Goal: Communication & Community: Share content

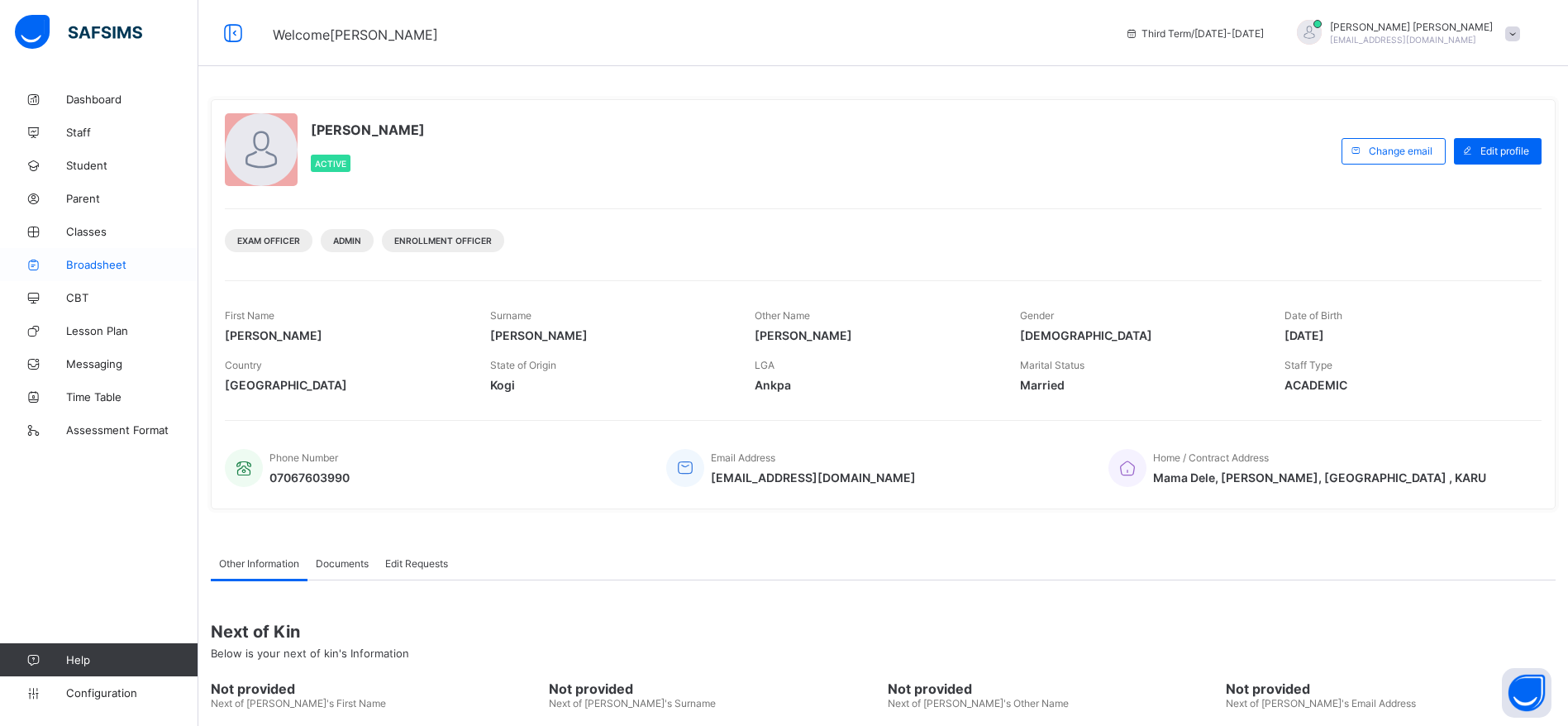
click at [109, 271] on span "Broadsheet" at bounding box center [132, 265] width 132 height 13
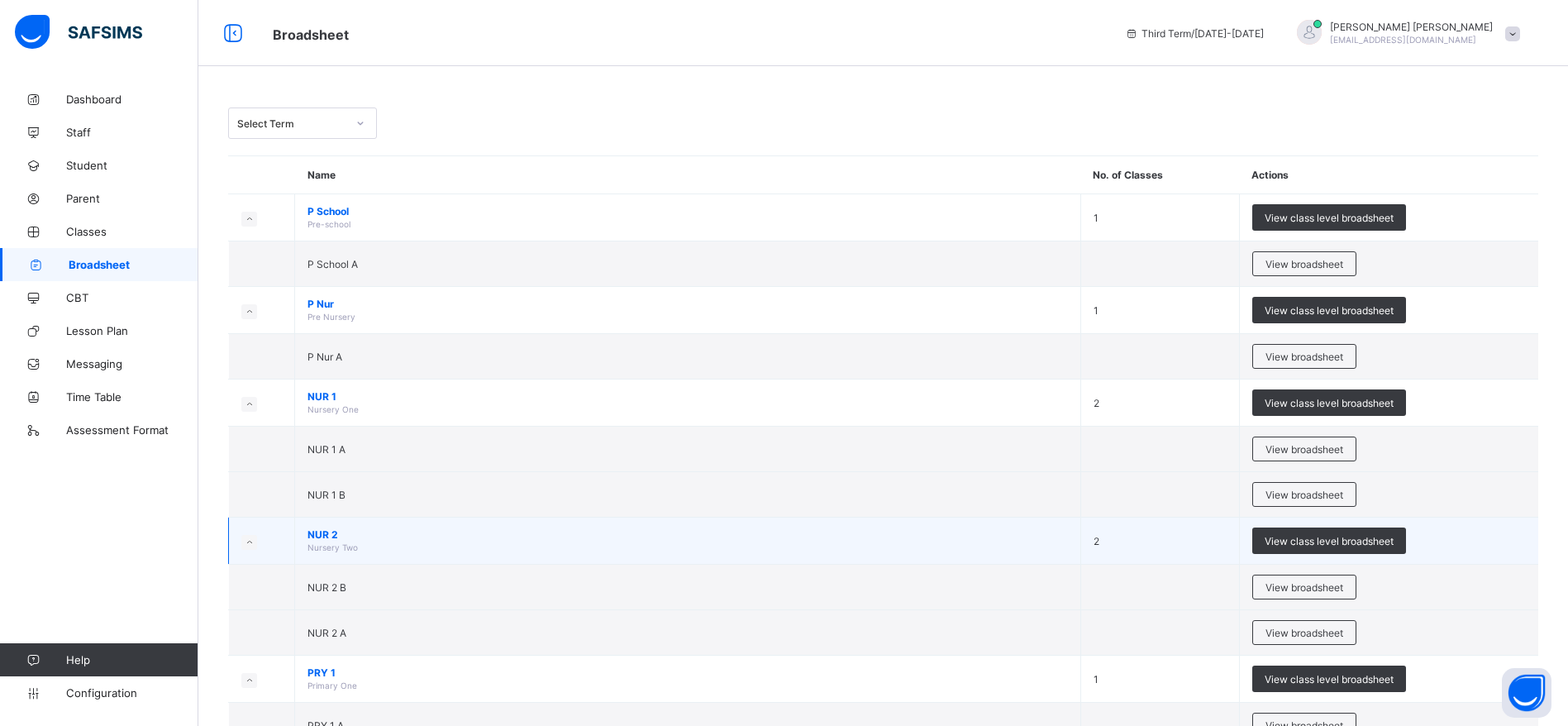
click at [1498, 544] on td "View class level broadsheet" at bounding box center [1388, 541] width 299 height 47
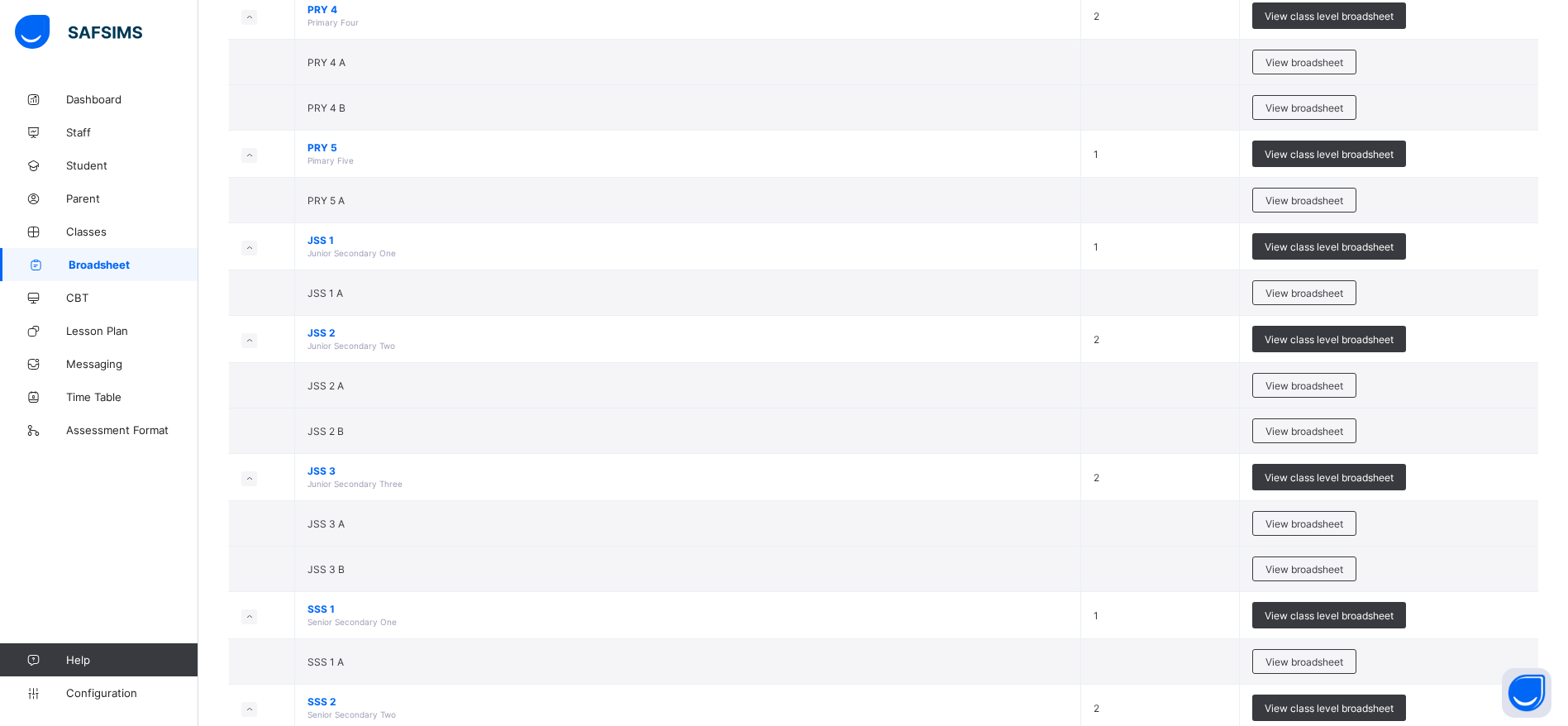
scroll to position [985, 0]
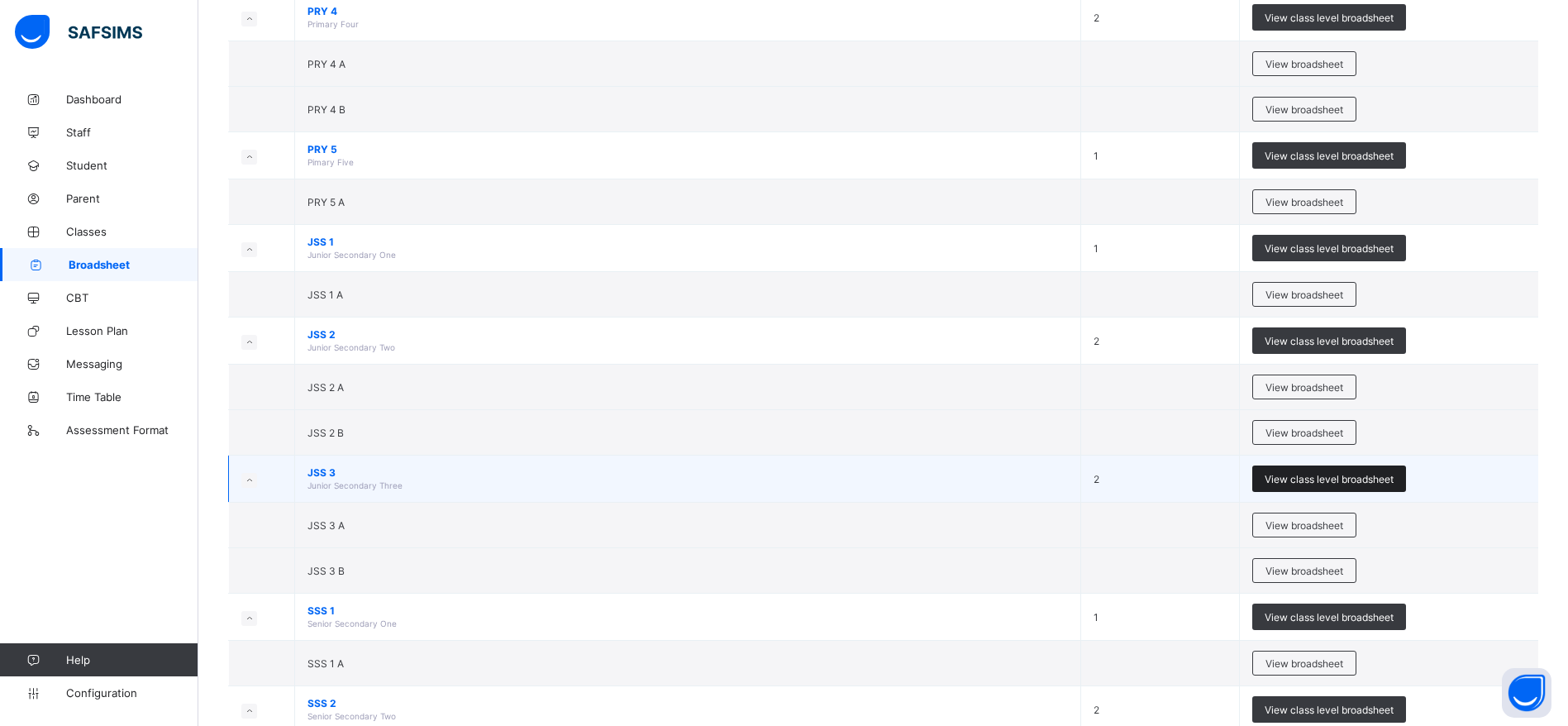
click at [1371, 481] on span "View class level broadsheet" at bounding box center [1329, 479] width 129 height 13
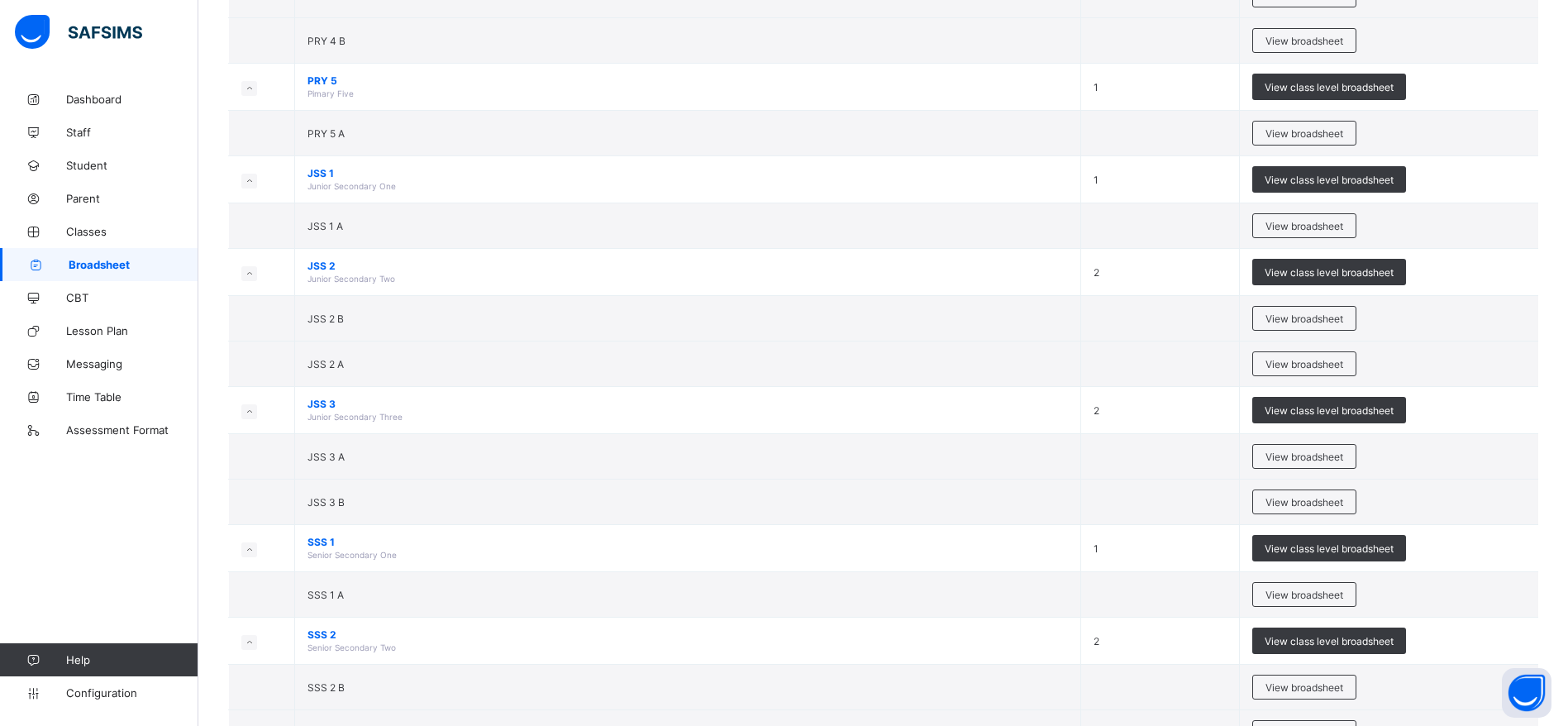
scroll to position [1053, 0]
click at [1330, 456] on span "View broadsheet" at bounding box center [1304, 457] width 78 height 13
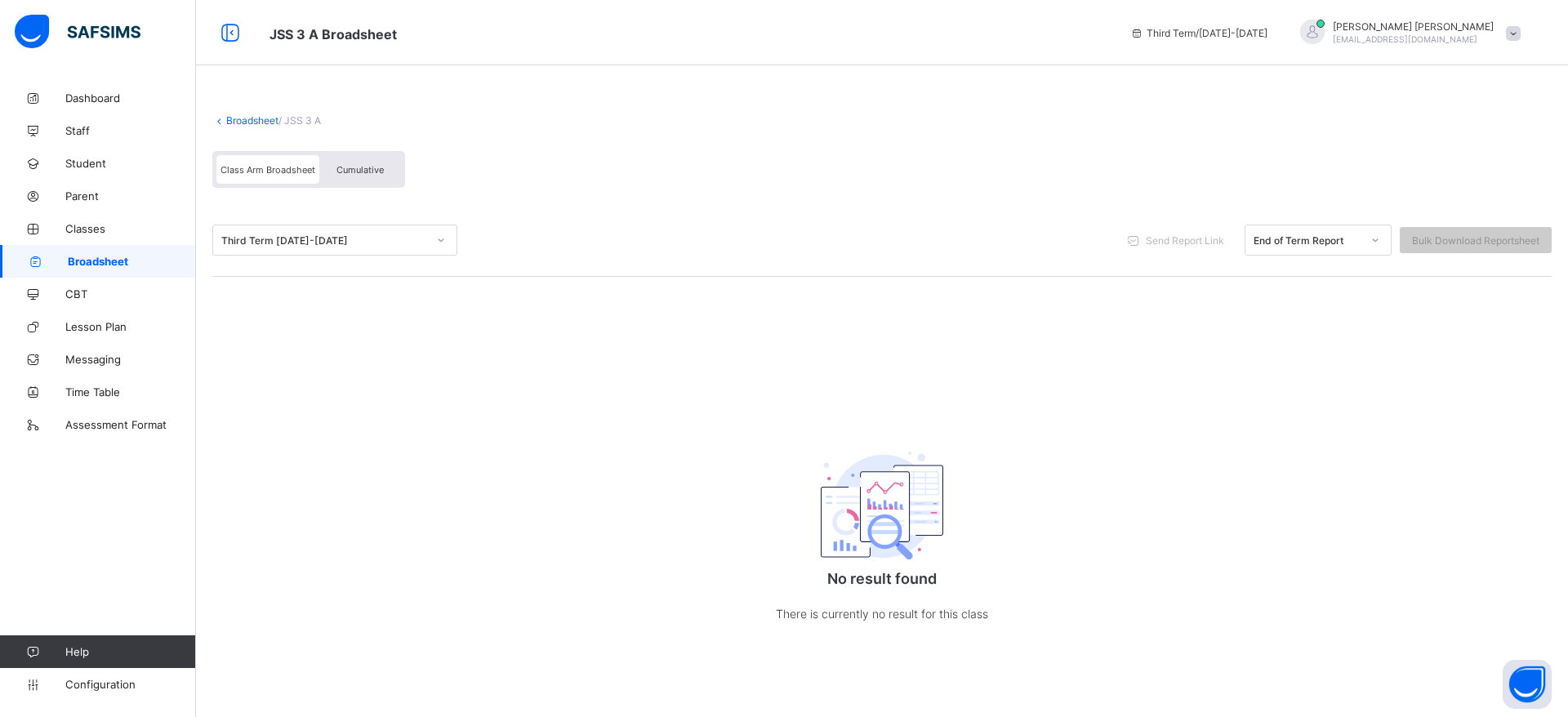
click at [366, 159] on div "Cumulative" at bounding box center [360, 169] width 81 height 28
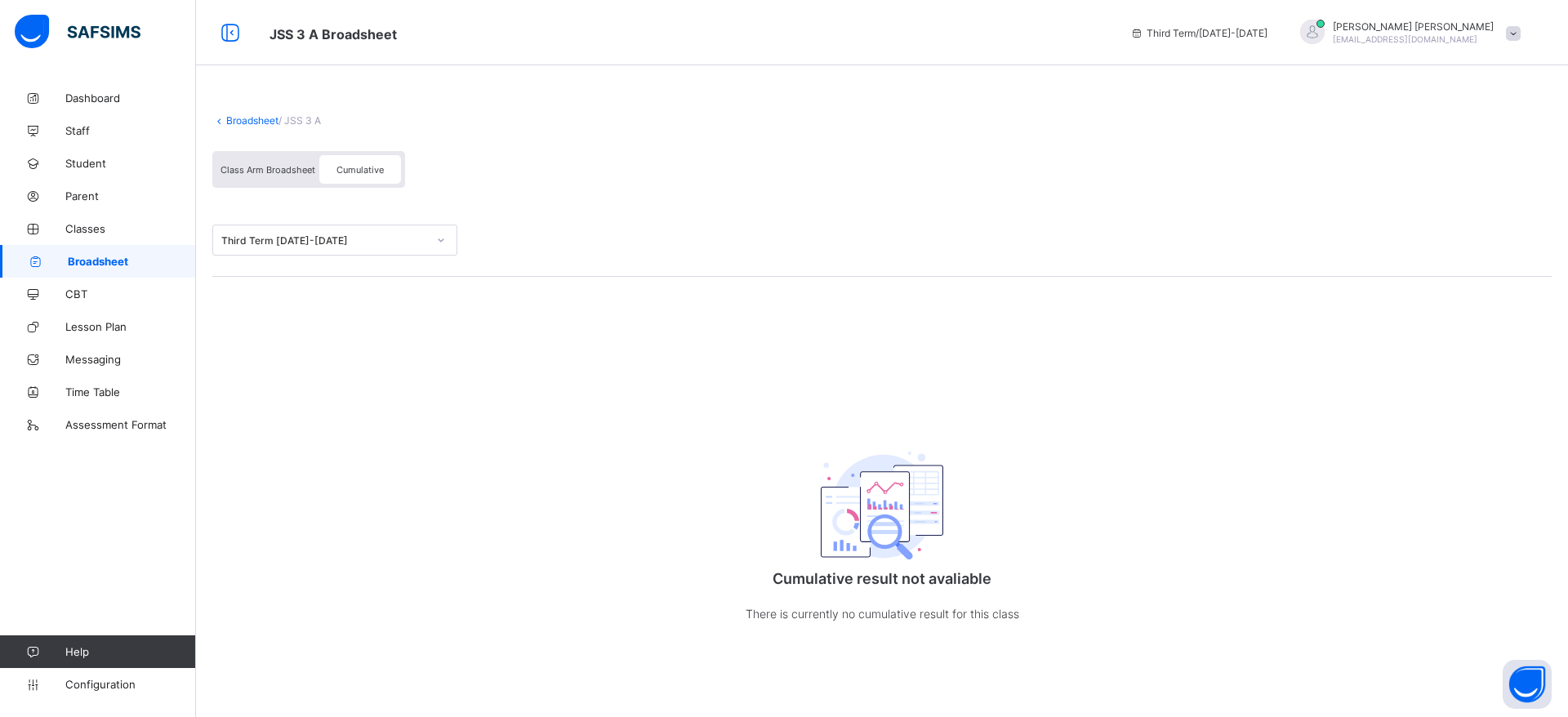
click at [265, 171] on span "Class Arm Broadsheet" at bounding box center [268, 170] width 95 height 12
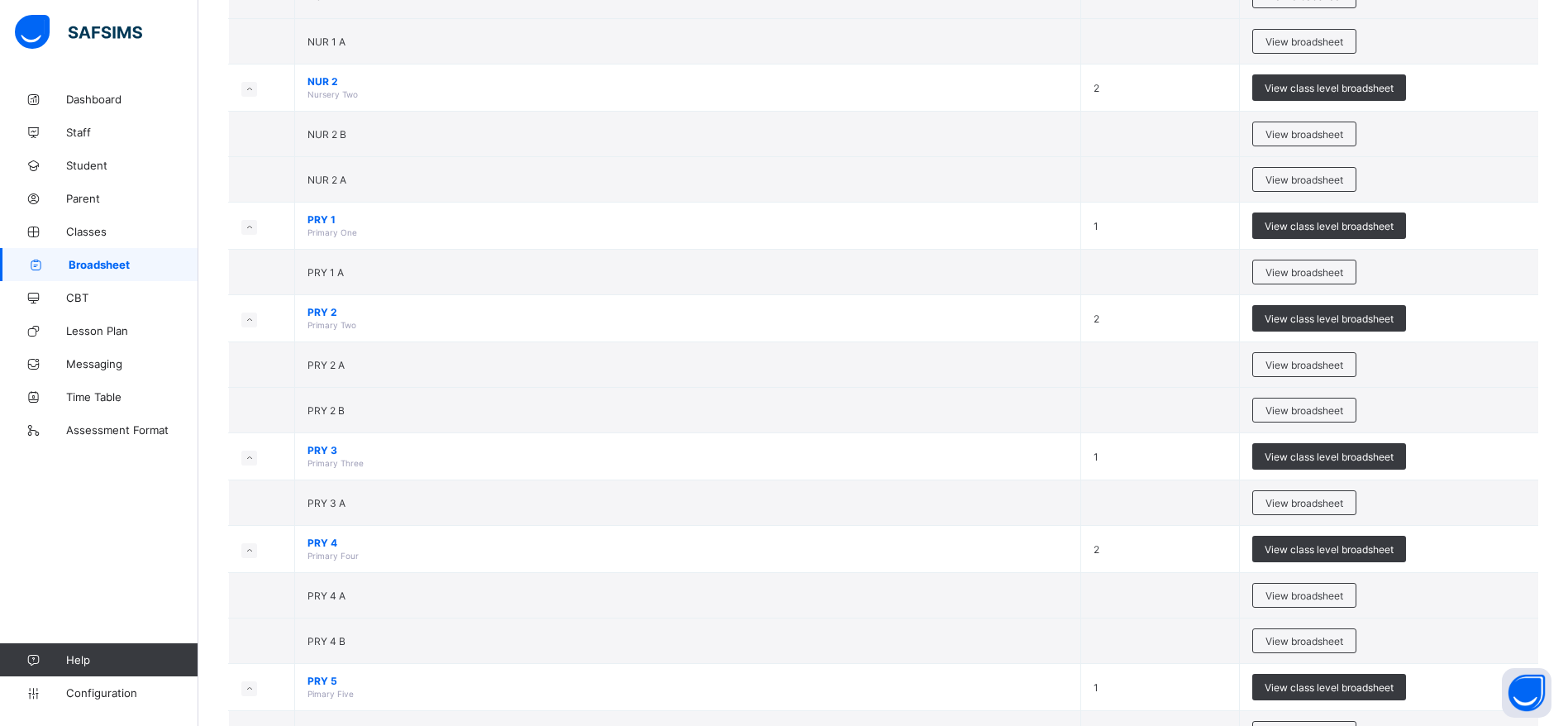
scroll to position [1125, 0]
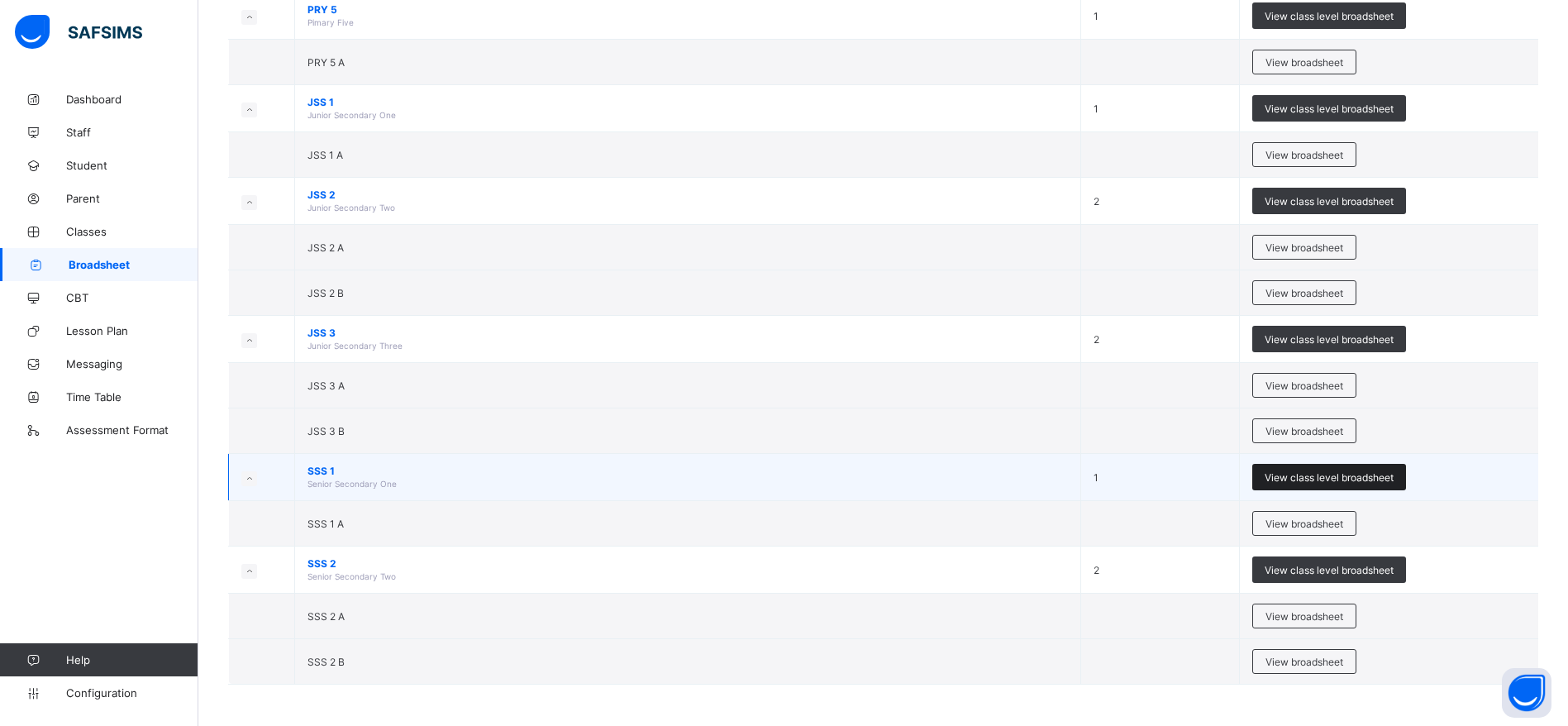
click at [1352, 478] on span "View class level broadsheet" at bounding box center [1329, 477] width 129 height 13
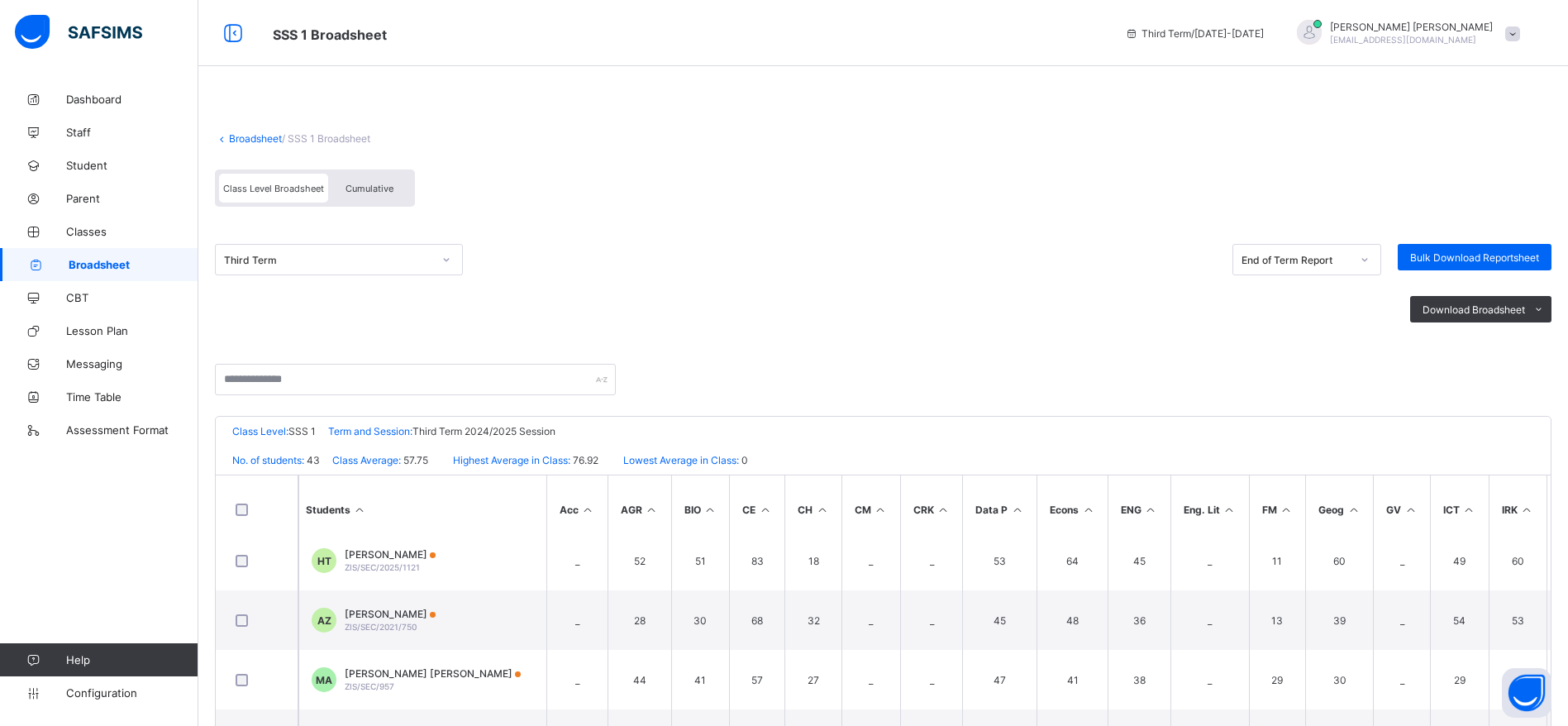
click at [401, 197] on div "Cumulative" at bounding box center [370, 188] width 82 height 29
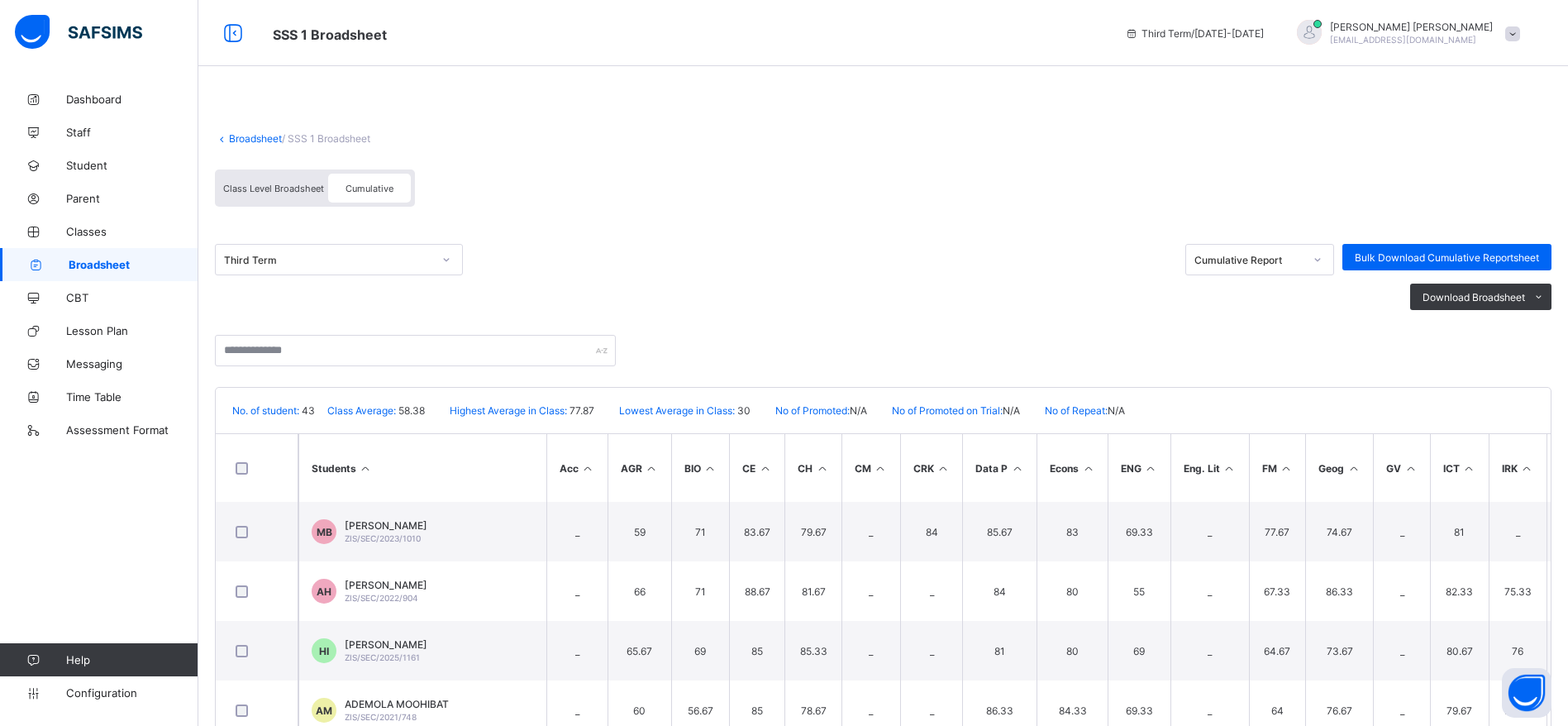
click at [242, 187] on span "Class Level Broadsheet" at bounding box center [274, 189] width 101 height 12
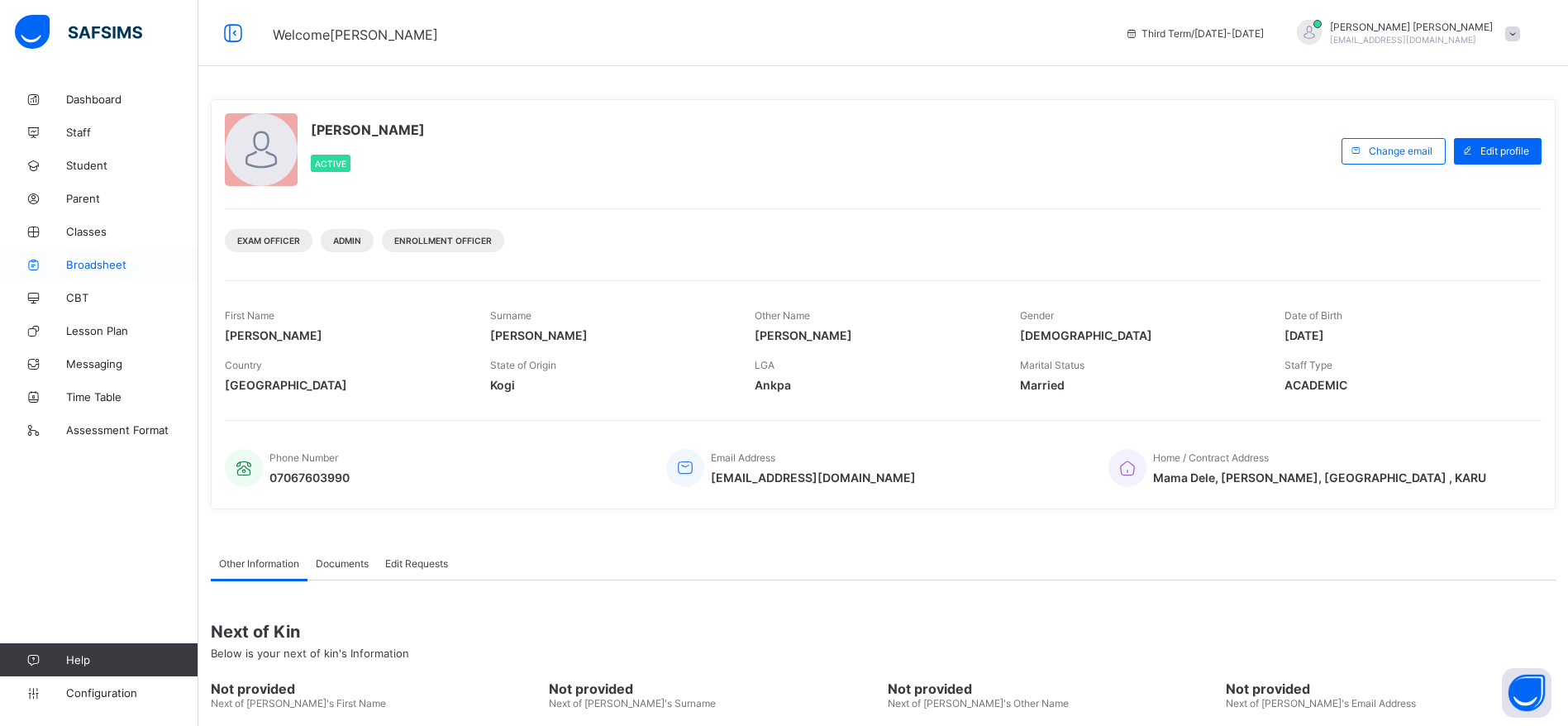
click at [125, 265] on span "Broadsheet" at bounding box center [132, 265] width 132 height 13
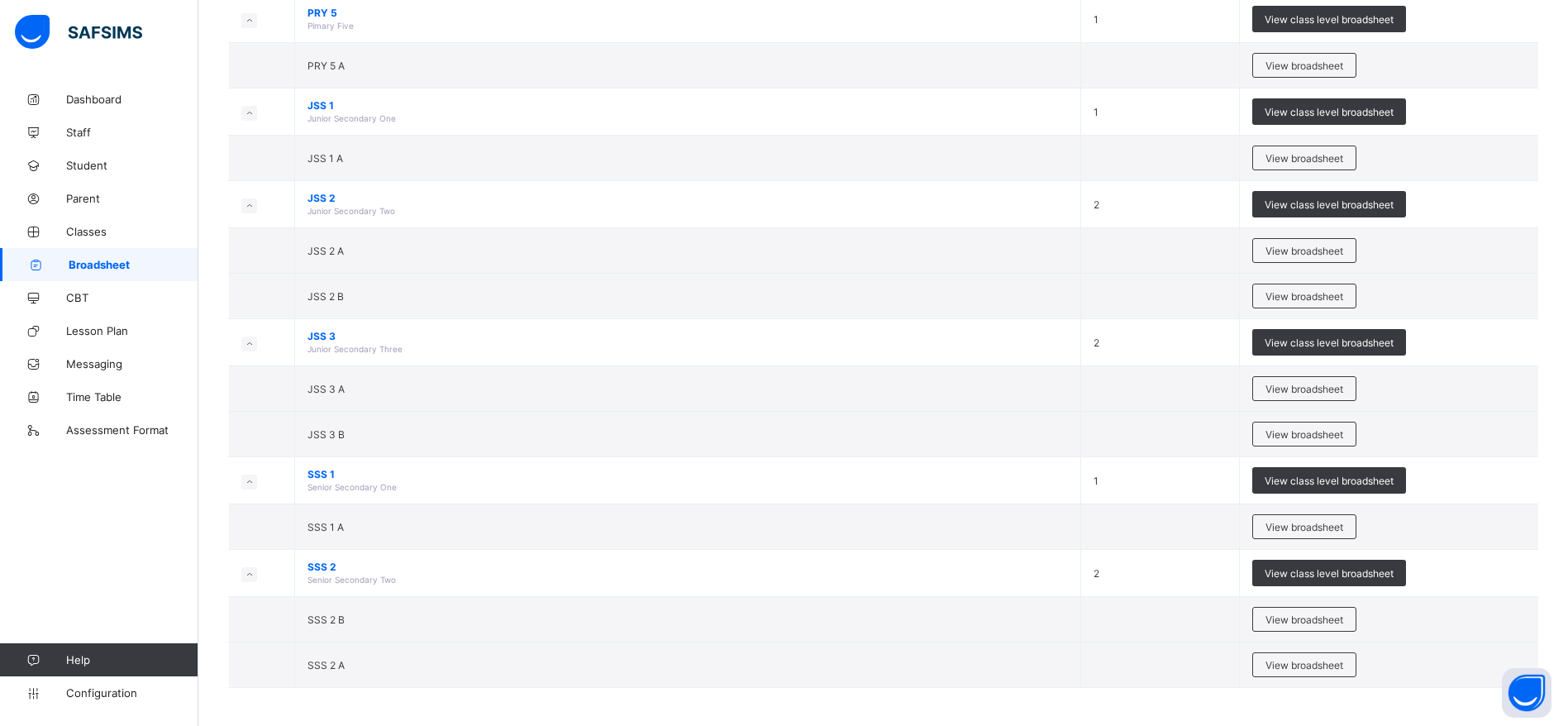
scroll to position [1125, 0]
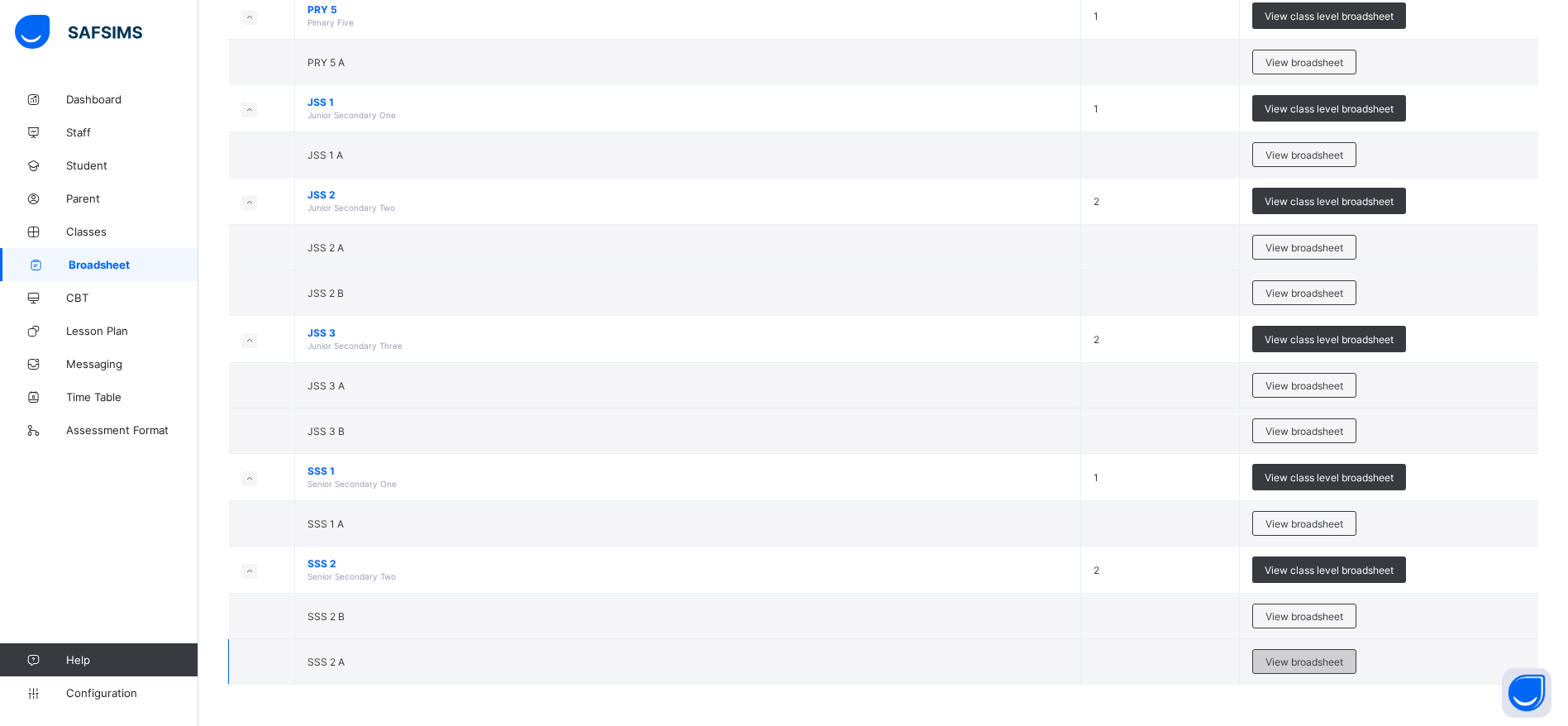
click at [1329, 662] on span "View broadsheet" at bounding box center [1304, 661] width 78 height 13
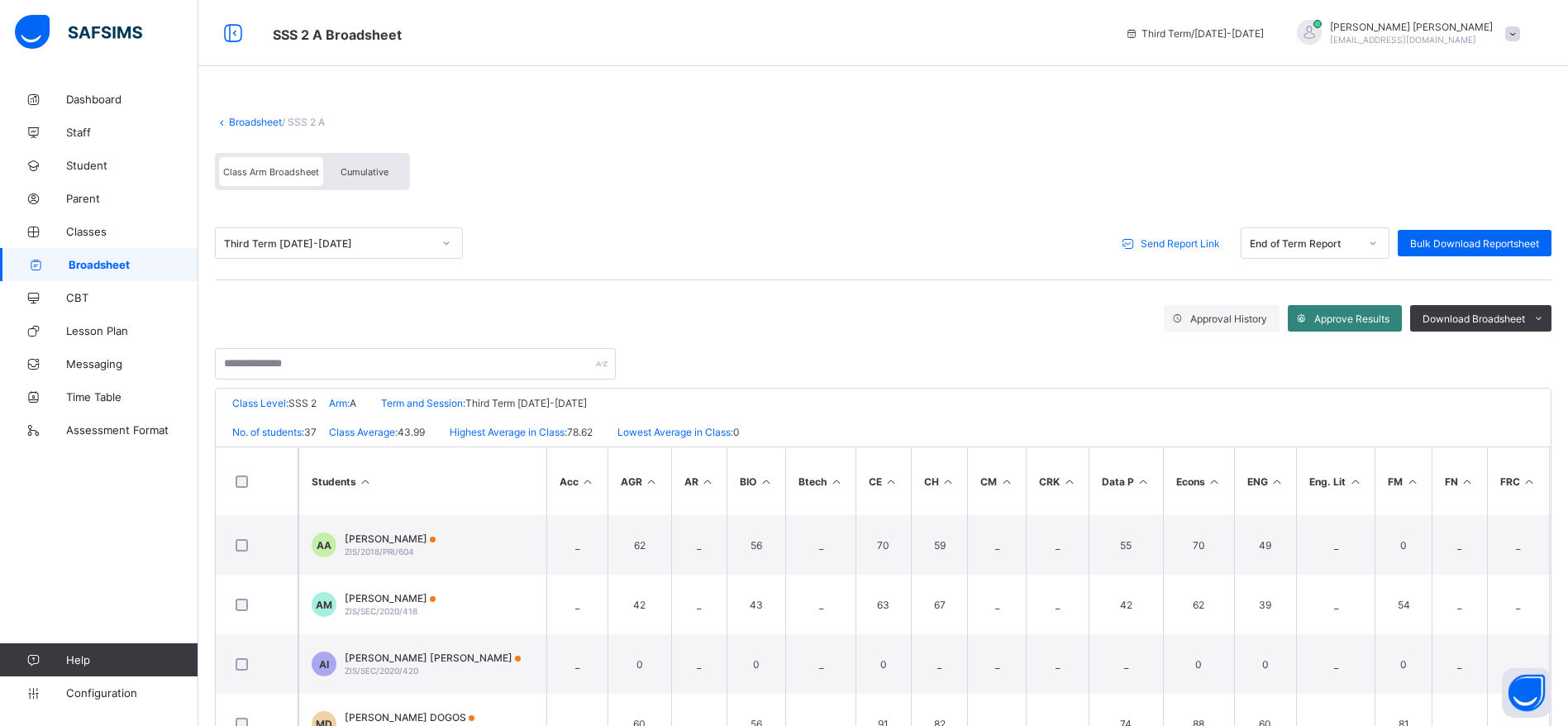
click at [1356, 314] on span "Approve Results" at bounding box center [1352, 318] width 76 height 13
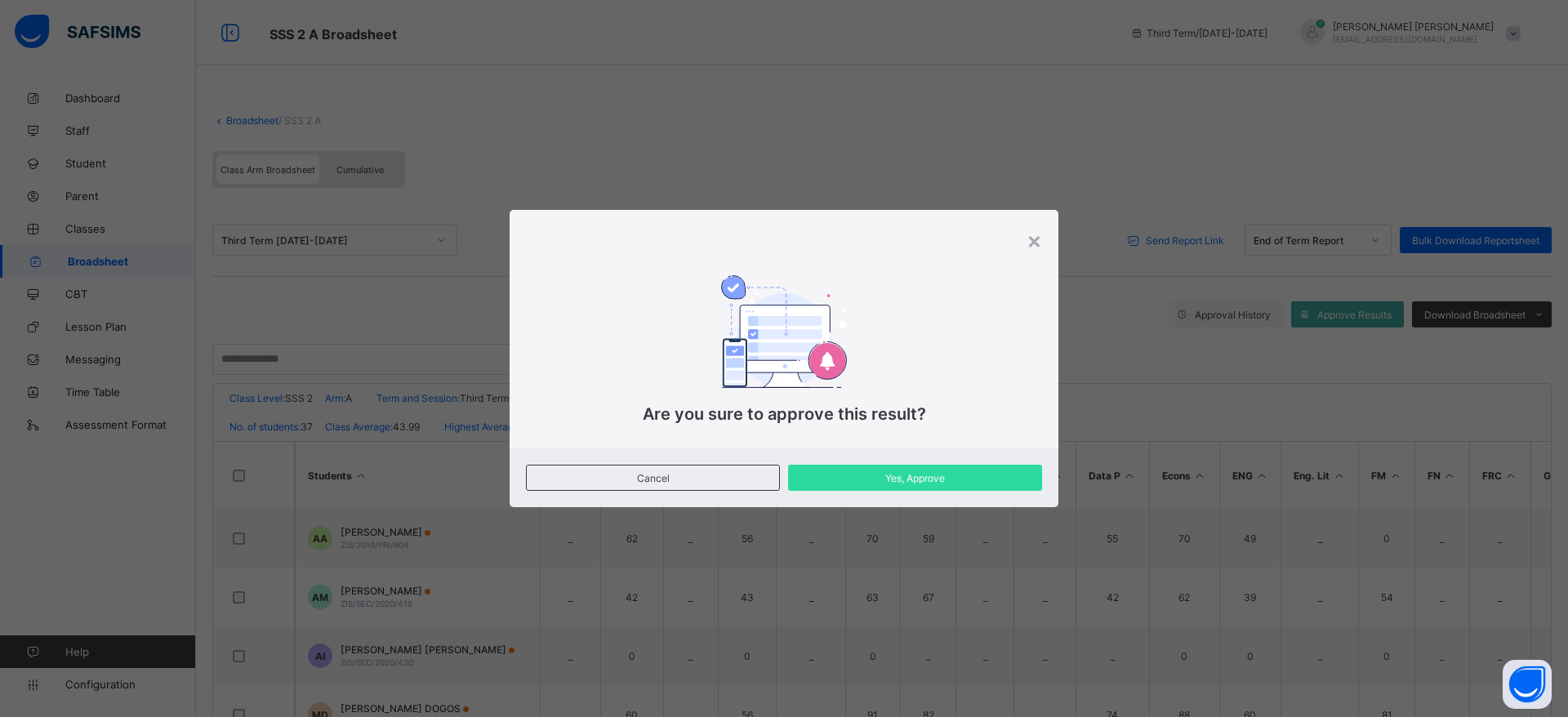
click at [1422, 676] on div "× Are you sure to approve this result? Cancel Yes, Approve" at bounding box center [784, 358] width 1568 height 717
click at [980, 477] on span "Yes, Approve" at bounding box center [915, 478] width 230 height 12
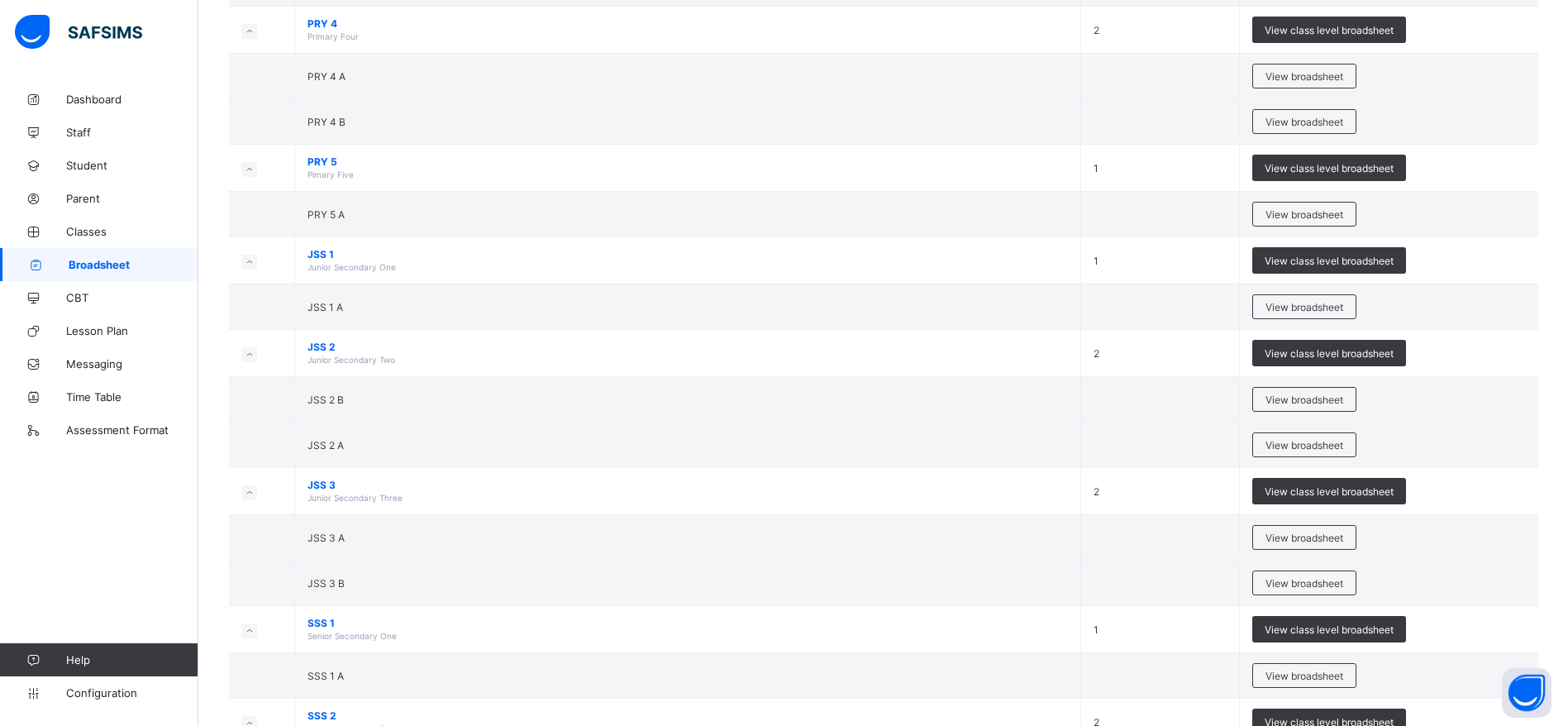
scroll to position [1125, 0]
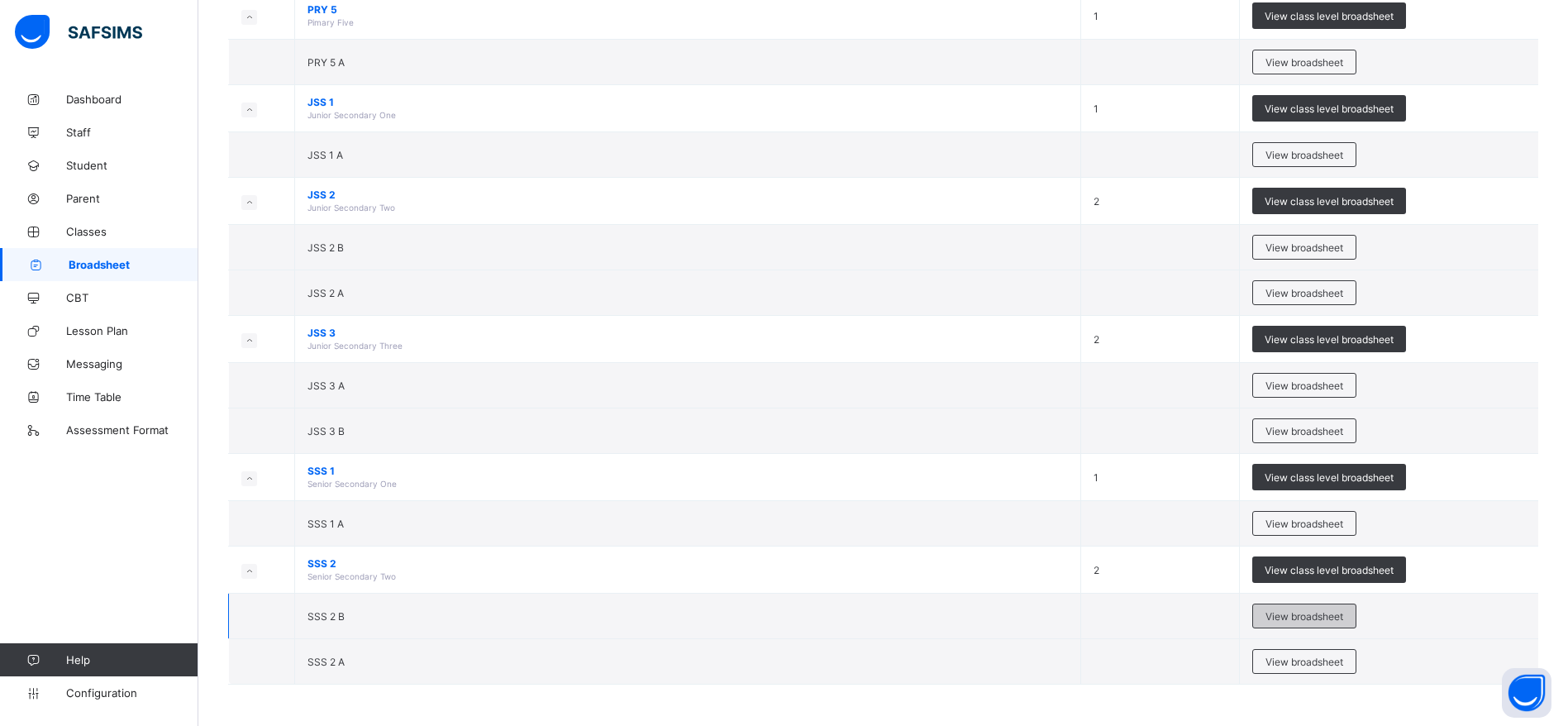
click at [1337, 614] on span "View broadsheet" at bounding box center [1304, 616] width 78 height 13
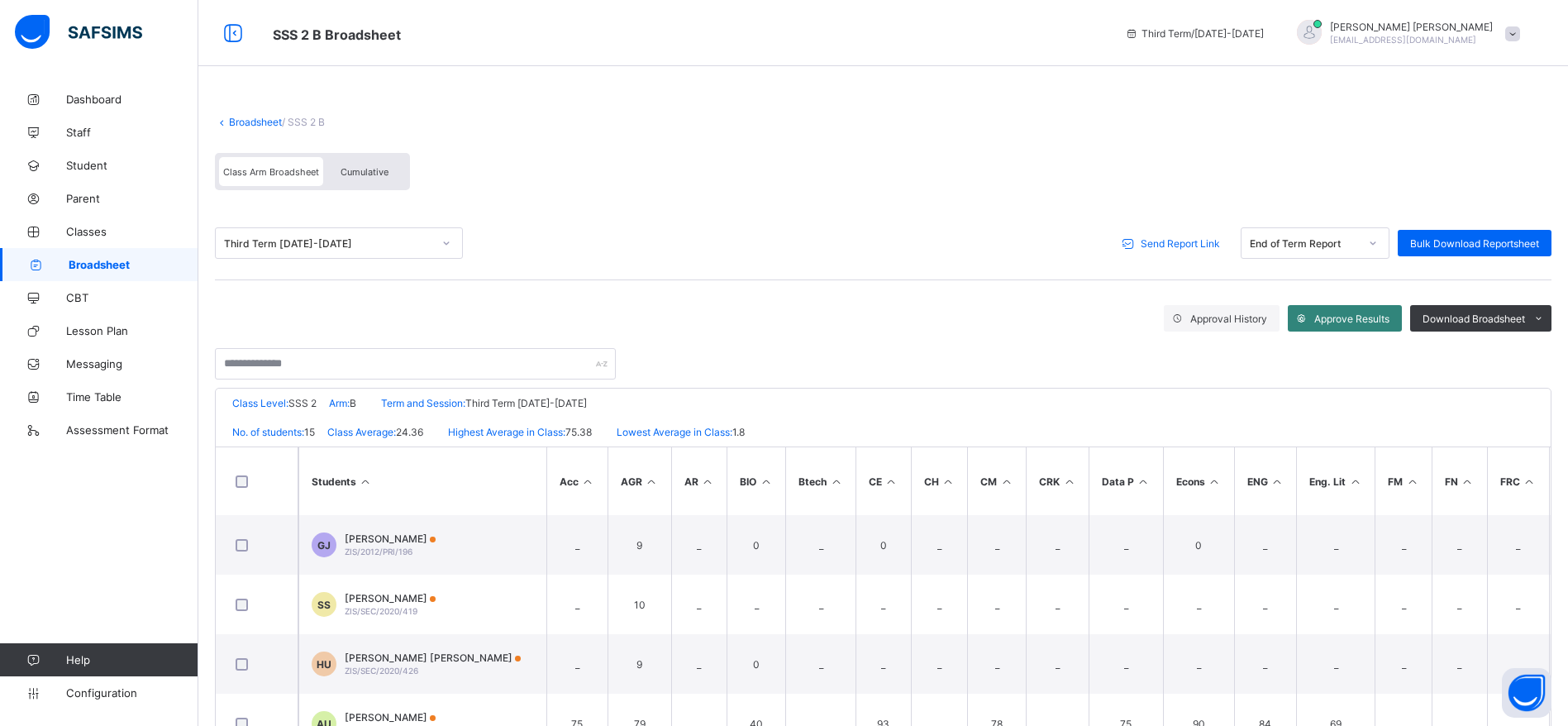
click at [1371, 317] on span "Approve Results" at bounding box center [1352, 318] width 76 height 13
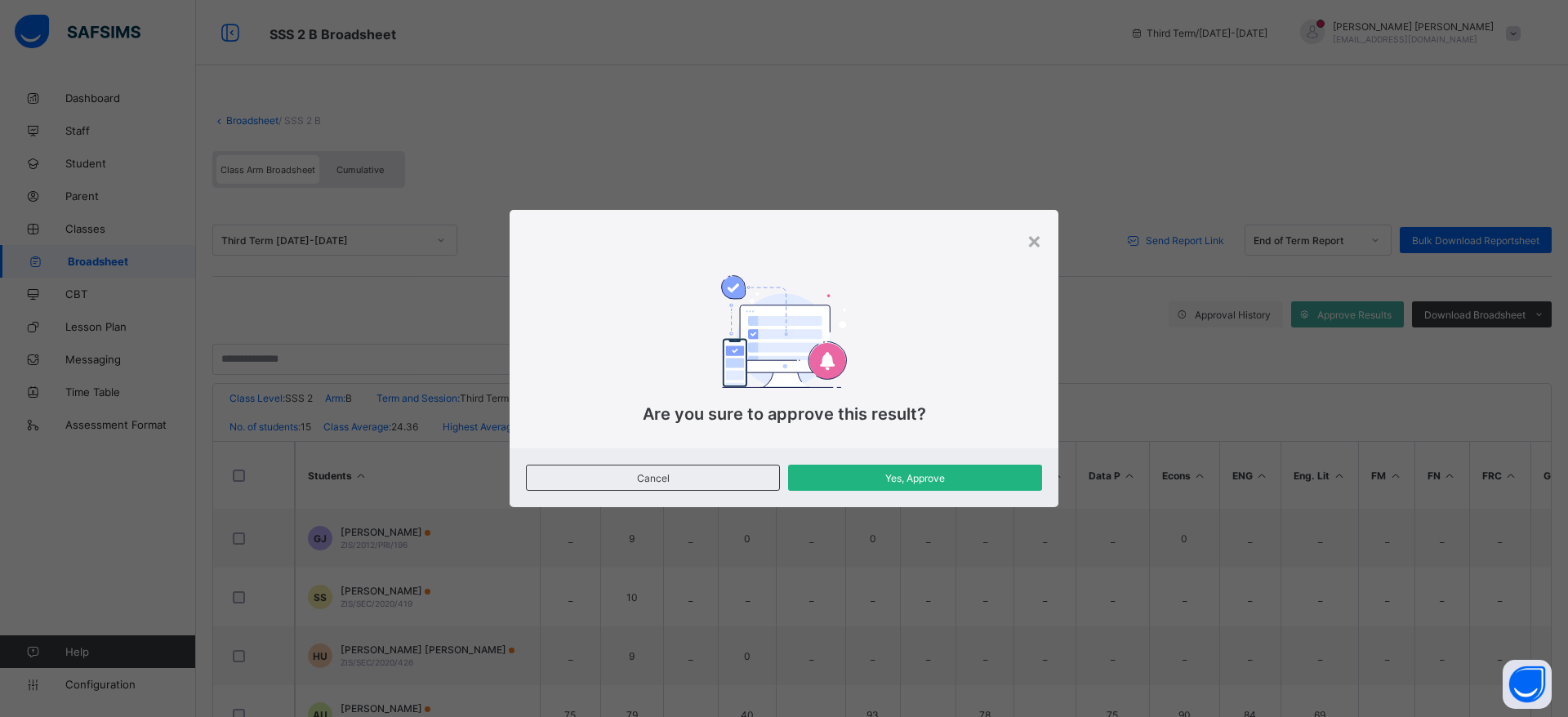
click at [936, 487] on div "Yes, Approve" at bounding box center [915, 477] width 254 height 26
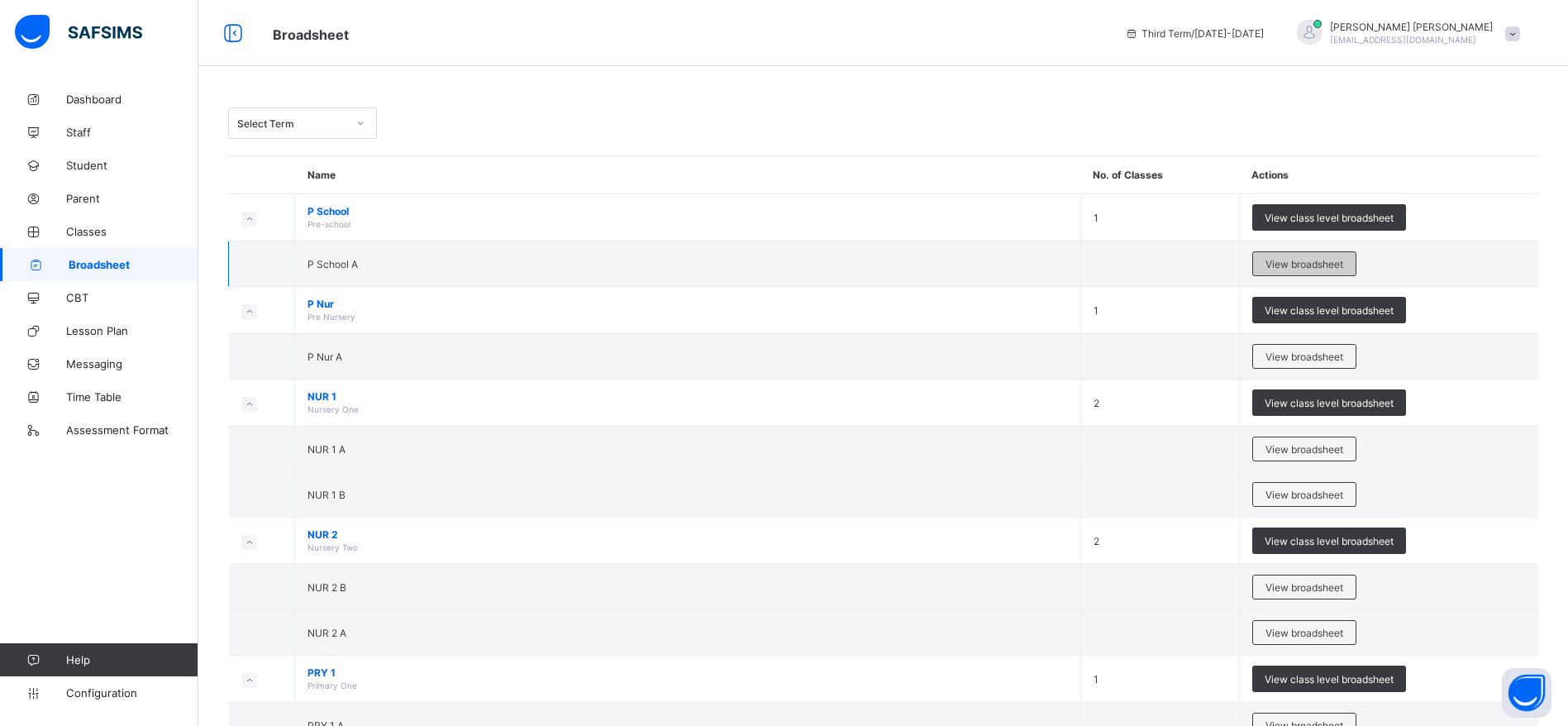
click at [1343, 258] on span "View broadsheet" at bounding box center [1304, 264] width 78 height 13
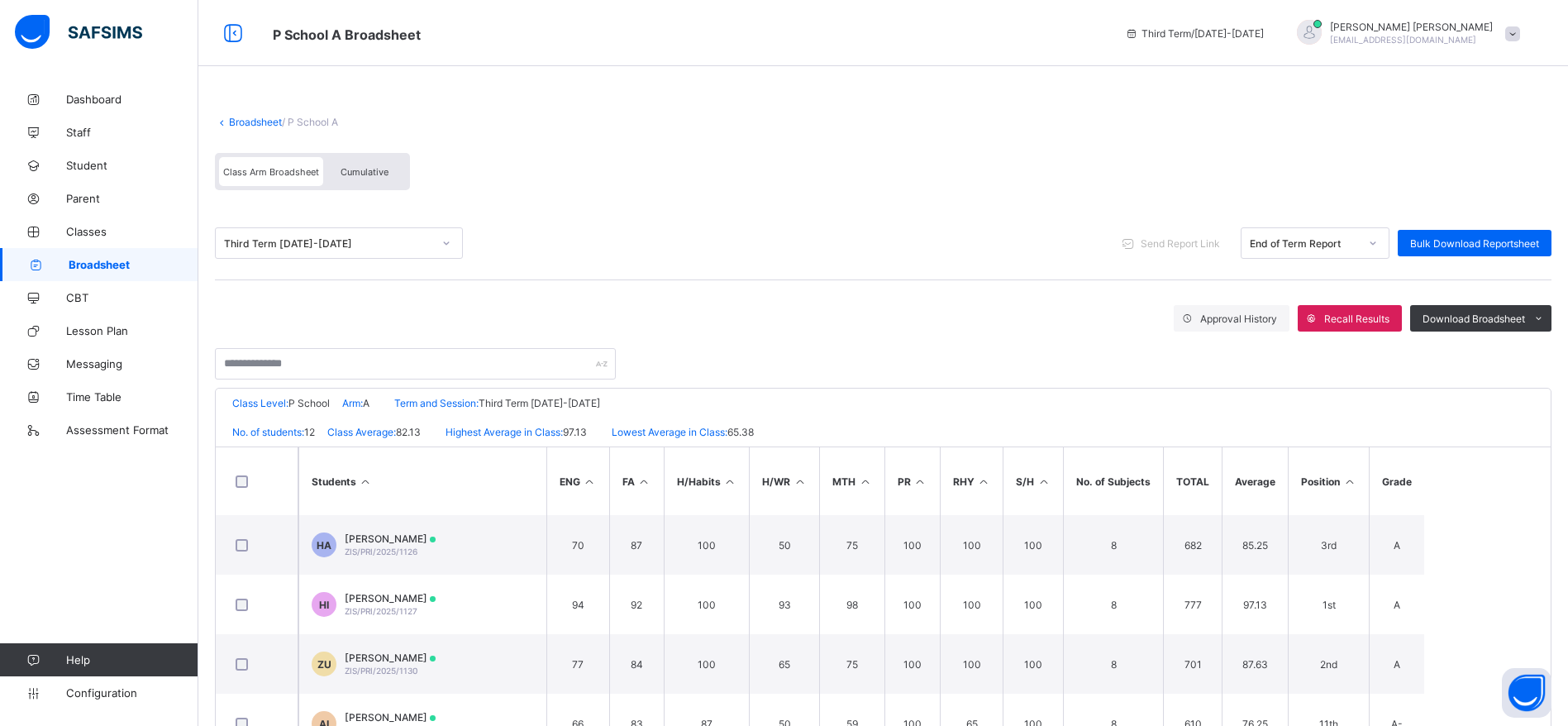
click at [223, 471] on th at bounding box center [257, 481] width 82 height 68
click at [1169, 241] on span "Send Report Link" at bounding box center [1180, 243] width 79 height 13
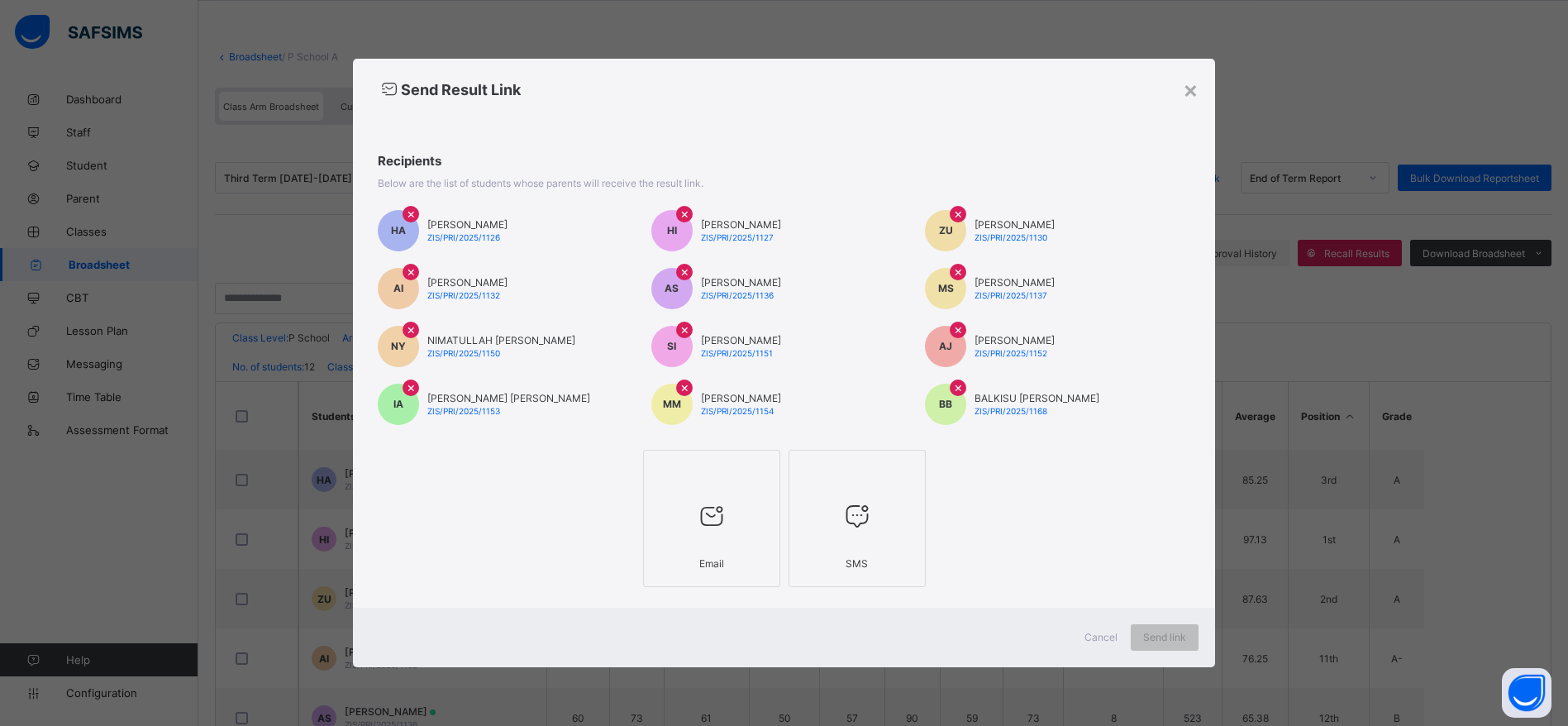
scroll to position [118, 0]
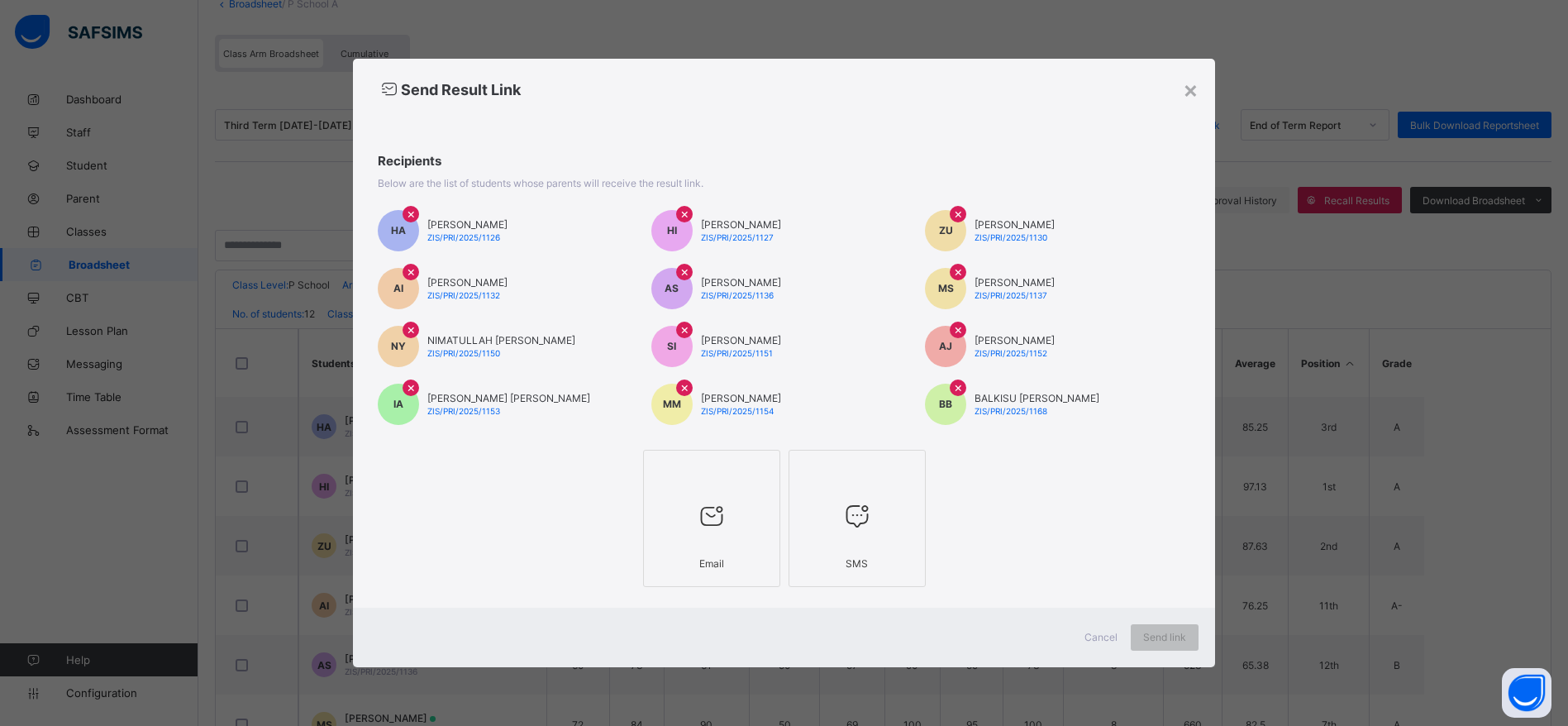
click at [711, 514] on icon at bounding box center [711, 515] width 34 height 29
click at [1183, 639] on span "Send link" at bounding box center [1179, 637] width 43 height 13
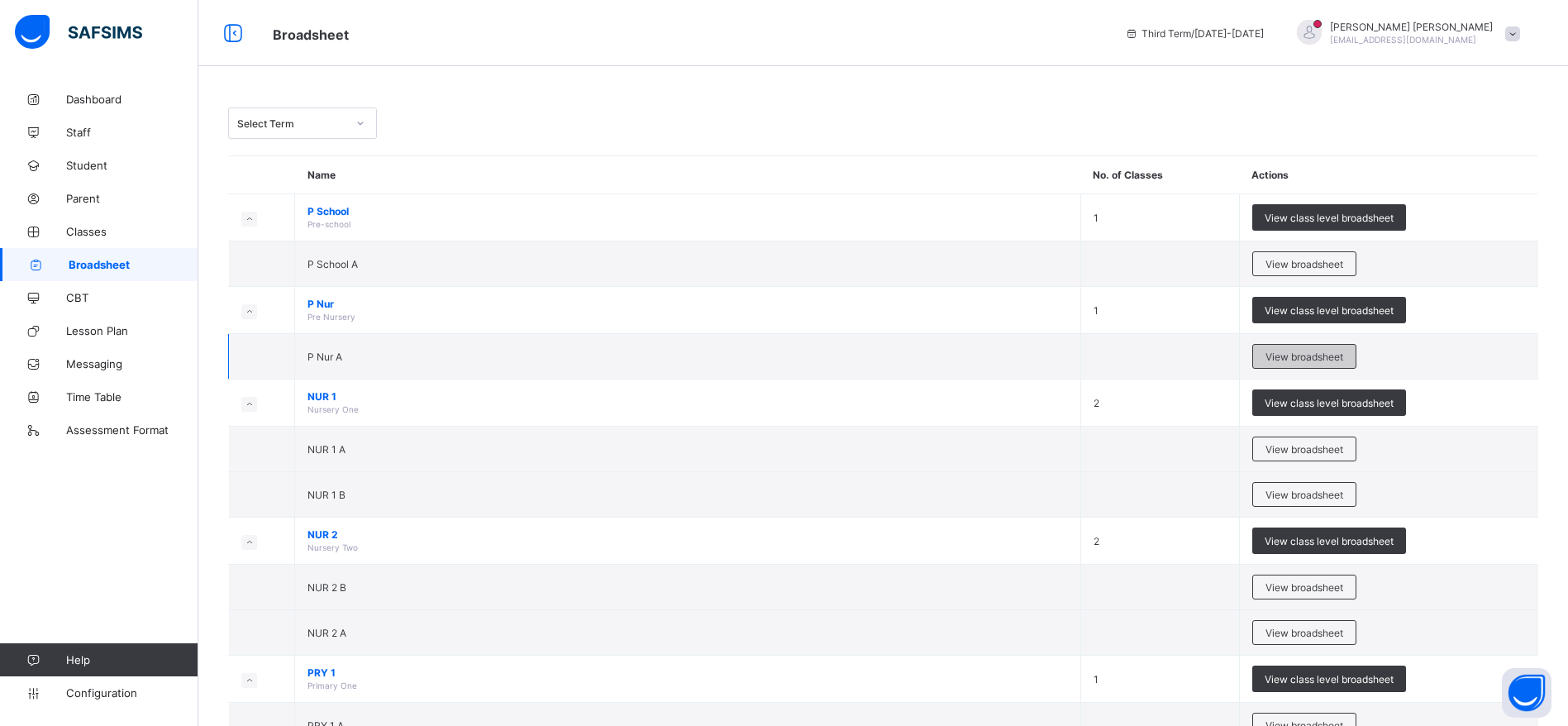
click at [1330, 349] on div "View broadsheet" at bounding box center [1304, 356] width 104 height 25
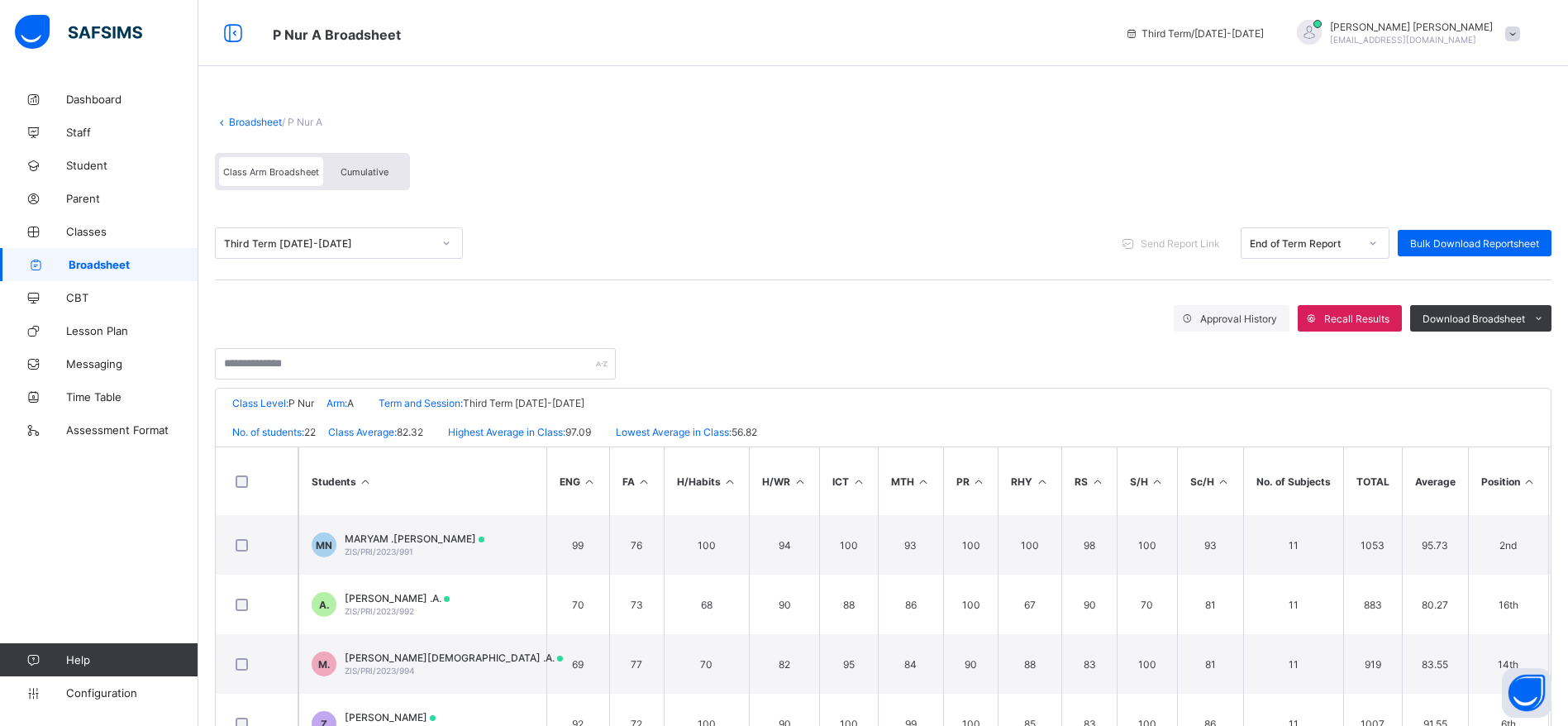
click at [219, 481] on th at bounding box center [257, 481] width 82 height 68
click at [1202, 244] on span "Send Report Link" at bounding box center [1180, 243] width 79 height 13
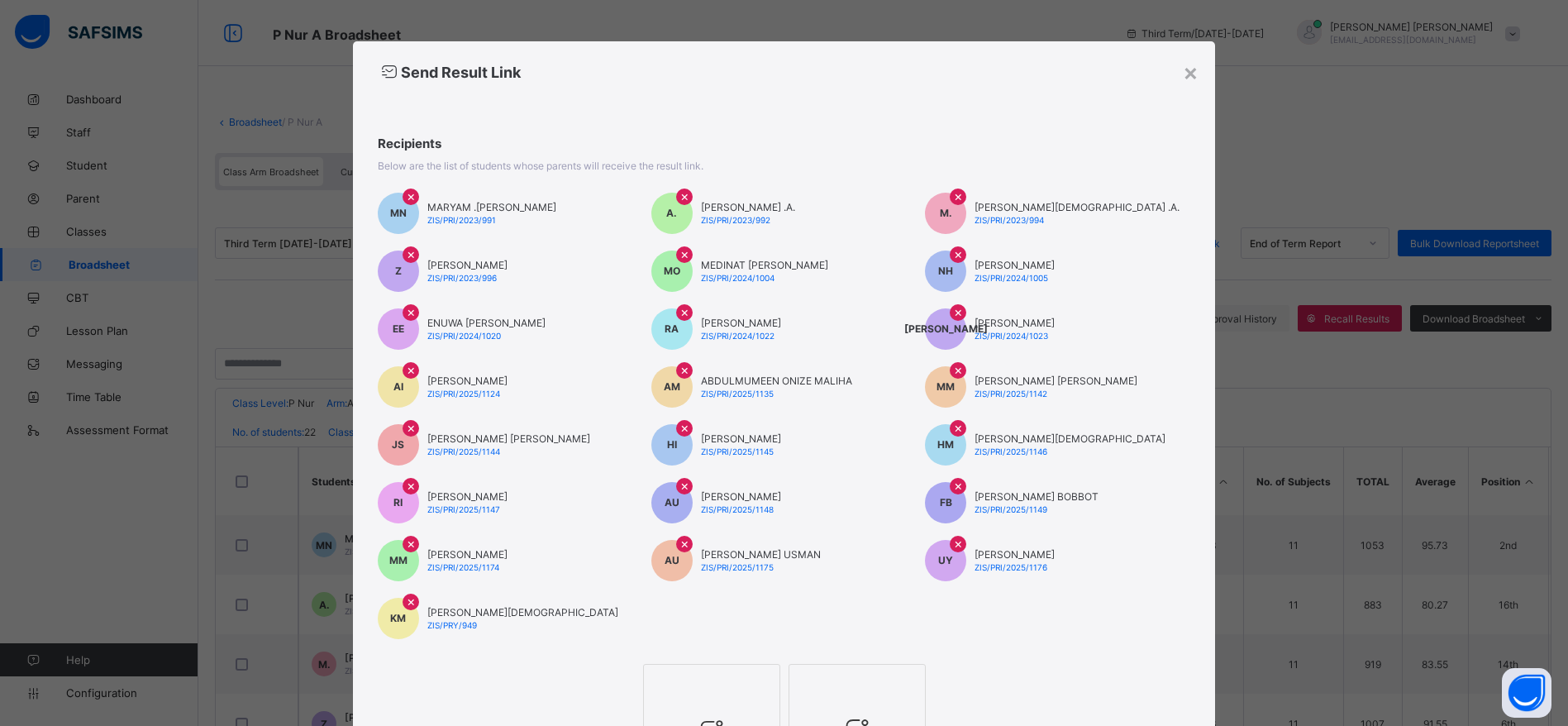
click at [707, 694] on div at bounding box center [712, 686] width 119 height 25
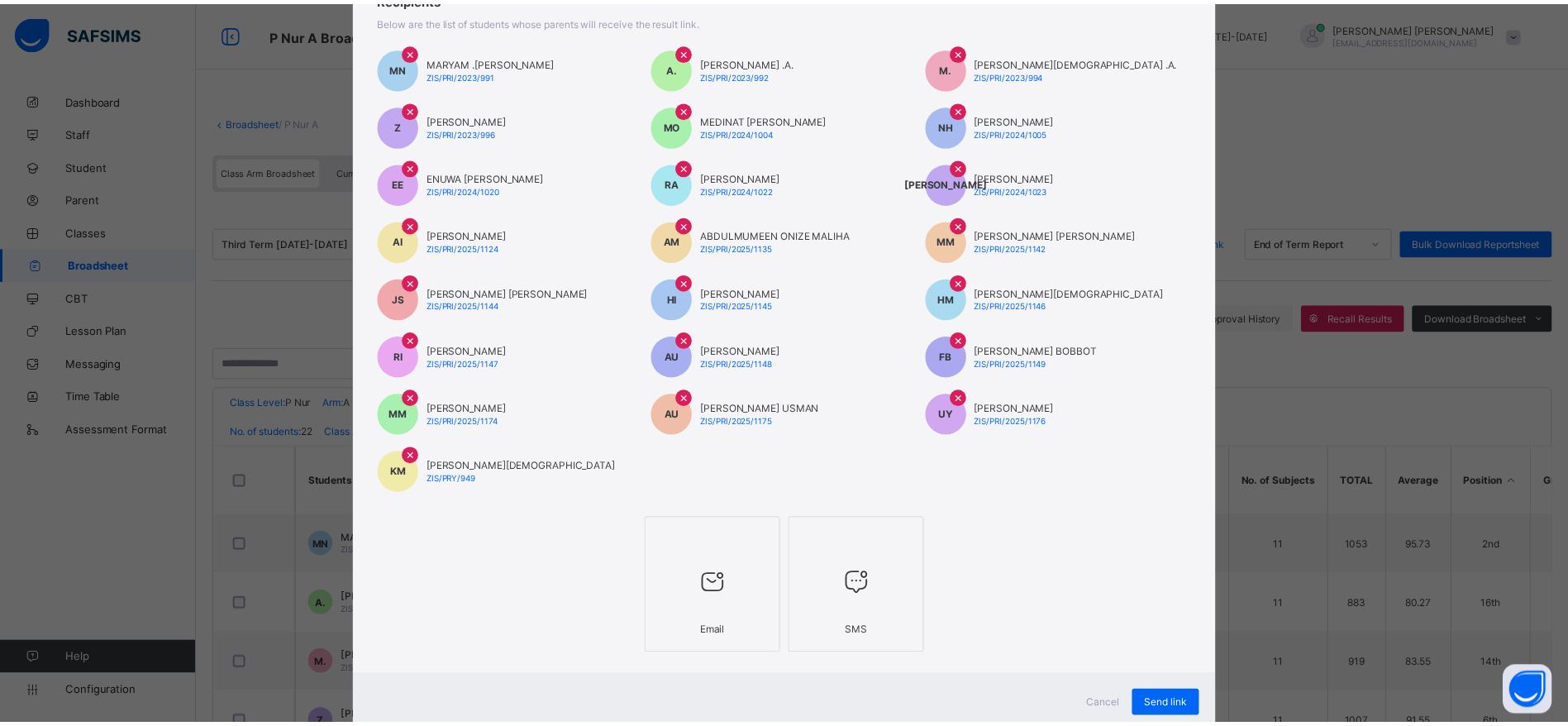
scroll to position [197, 0]
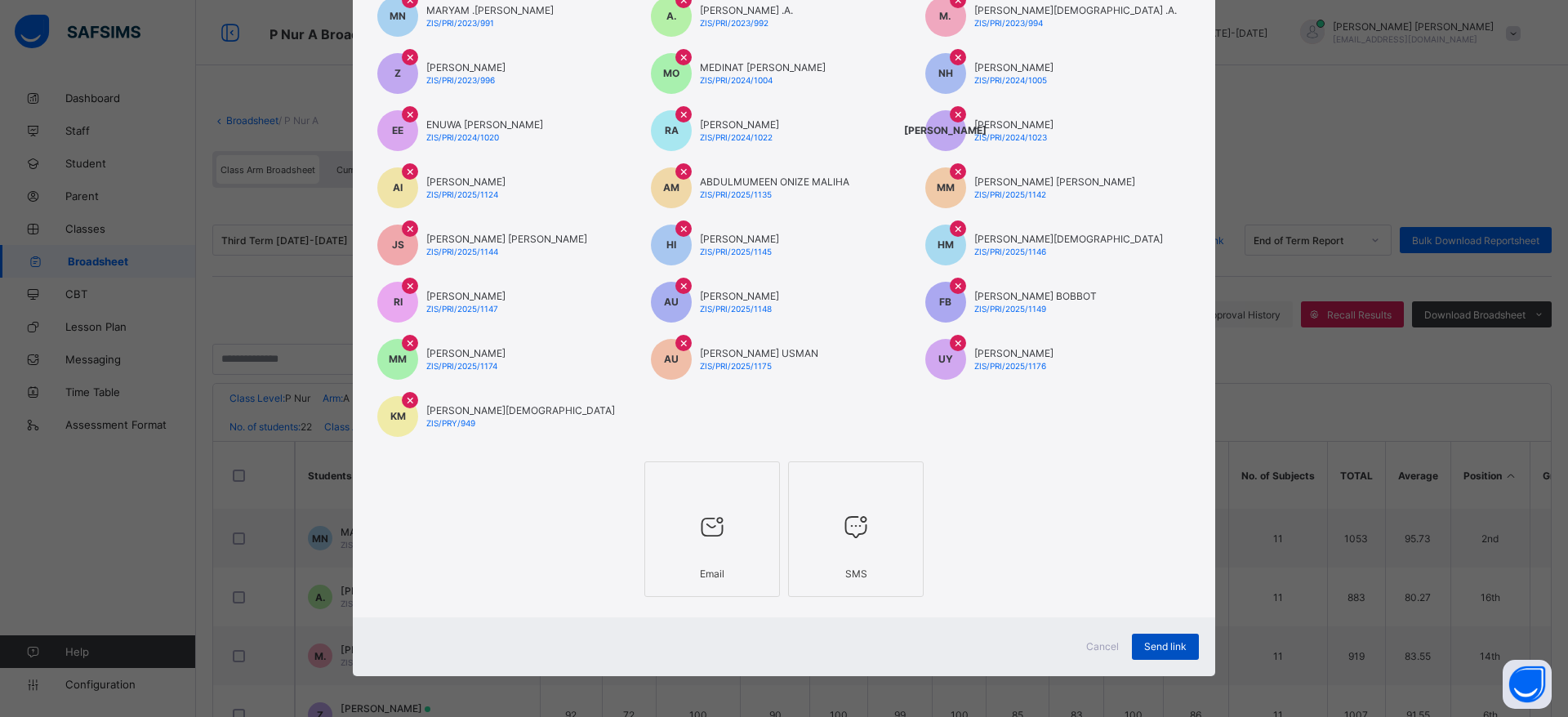
click at [1171, 647] on span "Send link" at bounding box center [1165, 646] width 42 height 12
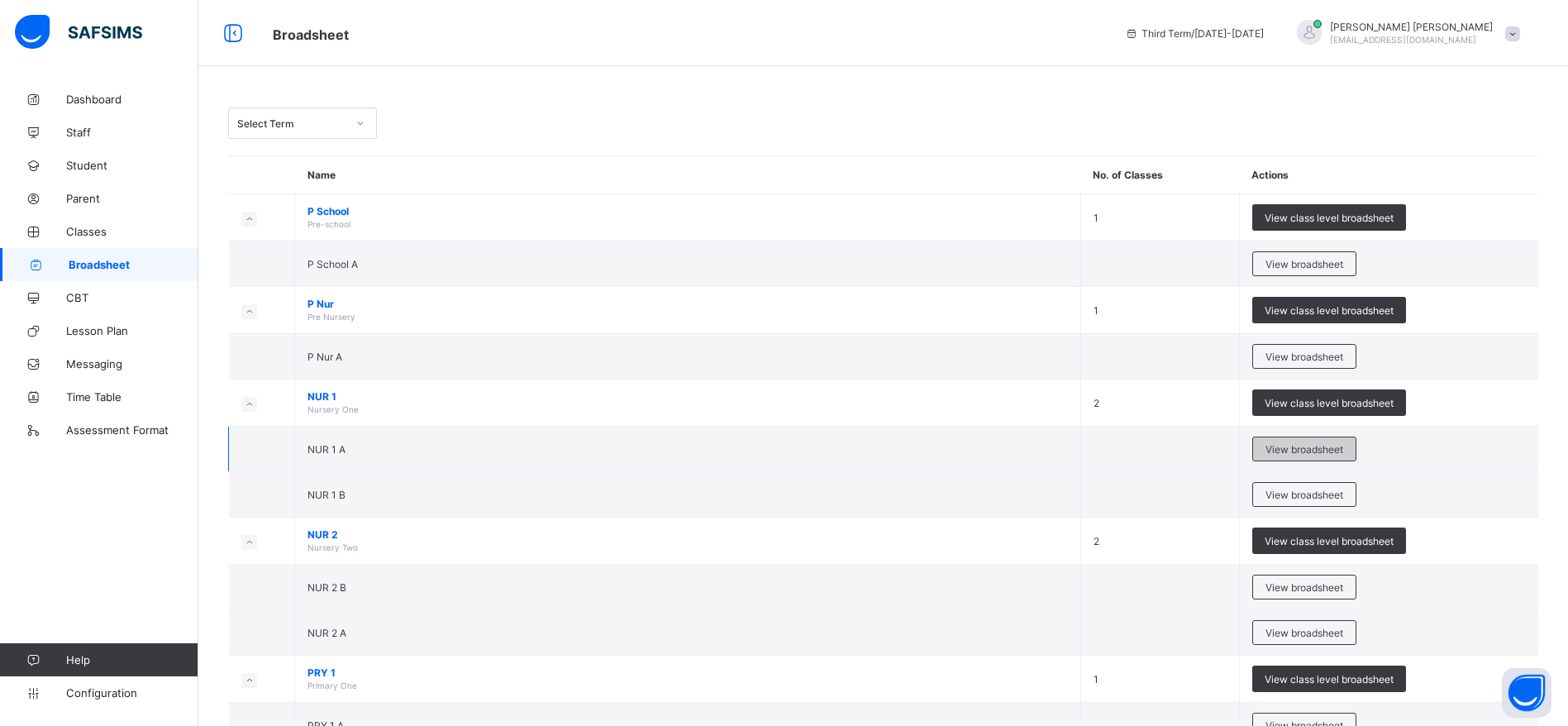
click at [1324, 448] on span "View broadsheet" at bounding box center [1304, 450] width 78 height 13
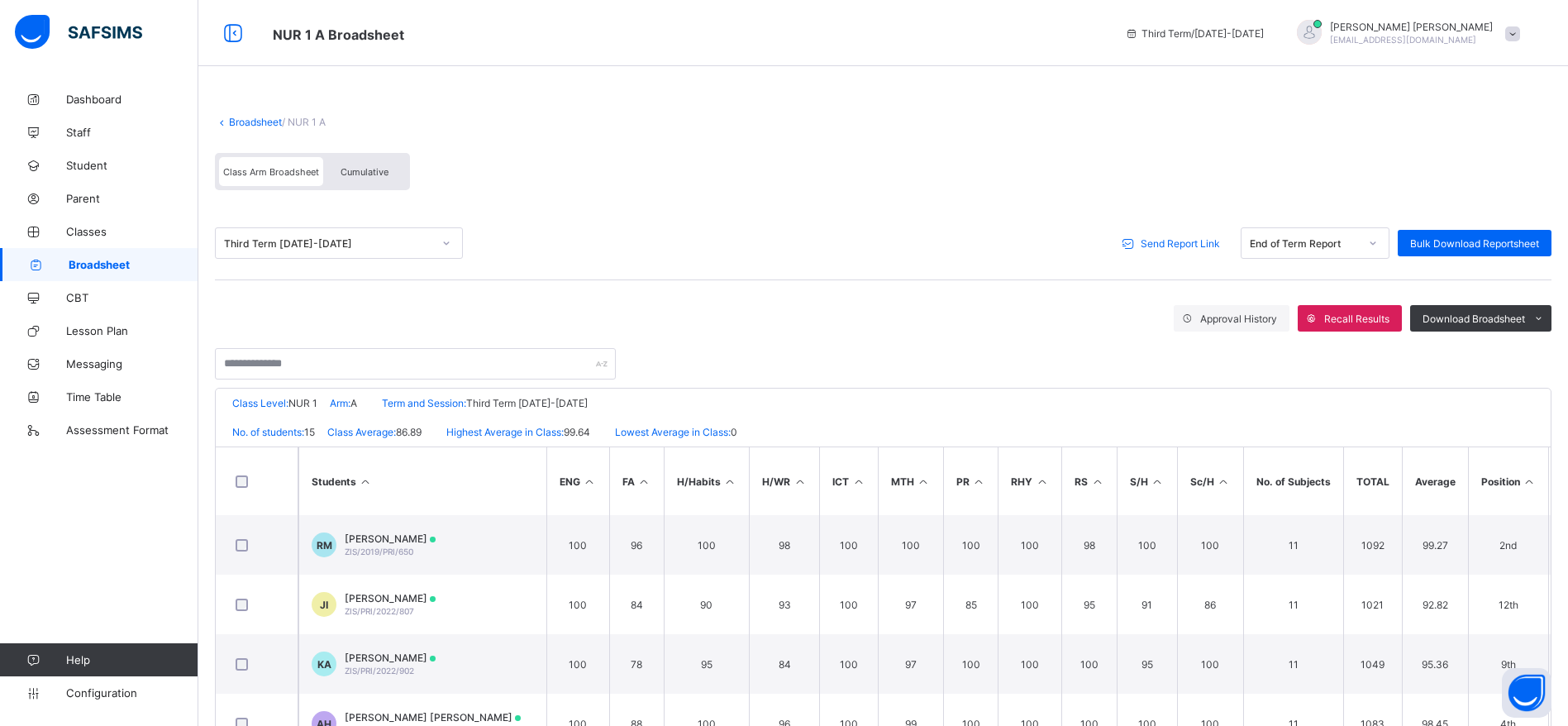
click at [1182, 237] on span "Send Report Link" at bounding box center [1180, 243] width 79 height 13
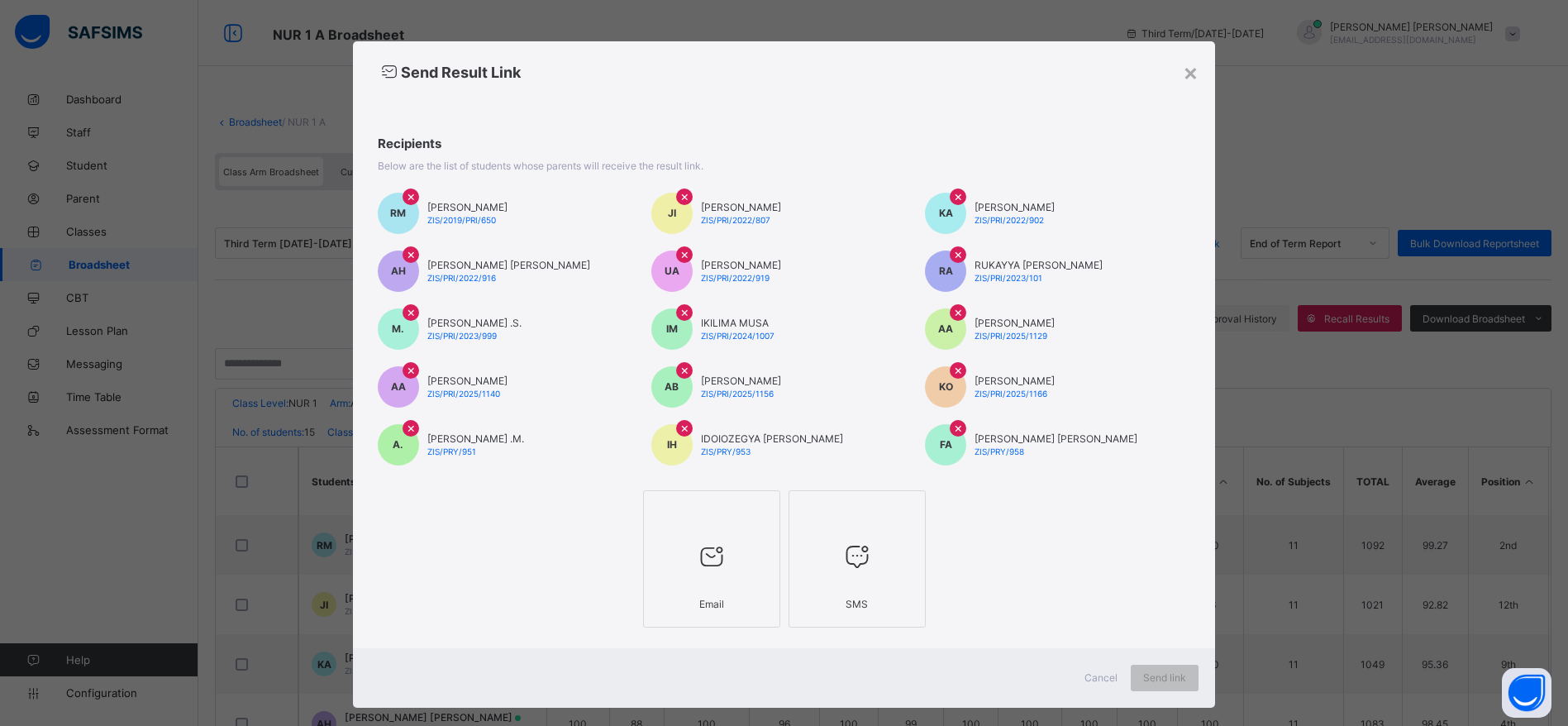
click at [695, 583] on div at bounding box center [712, 557] width 119 height 66
click at [1180, 690] on div "Send link" at bounding box center [1179, 677] width 68 height 26
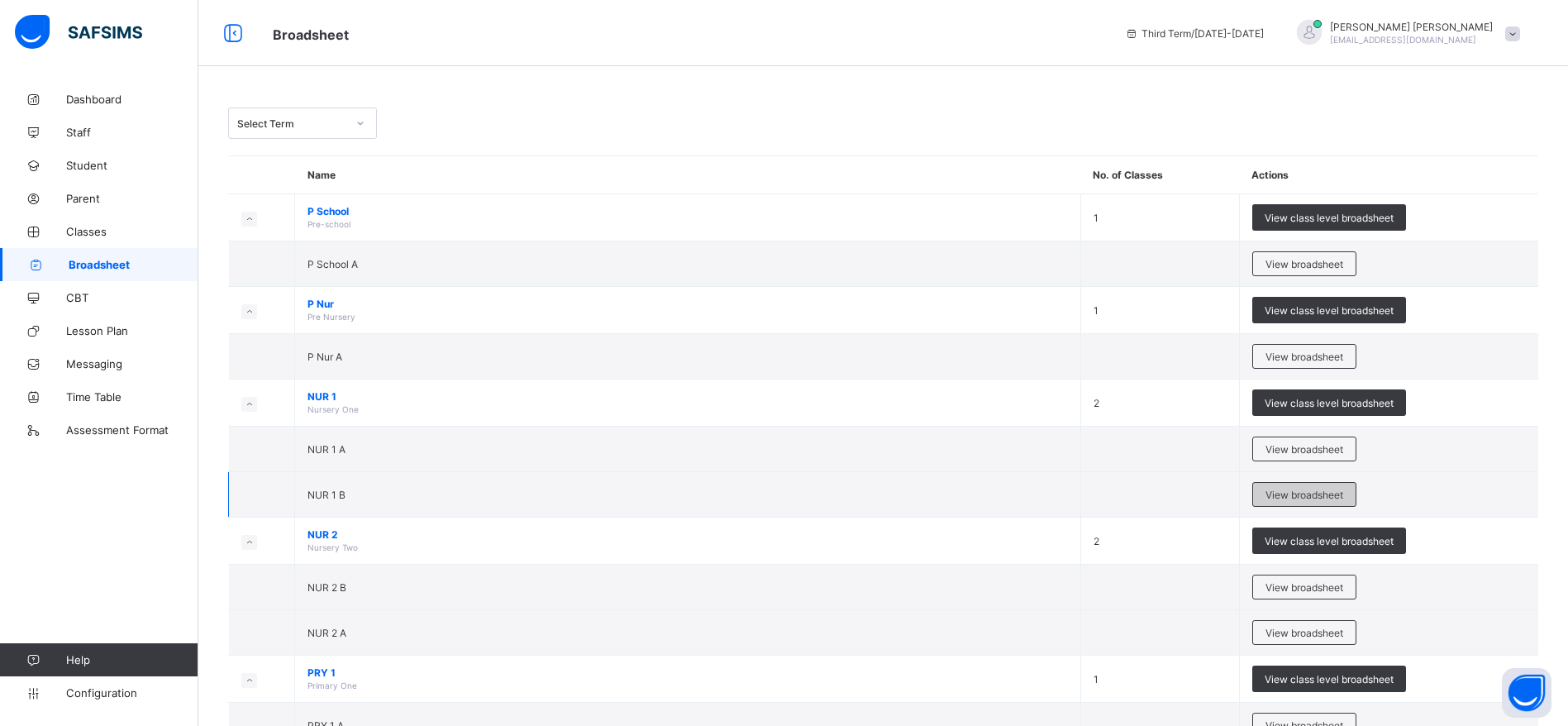
click at [1324, 506] on div "View broadsheet" at bounding box center [1304, 495] width 104 height 25
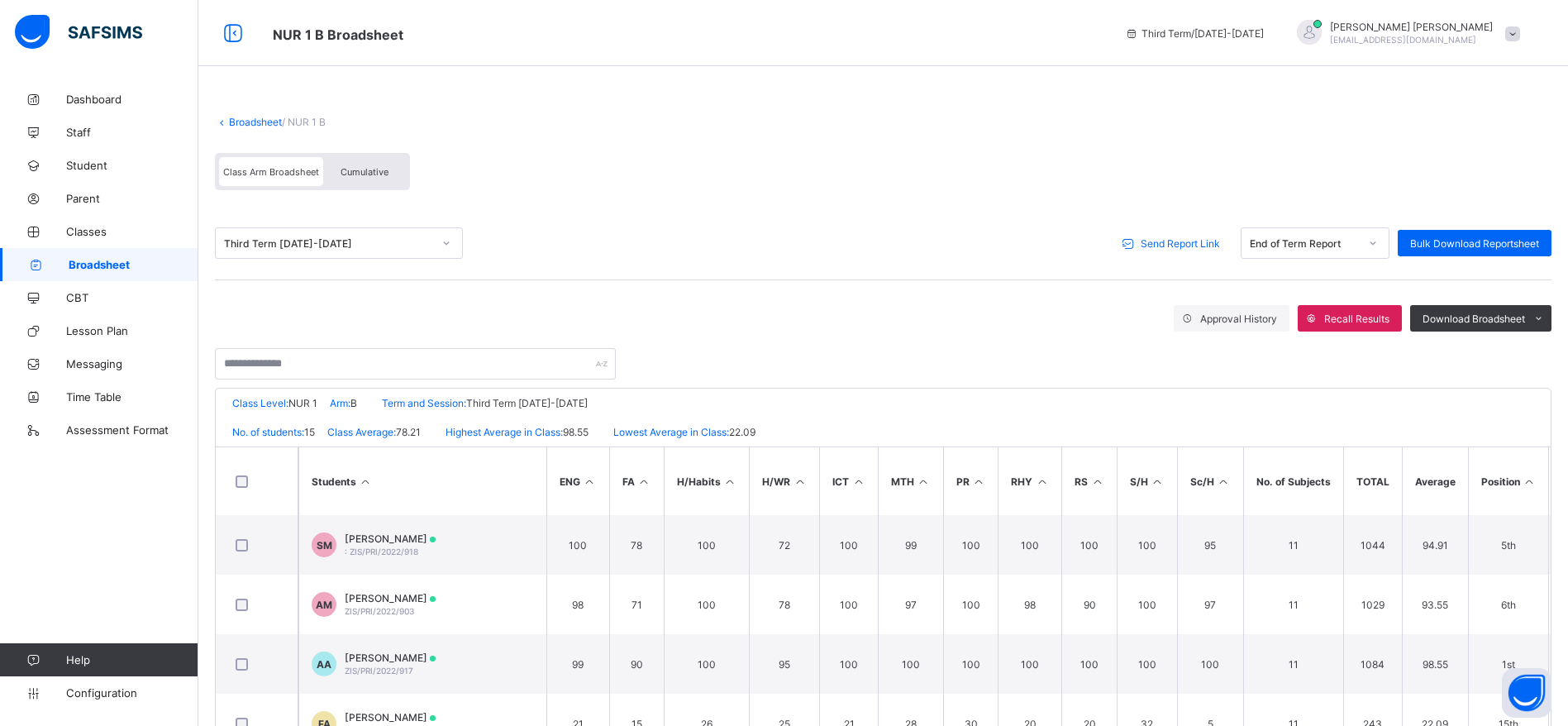
click at [1199, 255] on div "Send Report Link" at bounding box center [1173, 243] width 118 height 26
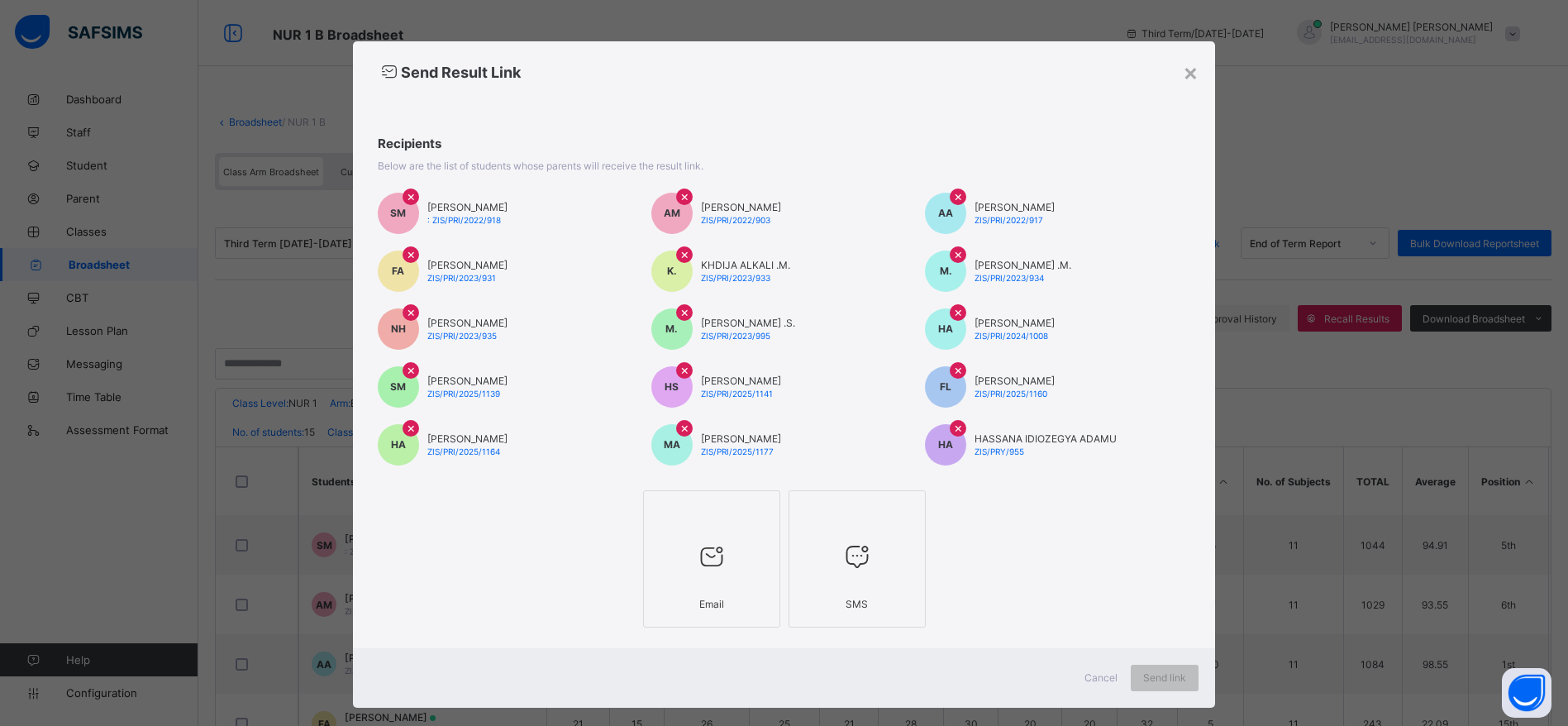
click at [709, 576] on div at bounding box center [712, 557] width 119 height 66
click at [1170, 679] on span "Send link" at bounding box center [1179, 677] width 43 height 13
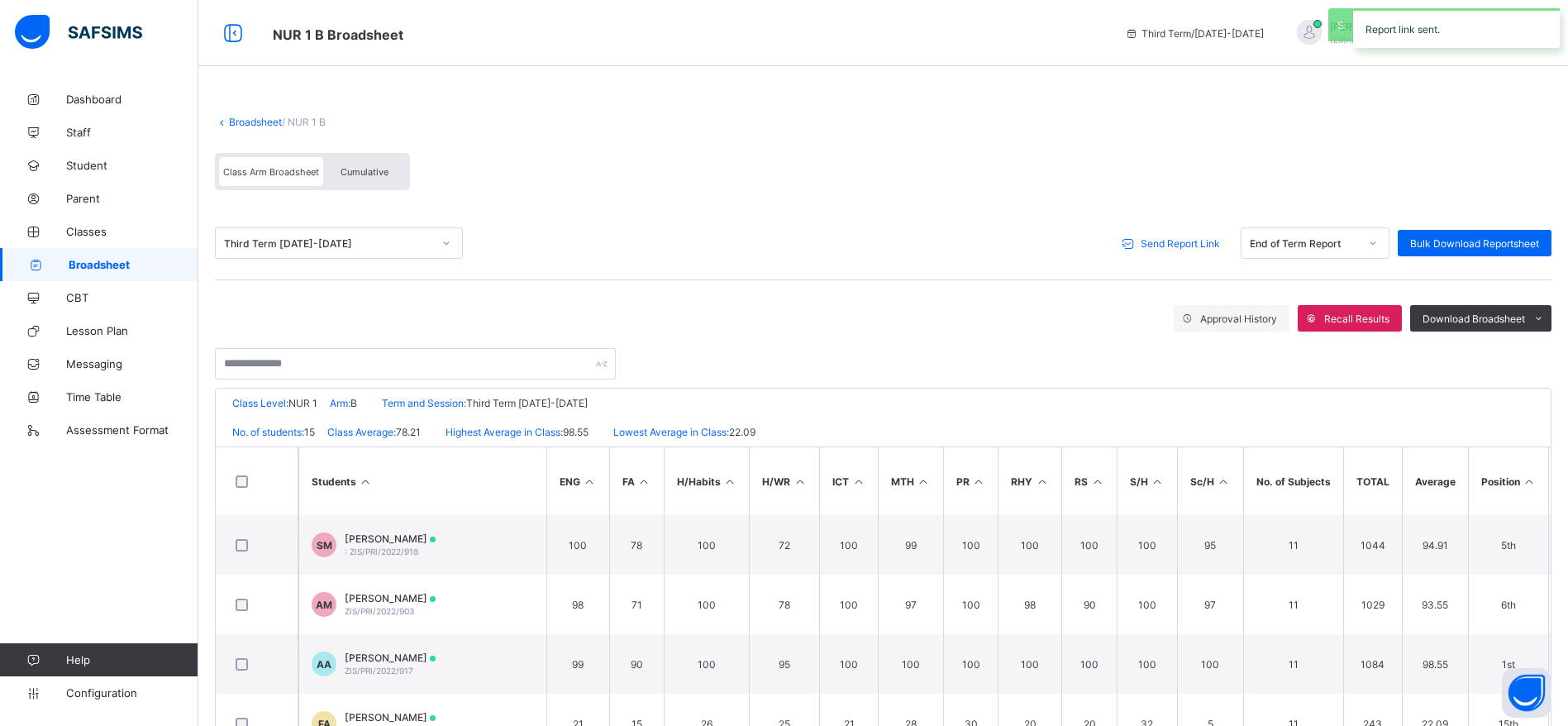
click at [97, 278] on link "Broadsheet" at bounding box center [99, 264] width 198 height 33
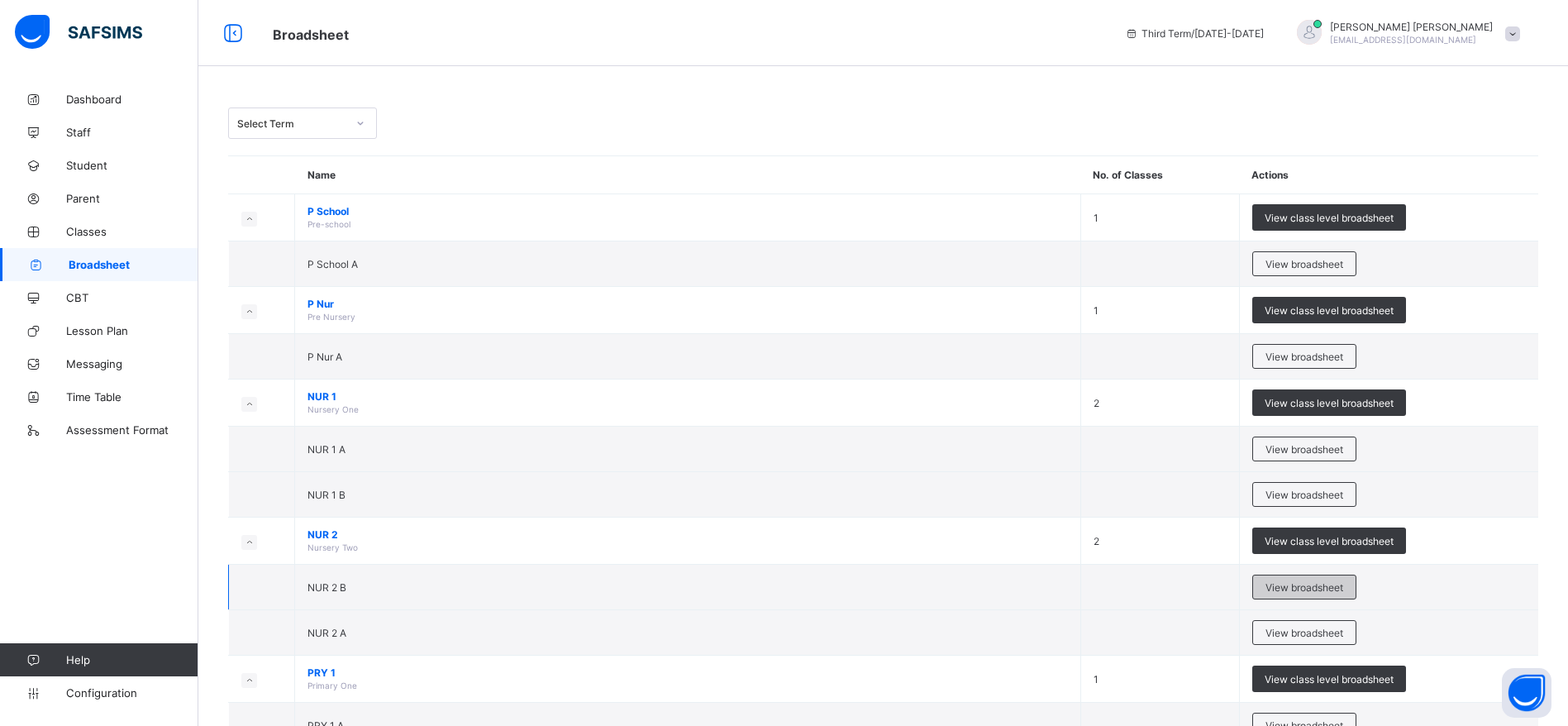
click at [1325, 576] on div "View broadsheet" at bounding box center [1304, 587] width 104 height 25
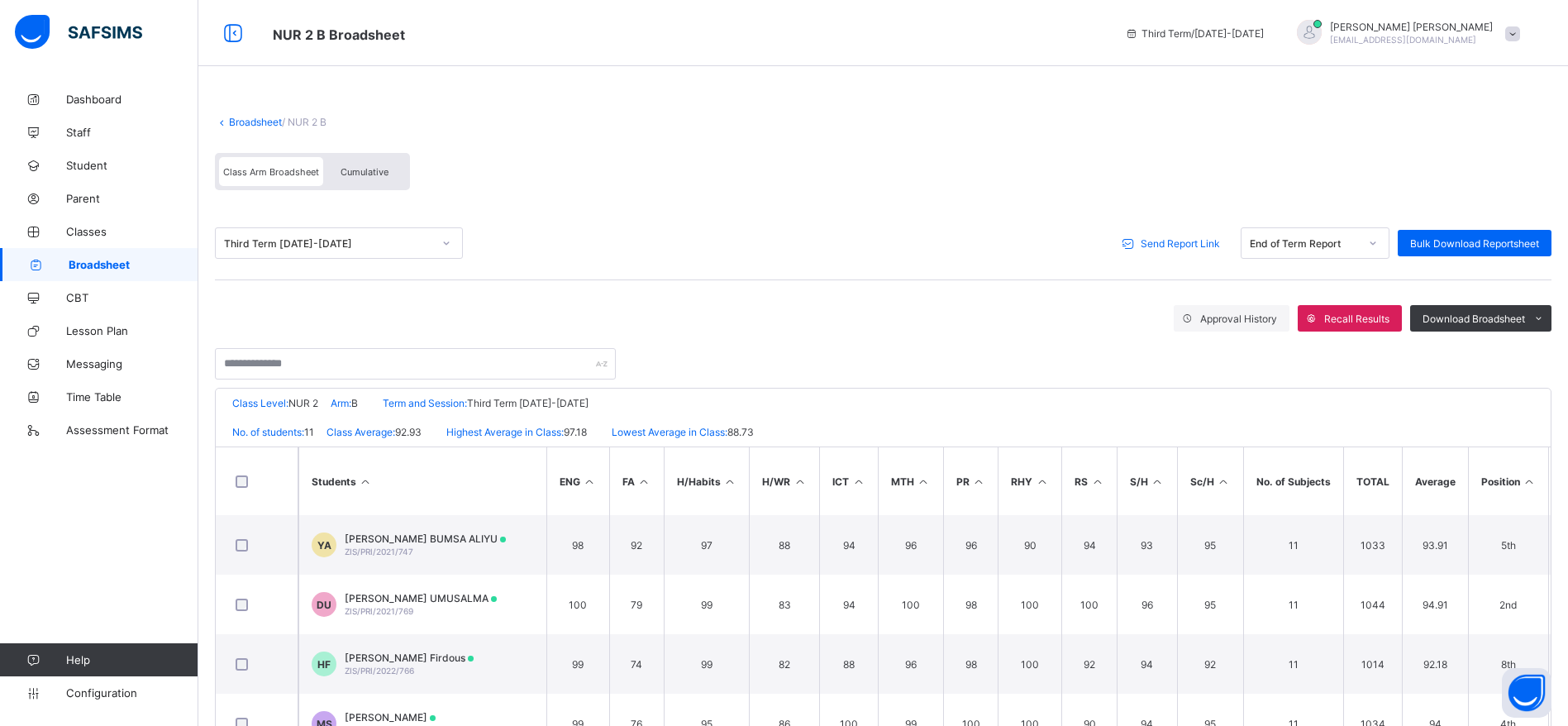
click at [1214, 232] on div "Send Report Link" at bounding box center [1173, 243] width 118 height 26
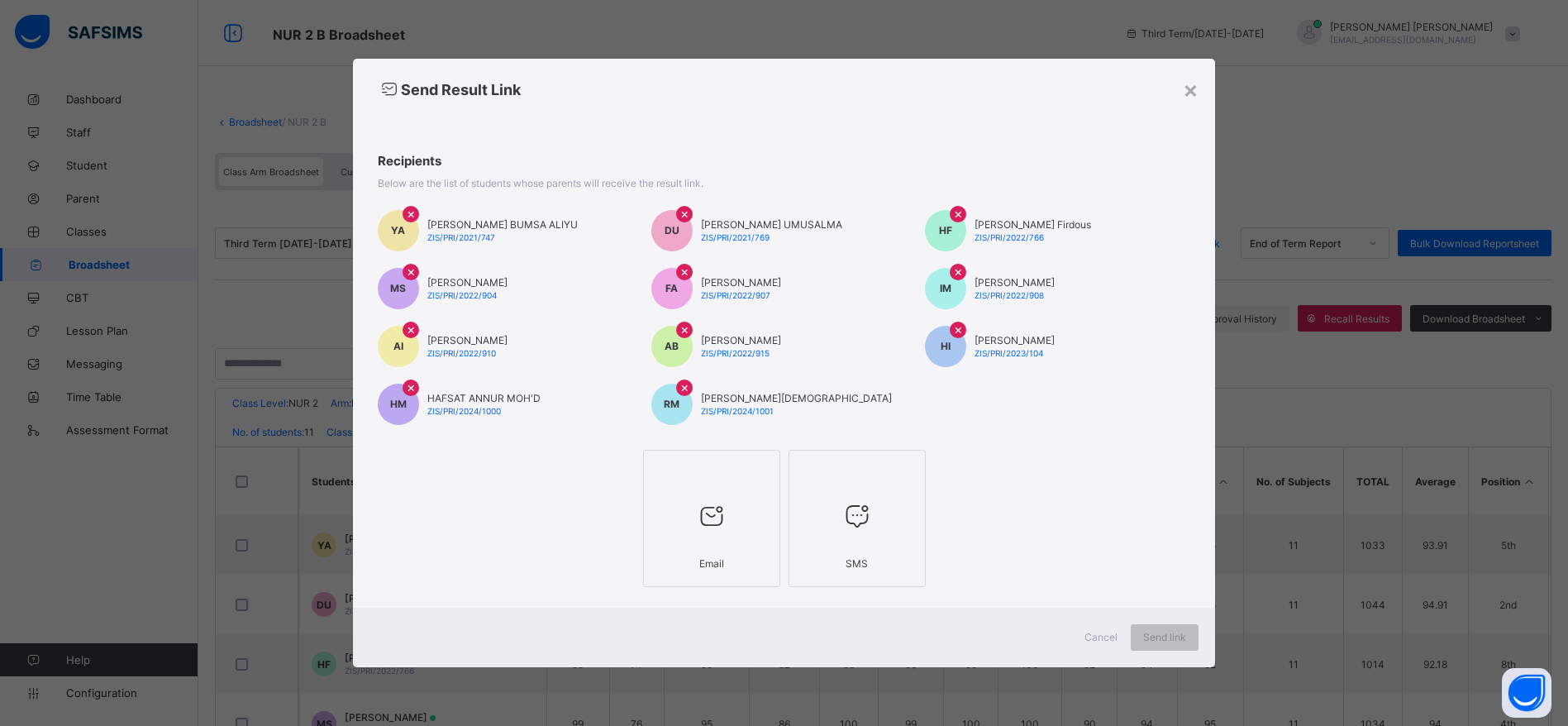
click at [706, 503] on icon at bounding box center [711, 515] width 34 height 29
click at [1201, 648] on div "Send link" at bounding box center [1179, 637] width 68 height 26
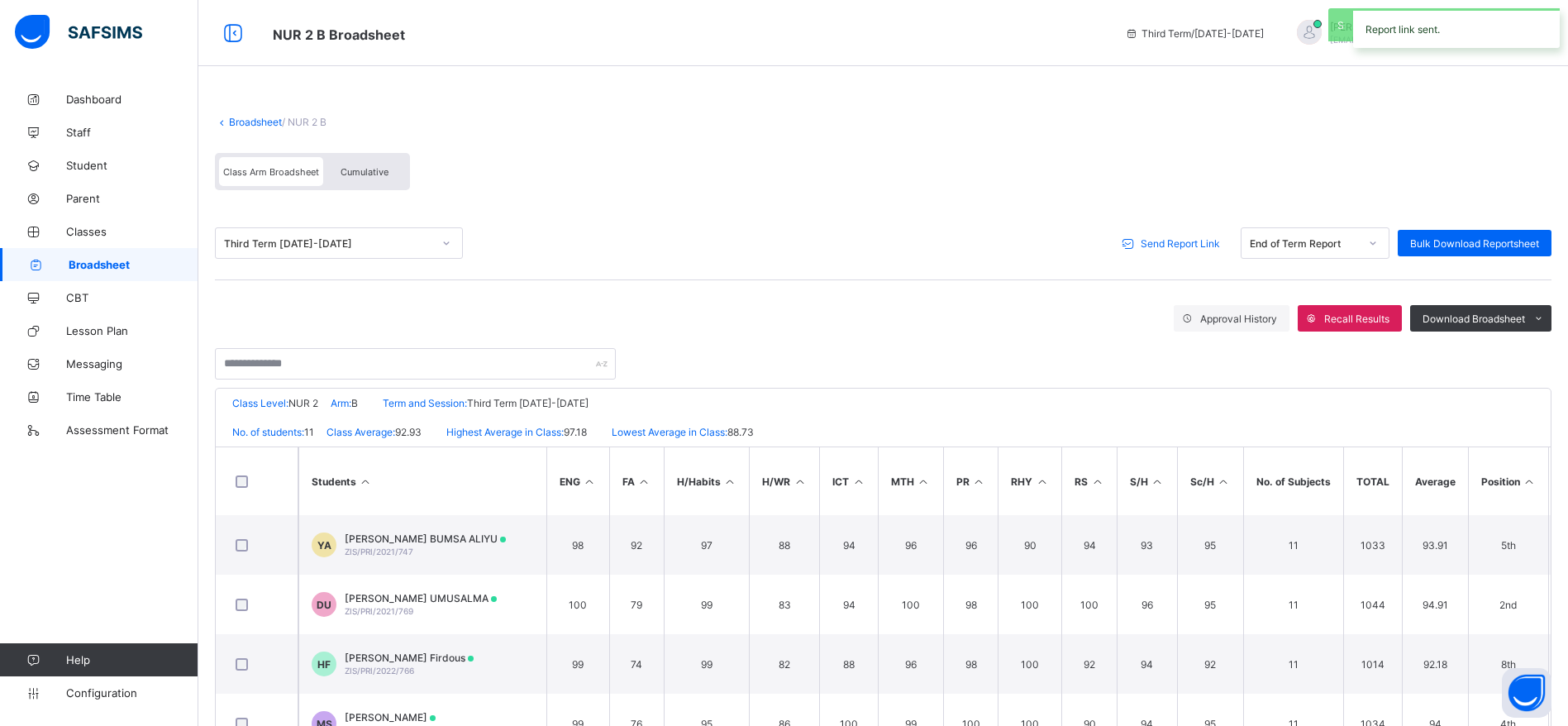
click at [135, 262] on span "Broadsheet" at bounding box center [134, 265] width 130 height 13
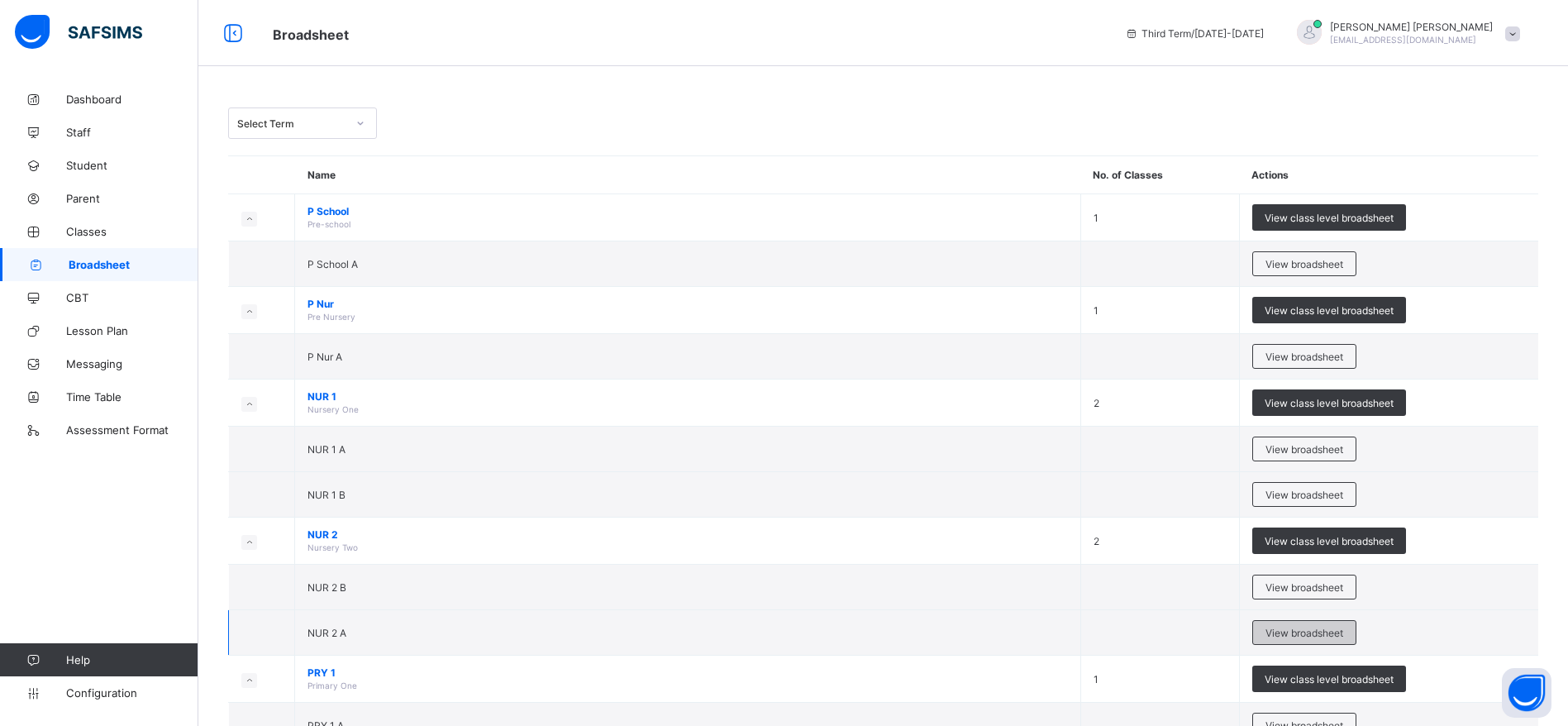
click at [1334, 634] on span "View broadsheet" at bounding box center [1304, 633] width 78 height 13
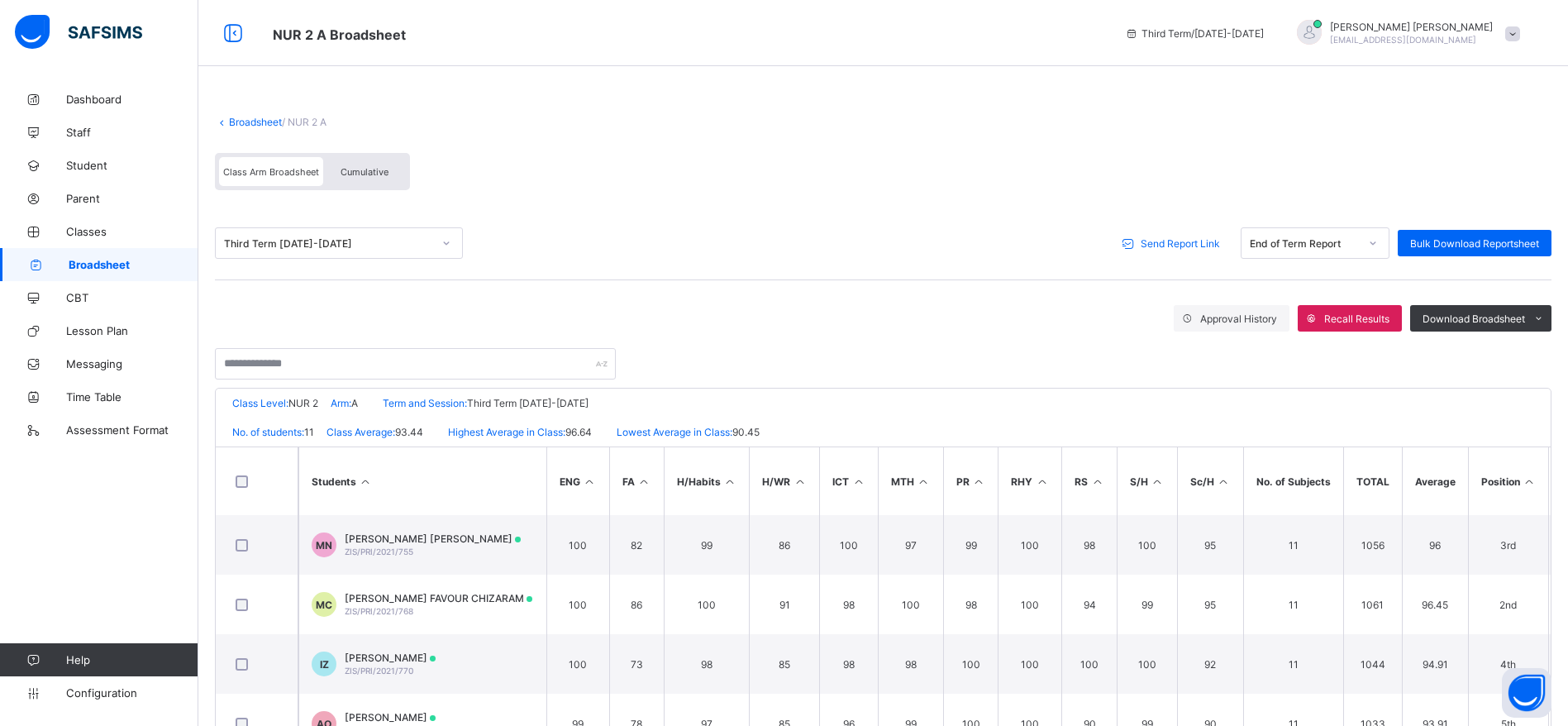
click at [1204, 246] on span "Send Report Link" at bounding box center [1180, 243] width 79 height 13
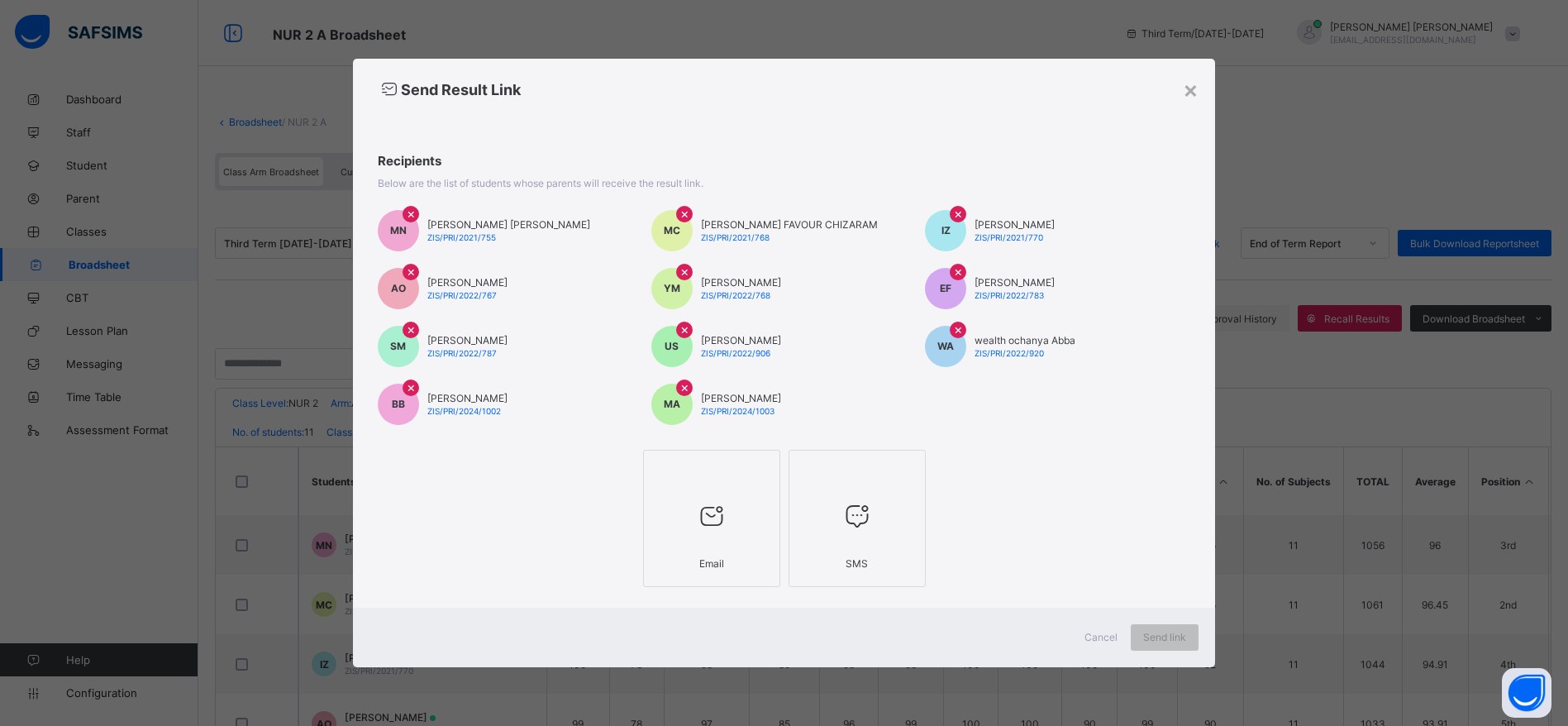
click at [747, 507] on div at bounding box center [712, 517] width 119 height 66
click at [1178, 637] on span "Send link" at bounding box center [1179, 637] width 43 height 13
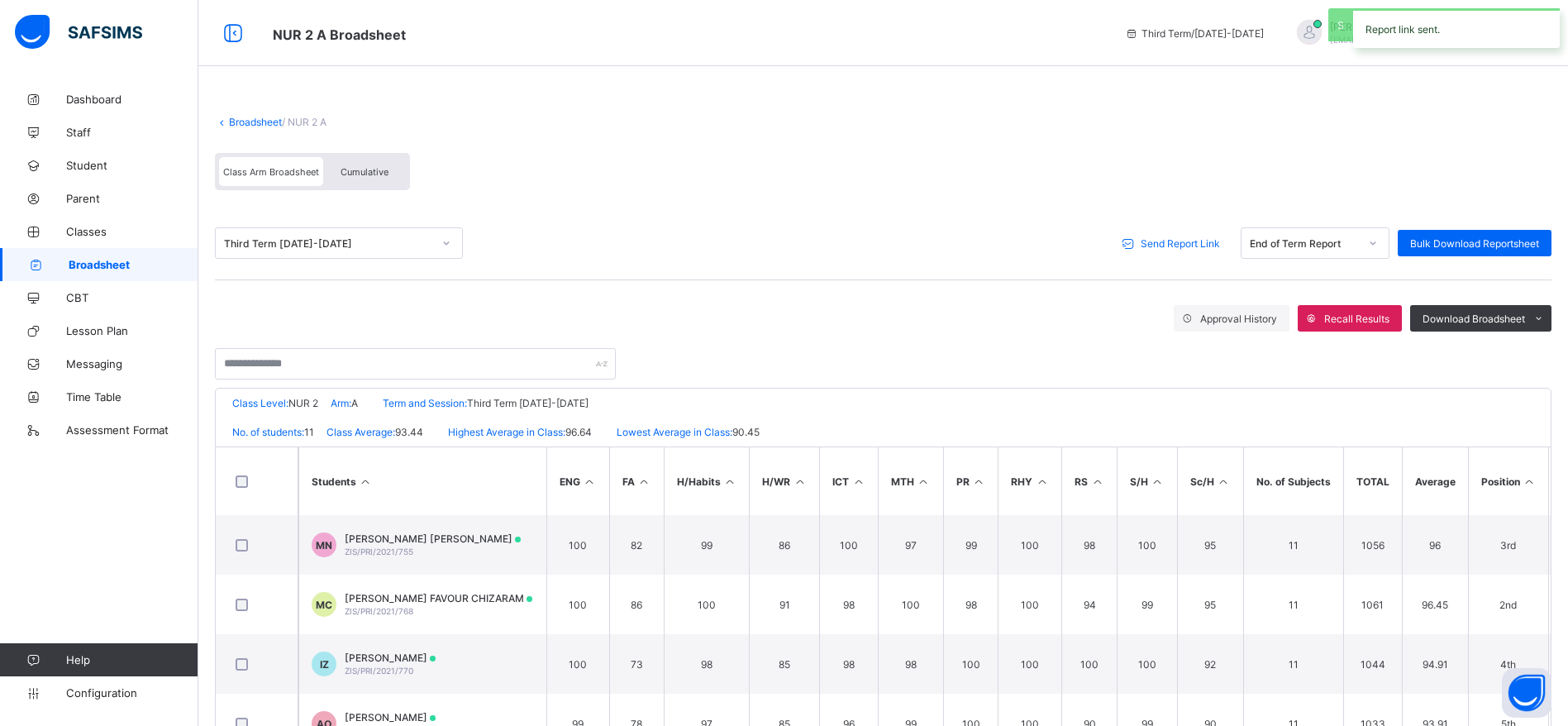
click at [112, 264] on span "Broadsheet" at bounding box center [134, 265] width 130 height 13
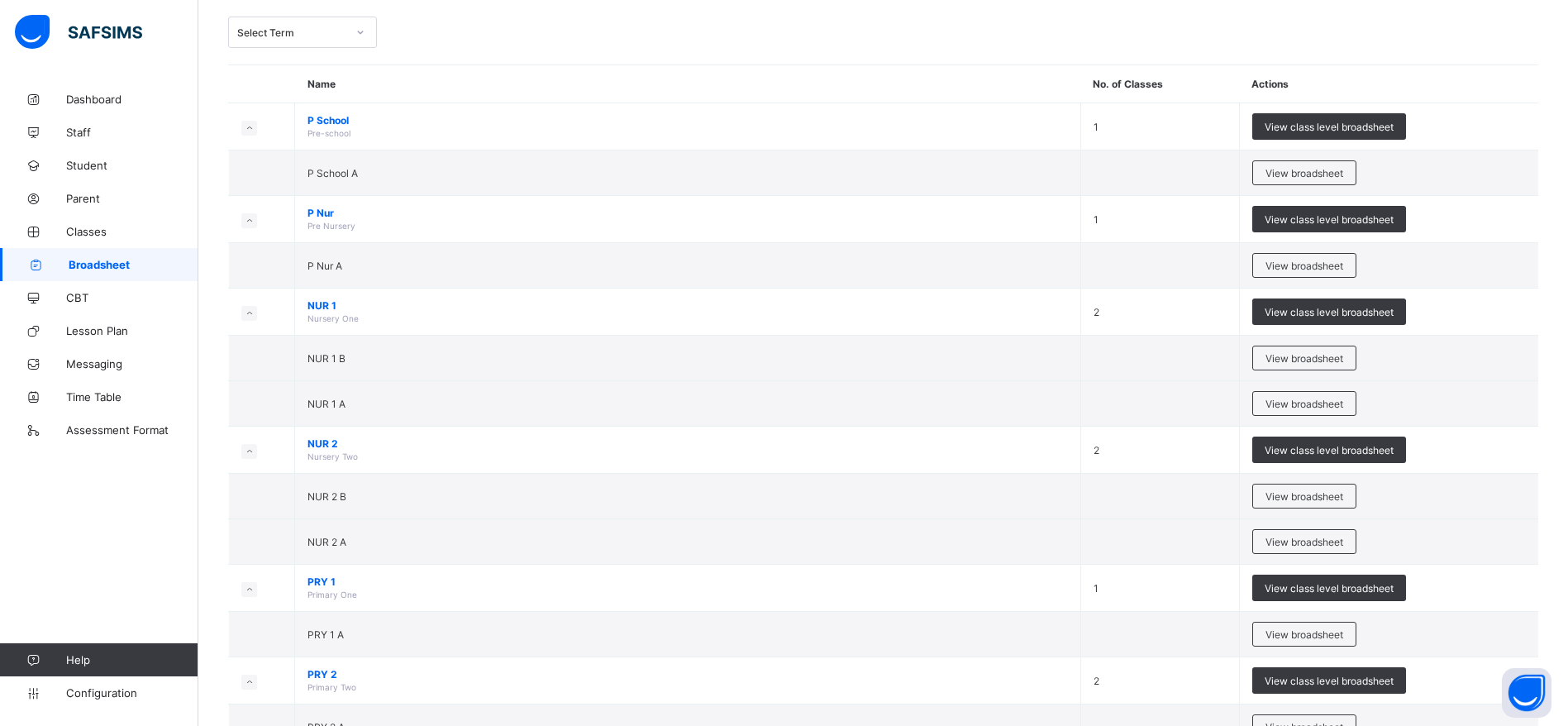
scroll to position [97, 0]
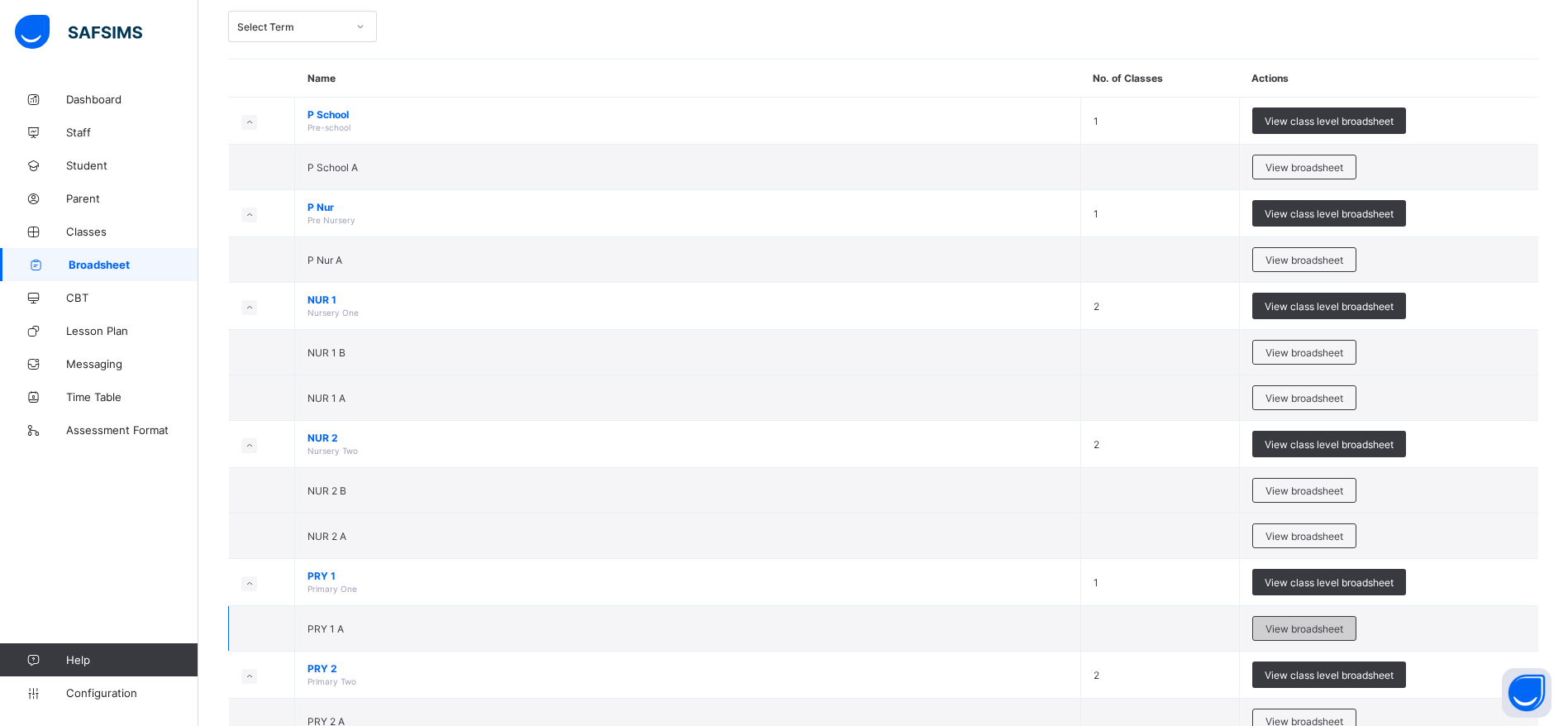
click at [1328, 630] on span "View broadsheet" at bounding box center [1304, 629] width 78 height 13
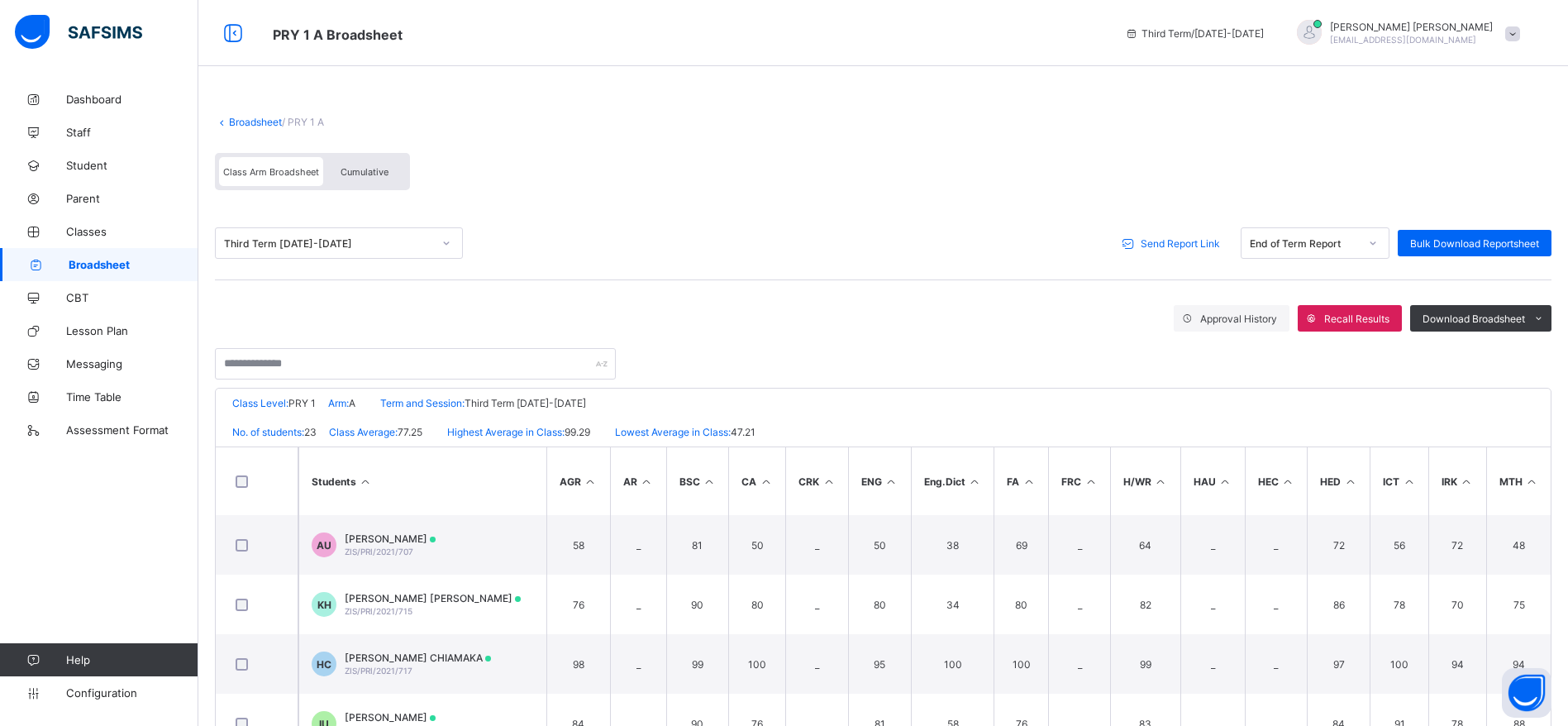
click at [1181, 245] on span "Send Report Link" at bounding box center [1180, 243] width 79 height 13
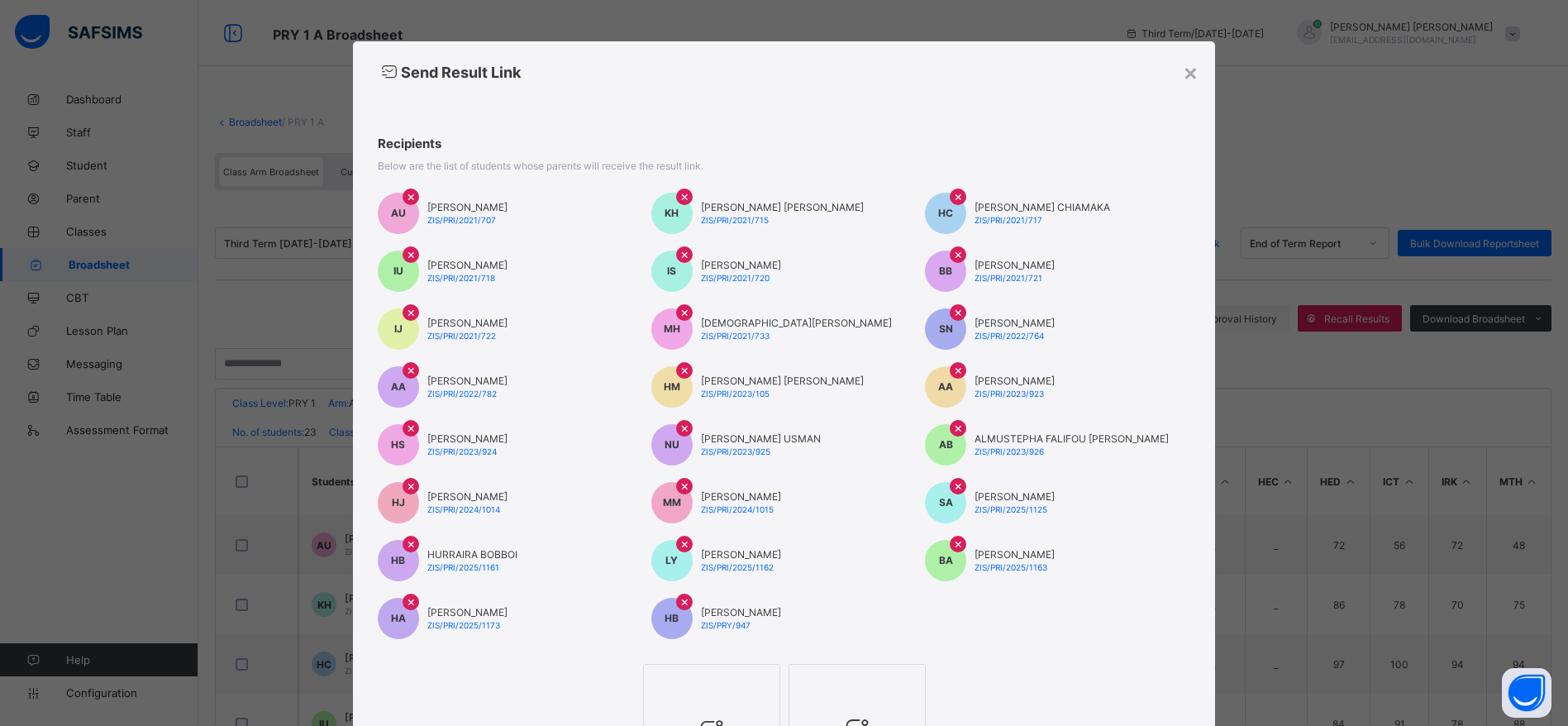
click at [697, 693] on div at bounding box center [712, 686] width 119 height 25
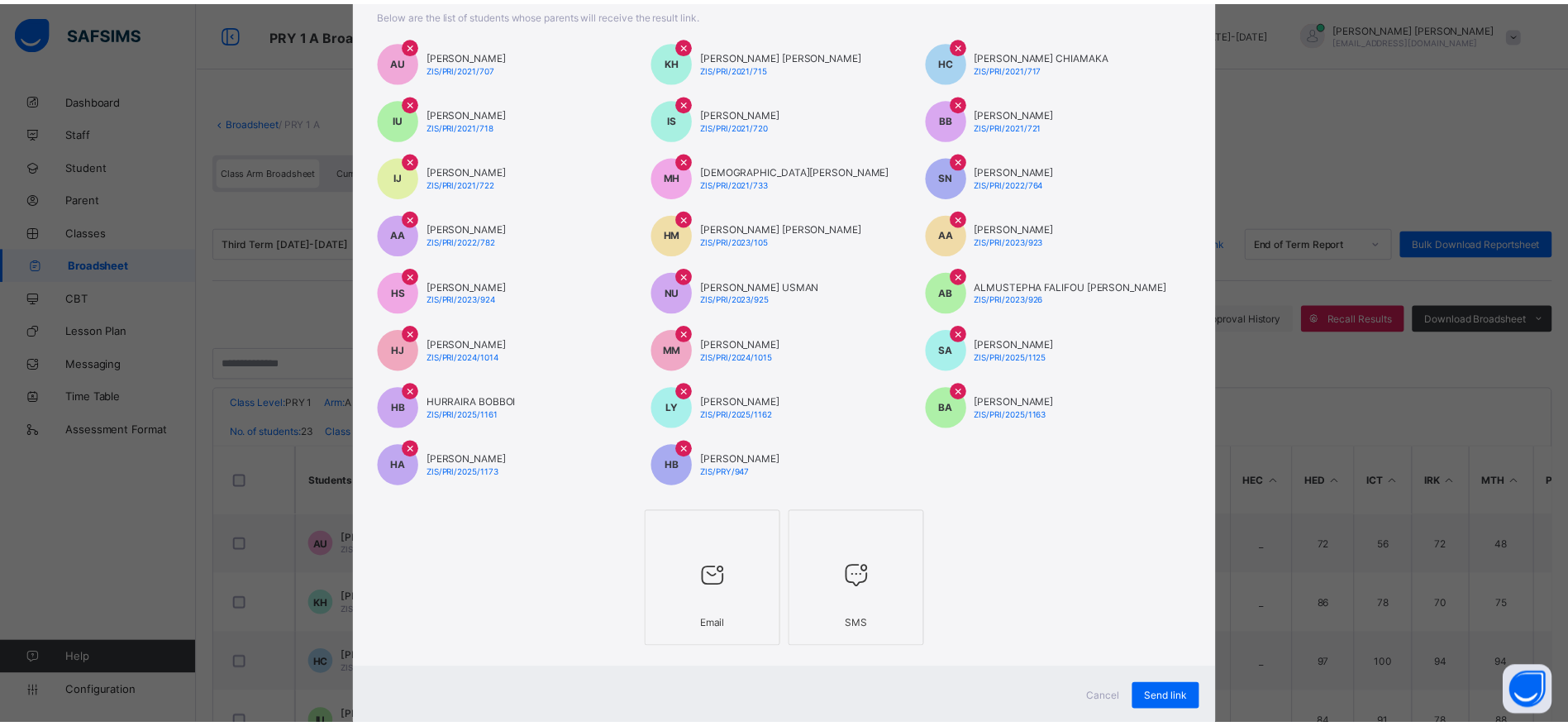
scroll to position [166, 0]
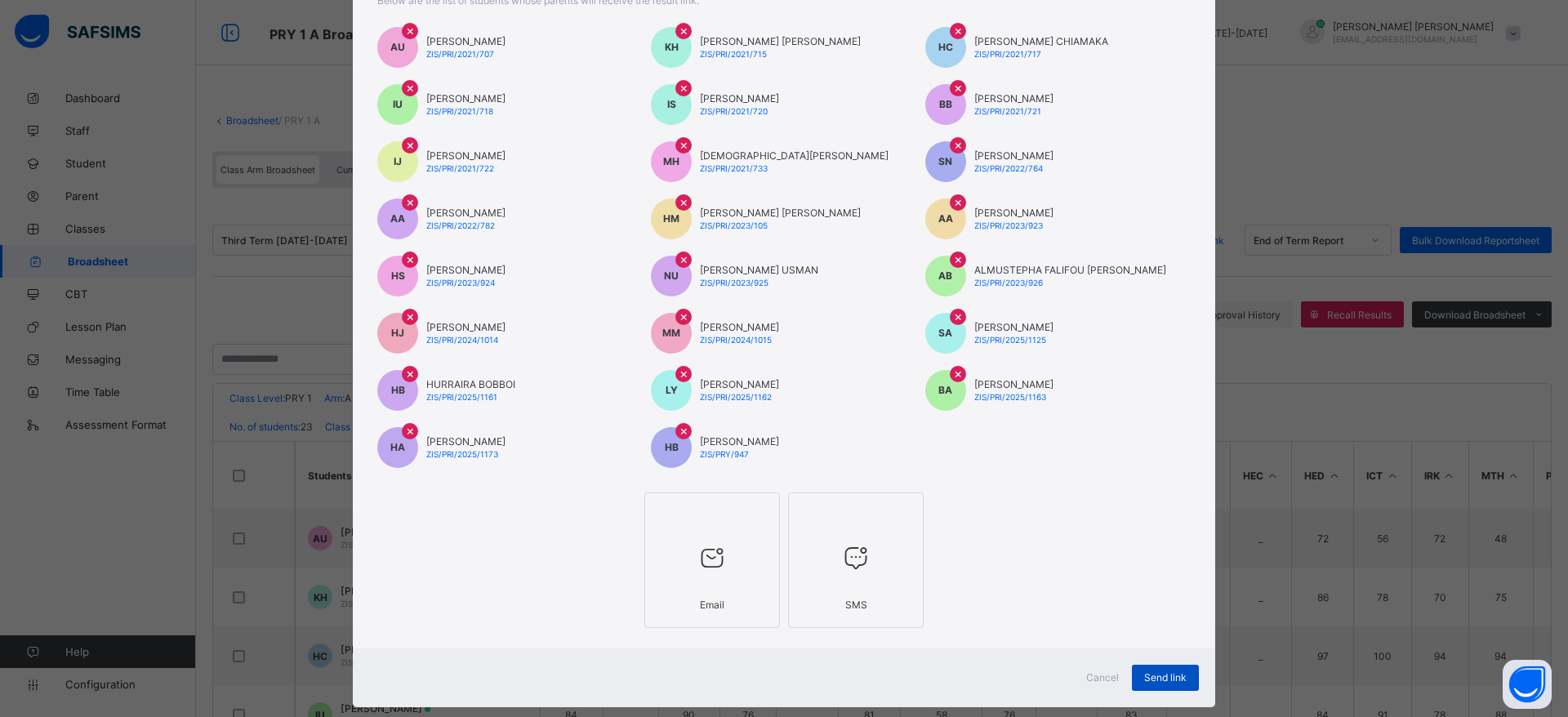
click at [1160, 678] on span "Send link" at bounding box center [1165, 677] width 42 height 12
click at [1139, 685] on div "Send link" at bounding box center [1165, 677] width 67 height 26
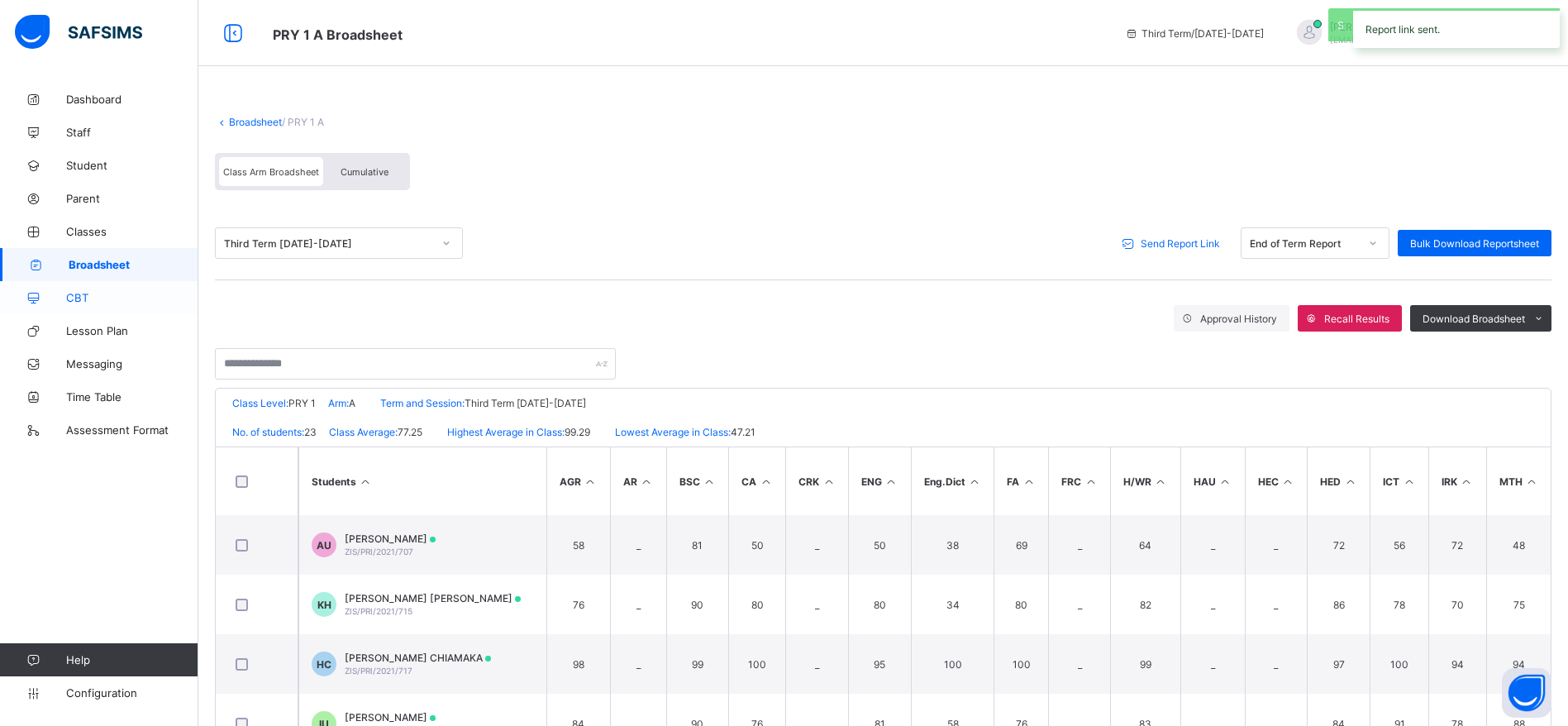
click at [103, 298] on span "CBT" at bounding box center [132, 297] width 132 height 13
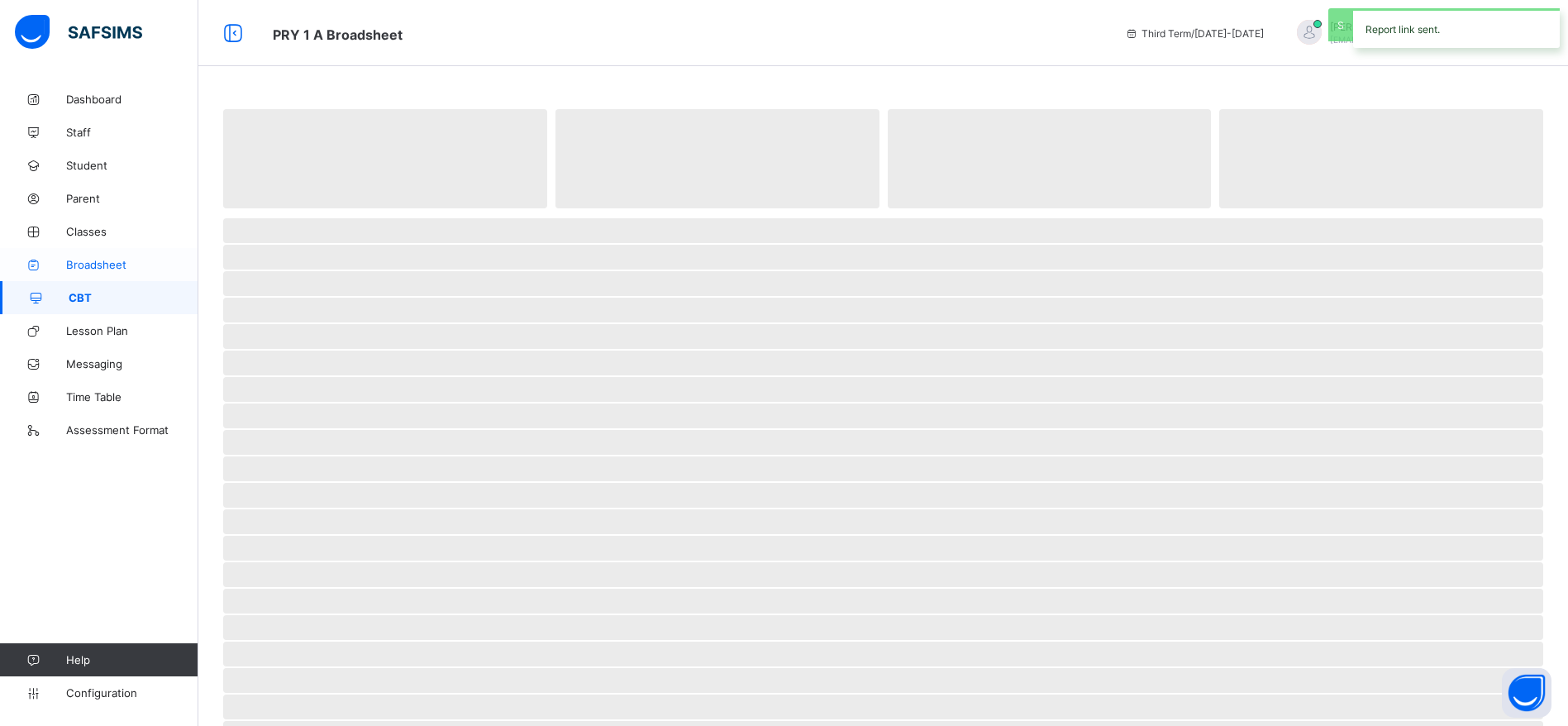
click at [115, 266] on span "Broadsheet" at bounding box center [132, 265] width 132 height 13
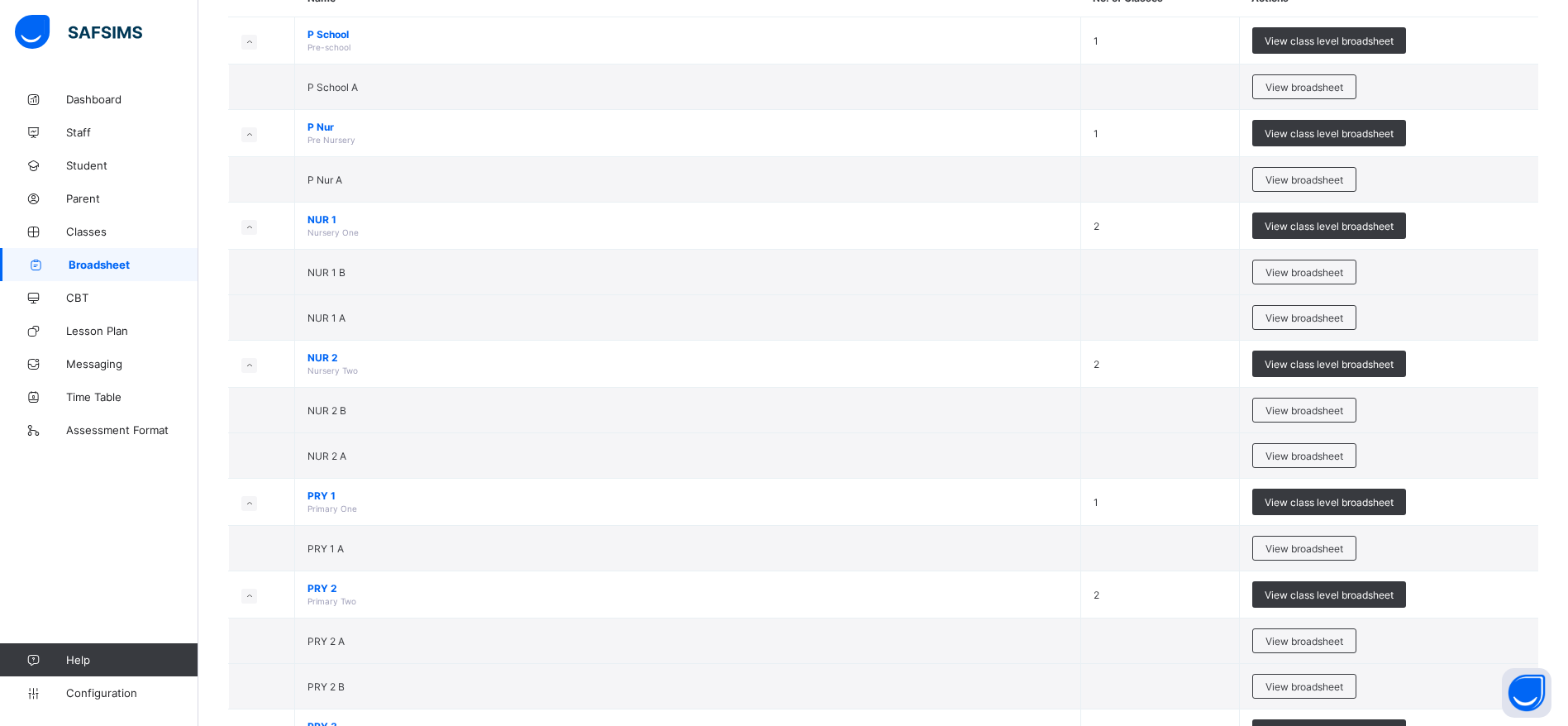
scroll to position [190, 0]
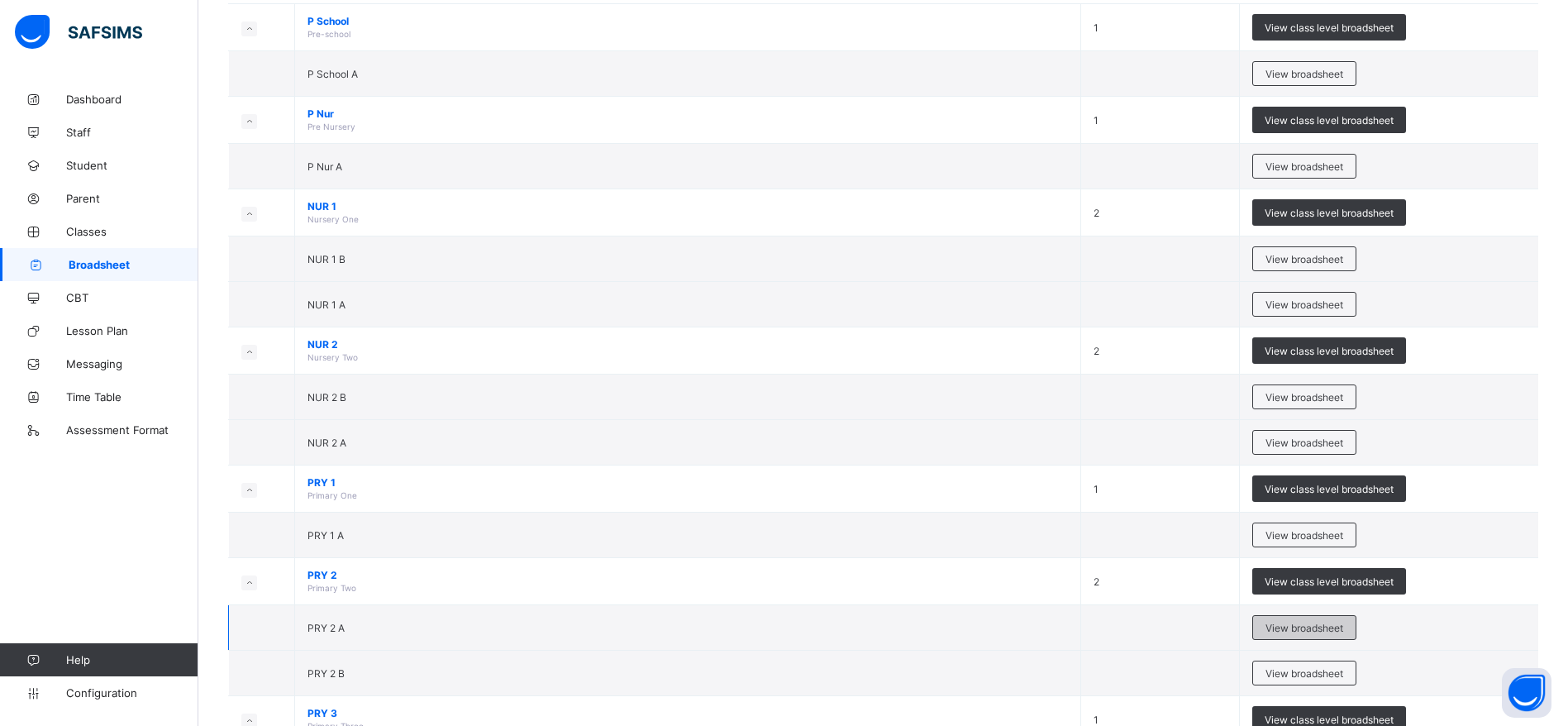
click at [1319, 622] on span "View broadsheet" at bounding box center [1304, 628] width 78 height 13
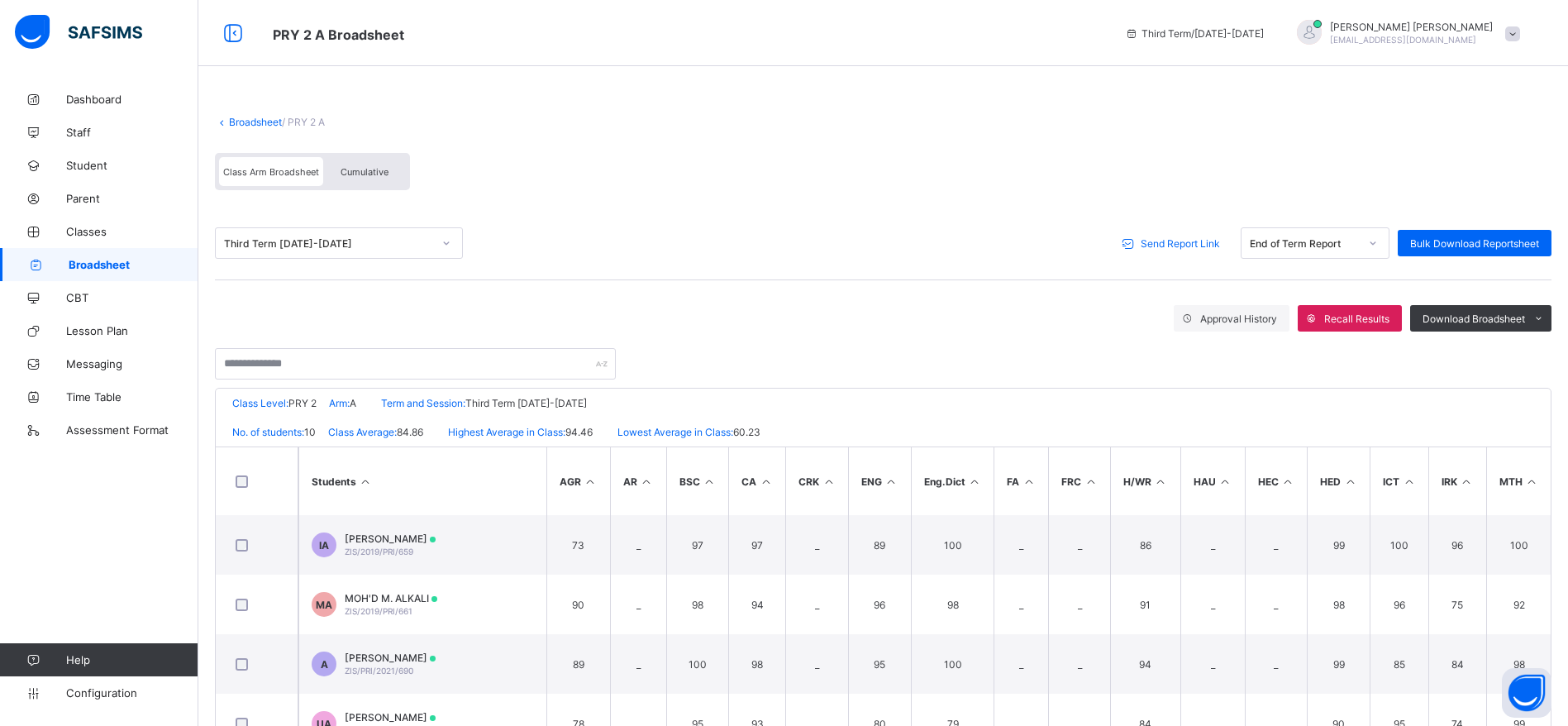
click at [1172, 241] on span "Send Report Link" at bounding box center [1180, 243] width 79 height 13
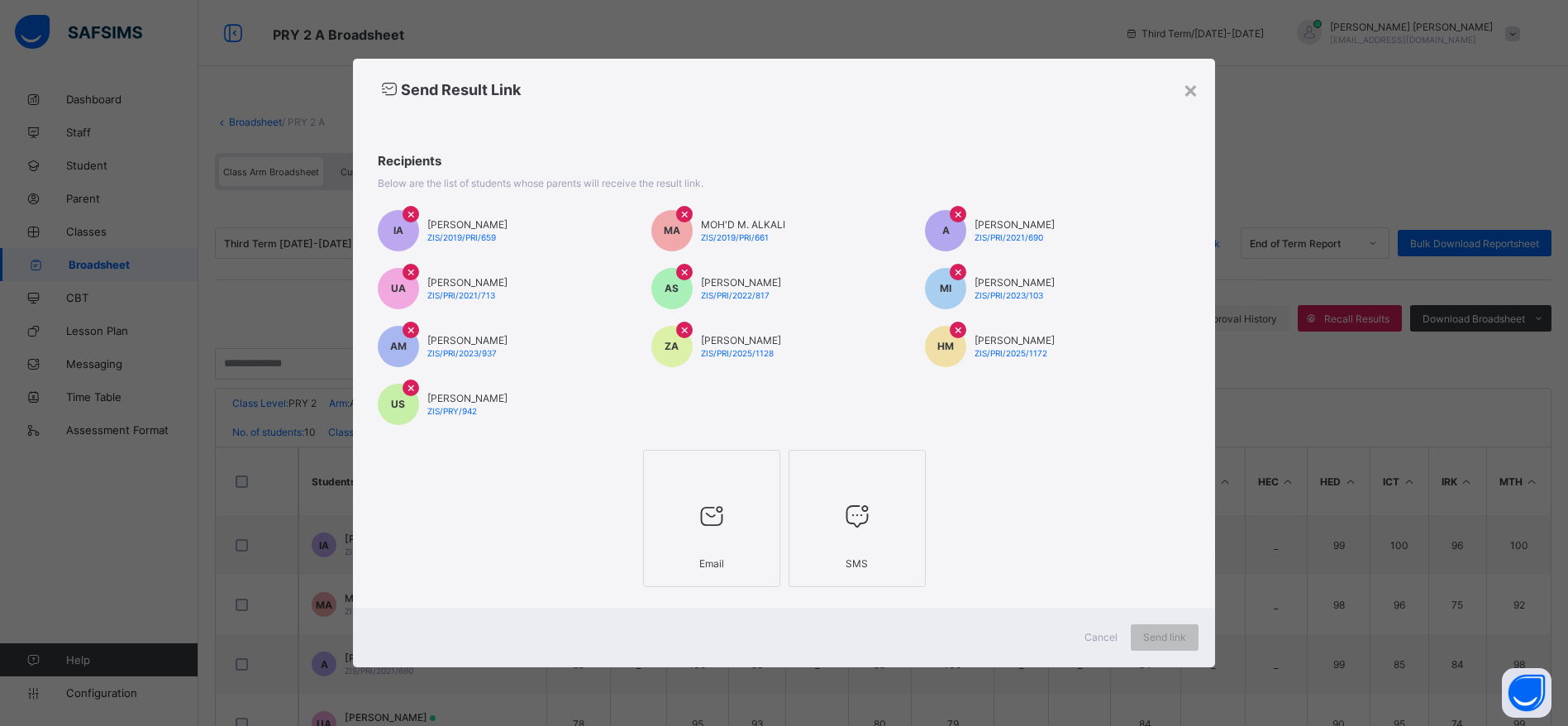
click at [720, 536] on div at bounding box center [712, 517] width 119 height 66
click at [1177, 639] on span "Send link" at bounding box center [1179, 637] width 43 height 13
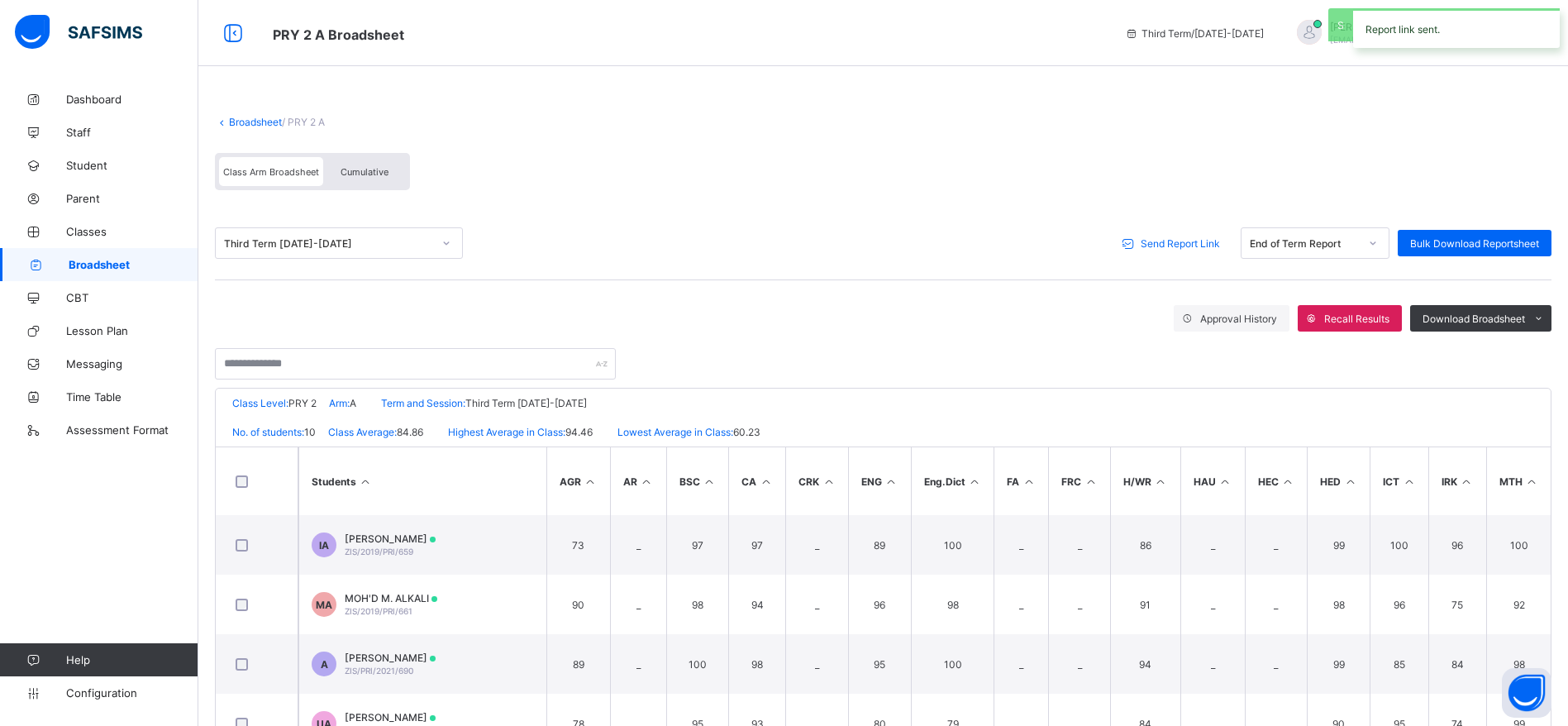
click at [110, 269] on span "Broadsheet" at bounding box center [134, 265] width 130 height 13
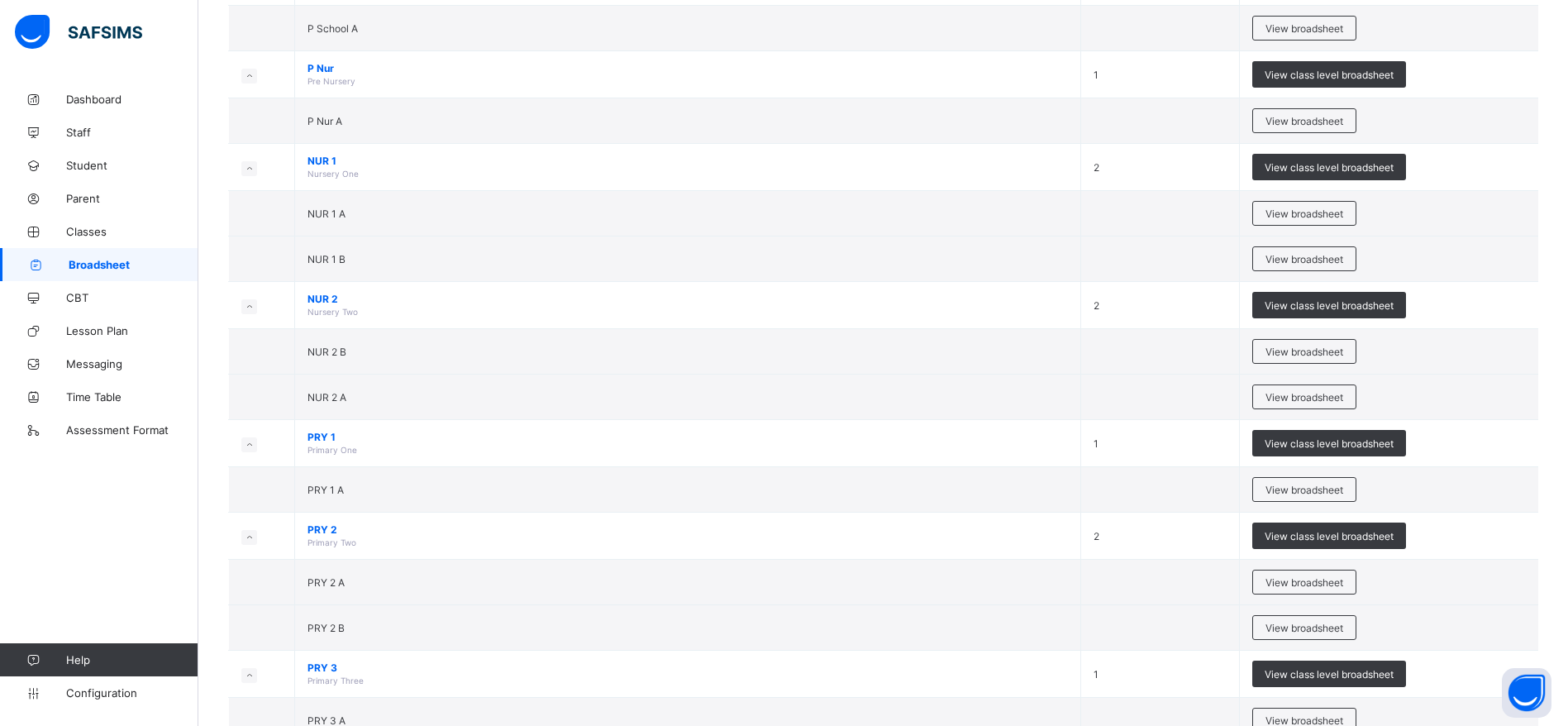
scroll to position [237, 0]
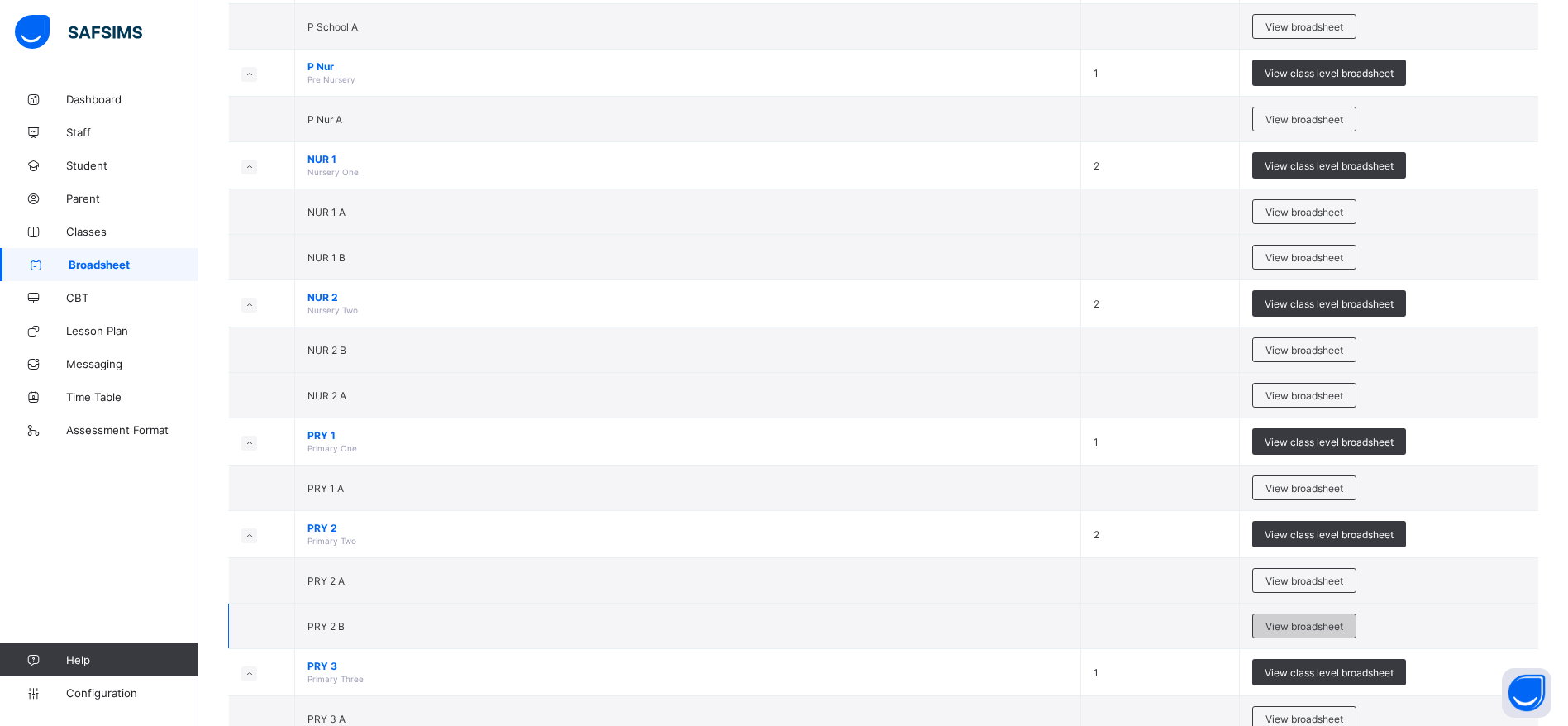
click at [1329, 623] on span "View broadsheet" at bounding box center [1304, 626] width 78 height 13
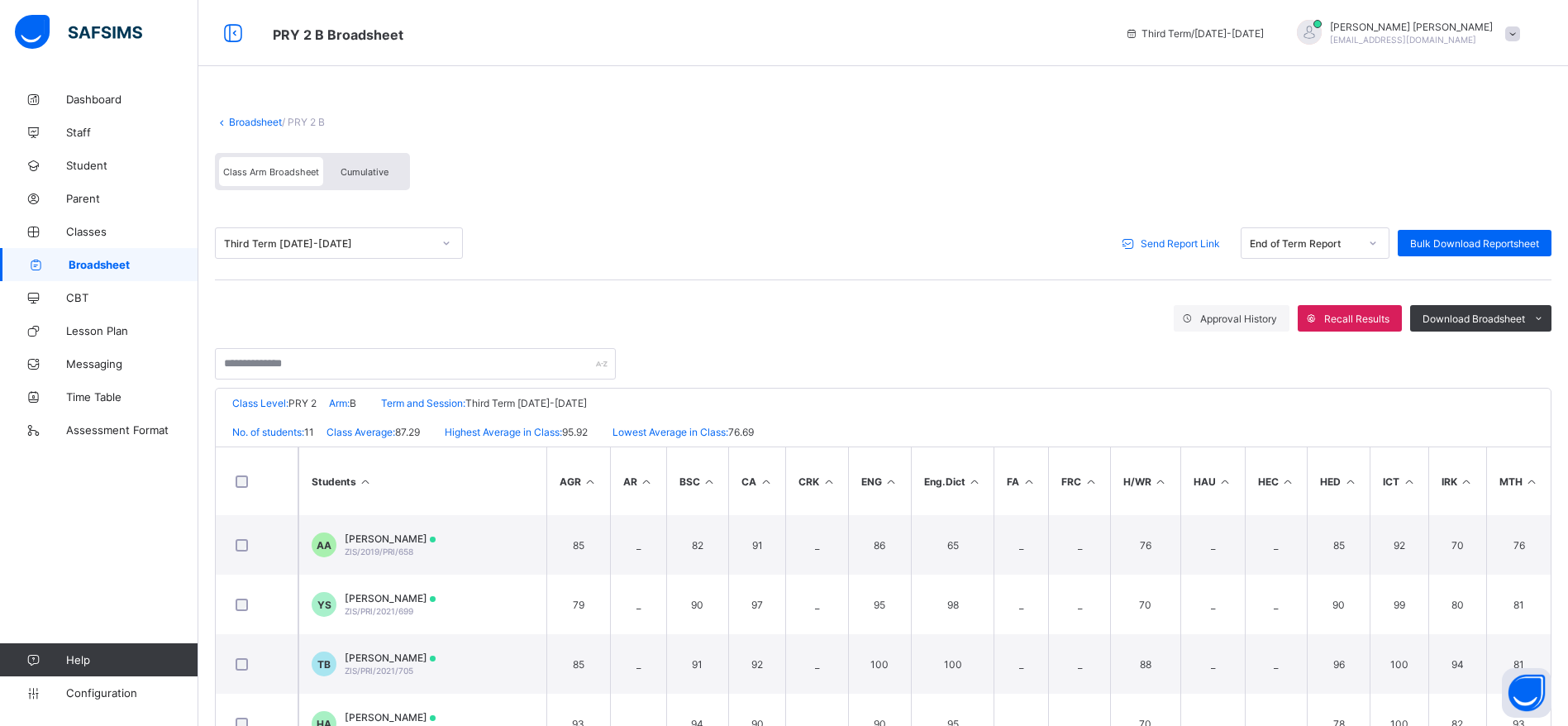
click at [1141, 246] on span at bounding box center [1127, 243] width 26 height 26
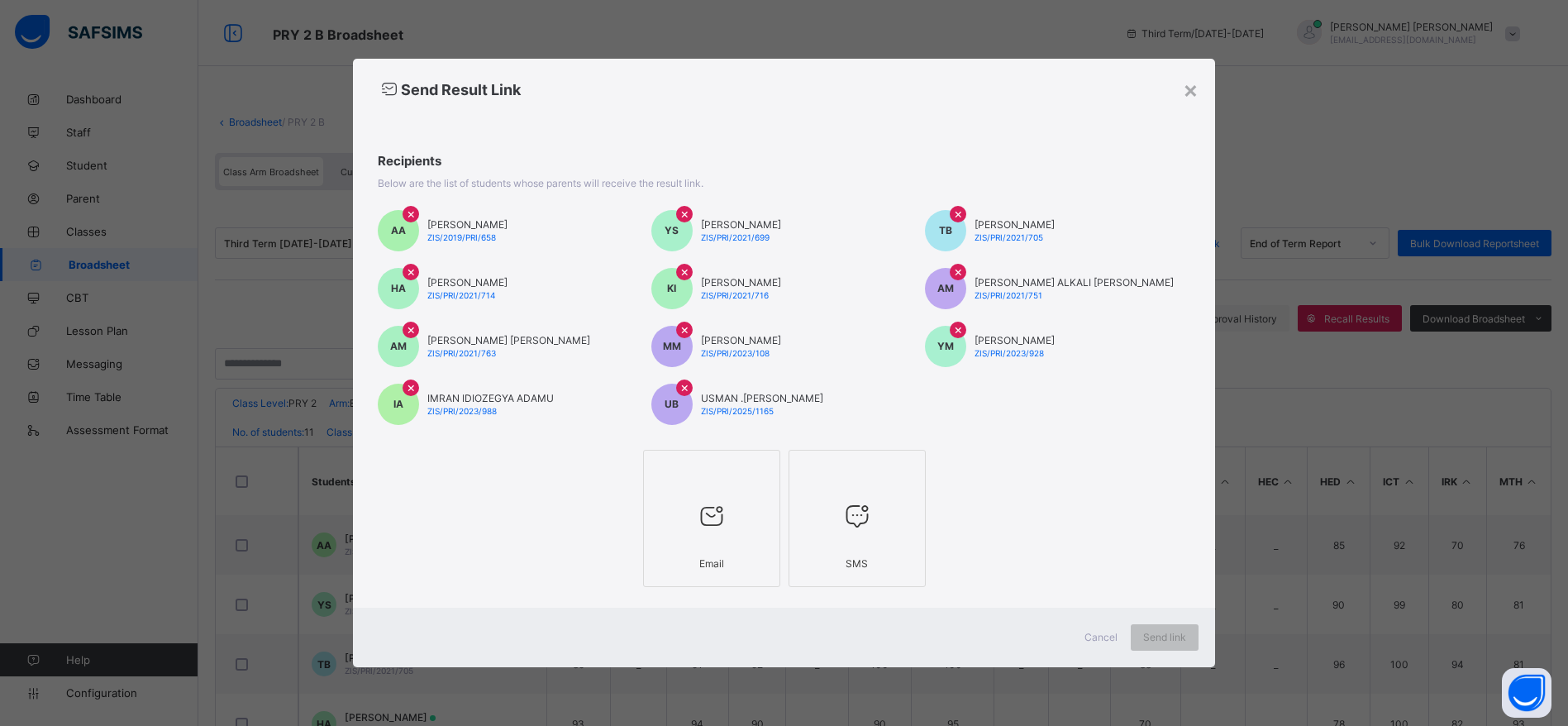
click at [711, 547] on div at bounding box center [712, 517] width 119 height 66
click at [1161, 641] on span "Send link" at bounding box center [1179, 637] width 43 height 13
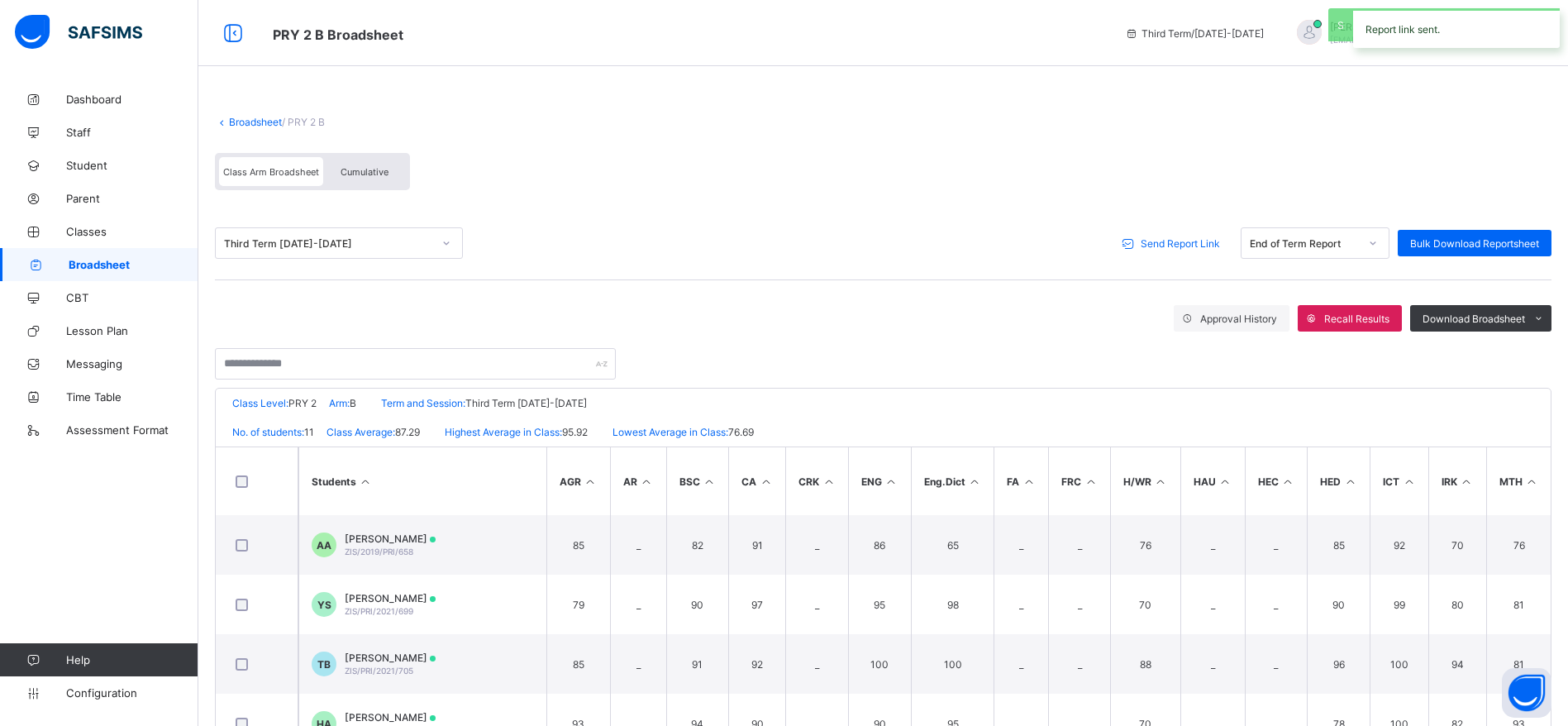
click at [125, 253] on link "Broadsheet" at bounding box center [99, 264] width 198 height 33
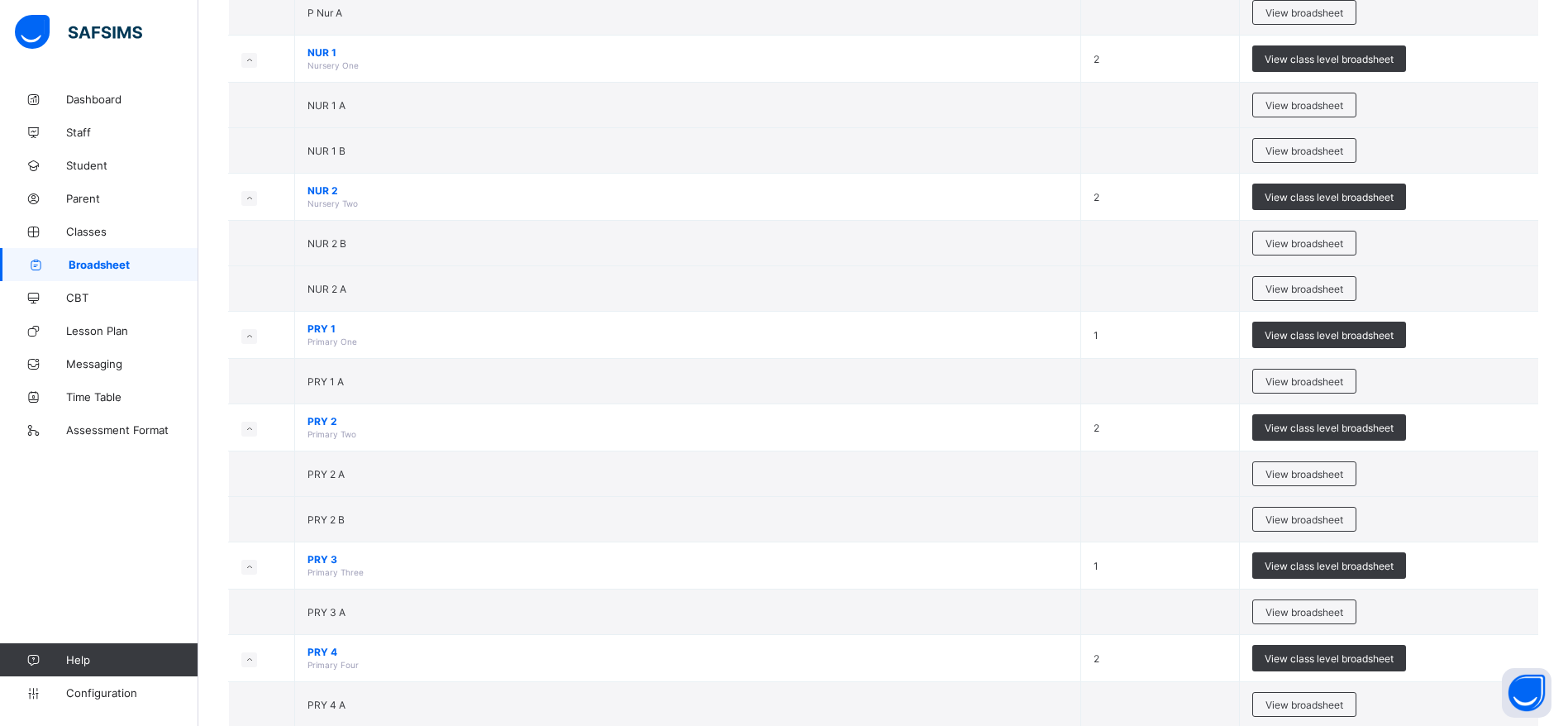
scroll to position [347, 0]
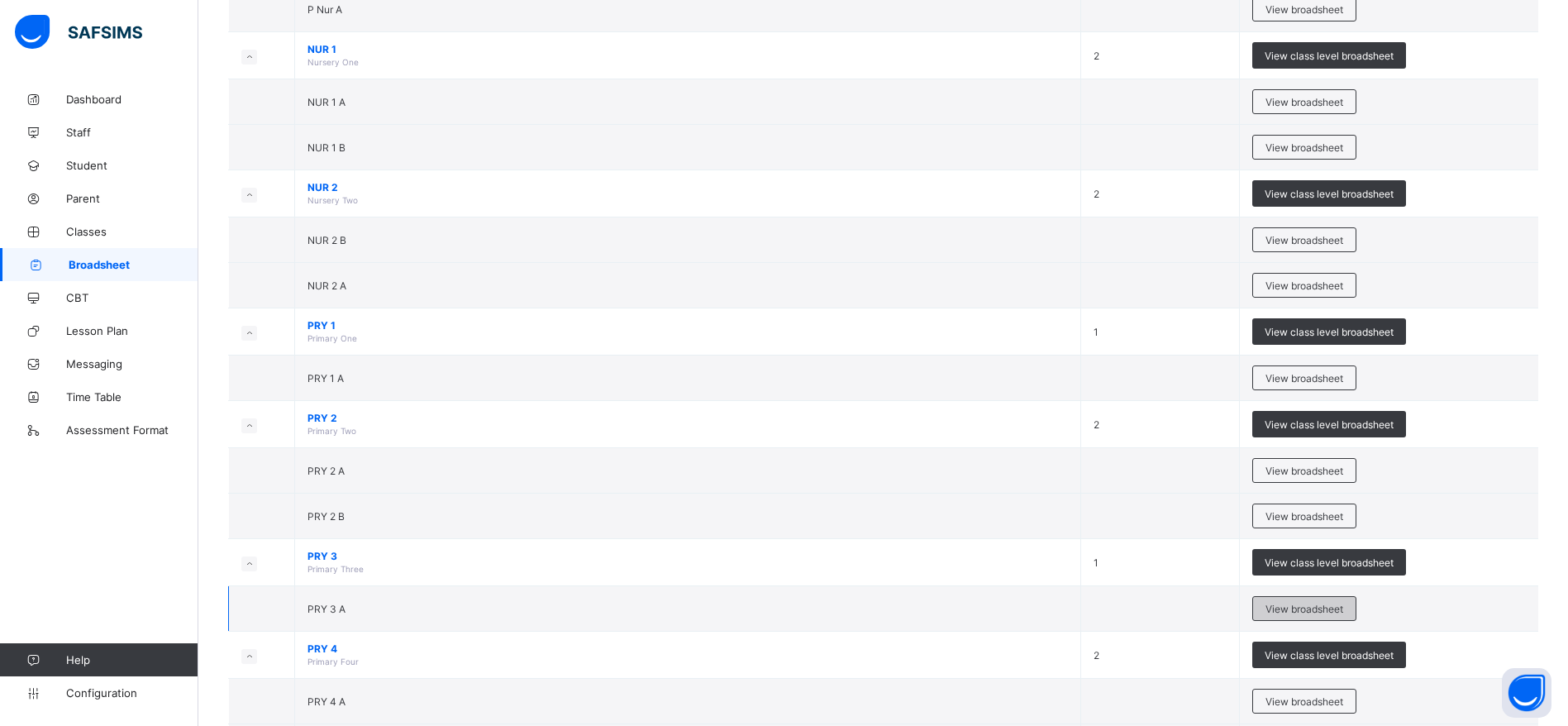
click at [1334, 613] on span "View broadsheet" at bounding box center [1304, 609] width 78 height 13
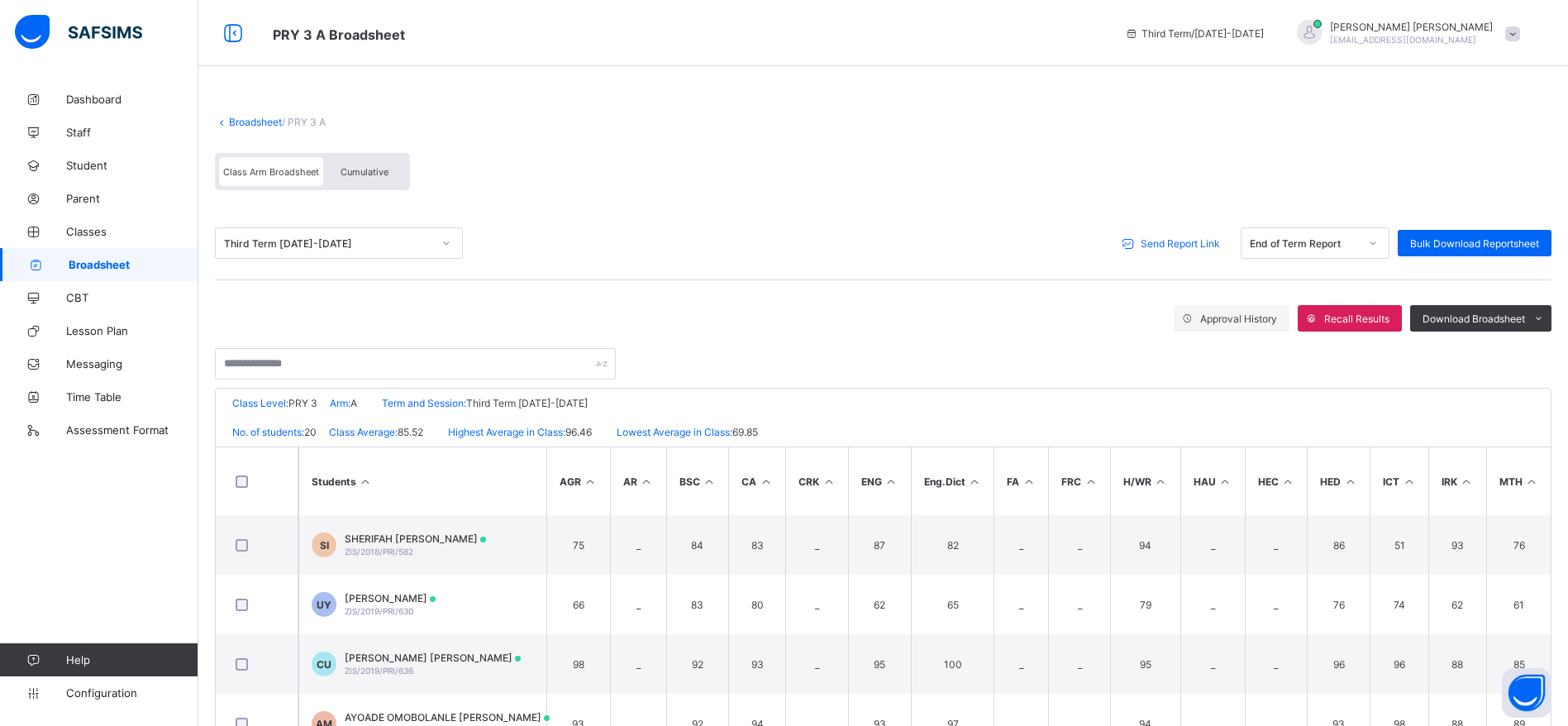
click at [1188, 242] on span "Send Report Link" at bounding box center [1180, 243] width 79 height 13
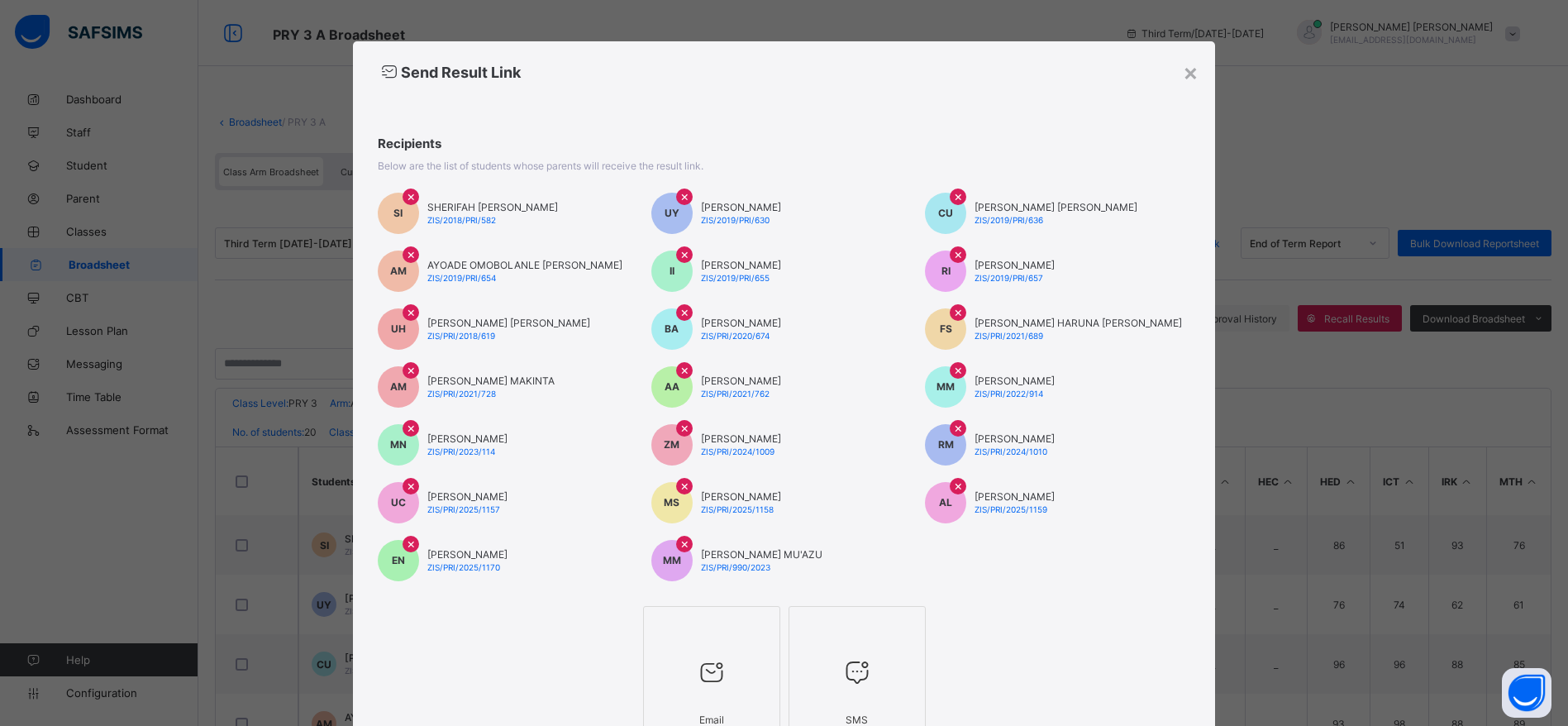
click at [695, 683] on icon at bounding box center [711, 671] width 34 height 29
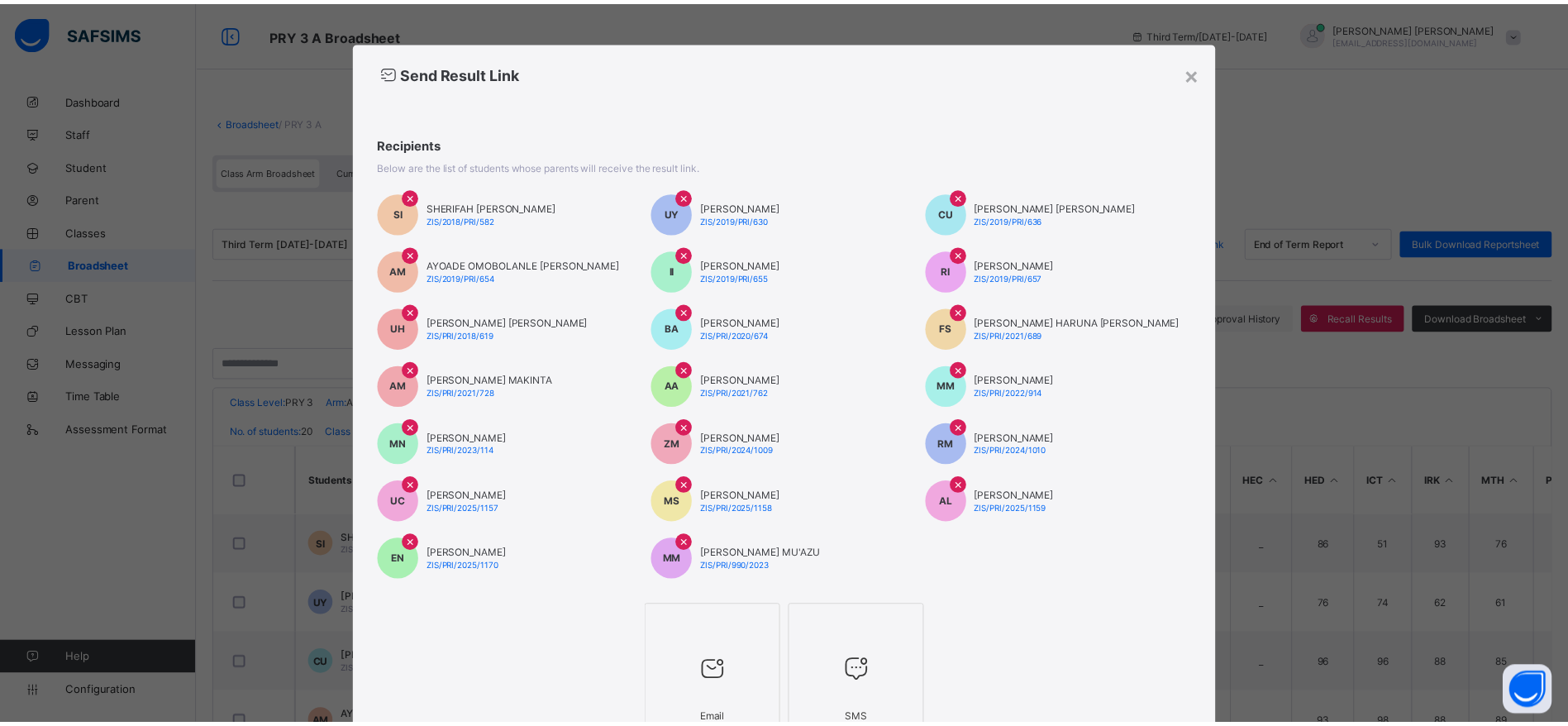
scroll to position [139, 0]
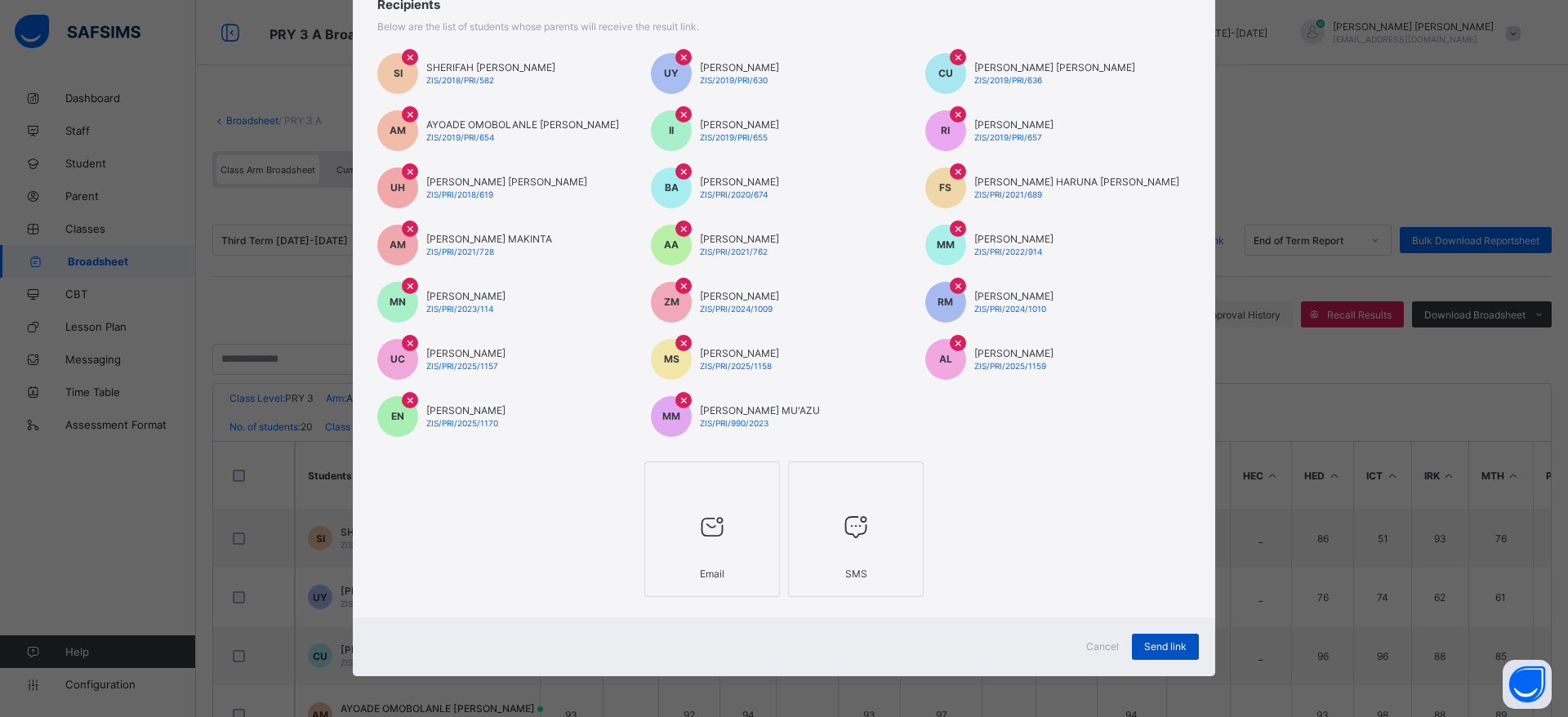
click at [1142, 654] on div "Send link" at bounding box center [1165, 646] width 67 height 26
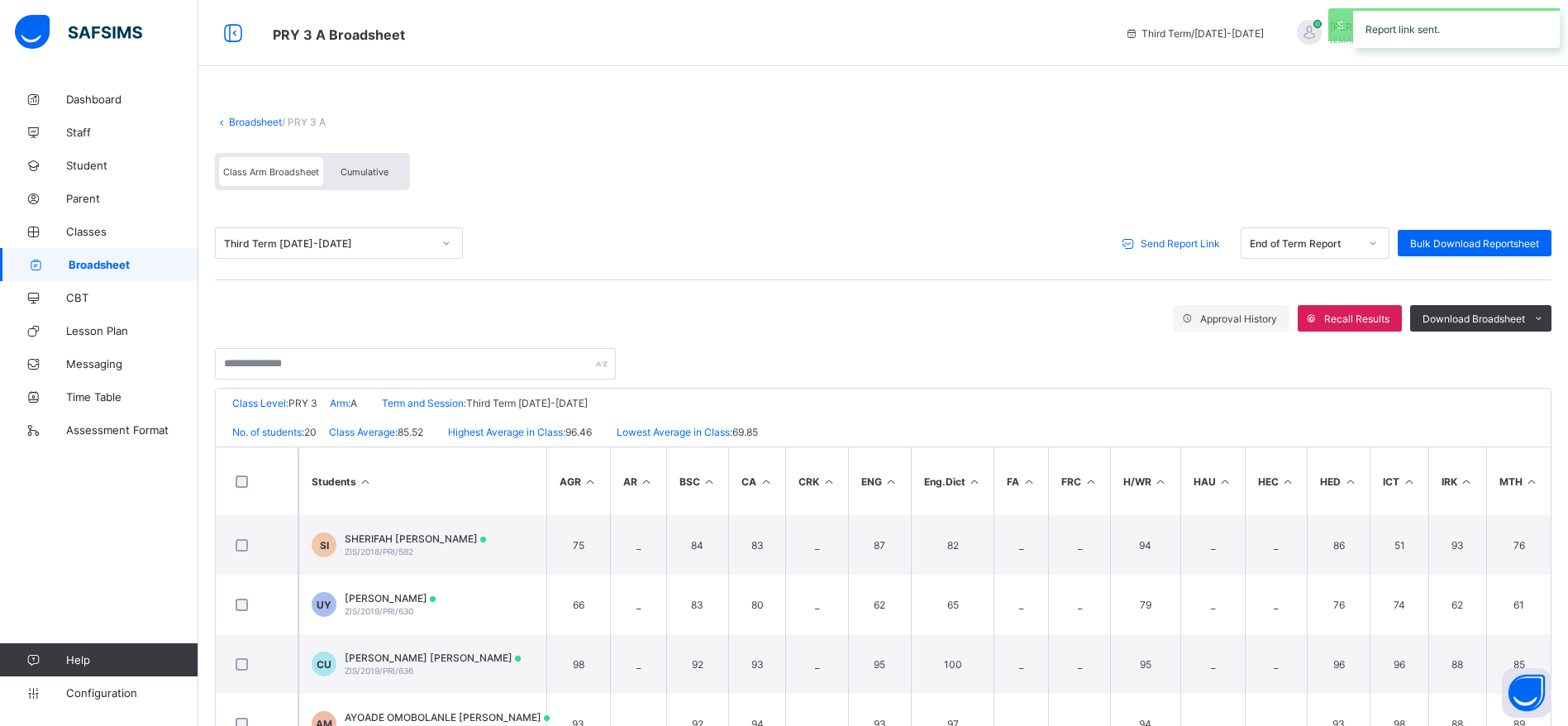
click at [118, 265] on span "Broadsheet" at bounding box center [134, 265] width 130 height 13
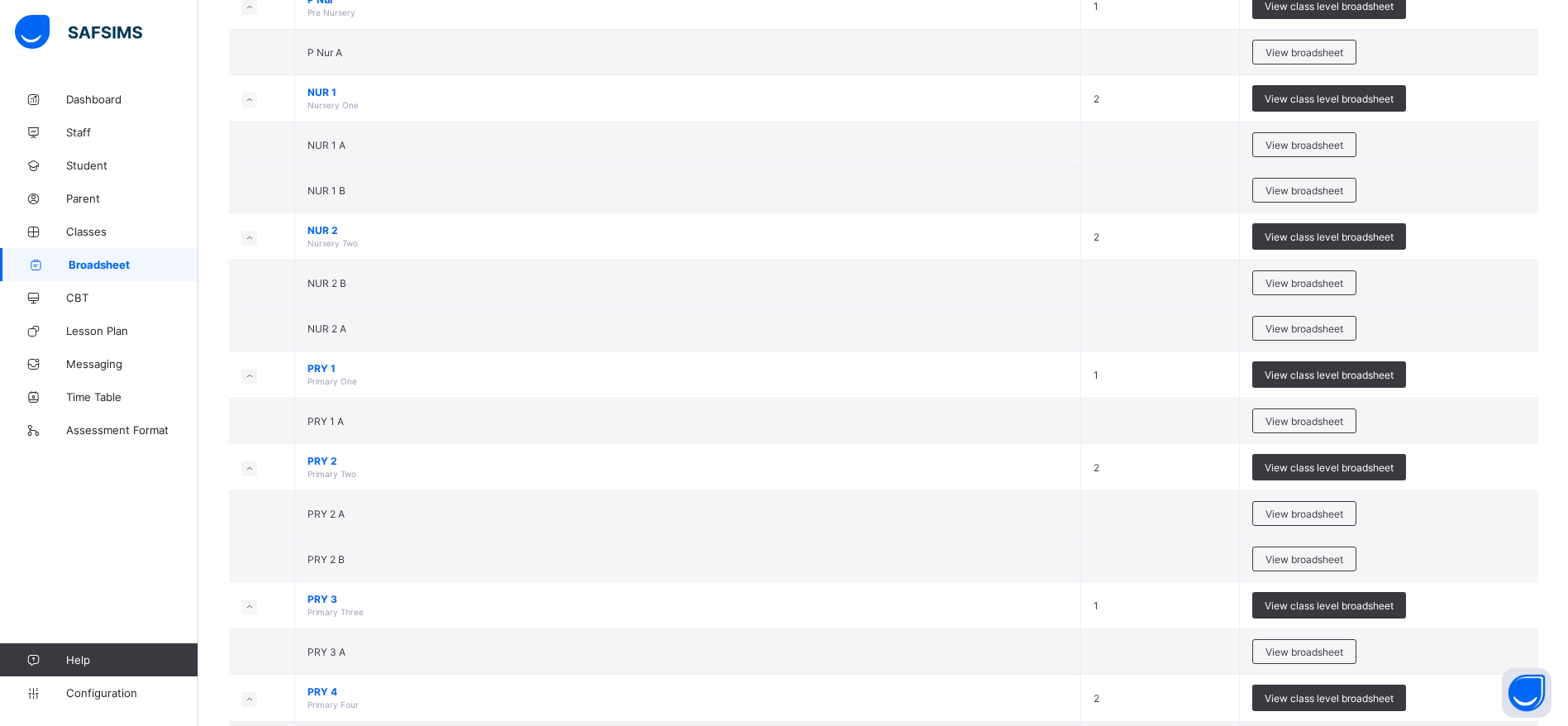
scroll to position [310, 0]
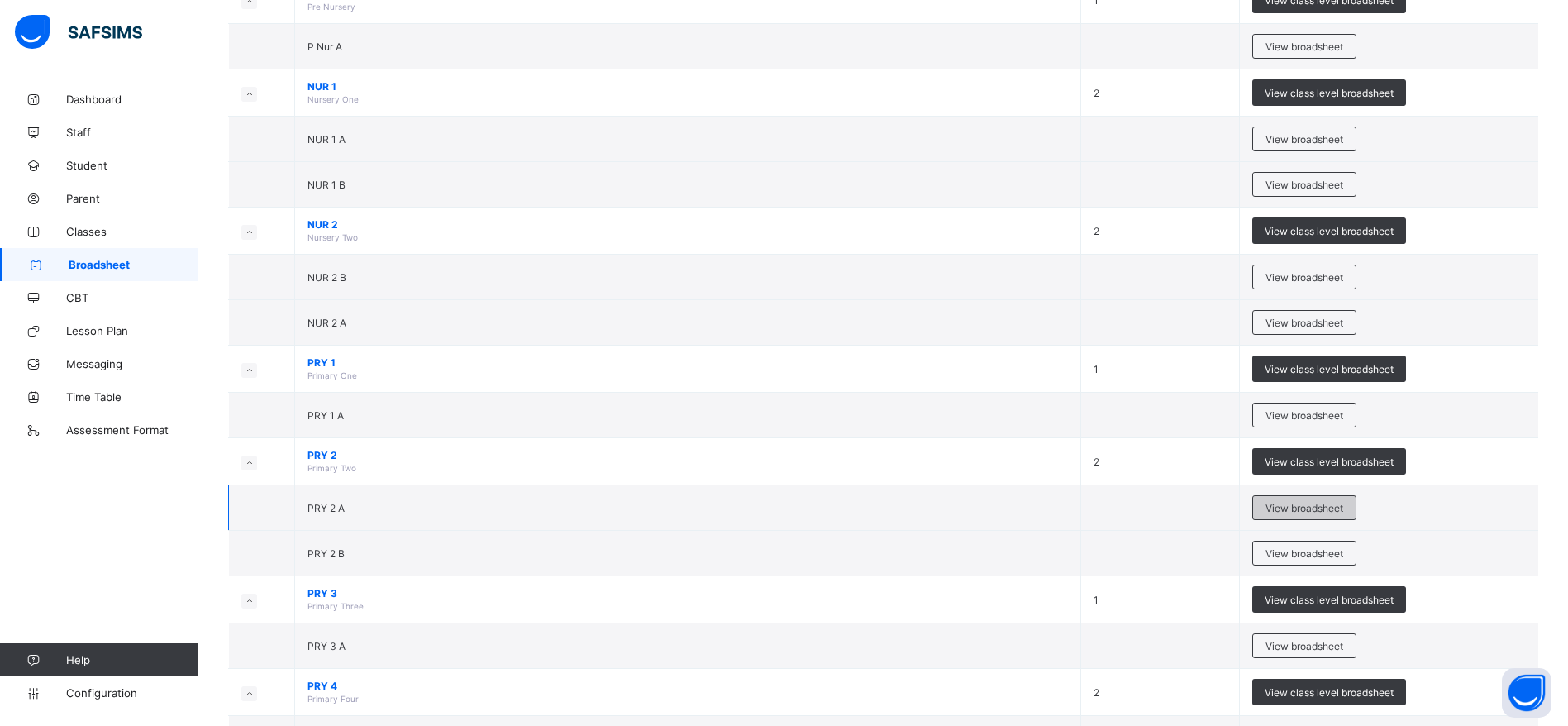
click at [1322, 506] on span "View broadsheet" at bounding box center [1304, 508] width 78 height 13
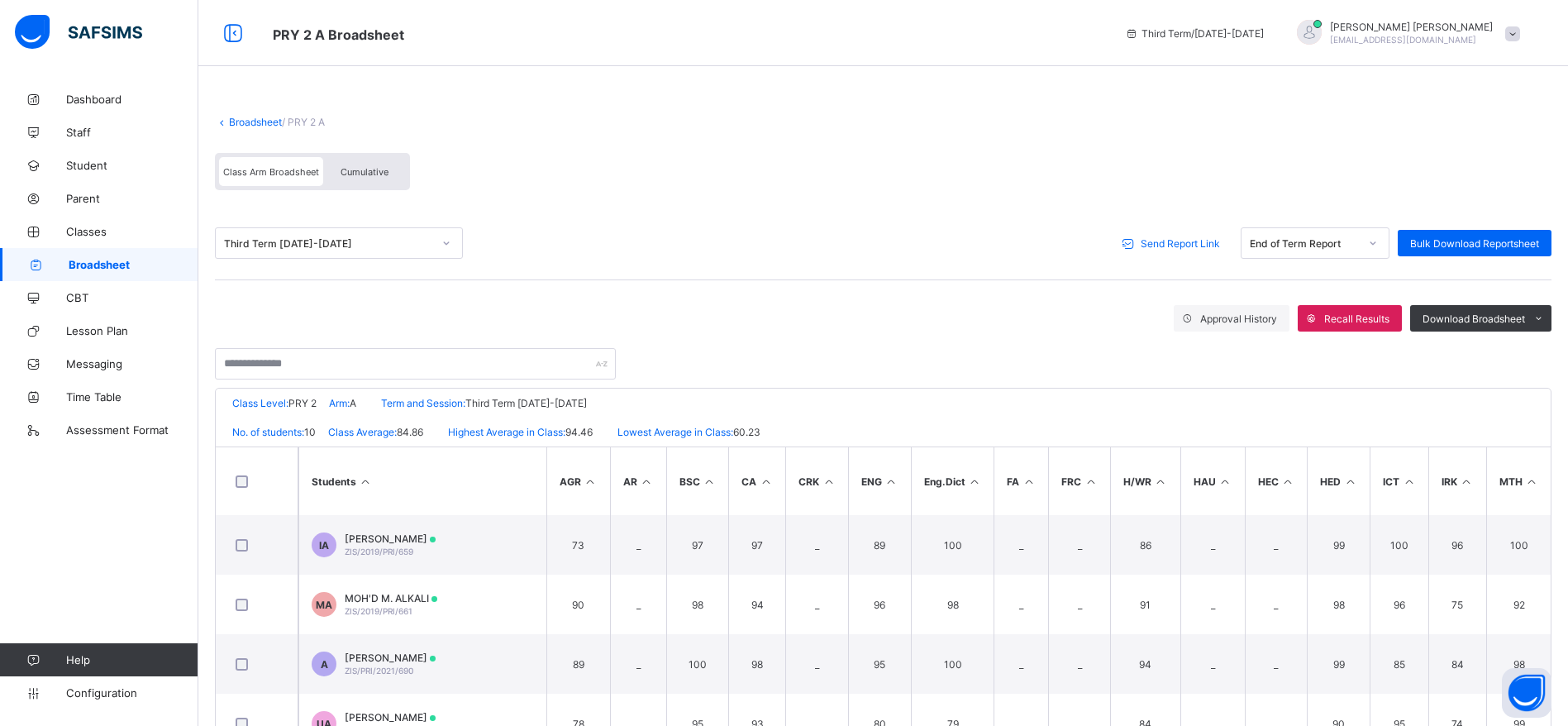
click at [1182, 230] on div "Send Report Link" at bounding box center [1173, 243] width 118 height 26
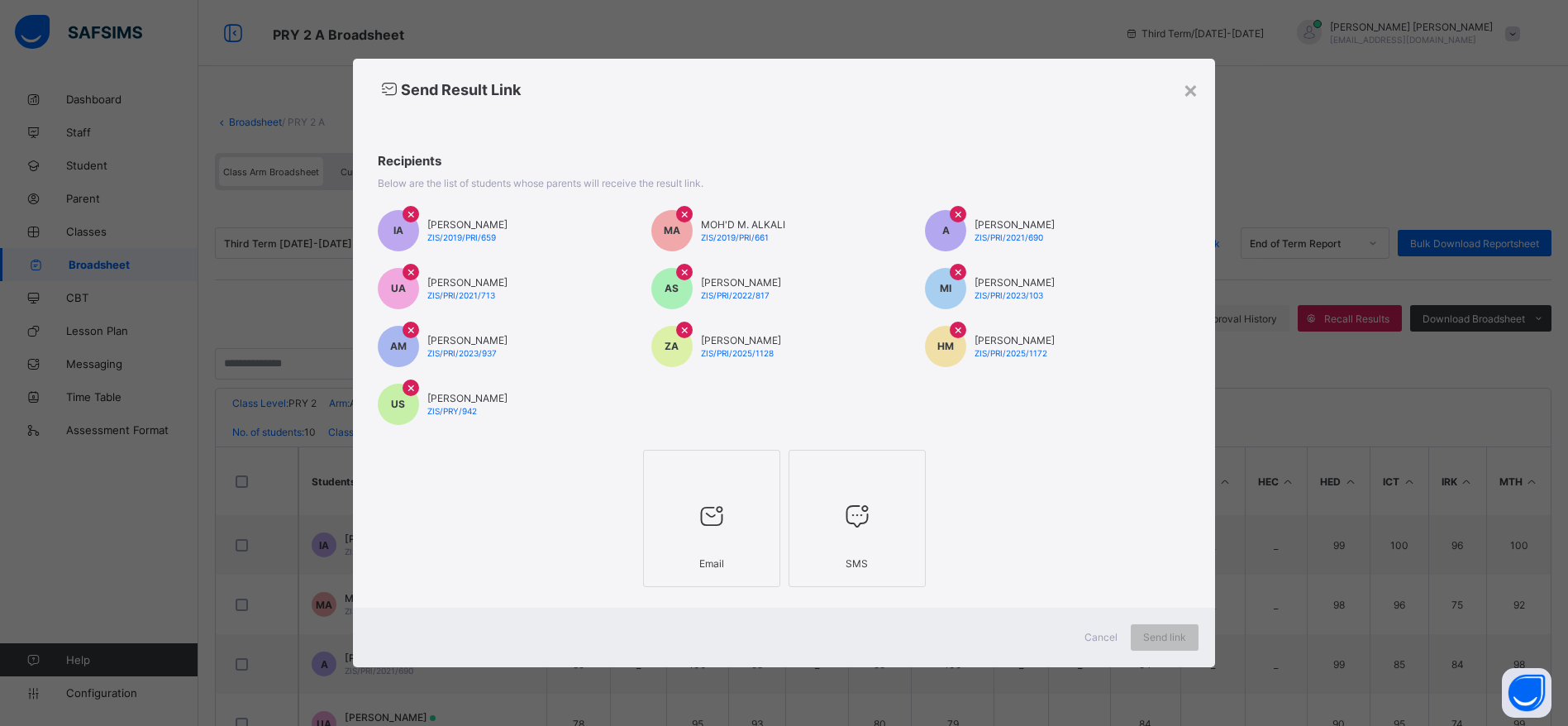
click at [689, 532] on div at bounding box center [712, 517] width 119 height 66
click at [1188, 634] on span "Send link" at bounding box center [1179, 637] width 43 height 13
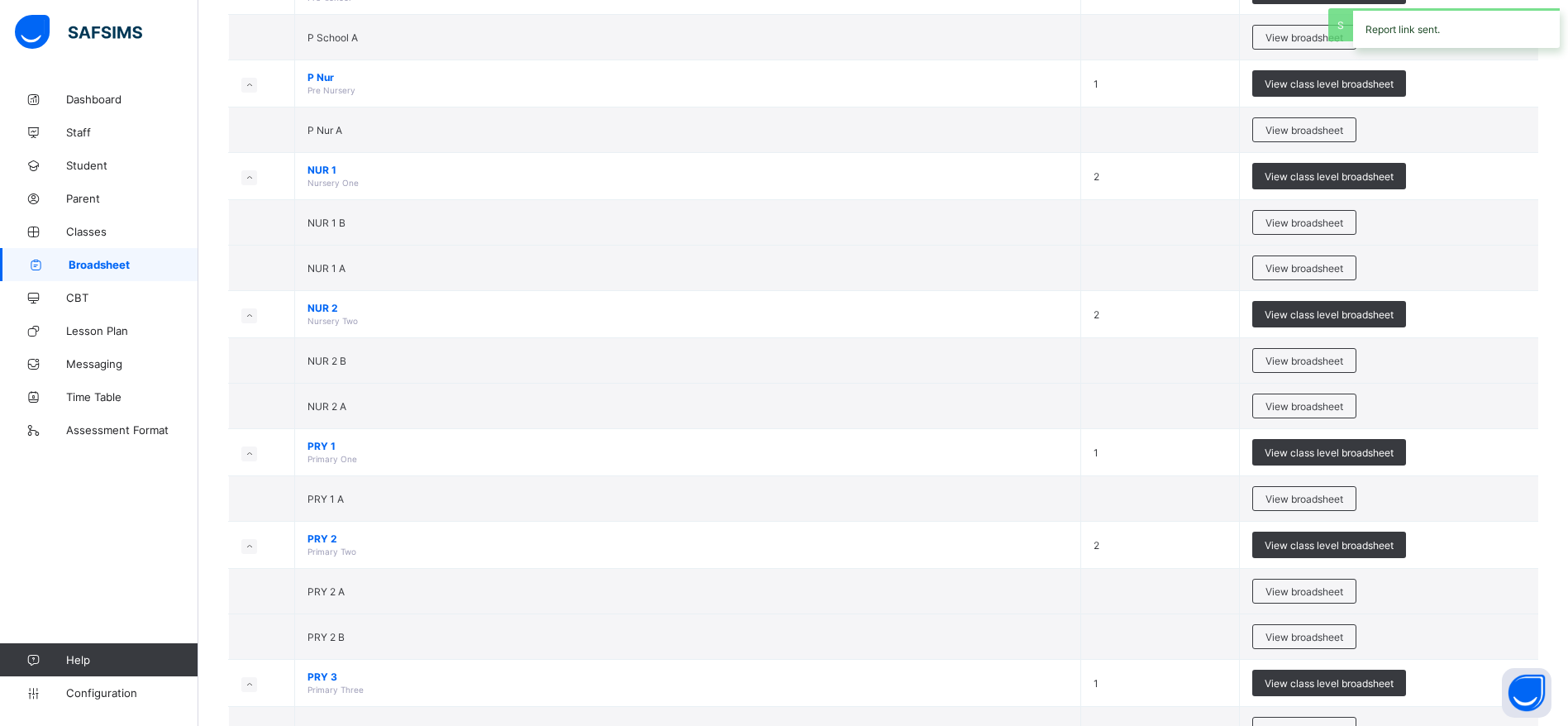
scroll to position [226, 0]
click at [1308, 644] on div "View broadsheet" at bounding box center [1304, 638] width 104 height 25
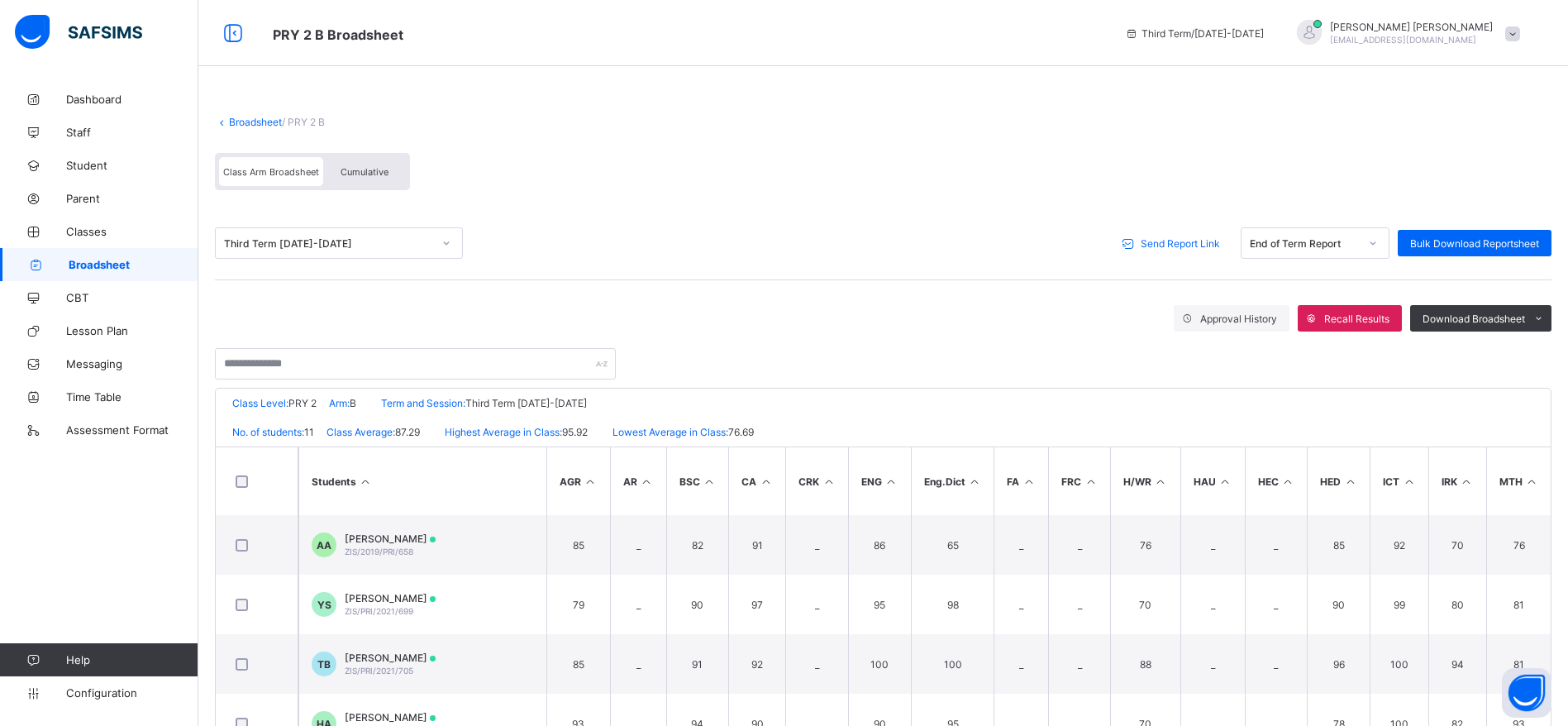
click at [1201, 239] on span "Send Report Link" at bounding box center [1180, 243] width 79 height 13
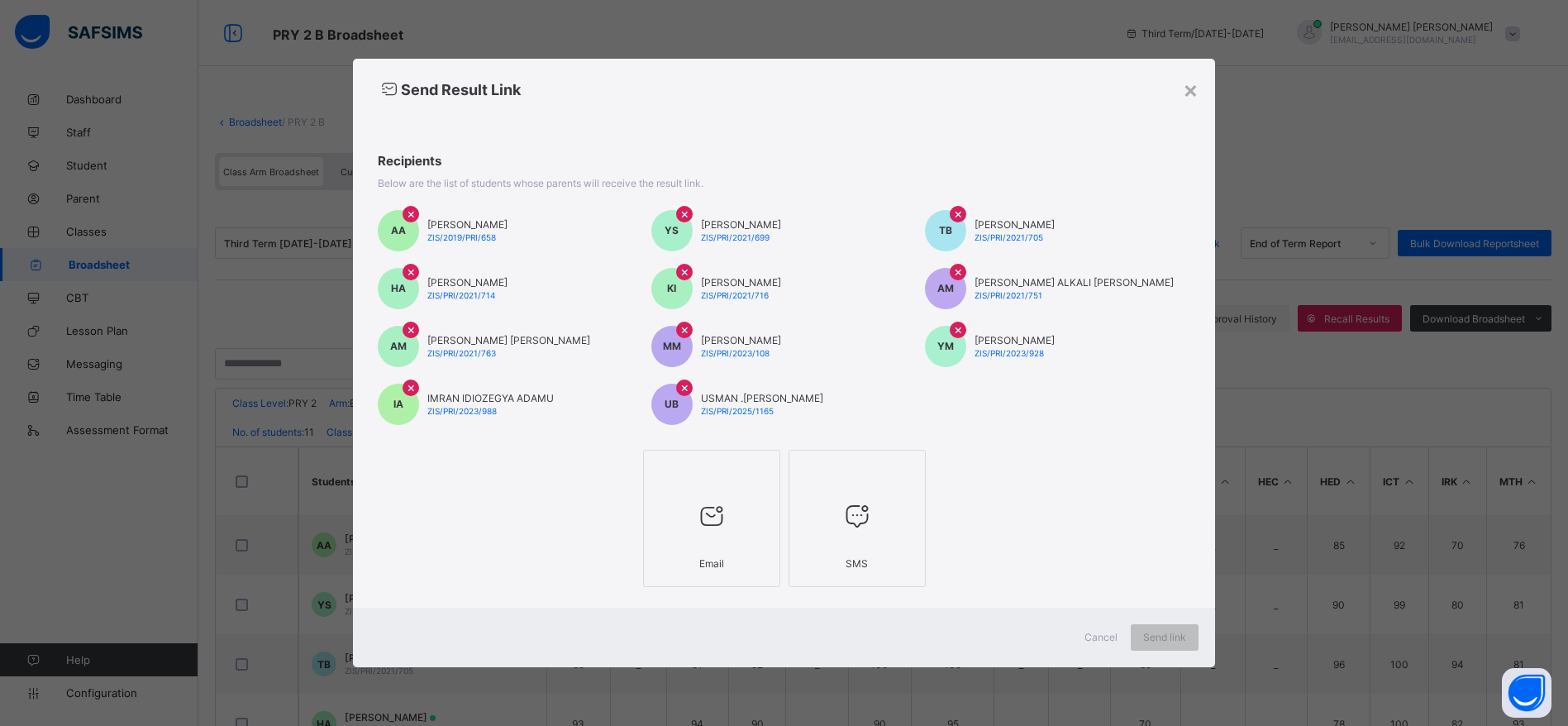
click at [688, 544] on div at bounding box center [712, 517] width 119 height 66
click at [1183, 650] on div "Send link" at bounding box center [1179, 637] width 68 height 26
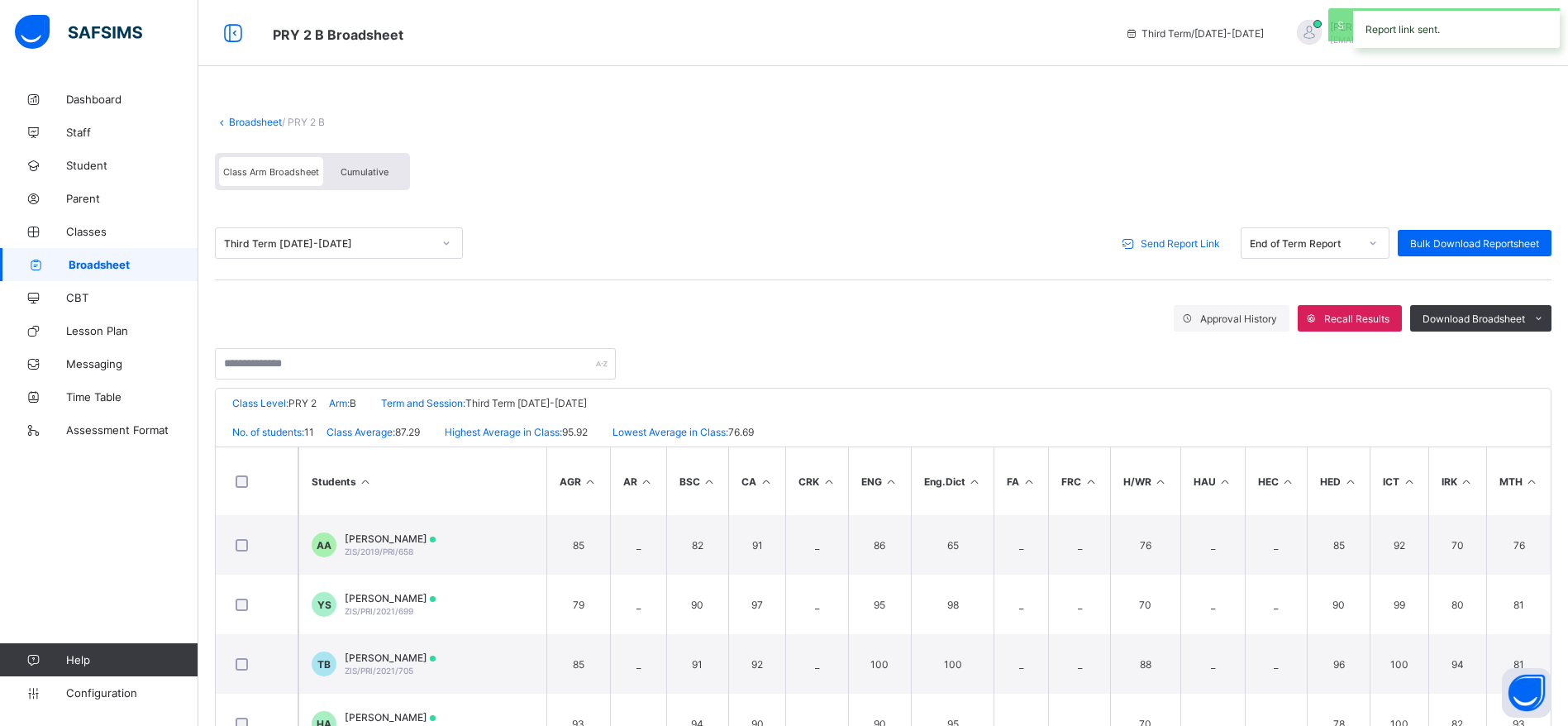
click at [135, 255] on link "Broadsheet" at bounding box center [99, 264] width 198 height 33
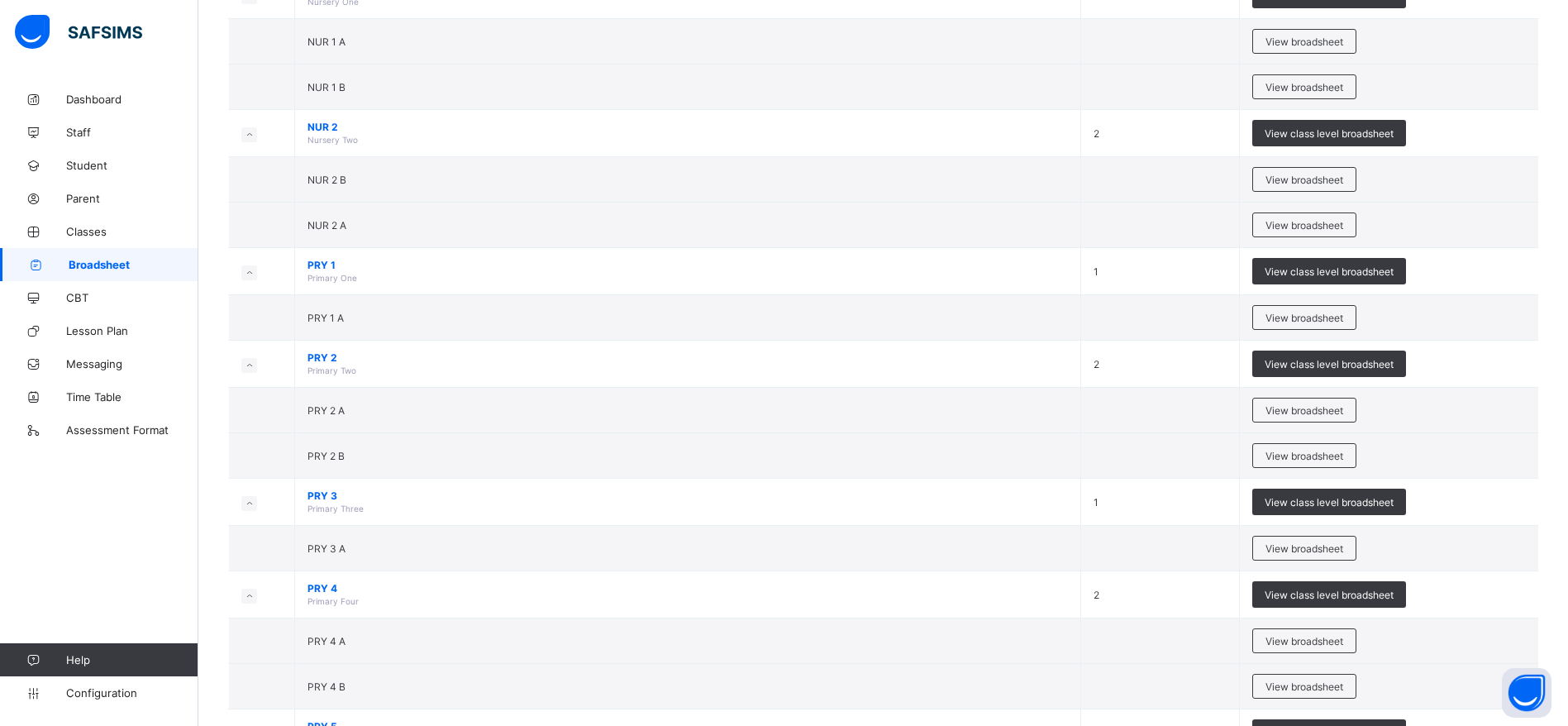
scroll to position [408, 0]
click at [1317, 549] on span "View broadsheet" at bounding box center [1304, 548] width 78 height 13
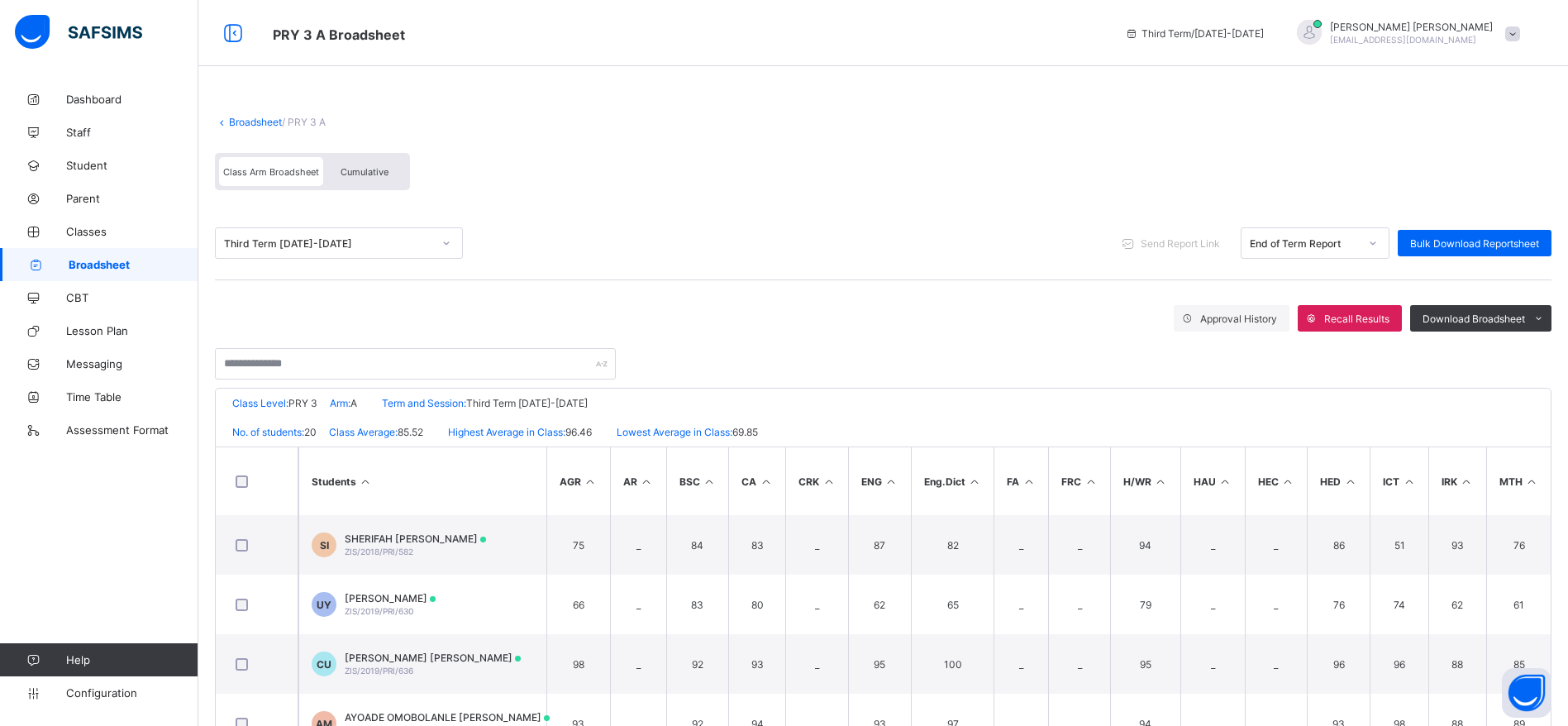
click at [239, 500] on th at bounding box center [257, 481] width 82 height 68
click at [1179, 244] on span "Send Report Link" at bounding box center [1180, 243] width 79 height 13
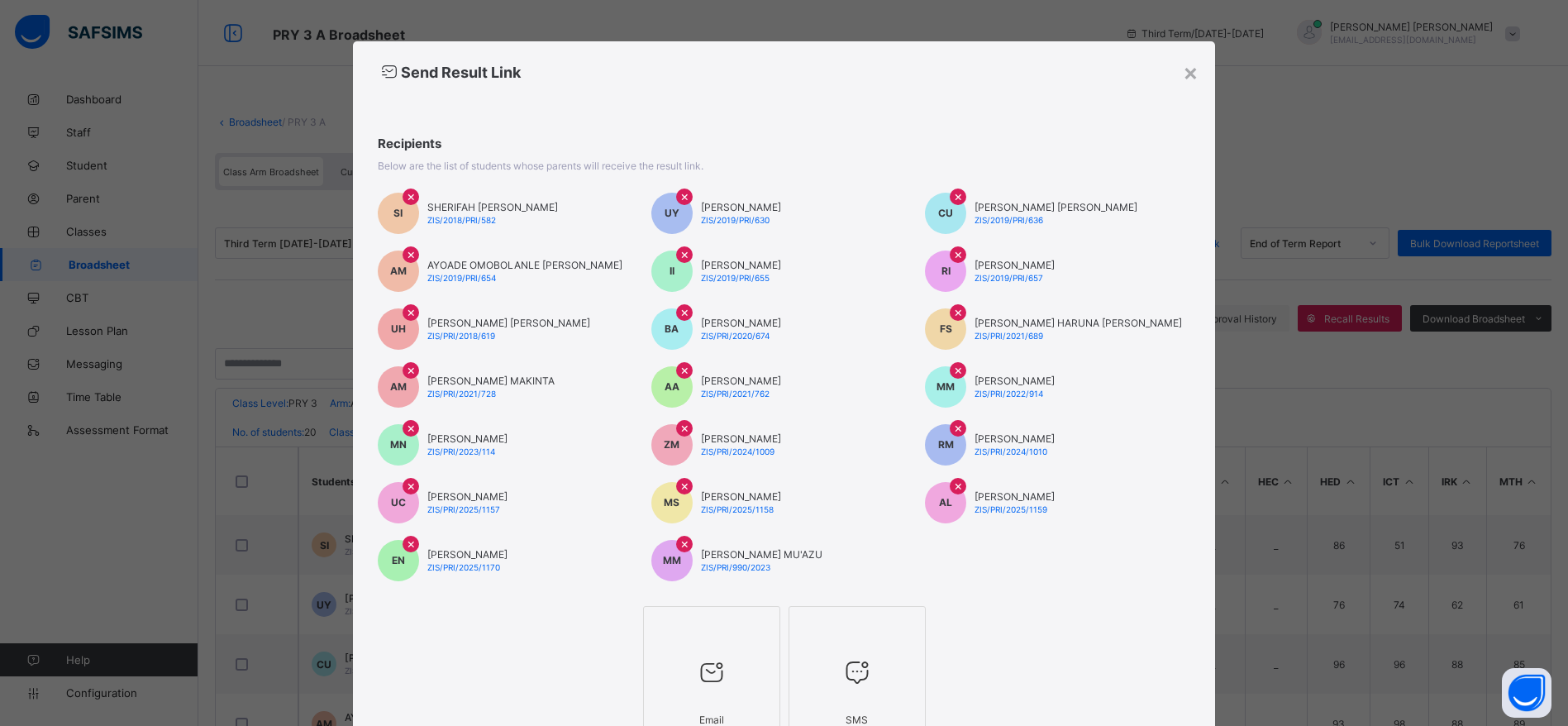
click at [693, 646] on div at bounding box center [712, 673] width 119 height 66
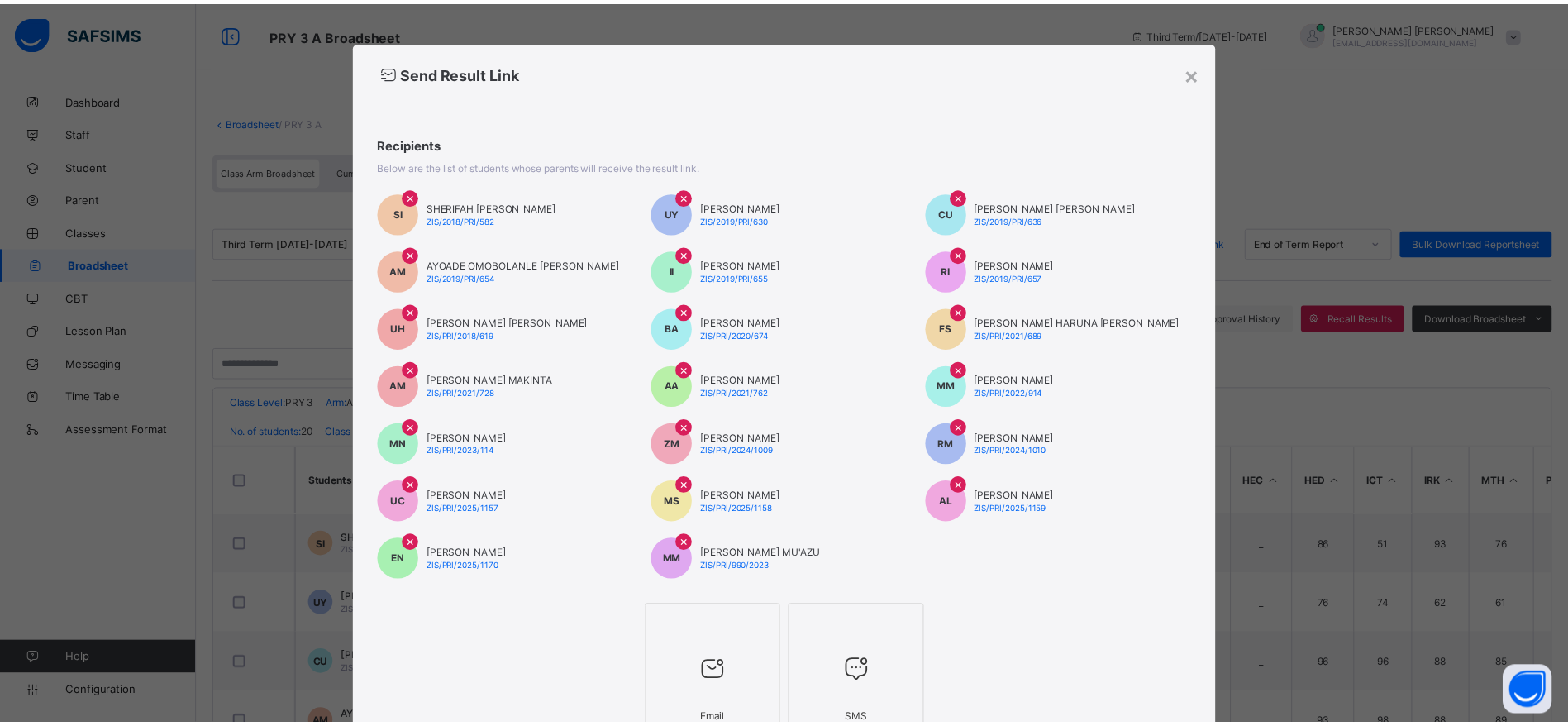
scroll to position [139, 0]
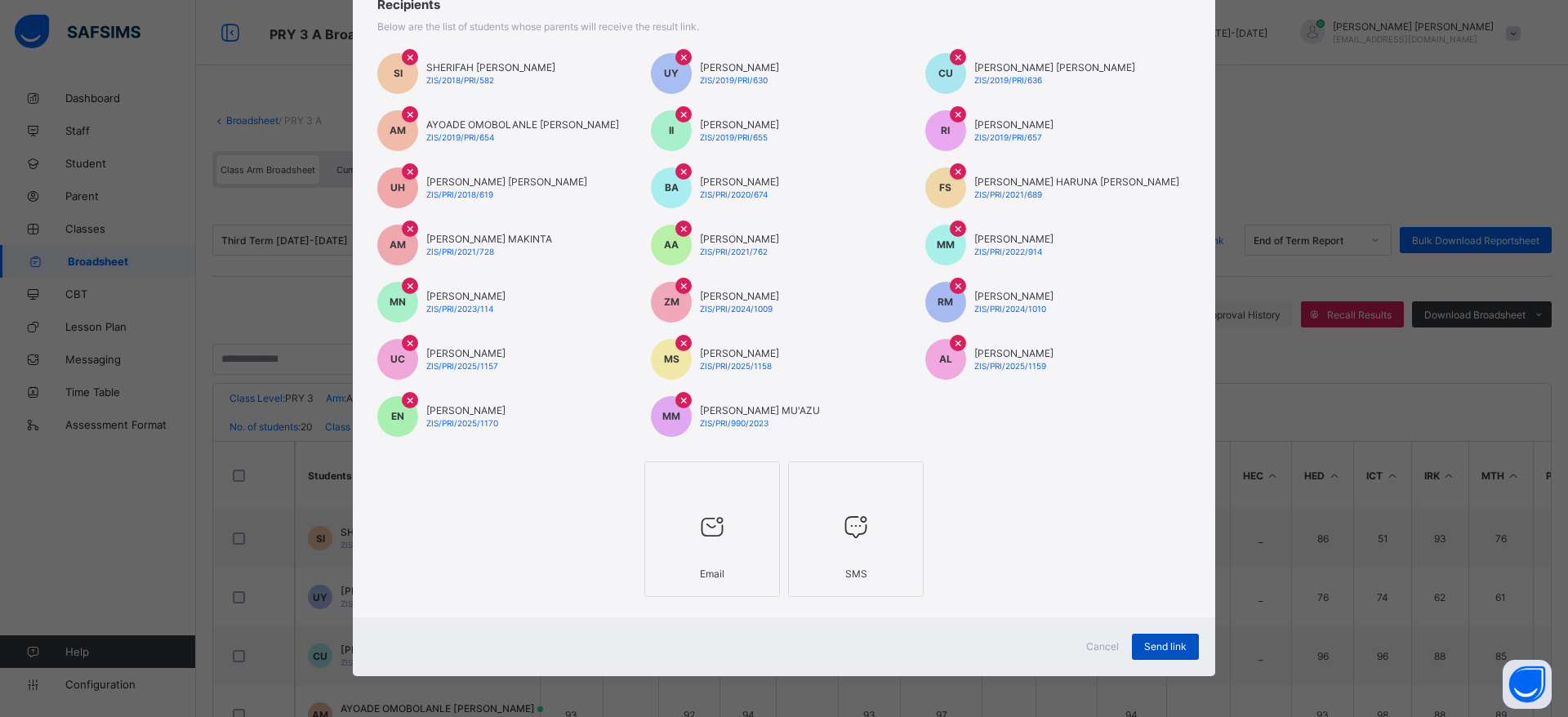
click at [1141, 653] on div "Send link" at bounding box center [1165, 646] width 67 height 26
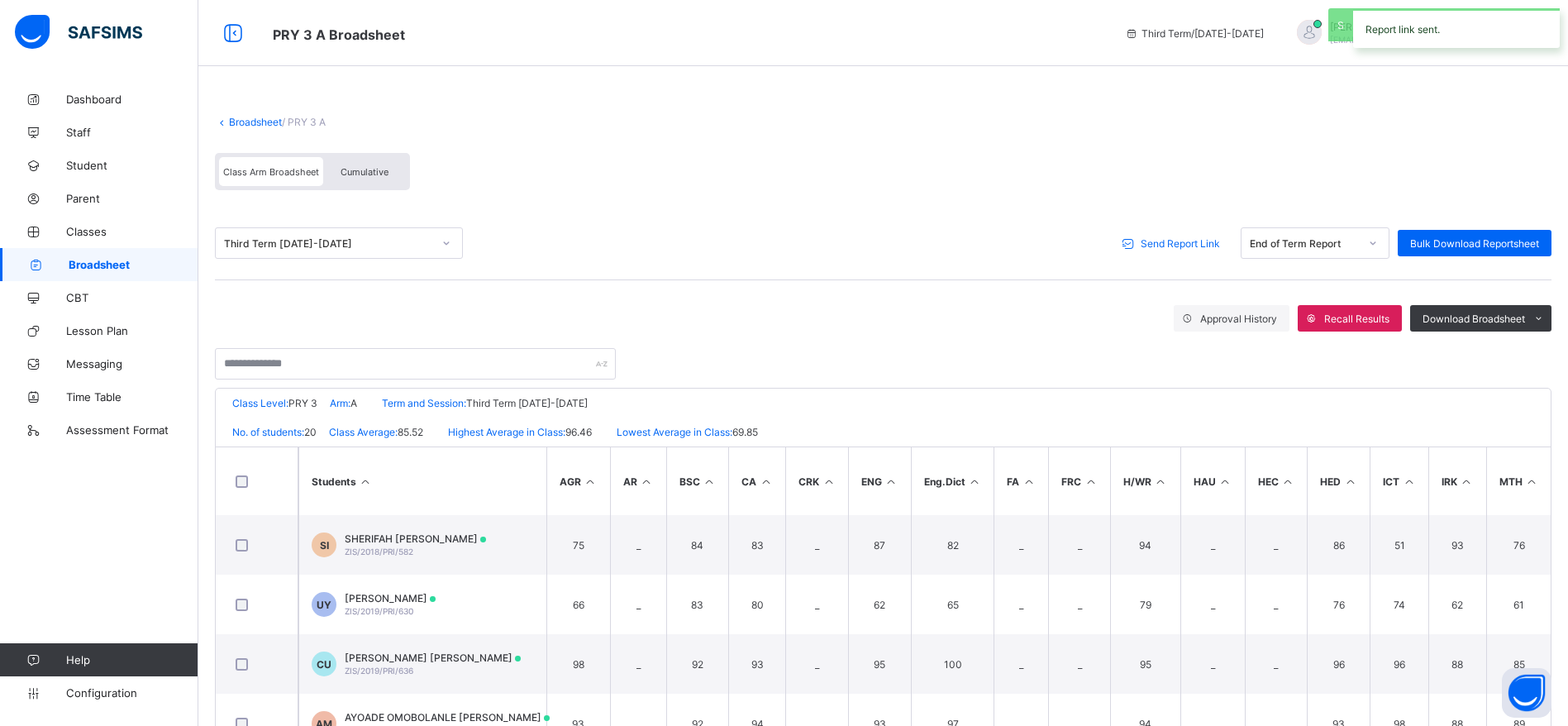
click at [148, 255] on link "Broadsheet" at bounding box center [99, 264] width 198 height 33
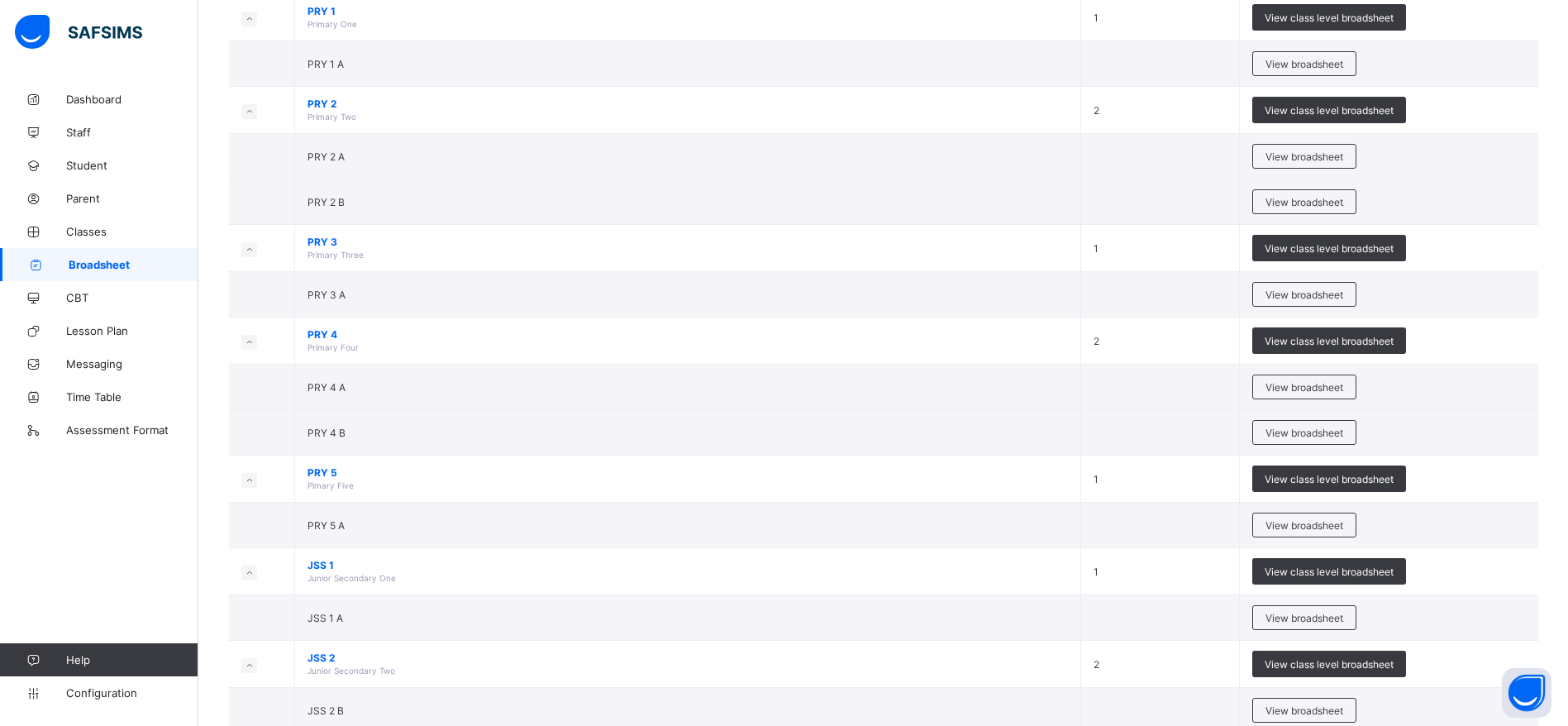
scroll to position [668, 0]
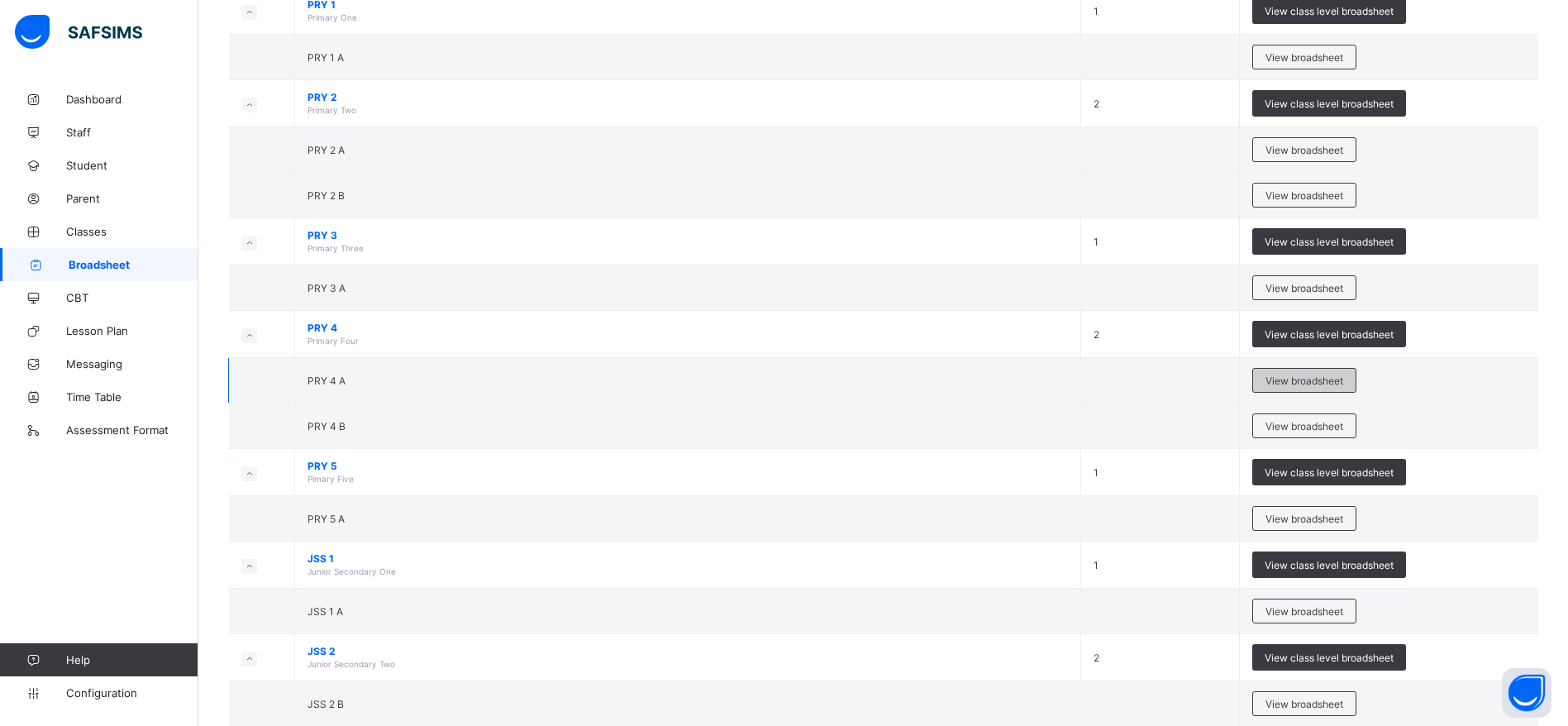
click at [1315, 377] on span "View broadsheet" at bounding box center [1304, 381] width 78 height 13
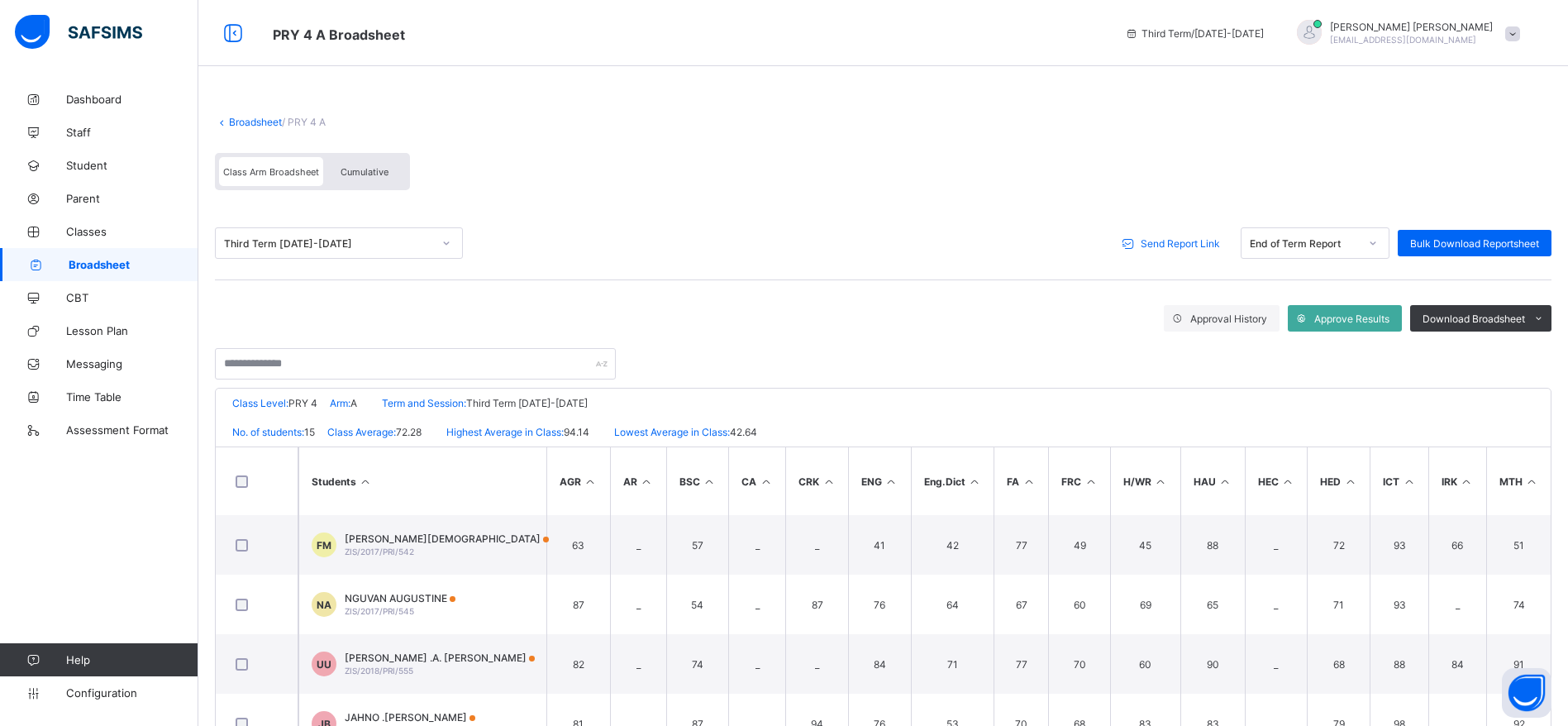
click at [1177, 243] on span "Send Report Link" at bounding box center [1180, 243] width 79 height 13
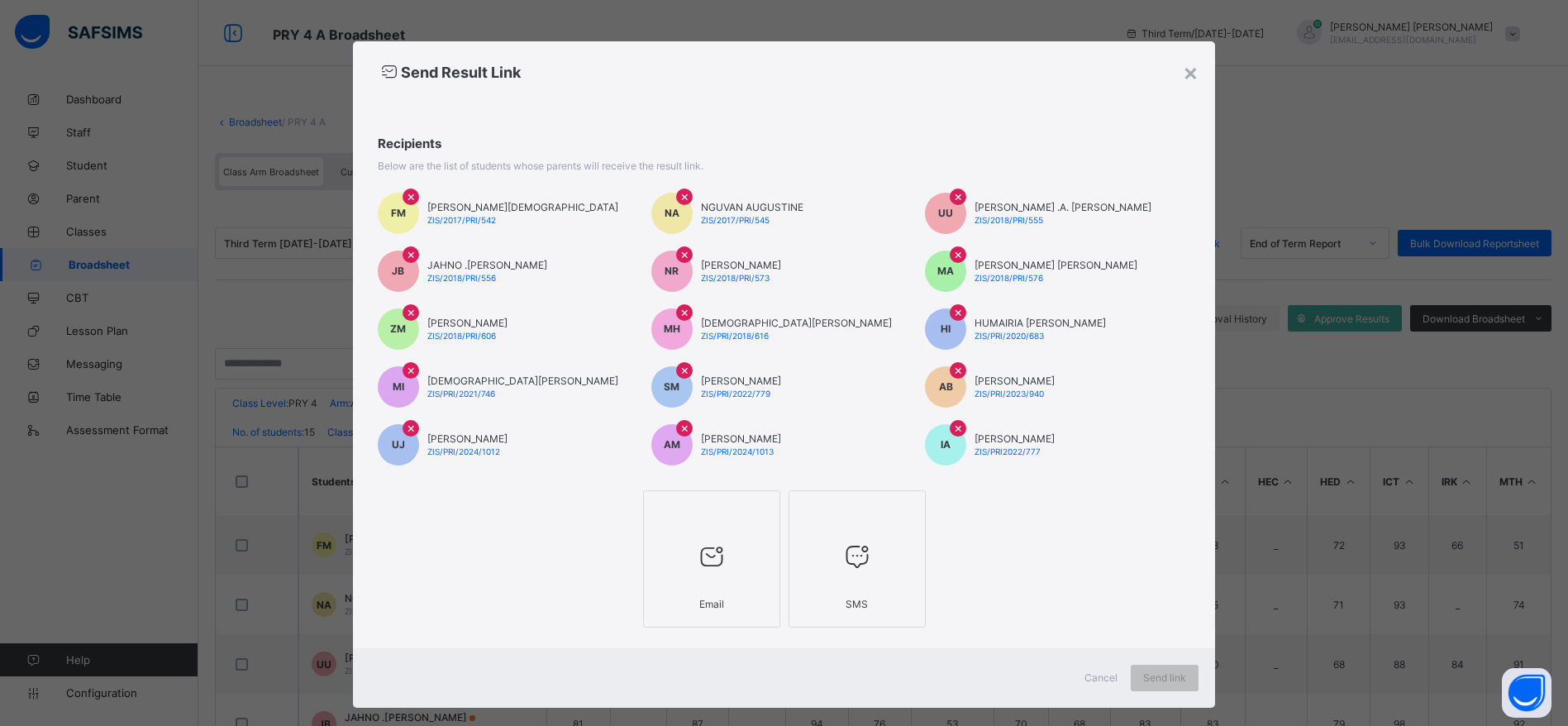
click at [686, 592] on div "Email" at bounding box center [712, 604] width 119 height 29
click at [1147, 688] on div "Send link" at bounding box center [1179, 677] width 68 height 26
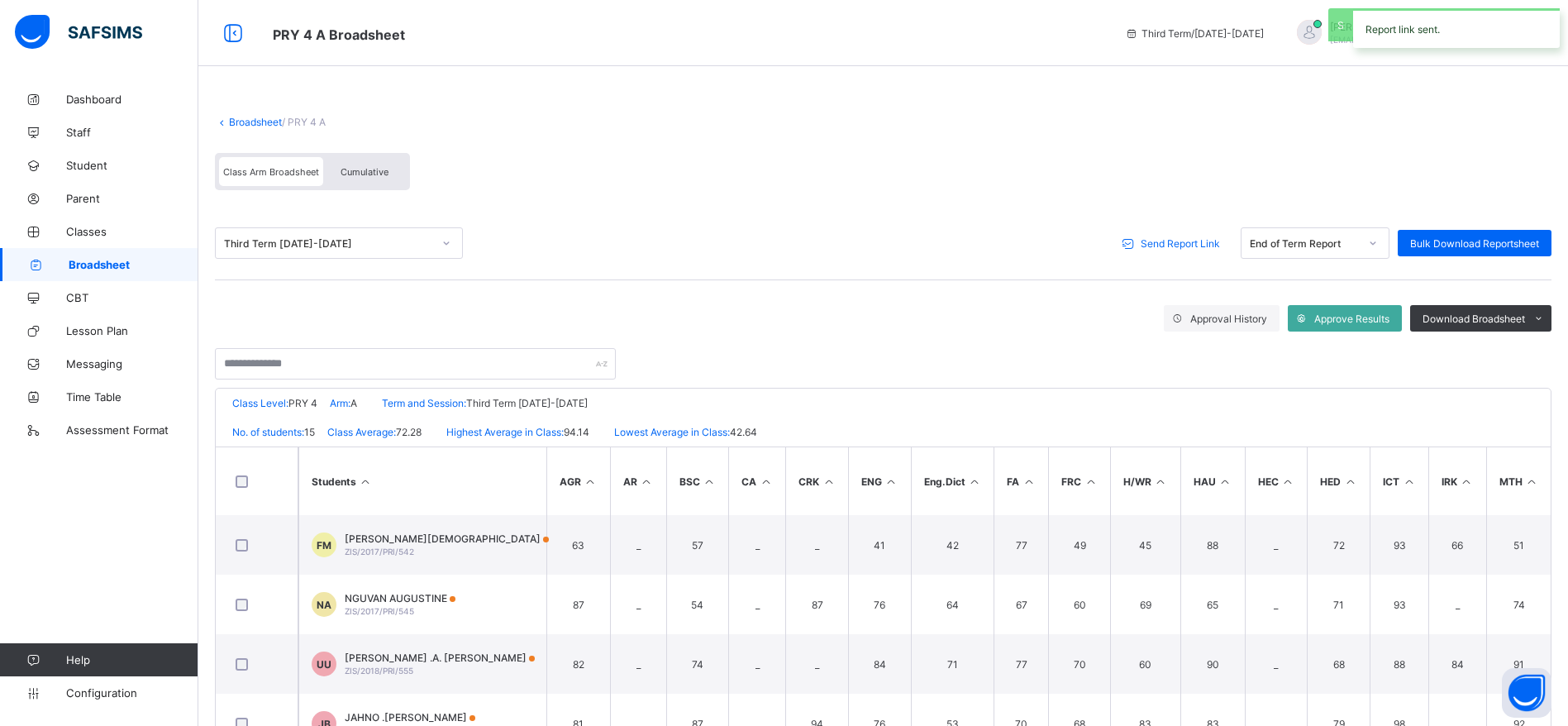
click at [100, 265] on span "Broadsheet" at bounding box center [134, 265] width 130 height 13
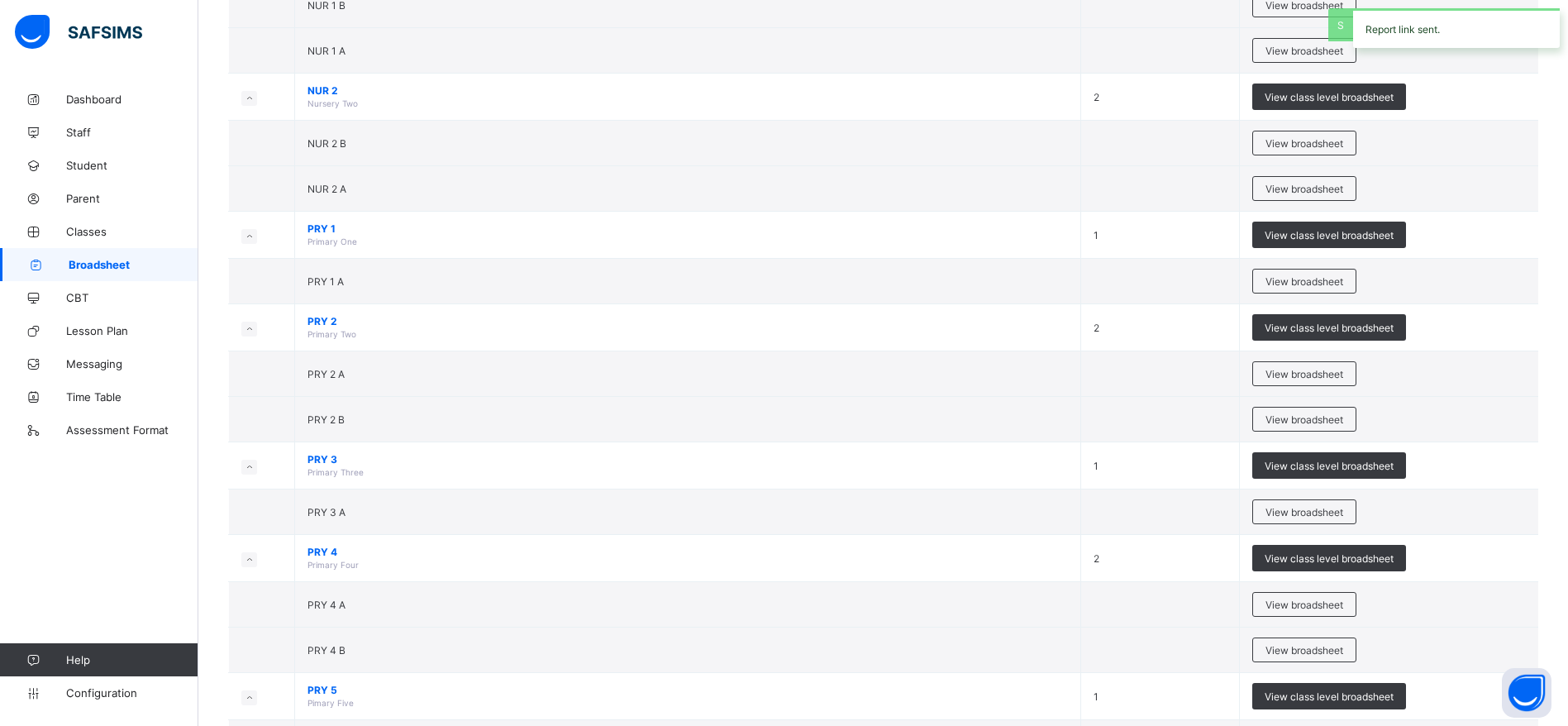
scroll to position [455, 0]
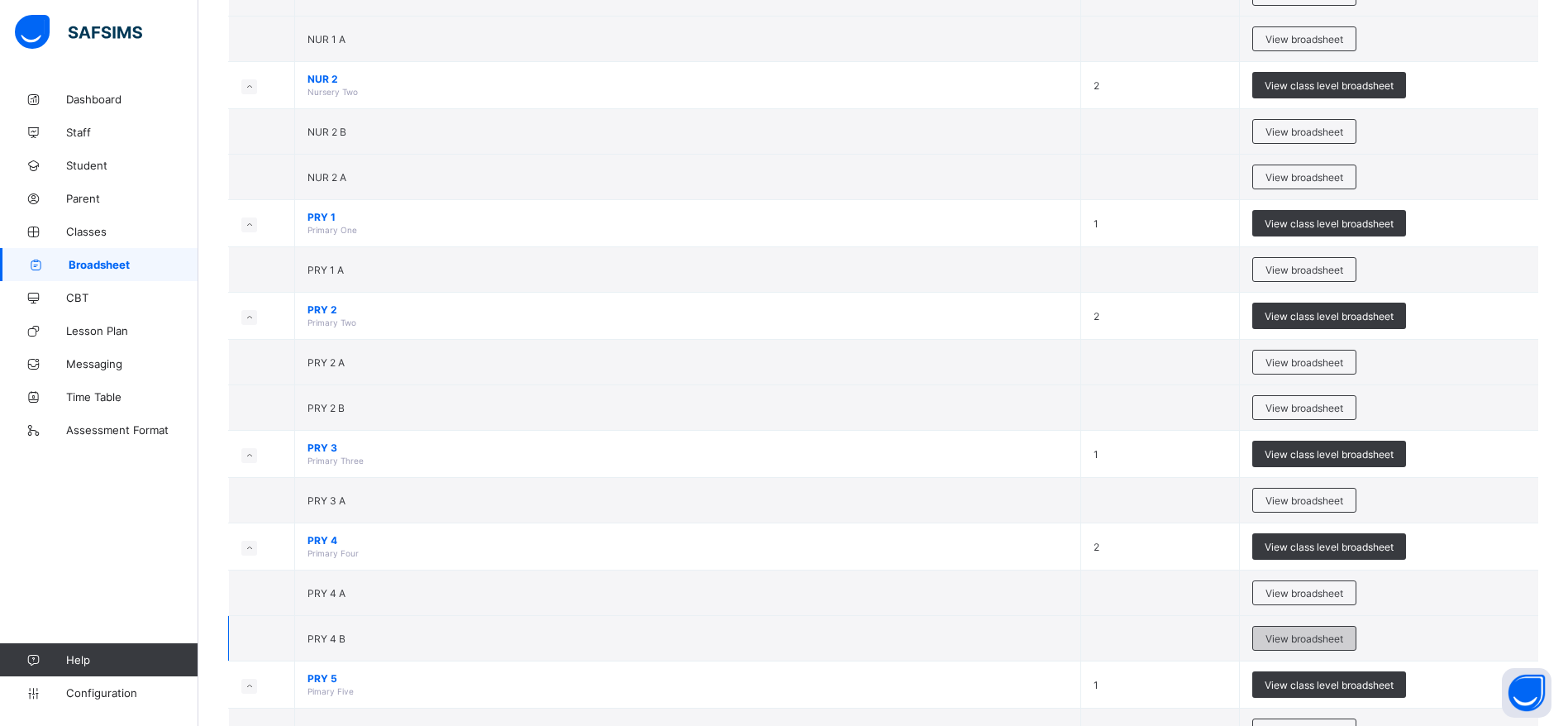
click at [1324, 641] on span "View broadsheet" at bounding box center [1304, 639] width 78 height 13
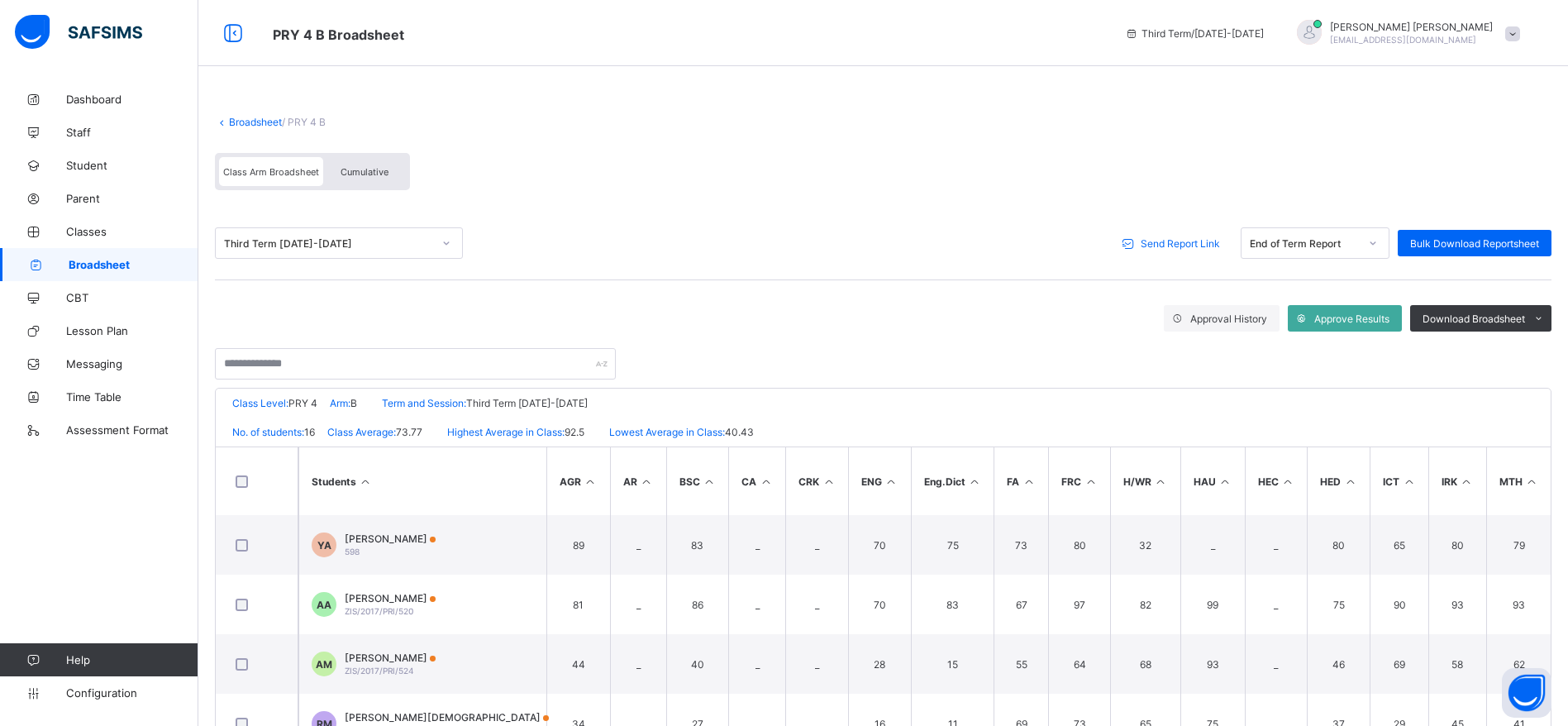
click at [1194, 247] on span "Send Report Link" at bounding box center [1180, 243] width 79 height 13
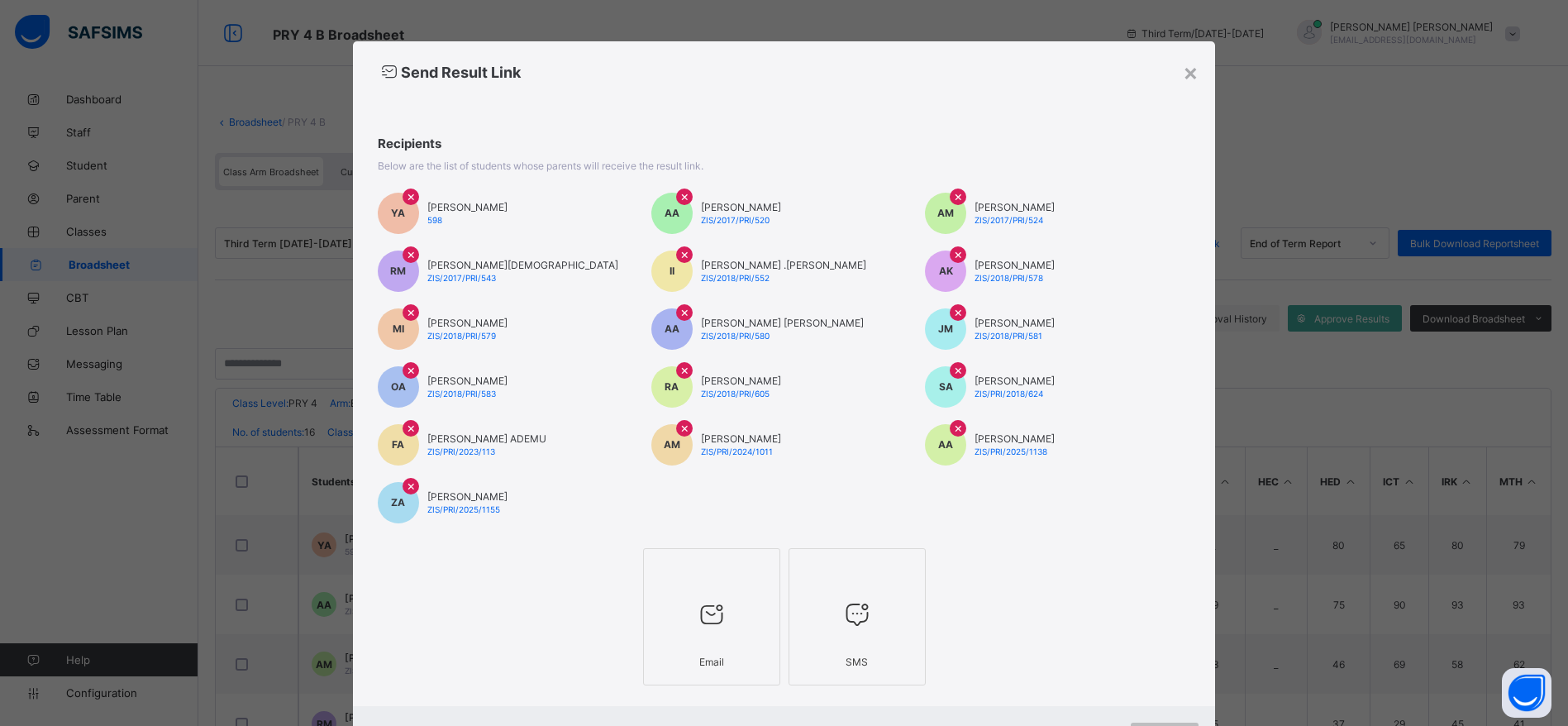
click at [697, 625] on icon at bounding box center [711, 614] width 34 height 29
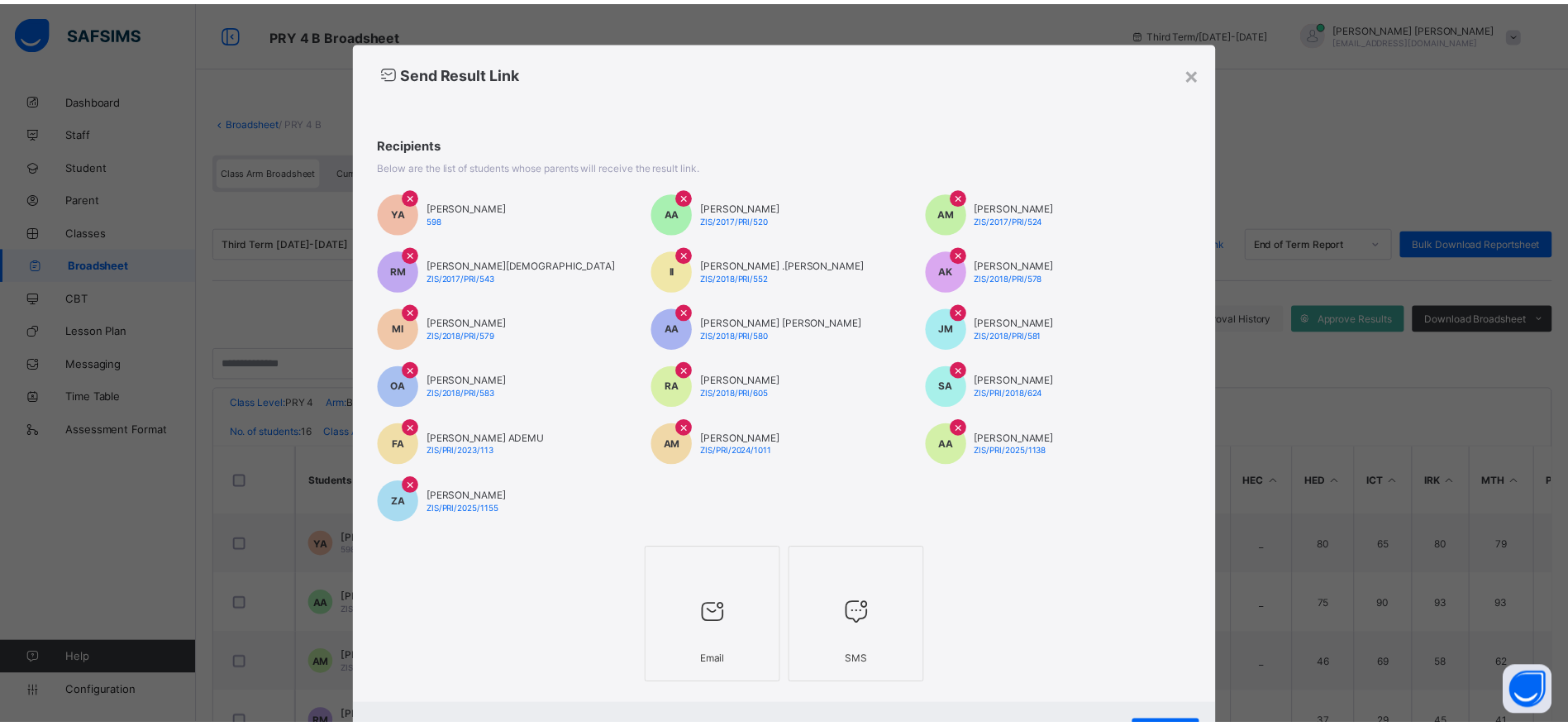
scroll to position [81, 0]
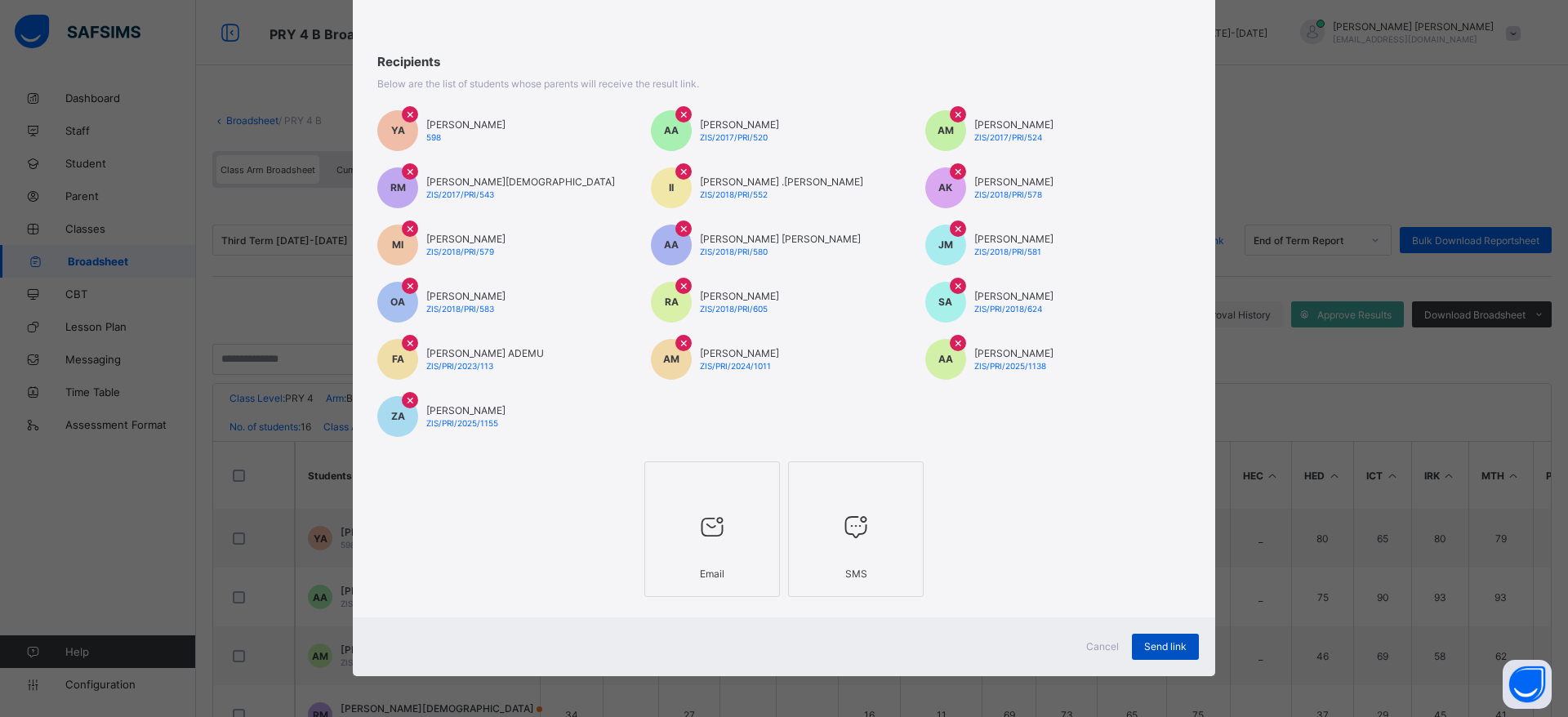
click at [1157, 647] on span "Send link" at bounding box center [1165, 646] width 42 height 12
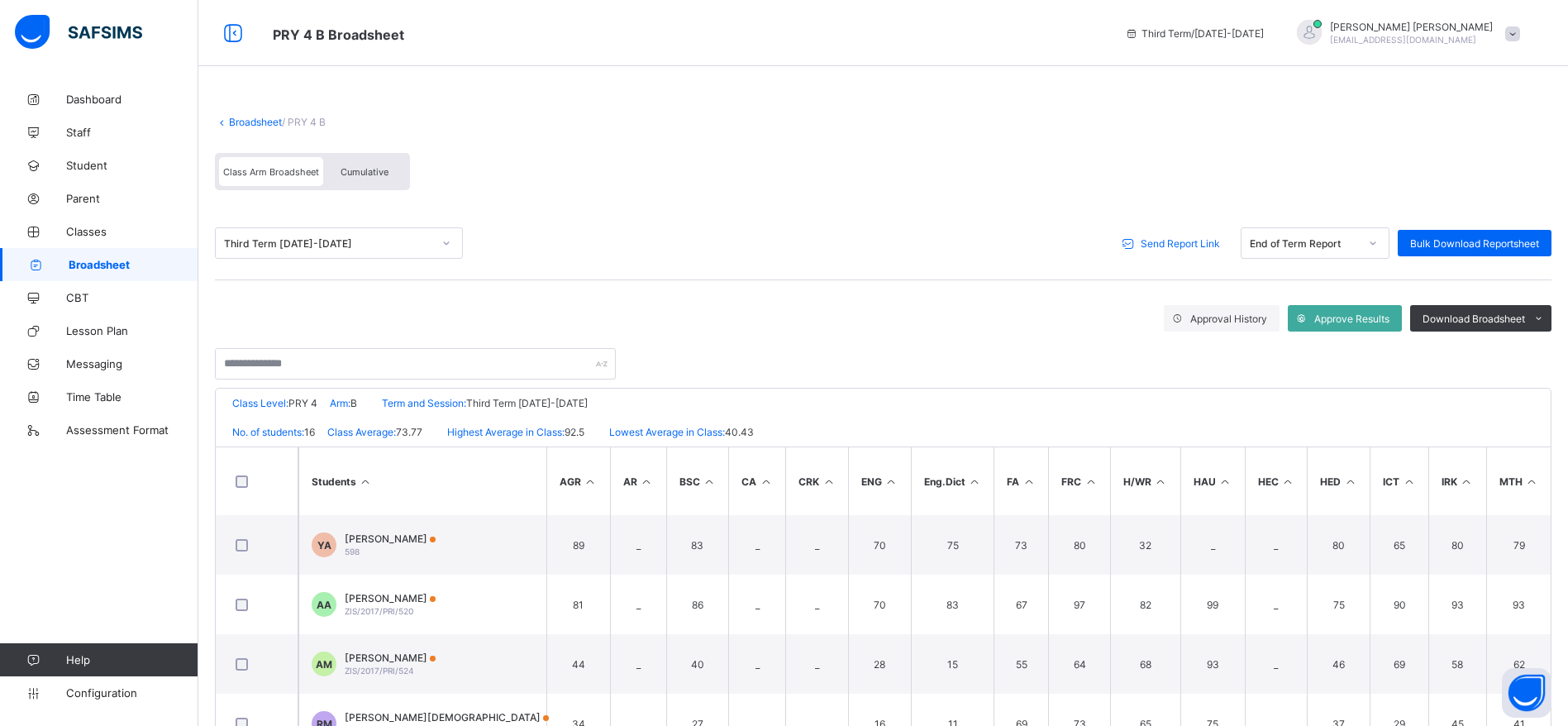
click at [51, 263] on icon at bounding box center [35, 265] width 66 height 13
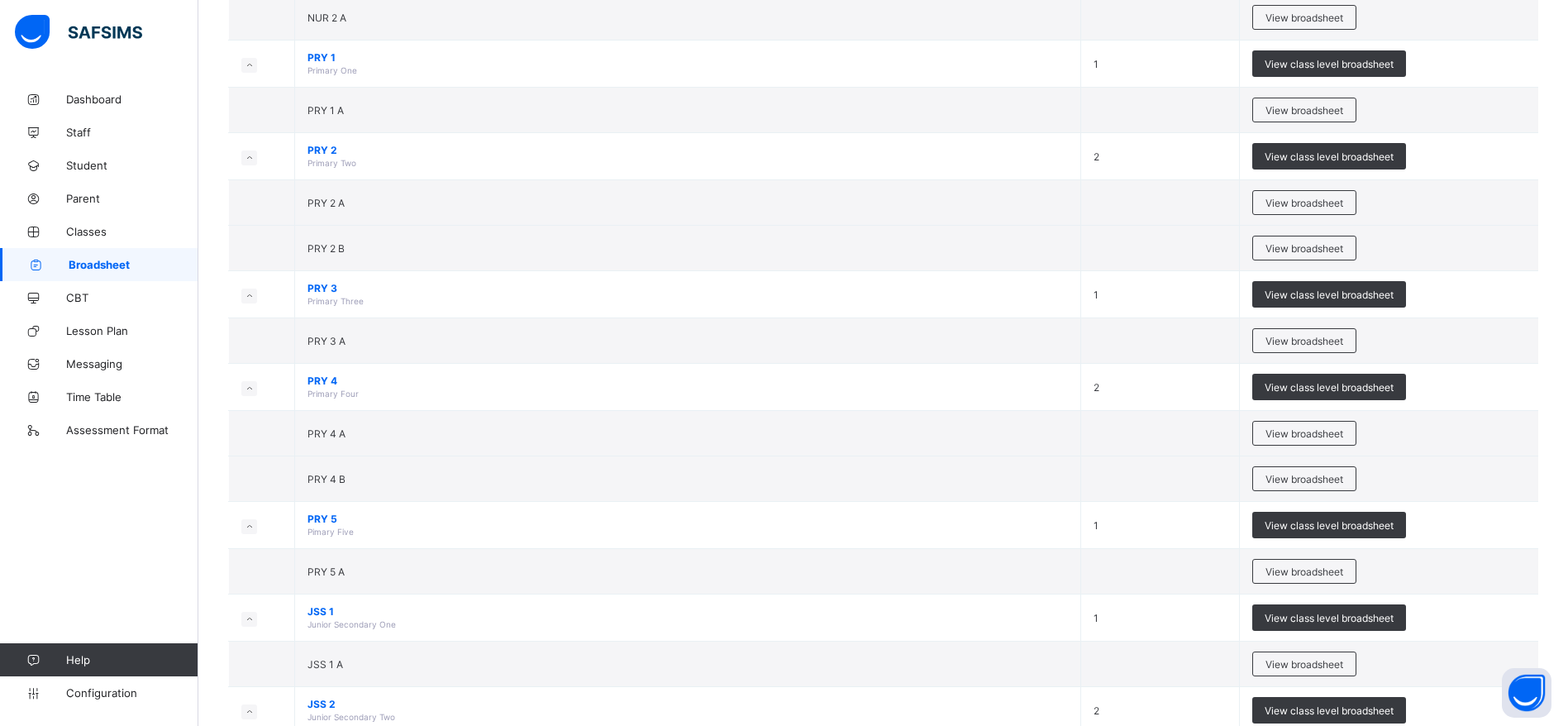
scroll to position [623, 0]
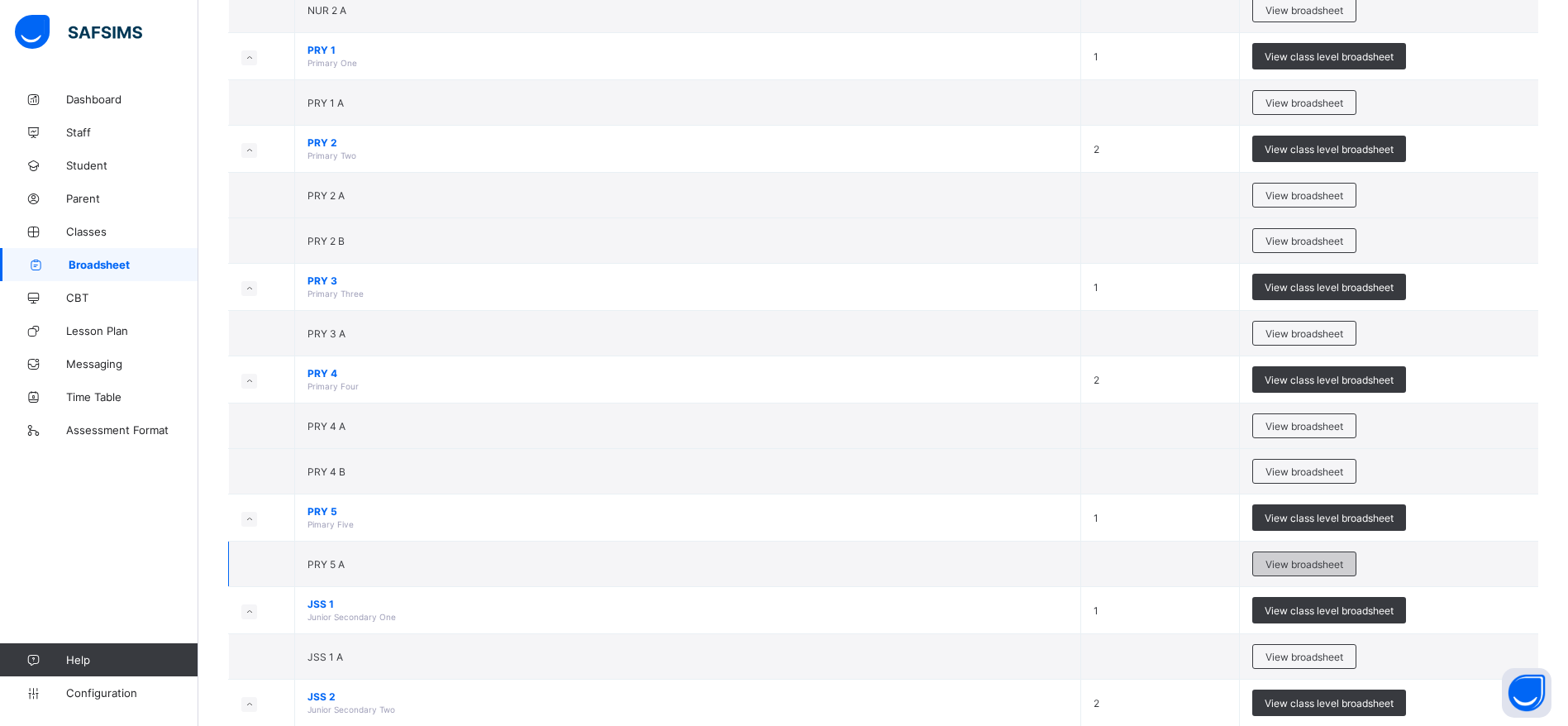
click at [1322, 563] on span "View broadsheet" at bounding box center [1304, 564] width 78 height 13
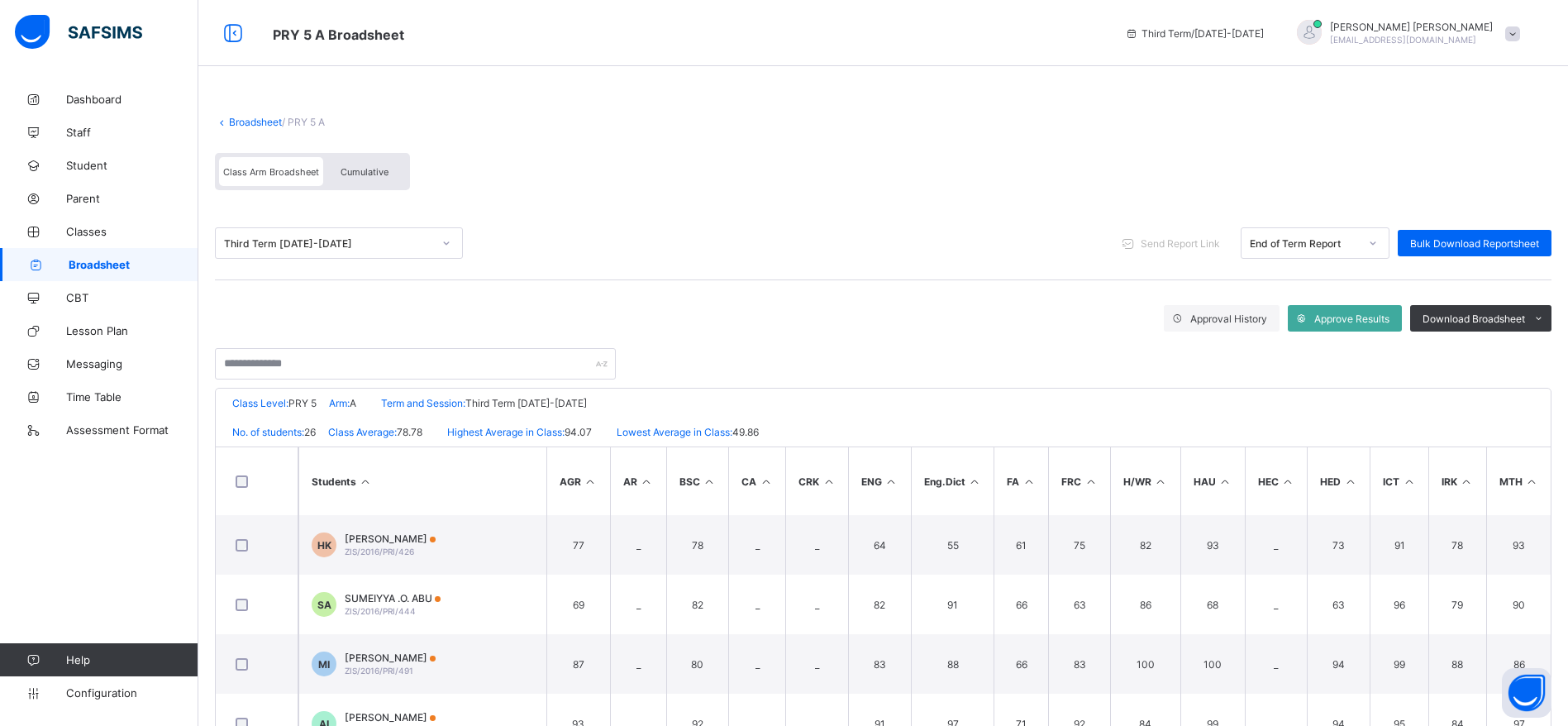
click at [230, 500] on th at bounding box center [257, 481] width 82 height 68
click at [1215, 245] on span "Send Report Link" at bounding box center [1180, 243] width 79 height 13
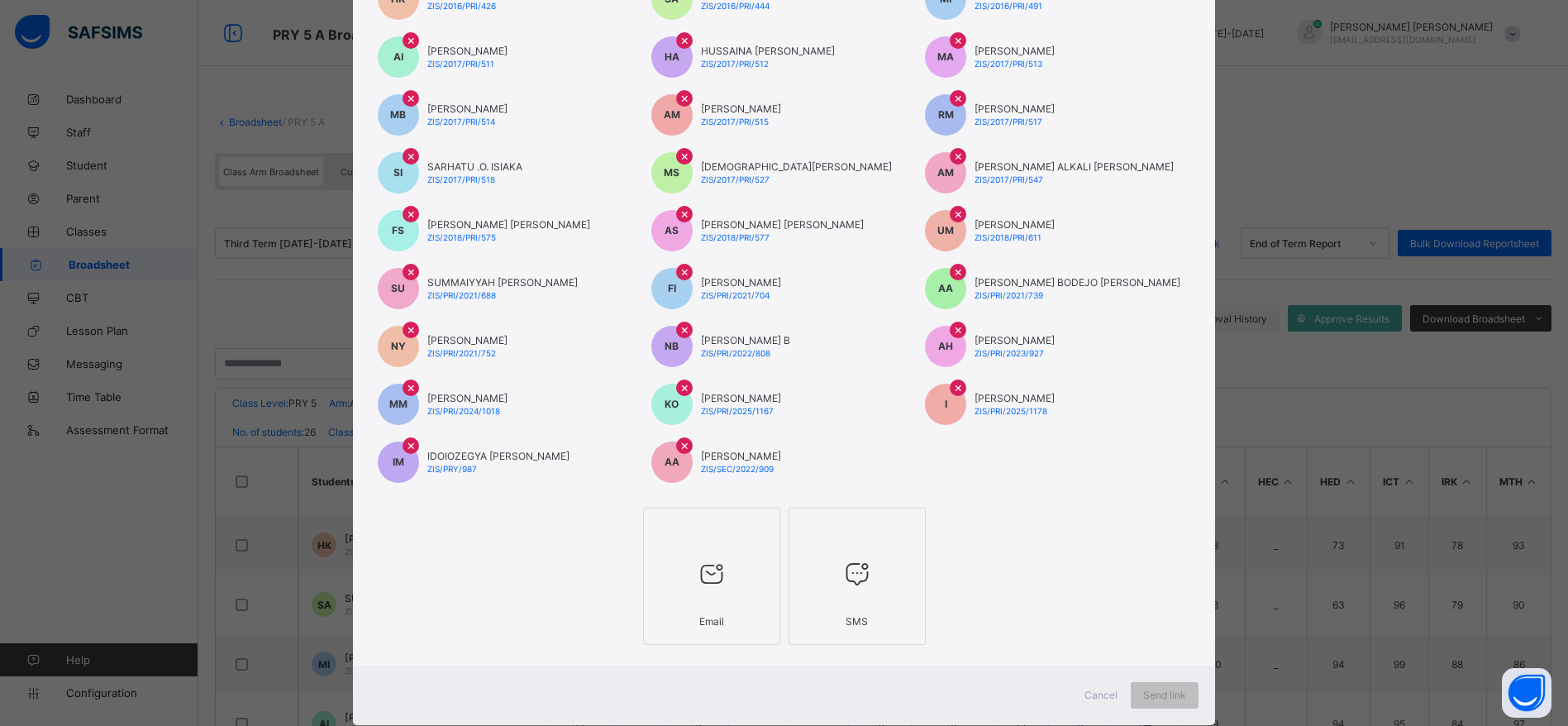
scroll to position [237, 0]
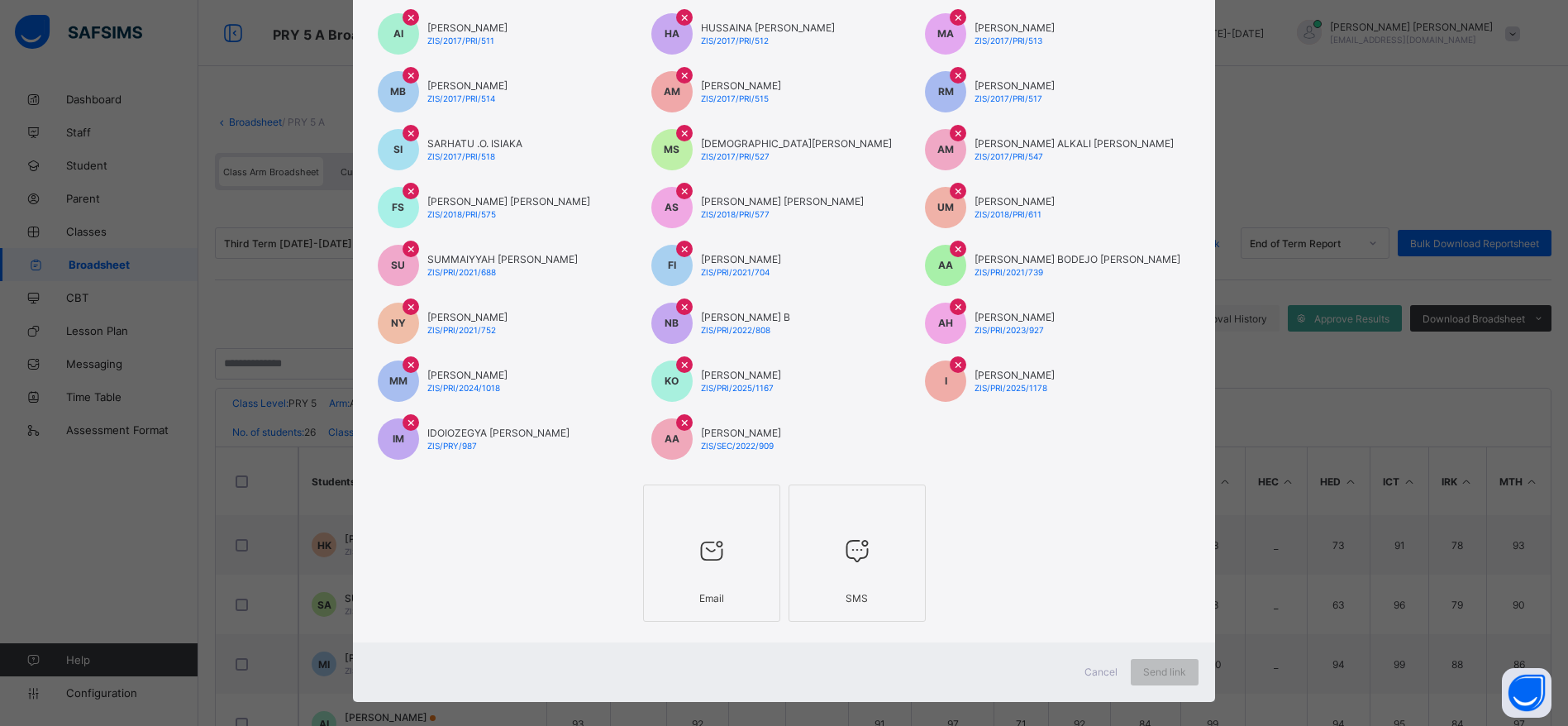
click at [720, 533] on div at bounding box center [712, 551] width 119 height 66
click at [1190, 677] on span "Send link" at bounding box center [1179, 671] width 43 height 13
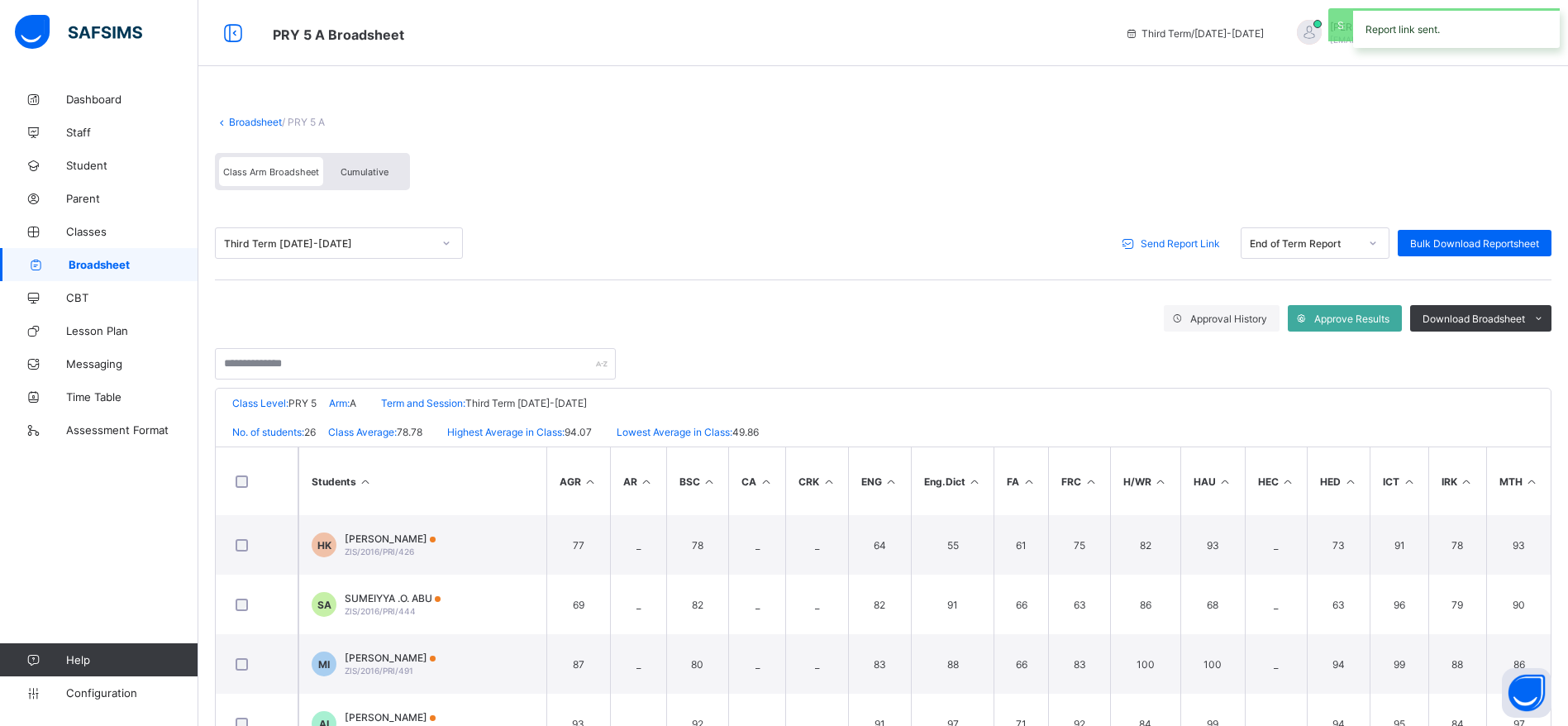
click at [65, 264] on icon at bounding box center [35, 265] width 66 height 13
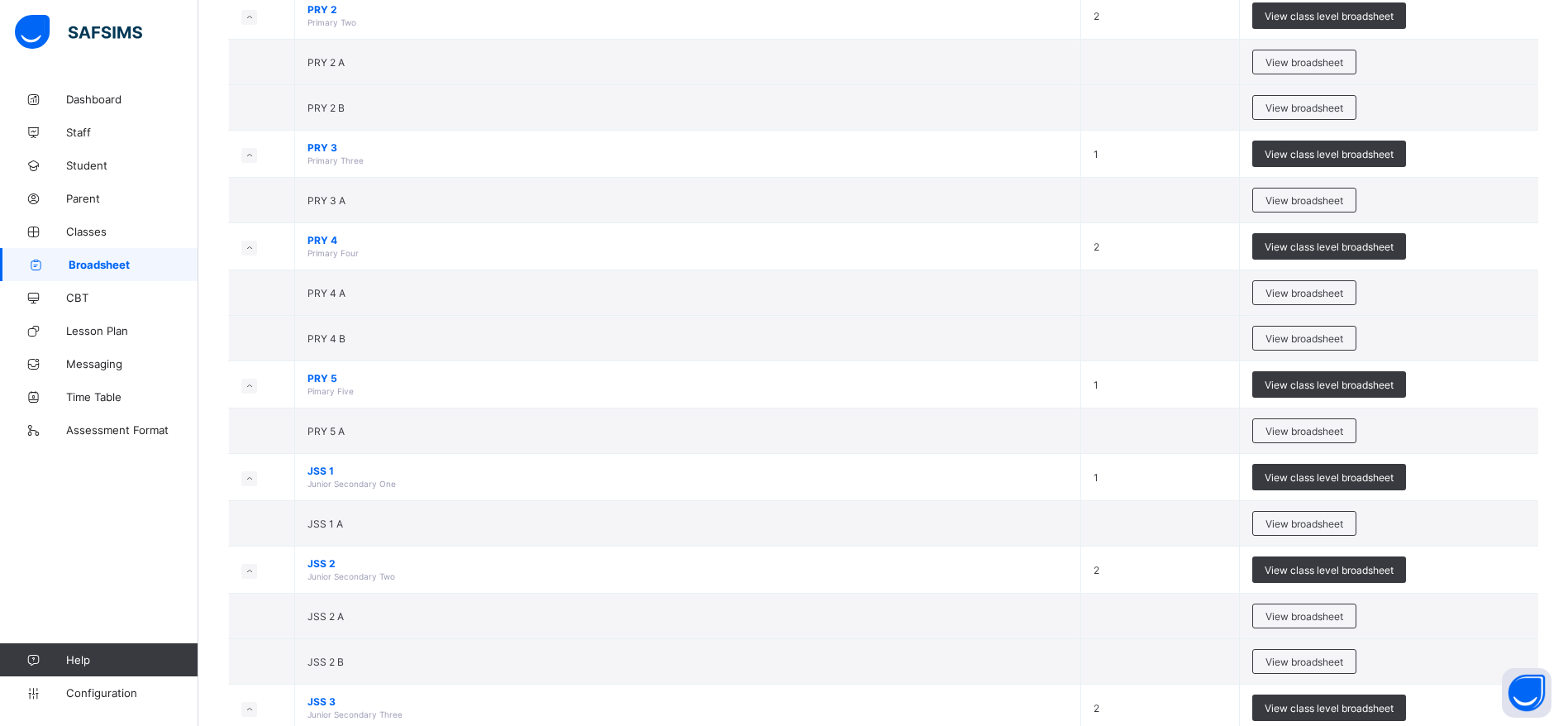
scroll to position [757, 0]
click at [1308, 529] on div "View broadsheet" at bounding box center [1304, 523] width 104 height 25
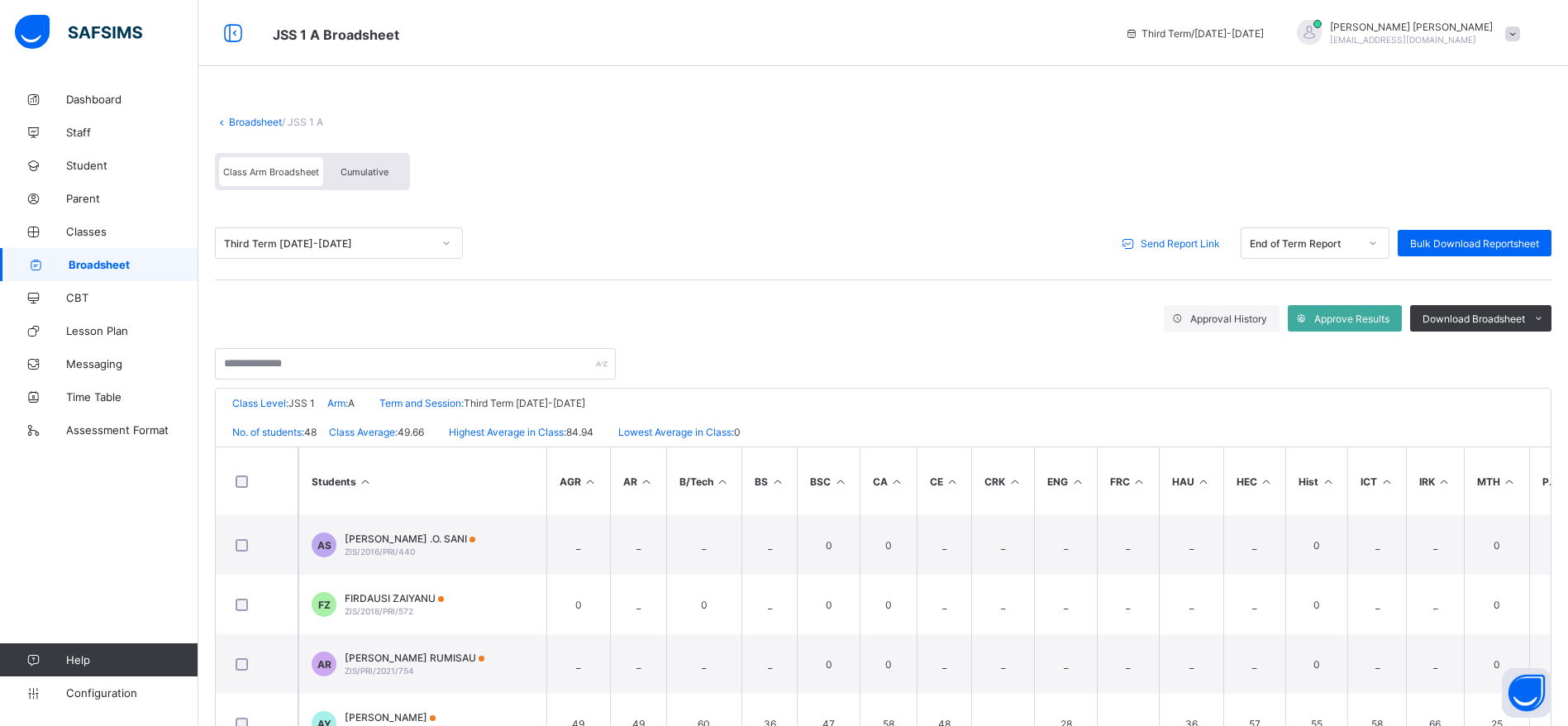
click at [1220, 232] on div "Send Report Link" at bounding box center [1173, 243] width 118 height 26
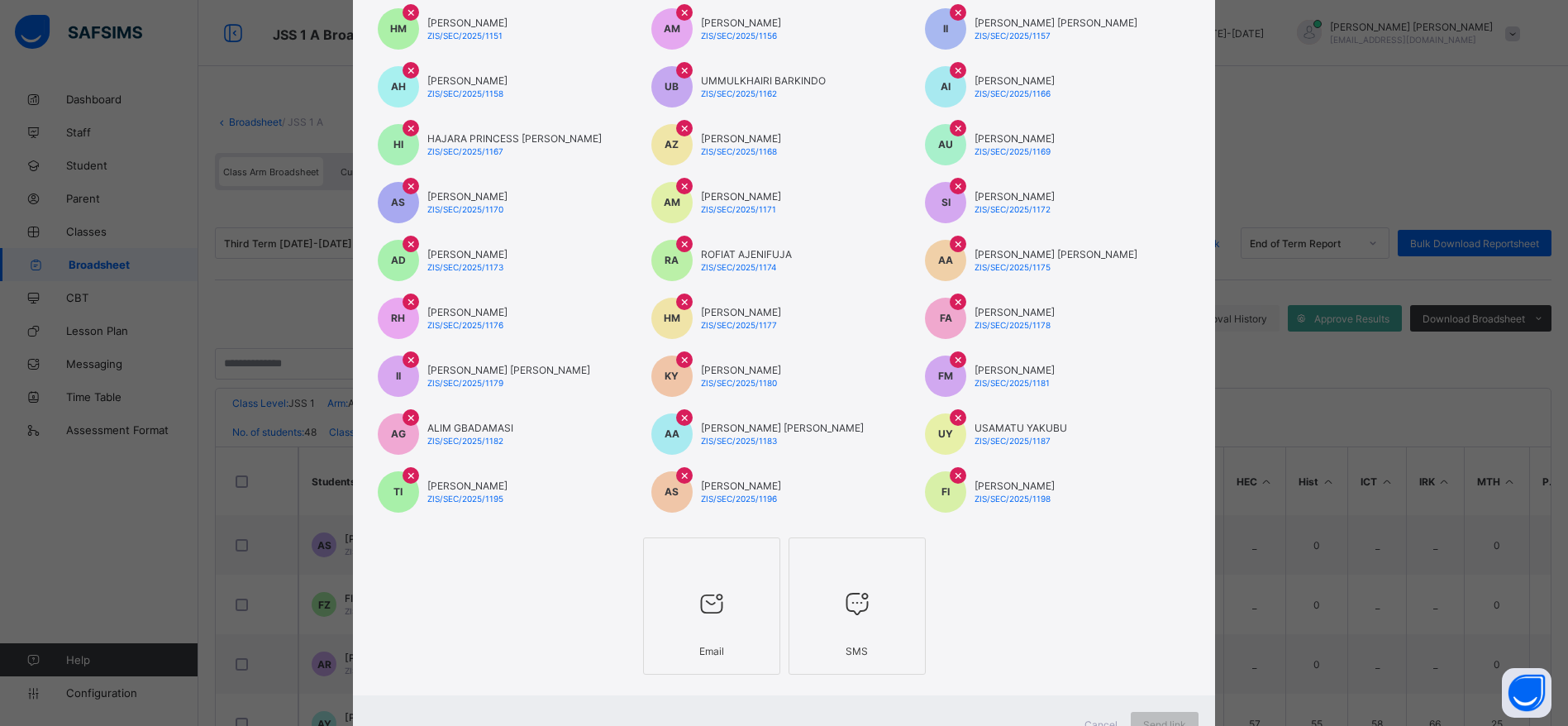
scroll to position [660, 0]
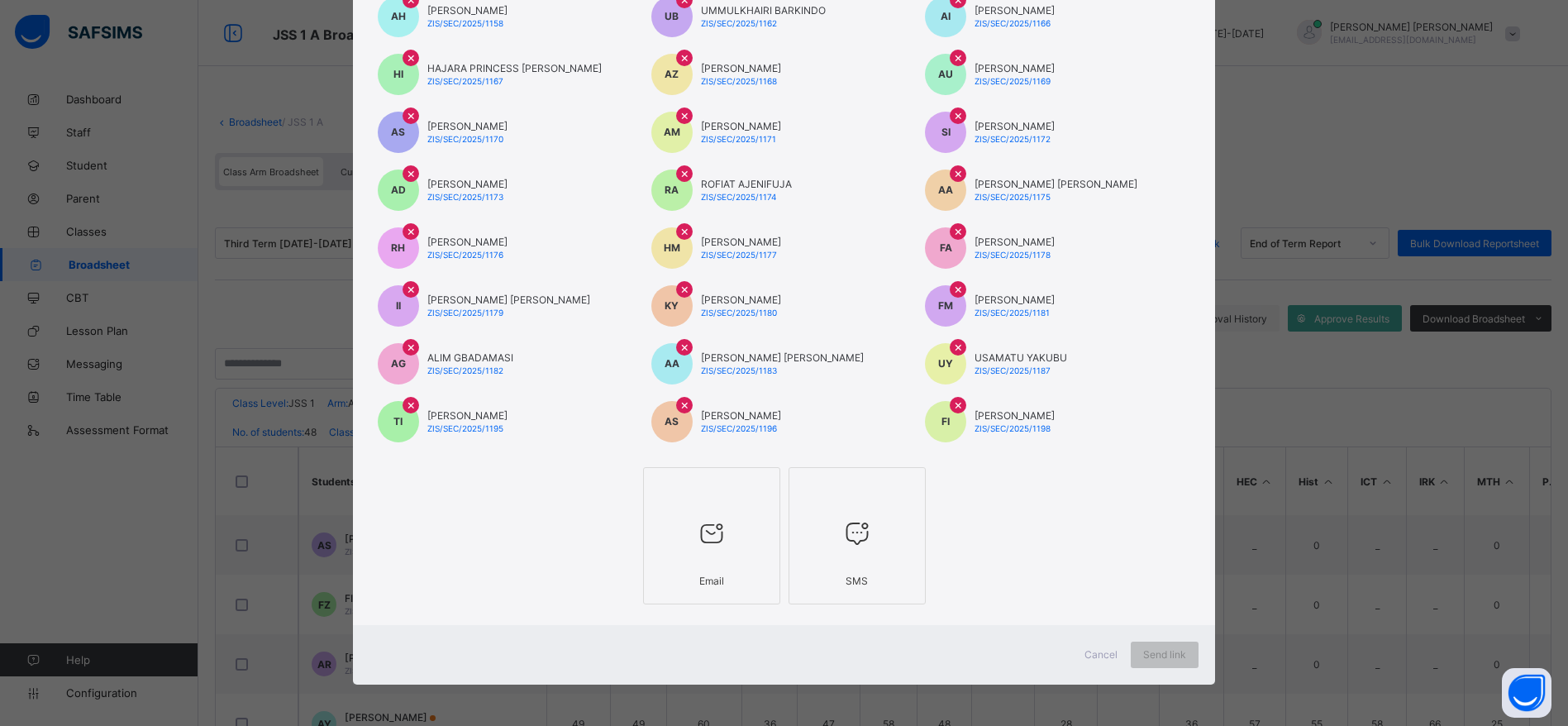
click at [697, 526] on icon at bounding box center [711, 533] width 34 height 29
click at [1178, 655] on span "Send link" at bounding box center [1179, 655] width 43 height 13
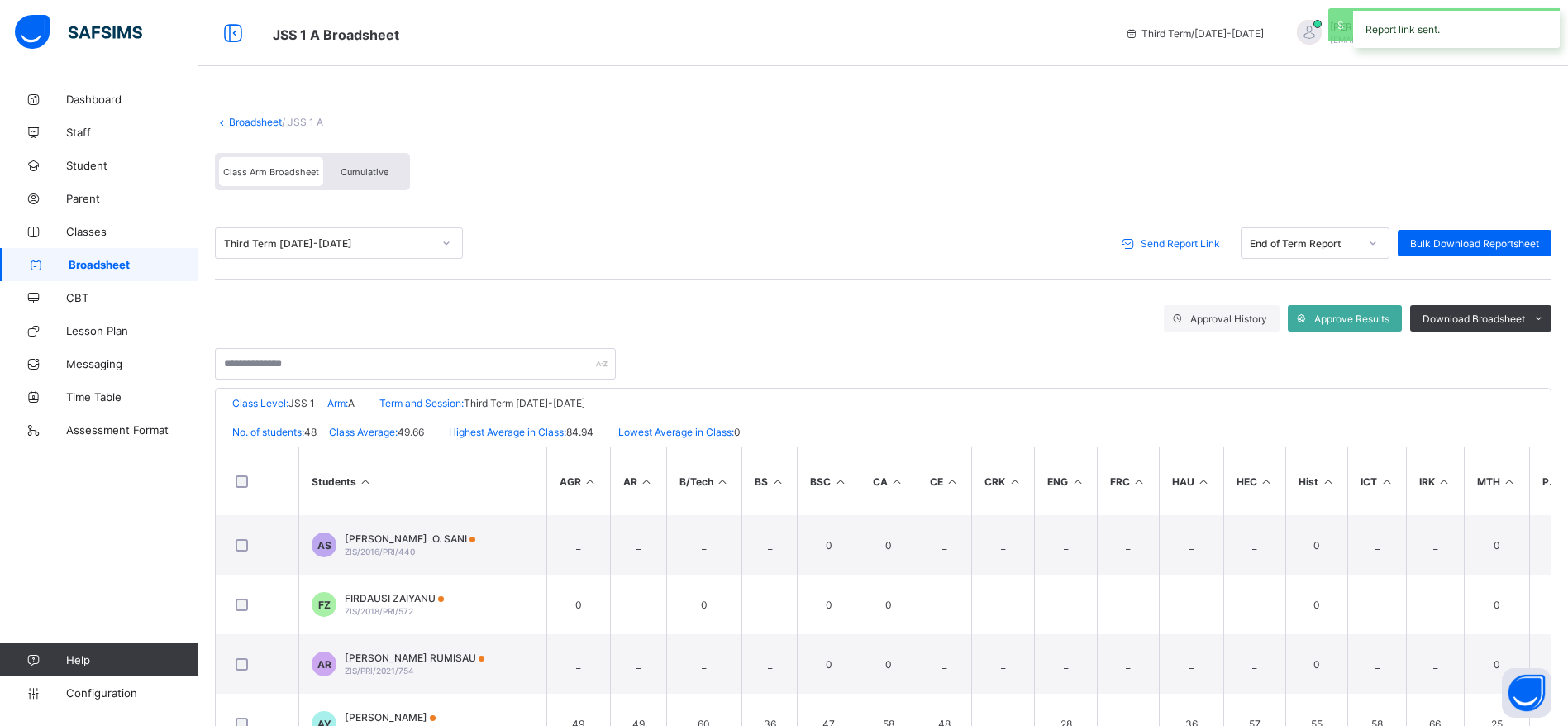
click at [92, 267] on span "Broadsheet" at bounding box center [134, 265] width 130 height 13
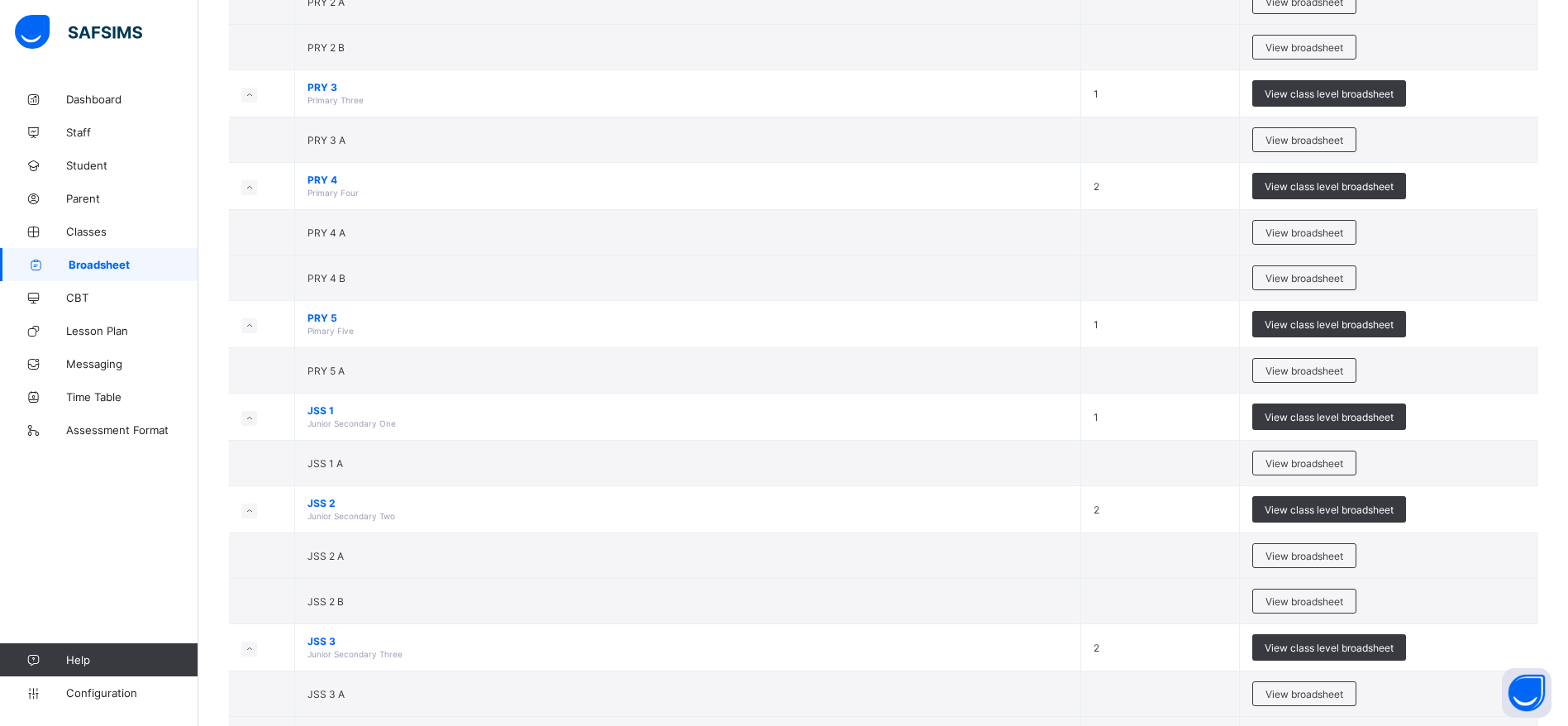
scroll to position [815, 0]
click at [1337, 554] on span "View broadsheet" at bounding box center [1304, 557] width 78 height 13
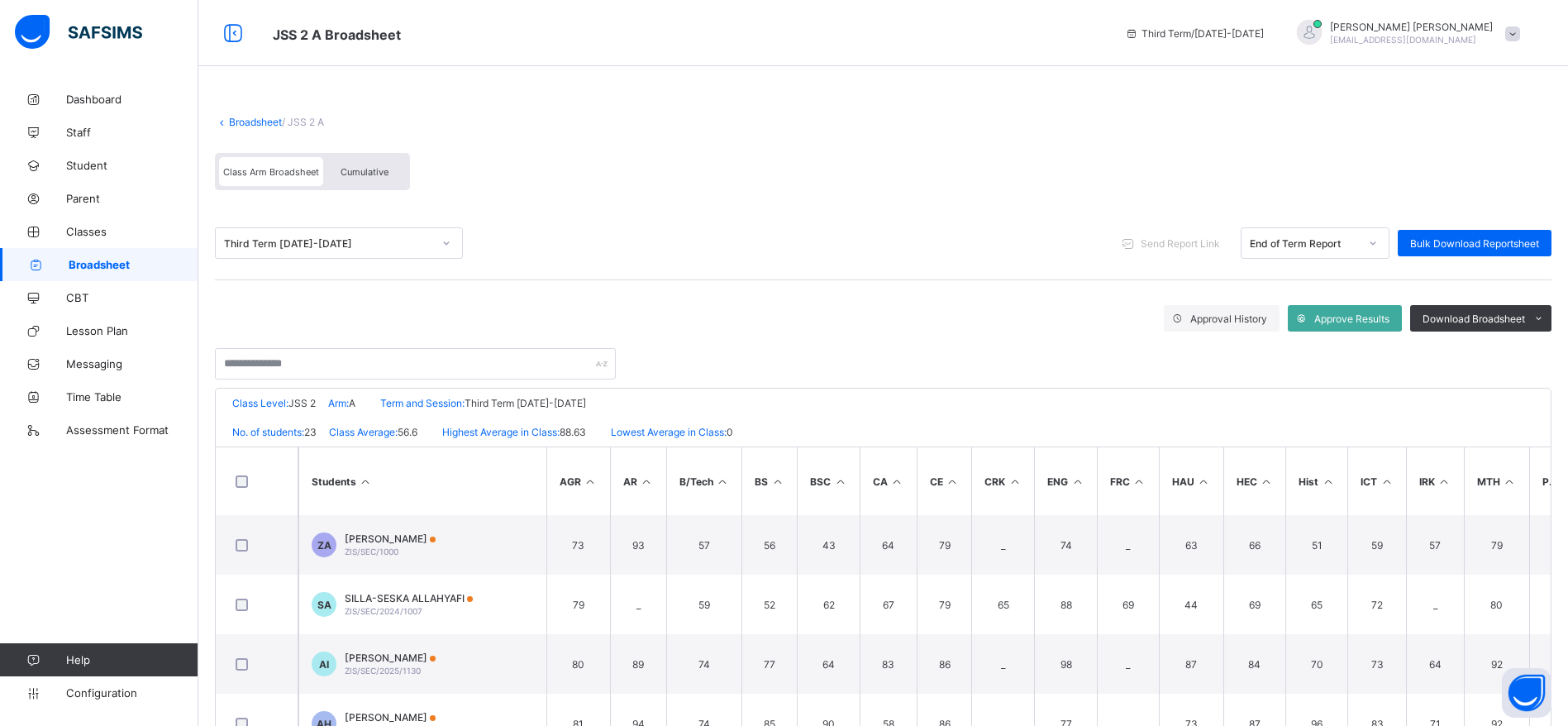
click at [194, 476] on div "Dashboard Staff Student Parent Classes Broadsheet CBT Lesson Plan Messaging Tim…" at bounding box center [99, 396] width 198 height 660
click at [215, 478] on div "Zinaria International School Date: [DATE] 1:34:40 pm Class Level: JSS 2 Arm: A …" at bounding box center [884, 624] width 1337 height 473
click at [222, 478] on th at bounding box center [257, 481] width 82 height 68
click at [1198, 250] on div "Send Report Link" at bounding box center [1173, 243] width 118 height 26
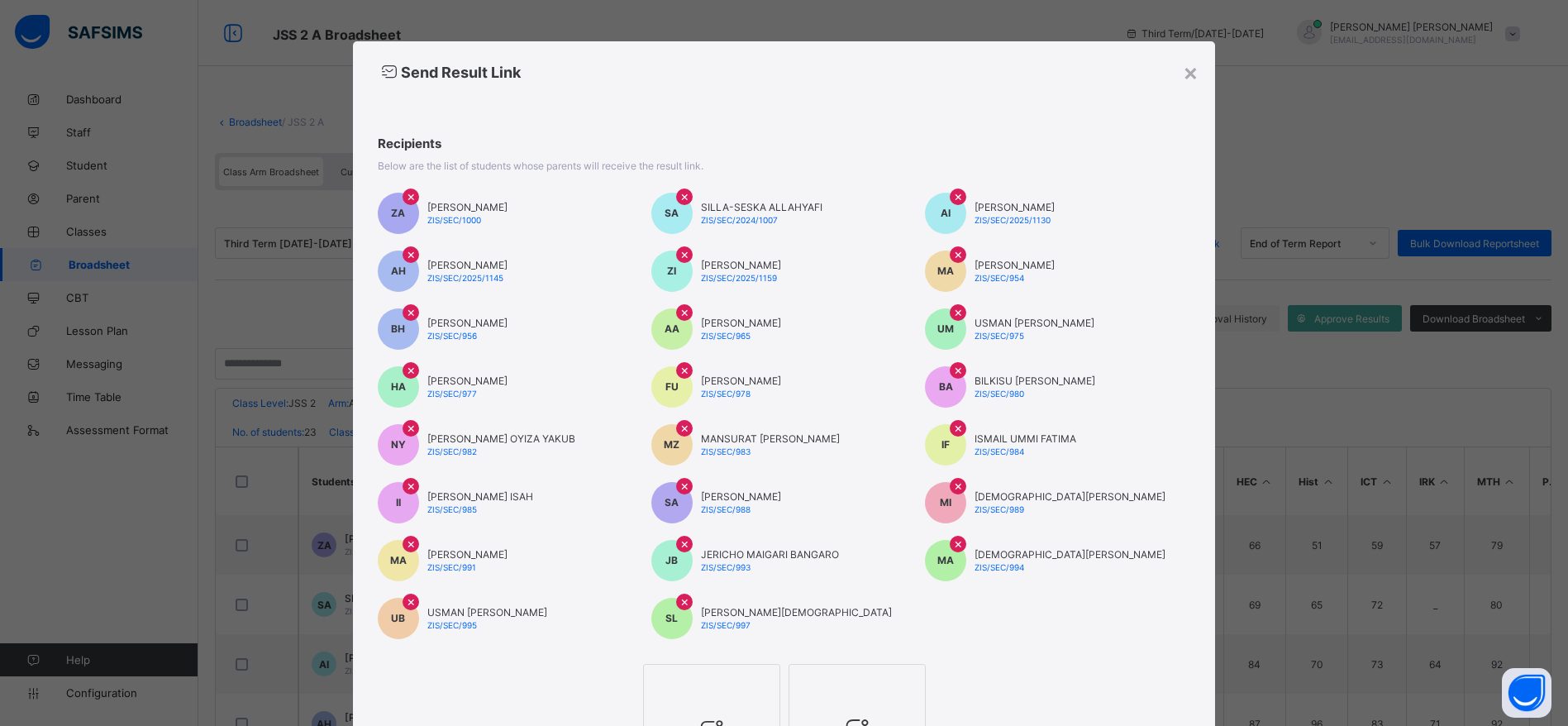
scroll to position [197, 0]
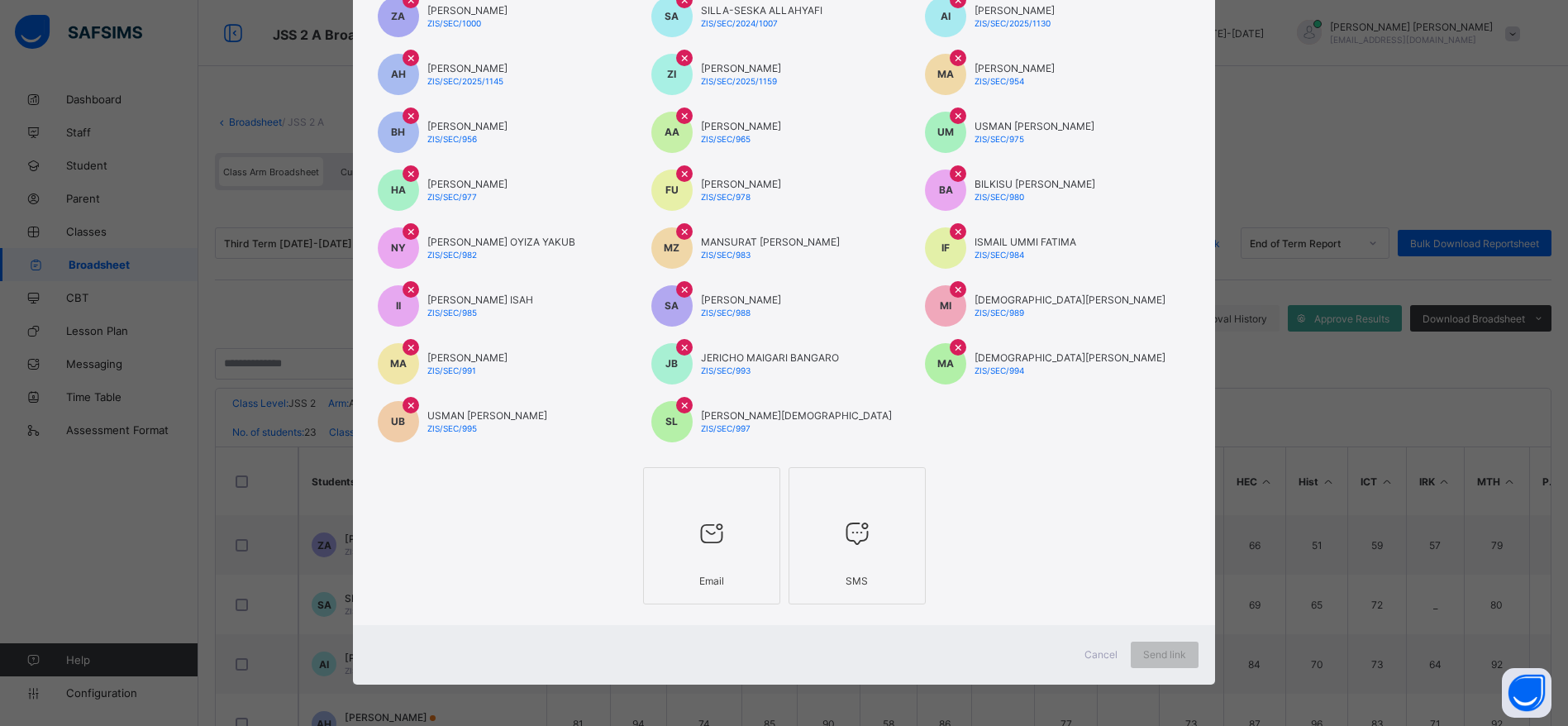
click at [712, 549] on icon at bounding box center [711, 533] width 34 height 29
click at [1180, 666] on div "Send link" at bounding box center [1179, 655] width 68 height 26
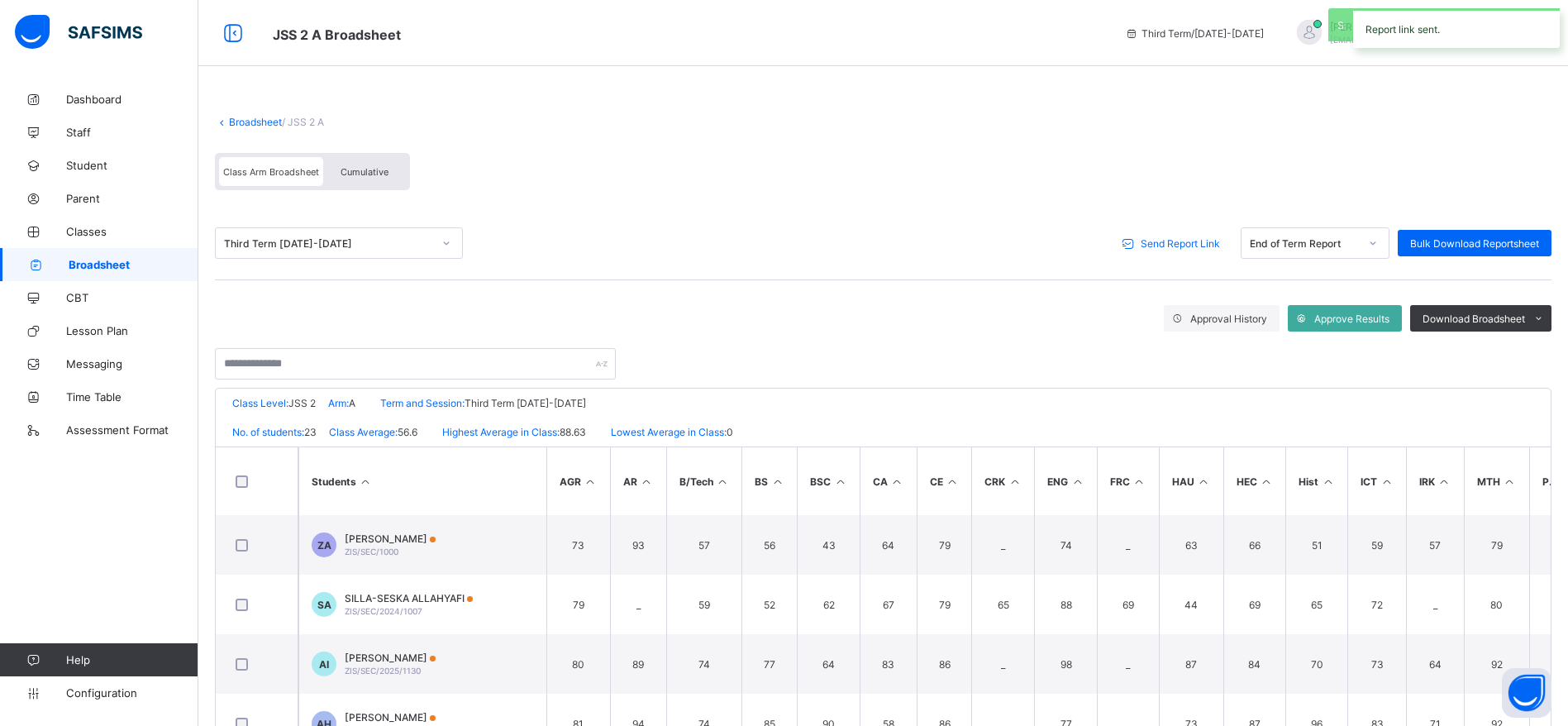
click at [60, 266] on icon at bounding box center [35, 265] width 66 height 13
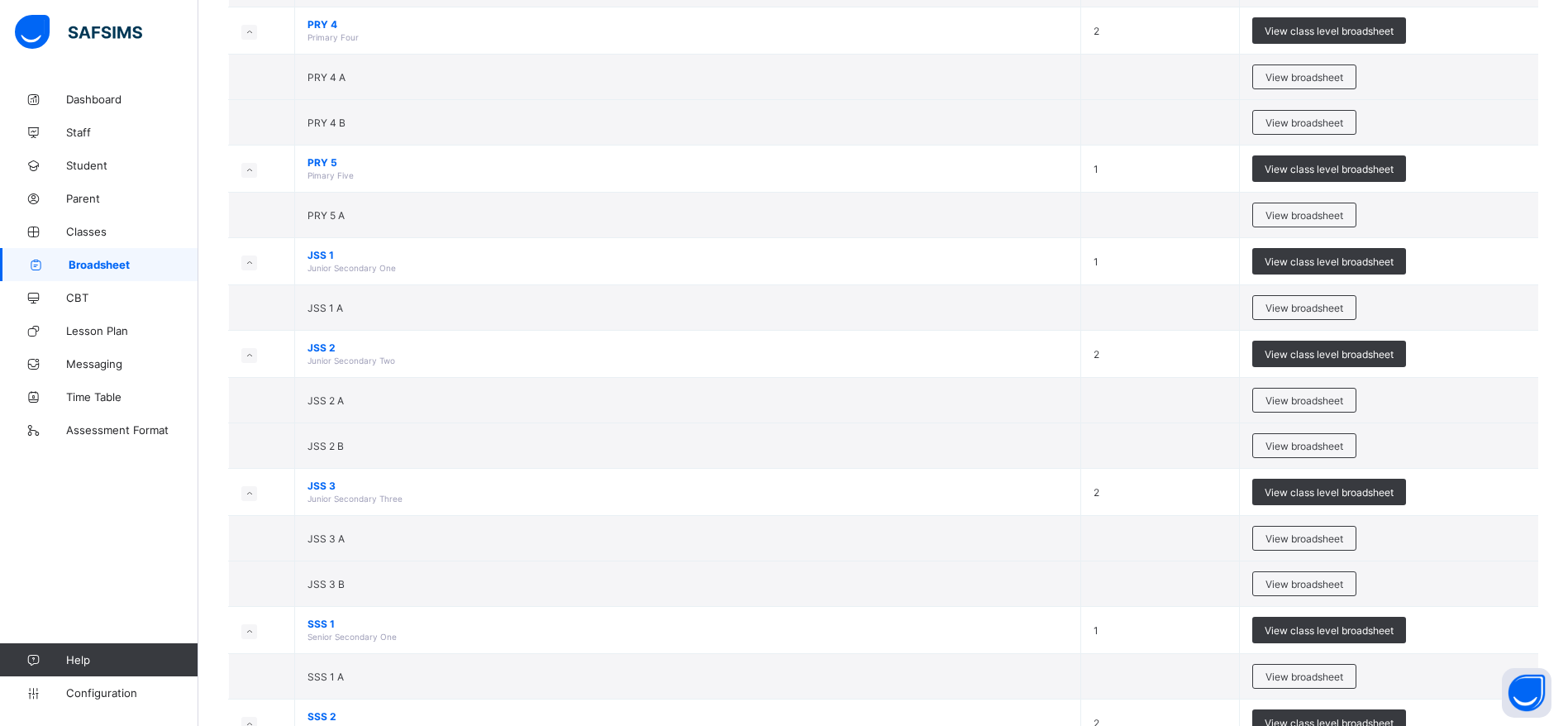
scroll to position [962, 0]
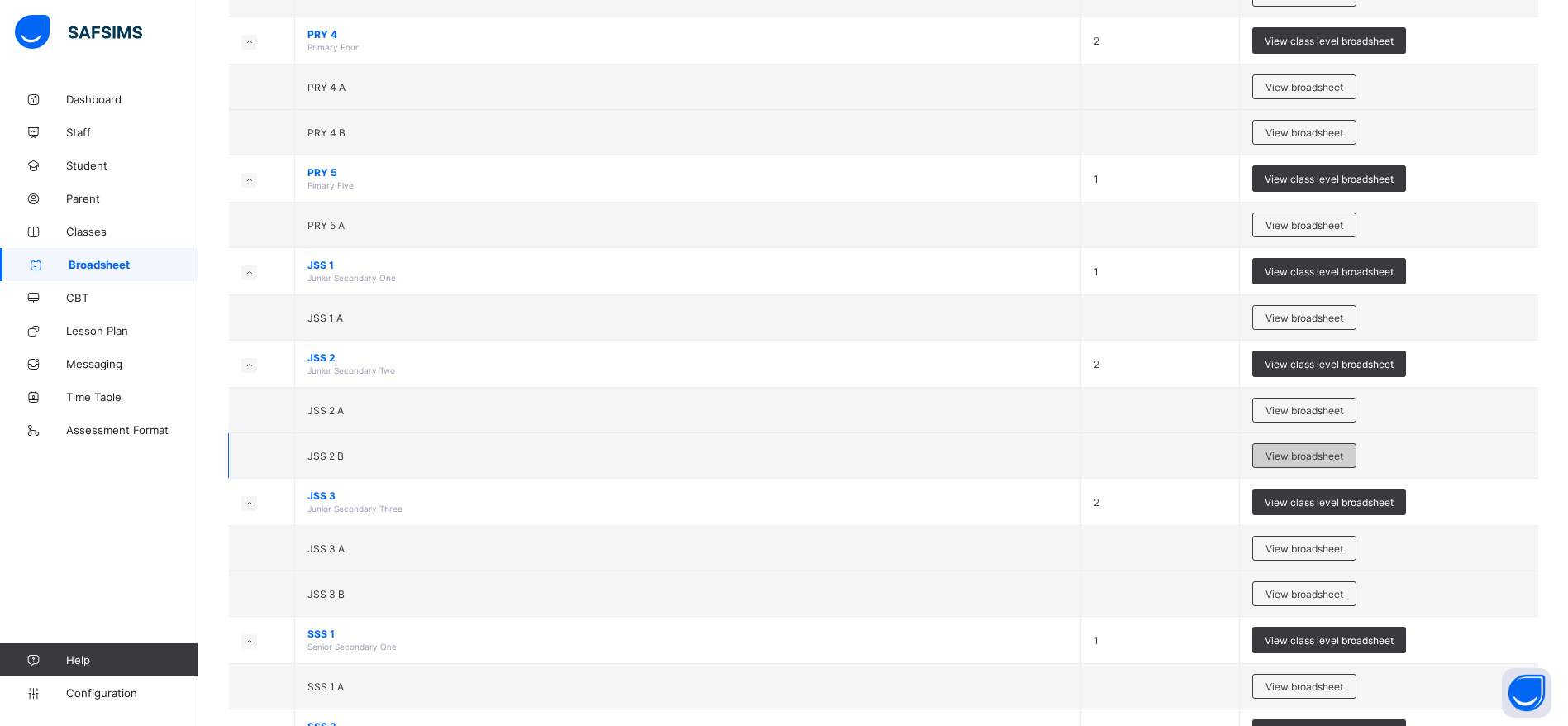
click at [1327, 456] on span "View broadsheet" at bounding box center [1304, 455] width 78 height 13
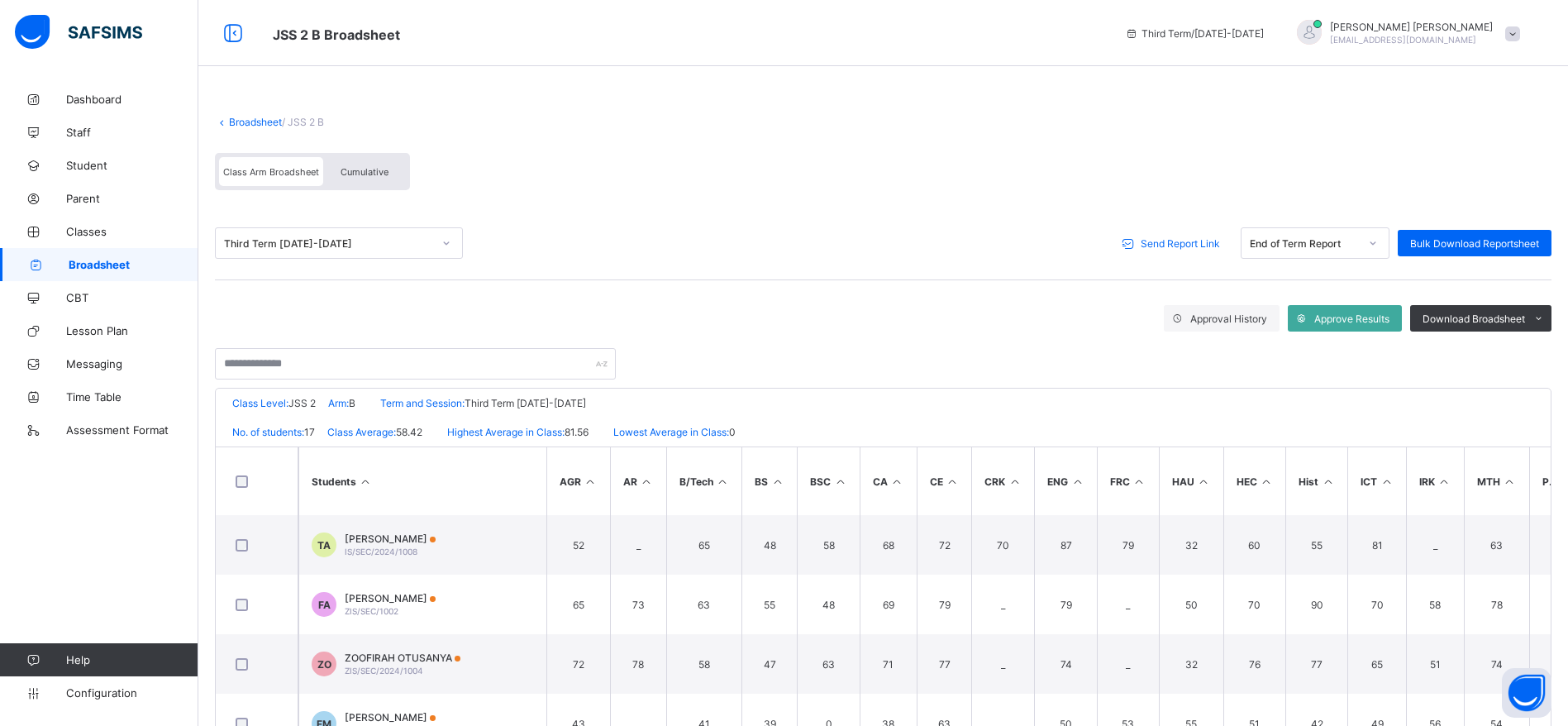
click at [1192, 255] on div "Send Report Link" at bounding box center [1173, 243] width 118 height 26
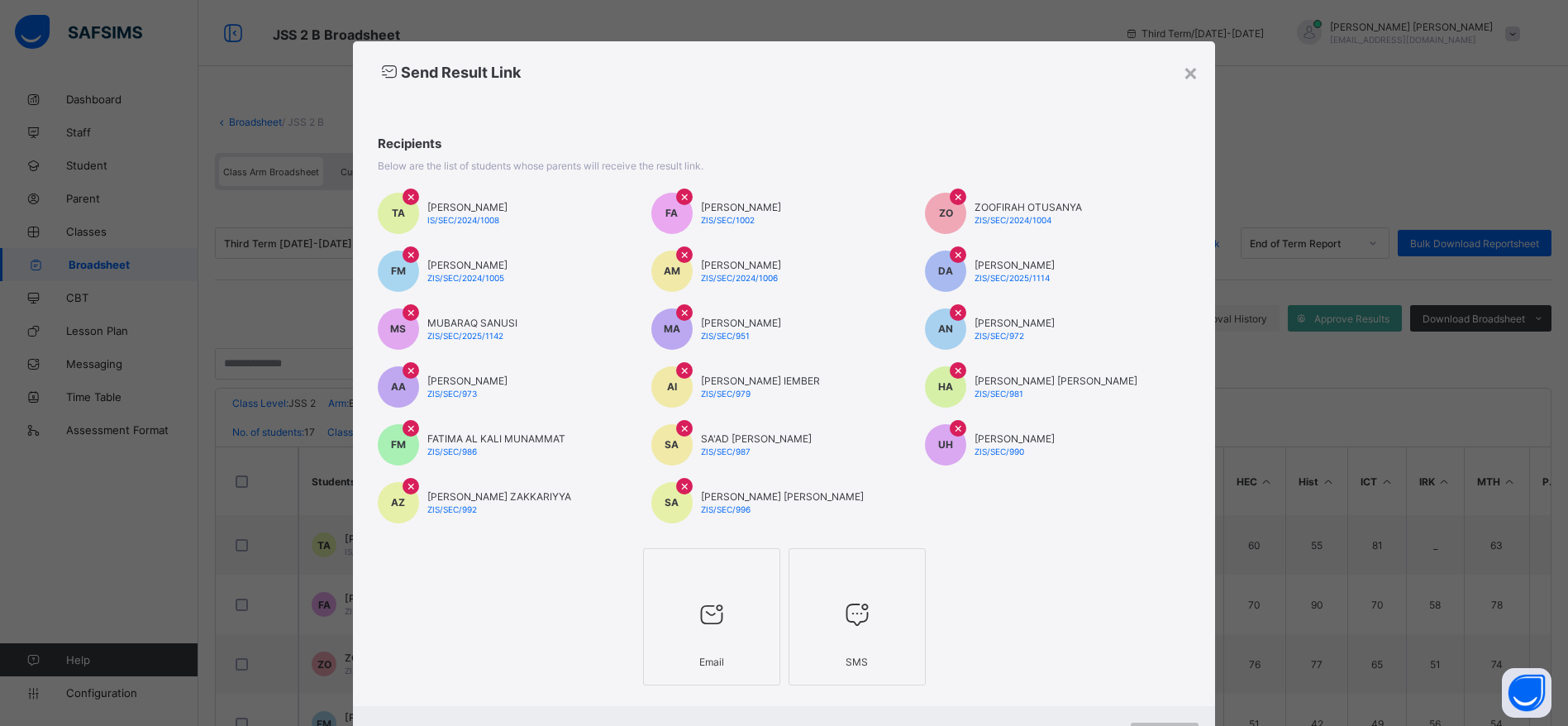
click at [676, 650] on div "Email" at bounding box center [712, 662] width 119 height 29
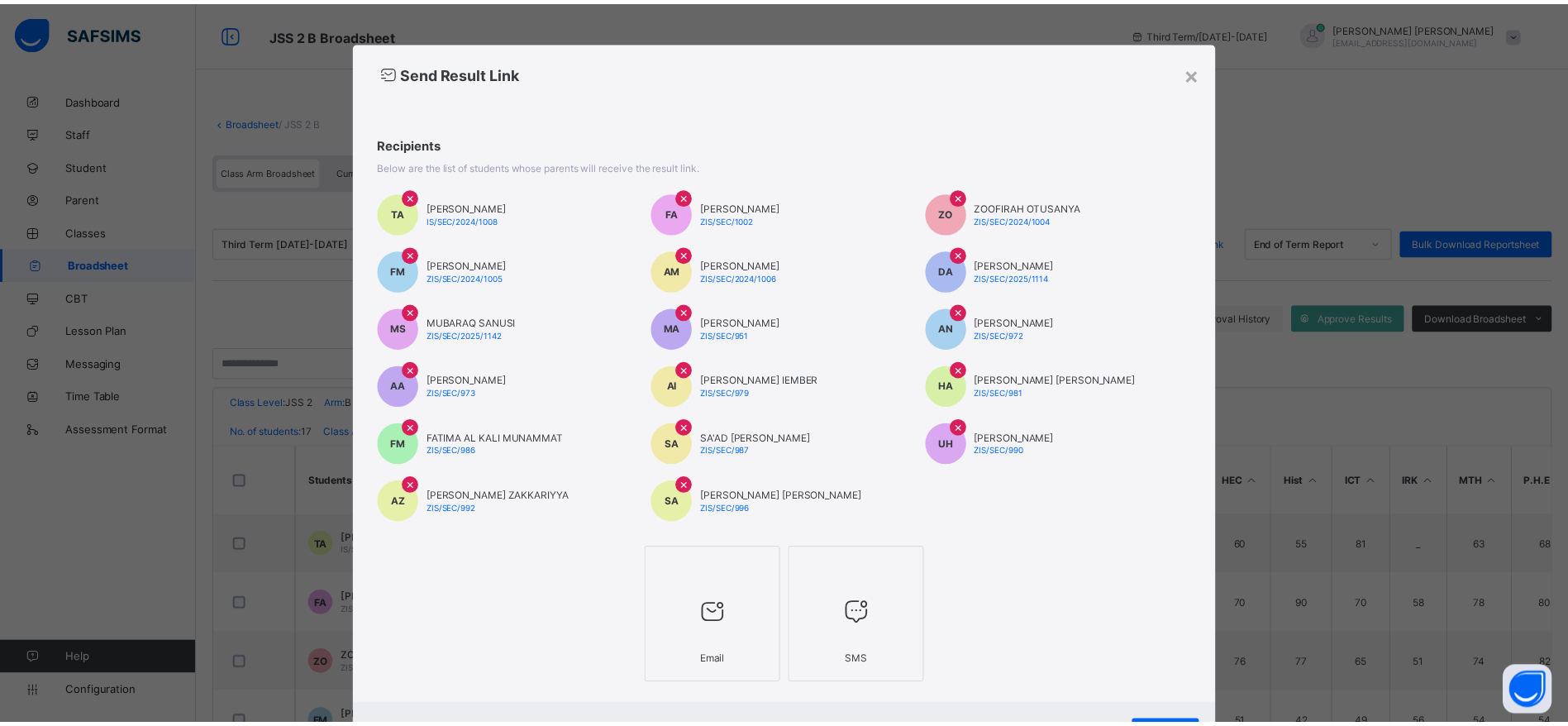
scroll to position [81, 0]
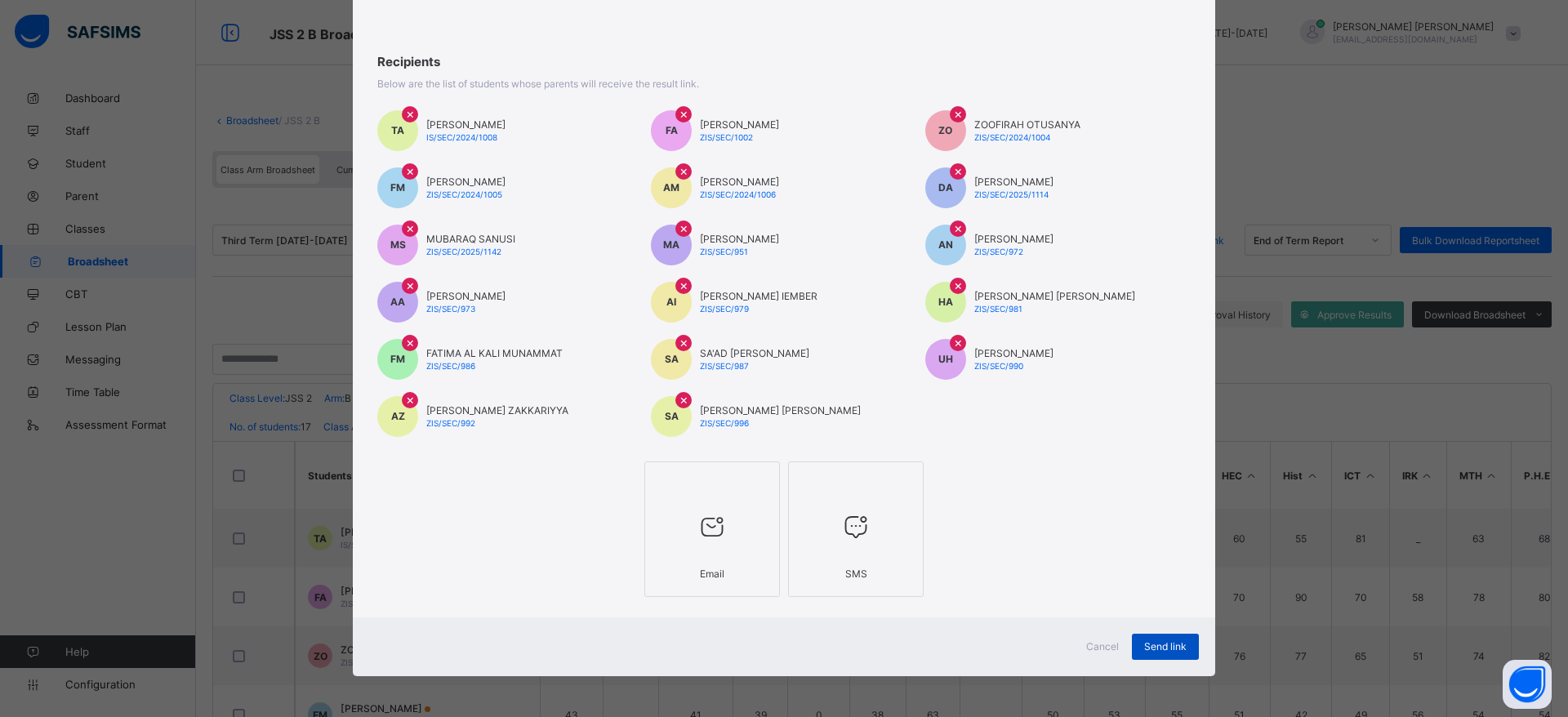
click at [1175, 652] on span "Send link" at bounding box center [1165, 646] width 42 height 12
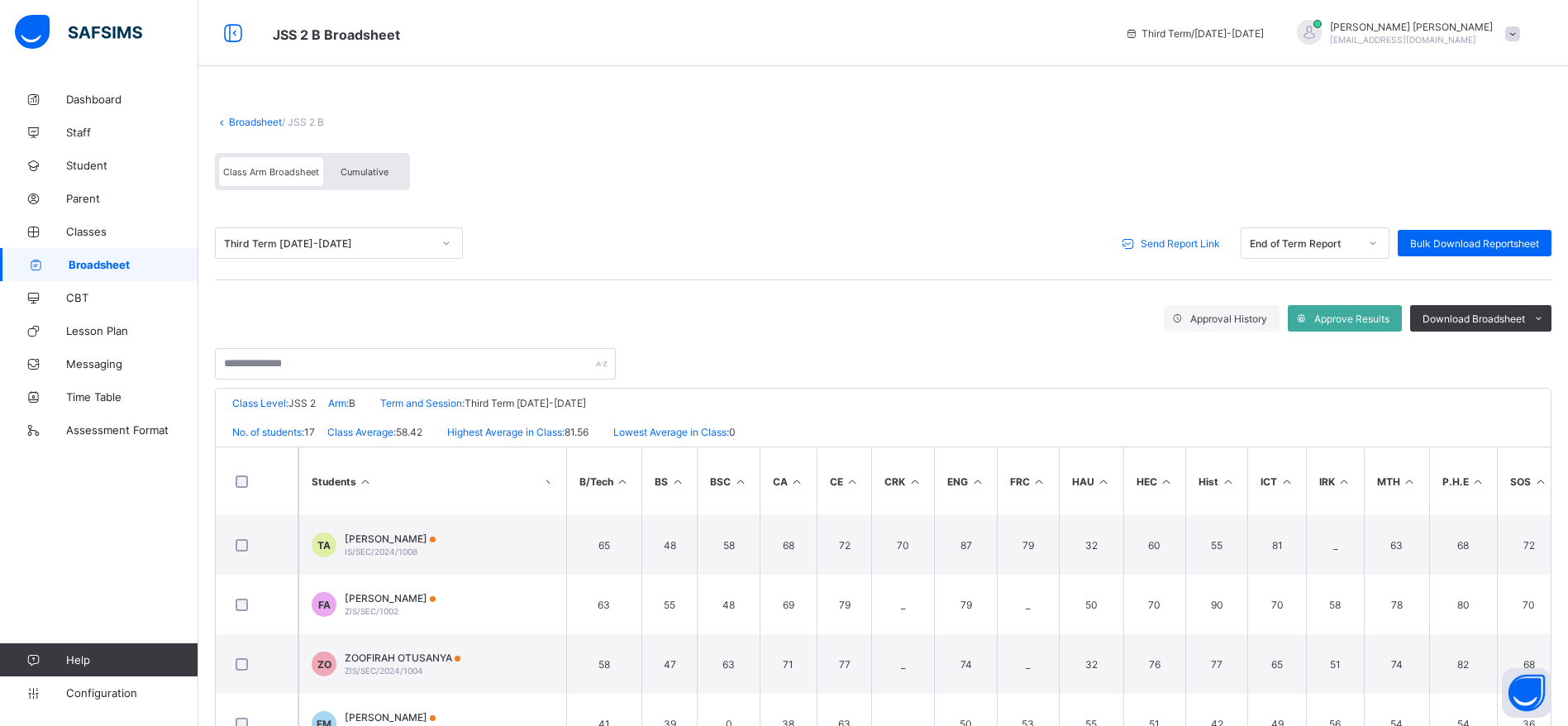
scroll to position [0, 0]
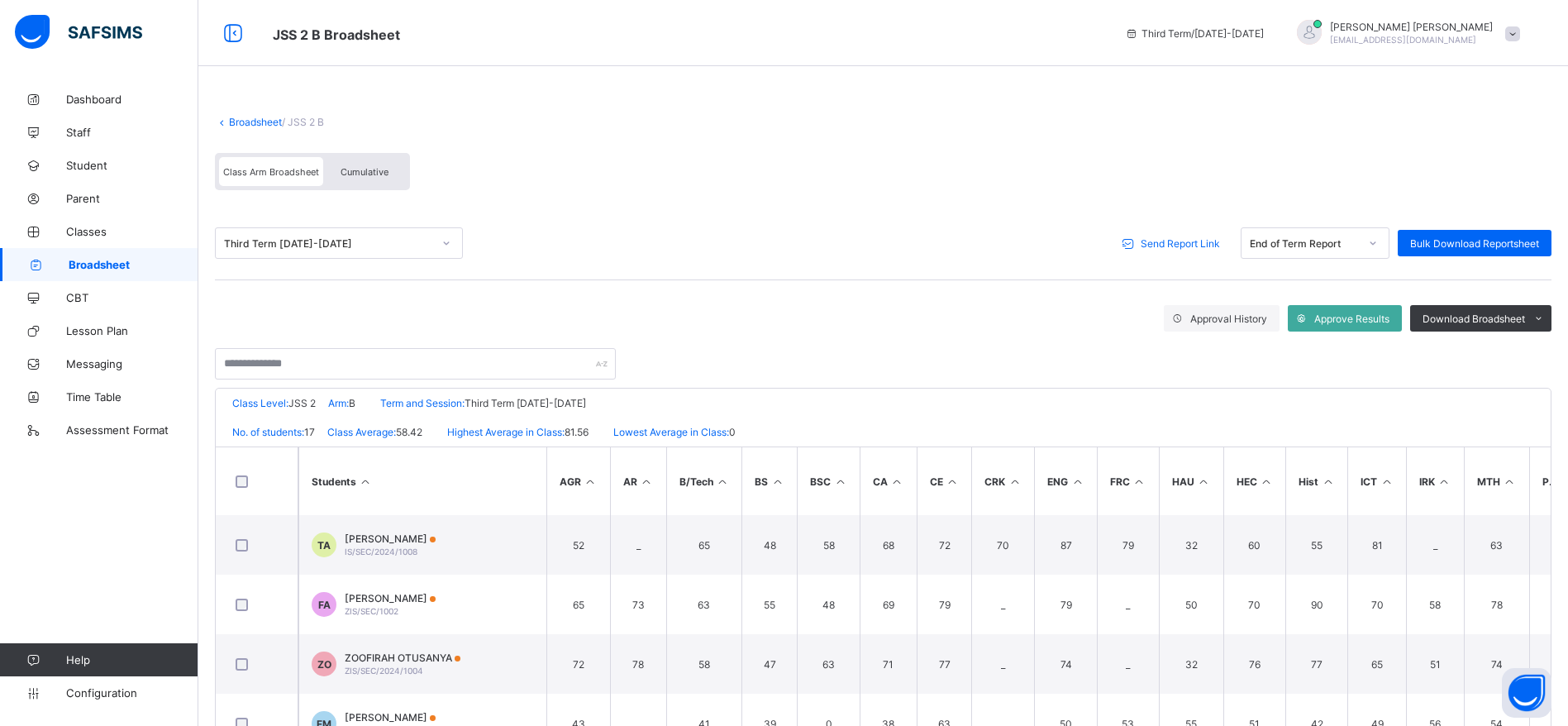
click at [89, 261] on span "Broadsheet" at bounding box center [134, 265] width 130 height 13
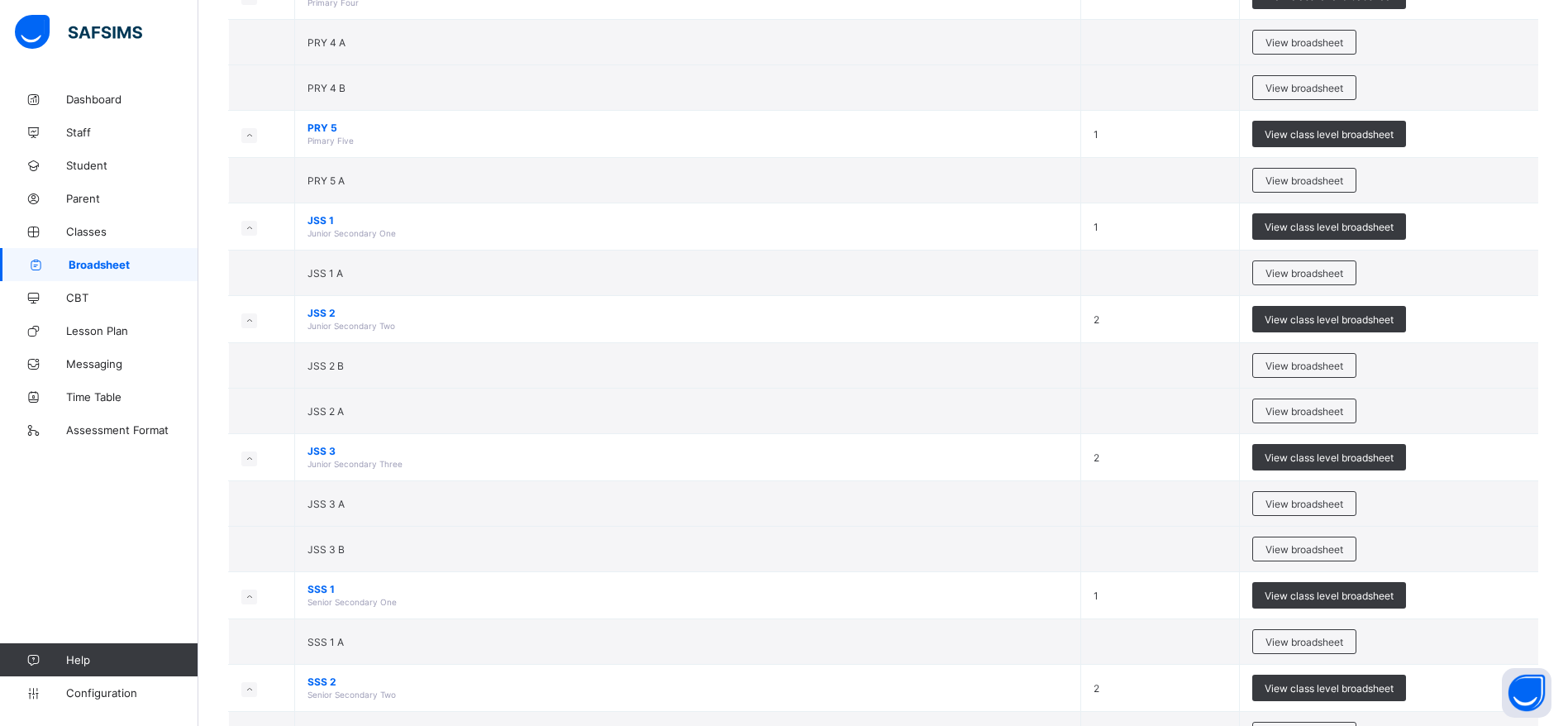
scroll to position [1010, 0]
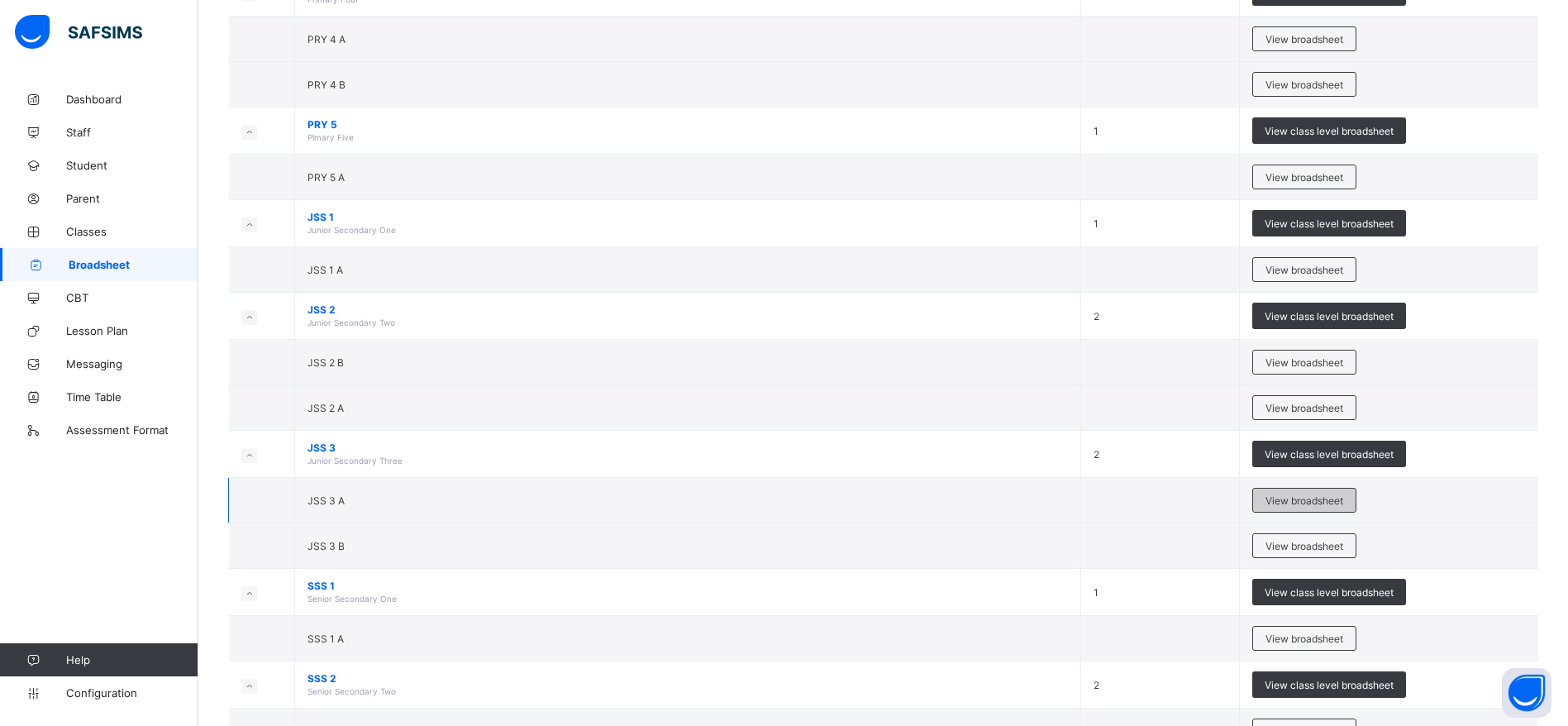
click at [1331, 498] on span "View broadsheet" at bounding box center [1304, 501] width 78 height 13
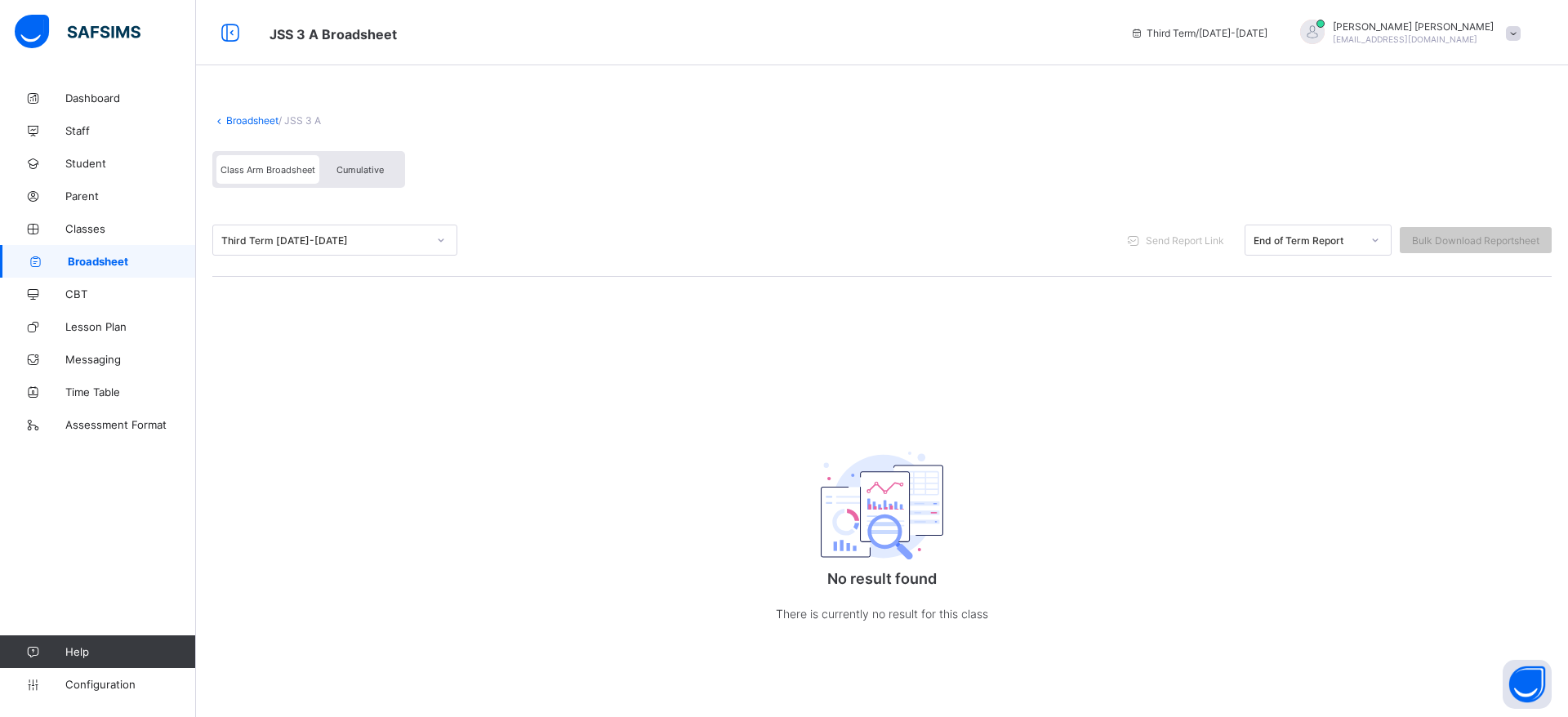
click at [69, 253] on link "Broadsheet" at bounding box center [98, 261] width 196 height 32
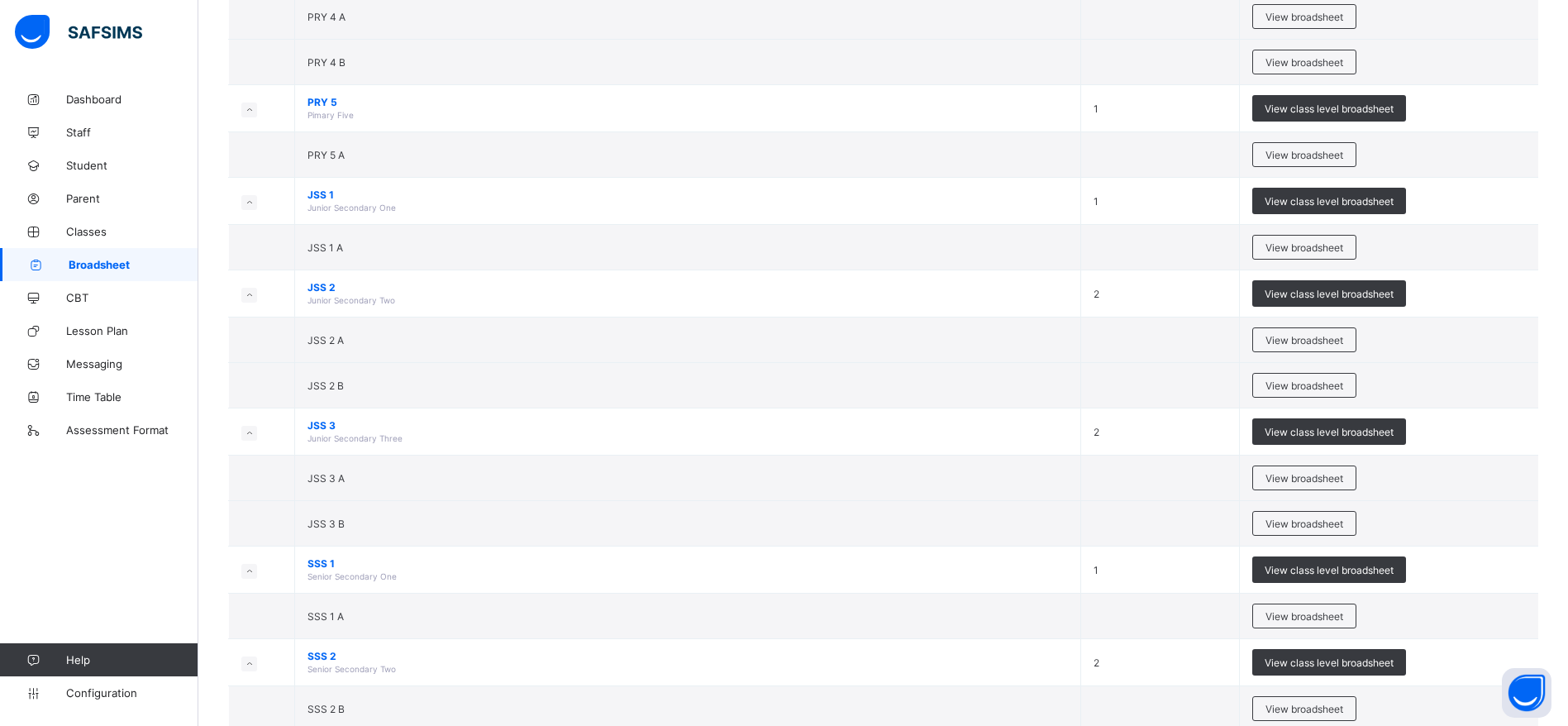
scroll to position [1027, 0]
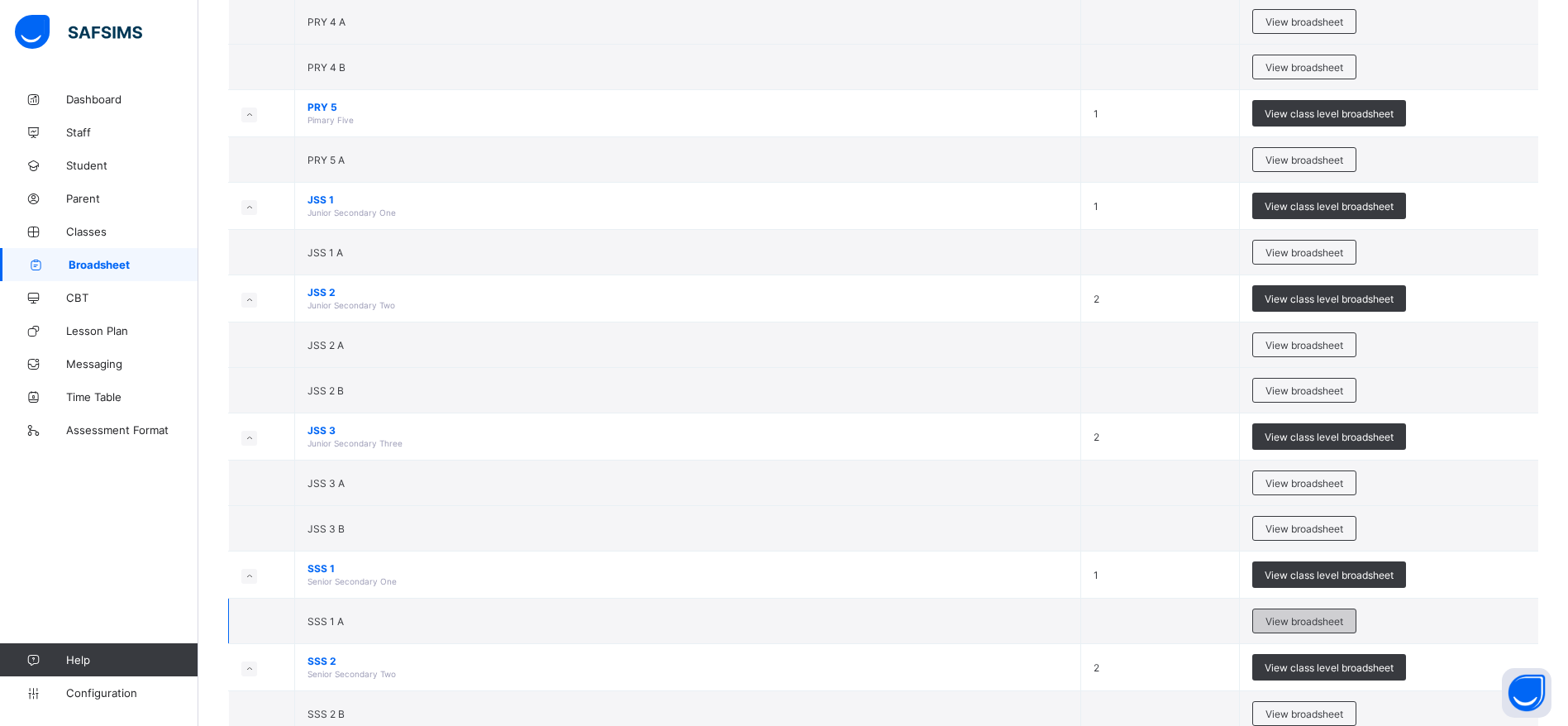
click at [1324, 621] on span "View broadsheet" at bounding box center [1304, 621] width 78 height 13
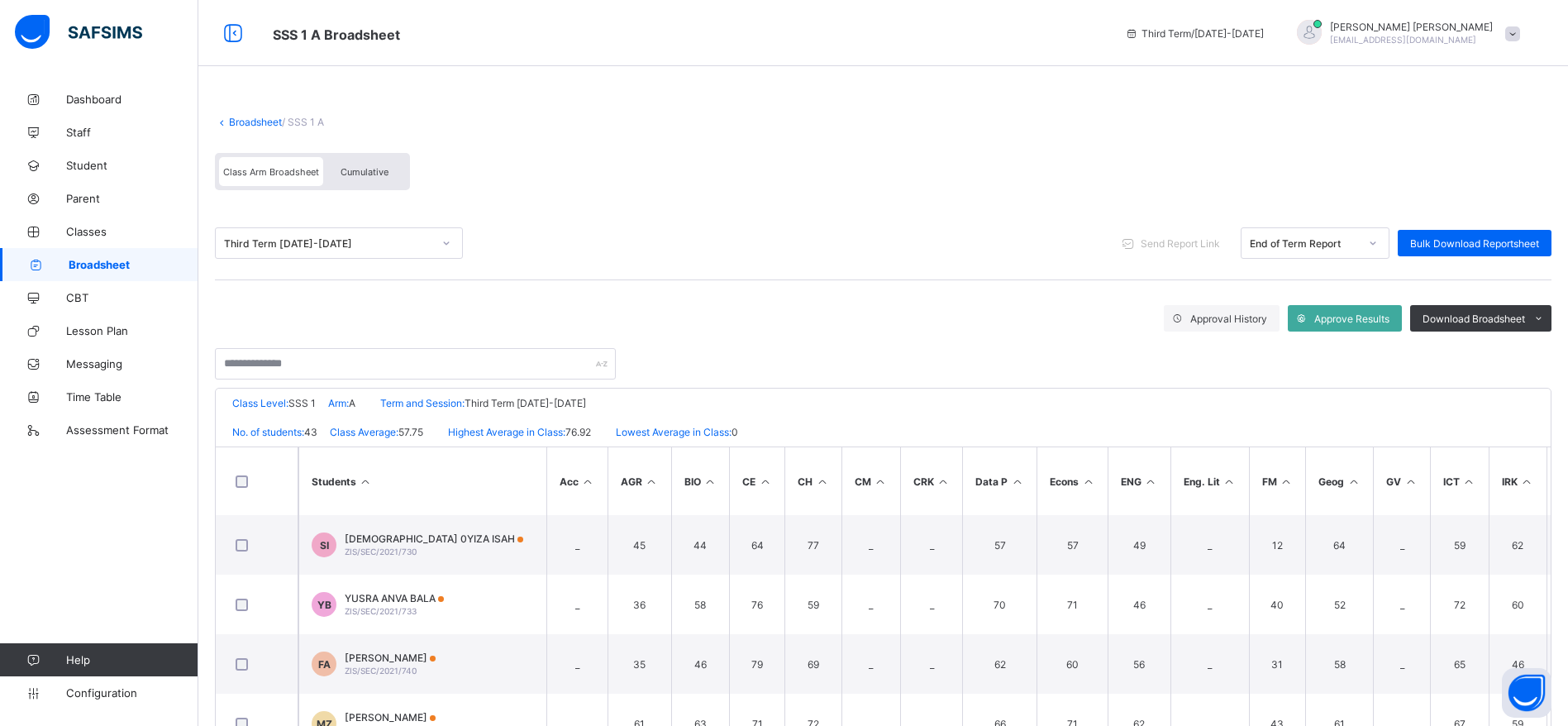
click at [218, 491] on th at bounding box center [257, 481] width 82 height 68
click at [223, 491] on th at bounding box center [257, 481] width 82 height 68
click at [1206, 238] on span "Send Report Link" at bounding box center [1180, 243] width 79 height 13
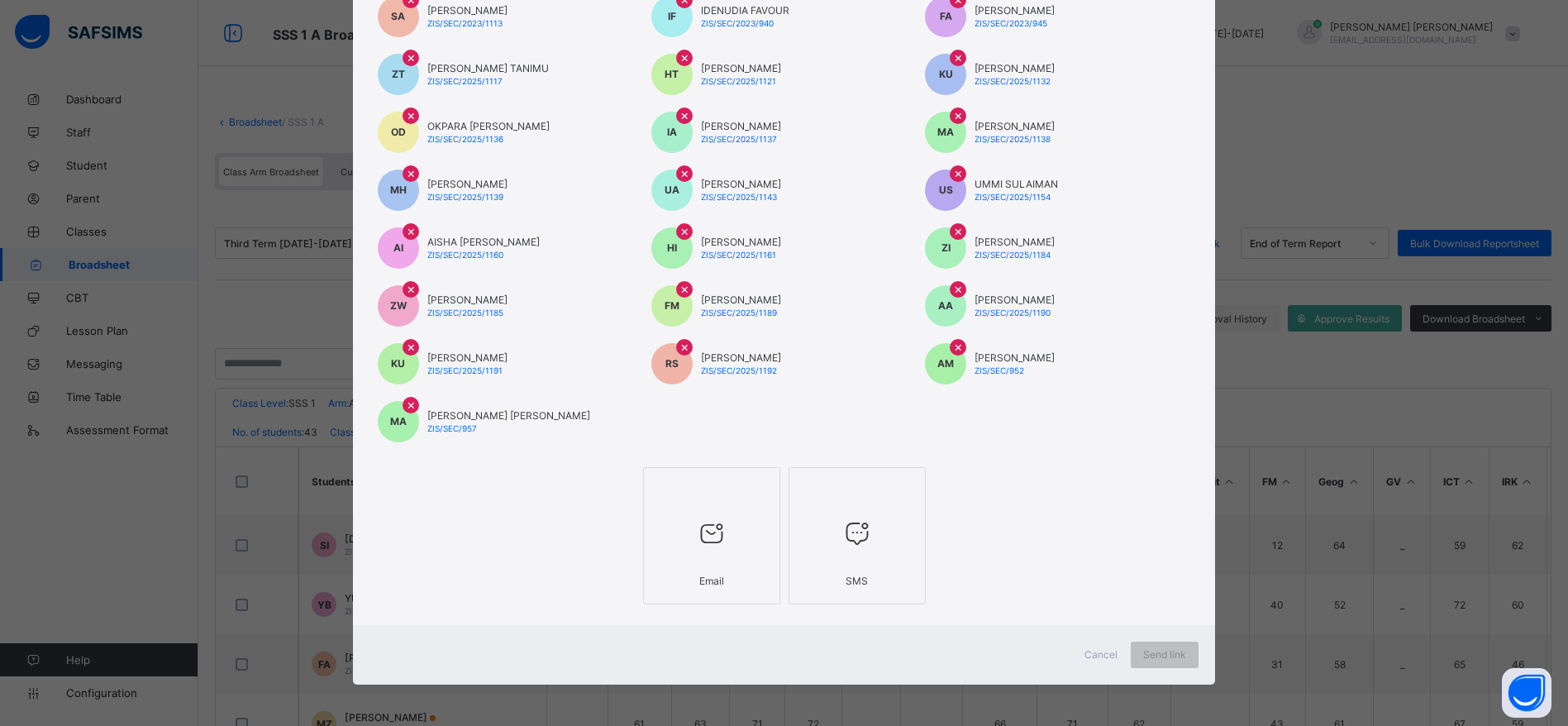
scroll to position [602, 0]
click at [708, 516] on div at bounding box center [712, 534] width 119 height 66
click at [1180, 650] on span "Send link" at bounding box center [1179, 655] width 43 height 13
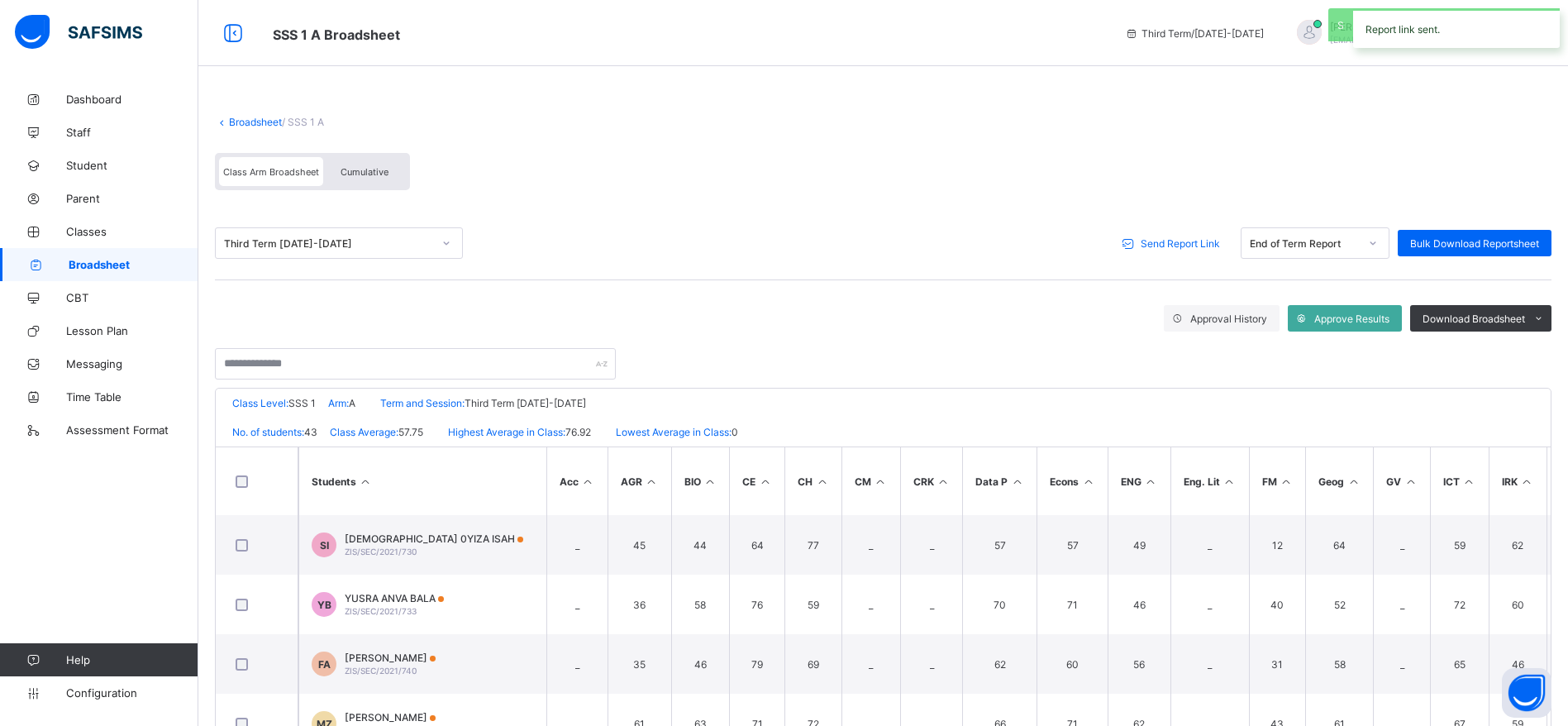
click at [68, 257] on link "Broadsheet" at bounding box center [99, 264] width 198 height 33
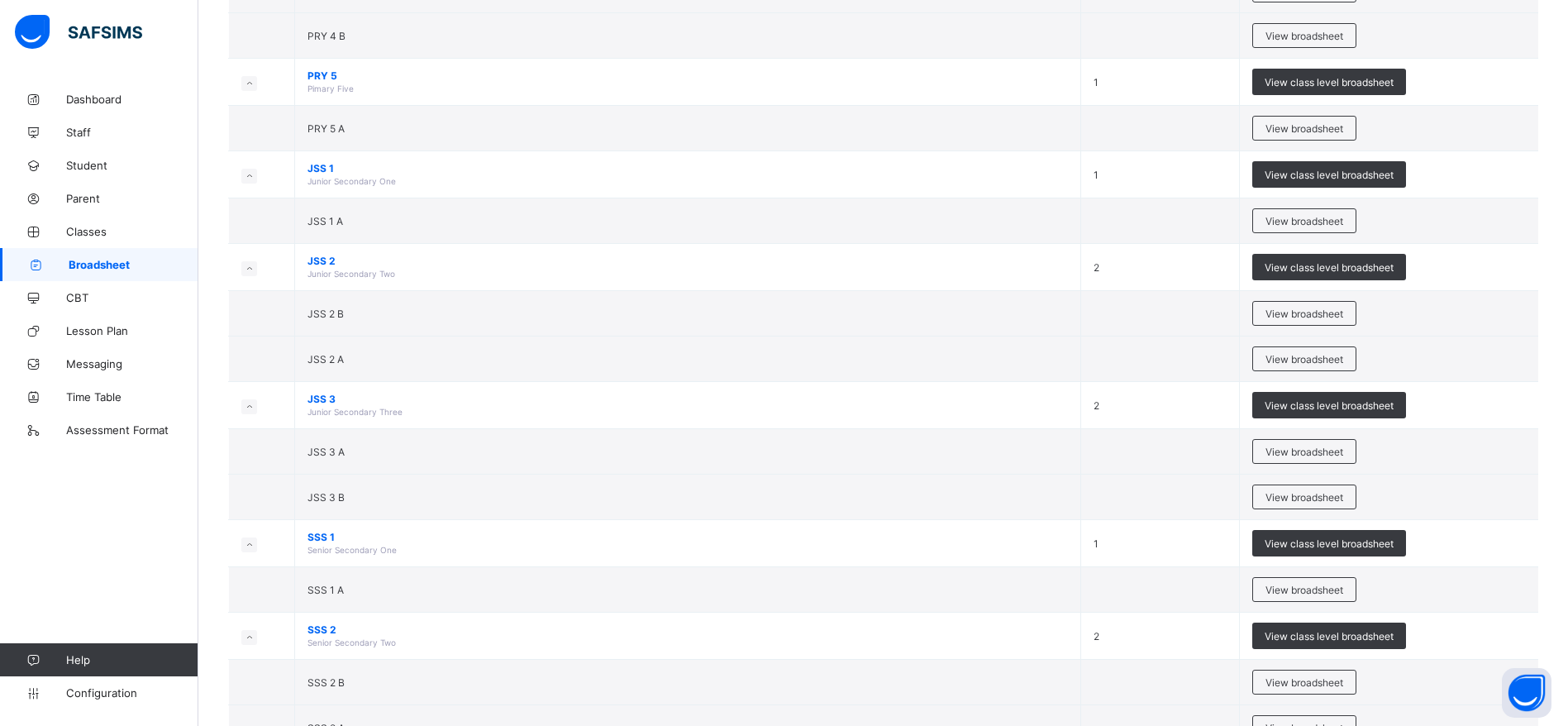
scroll to position [1125, 0]
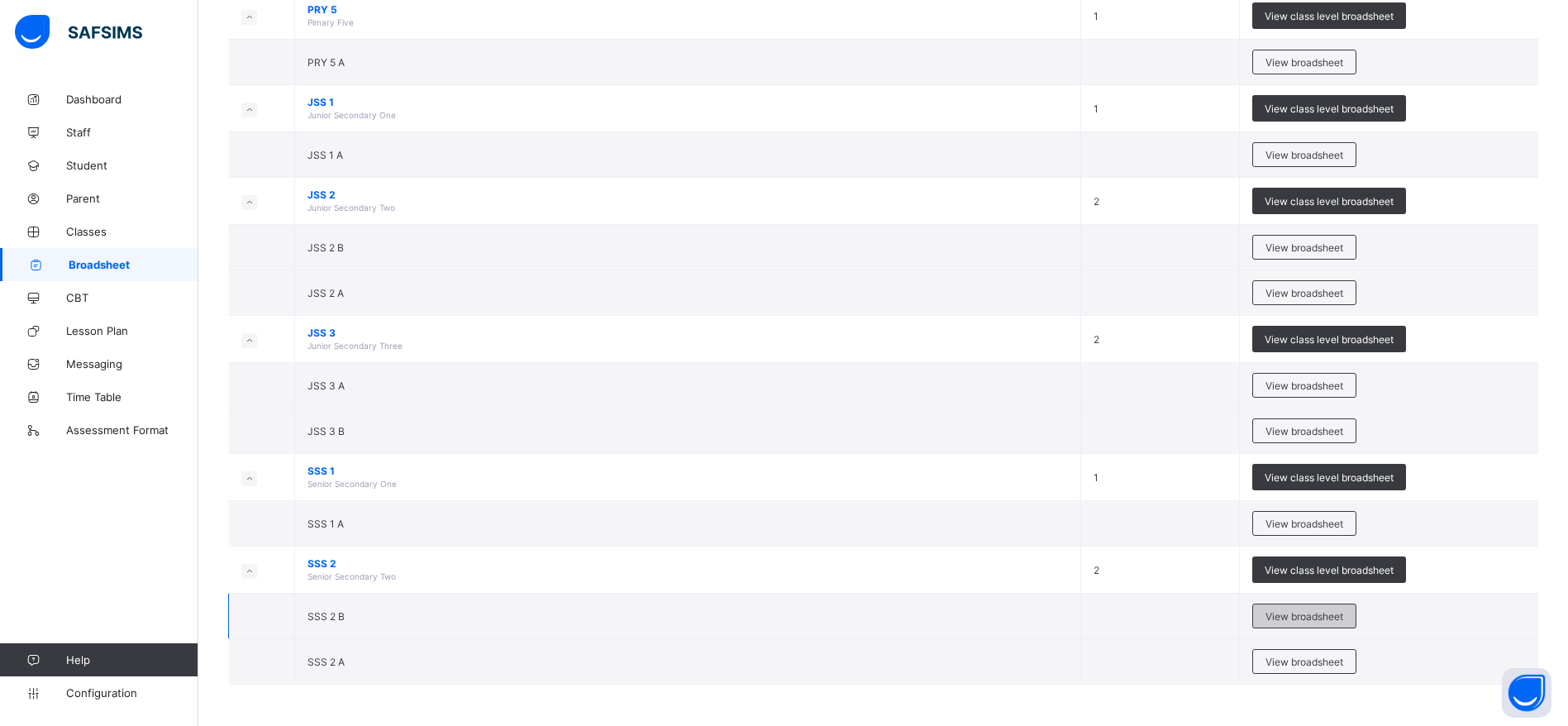
click at [1323, 614] on span "View broadsheet" at bounding box center [1304, 616] width 78 height 13
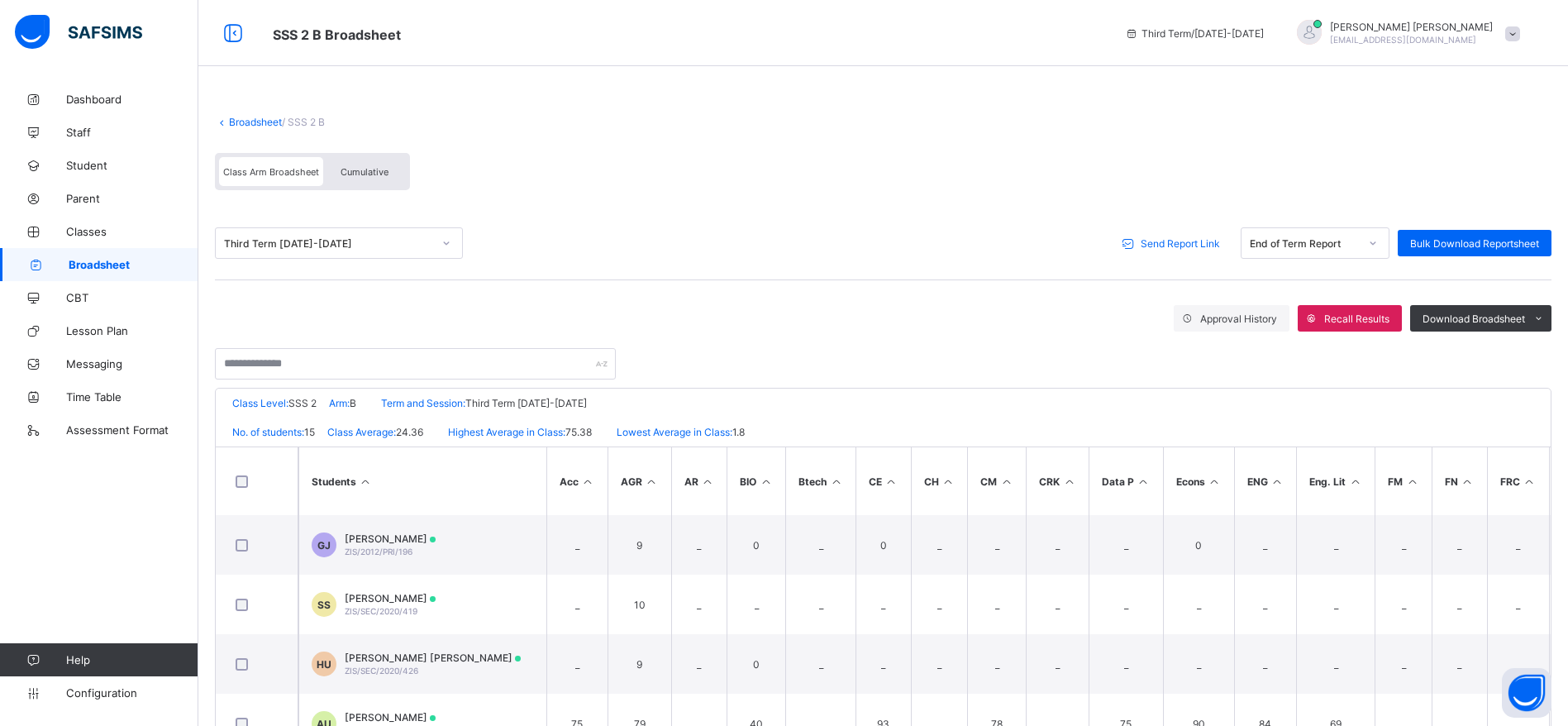
click at [1207, 242] on span "Send Report Link" at bounding box center [1180, 243] width 79 height 13
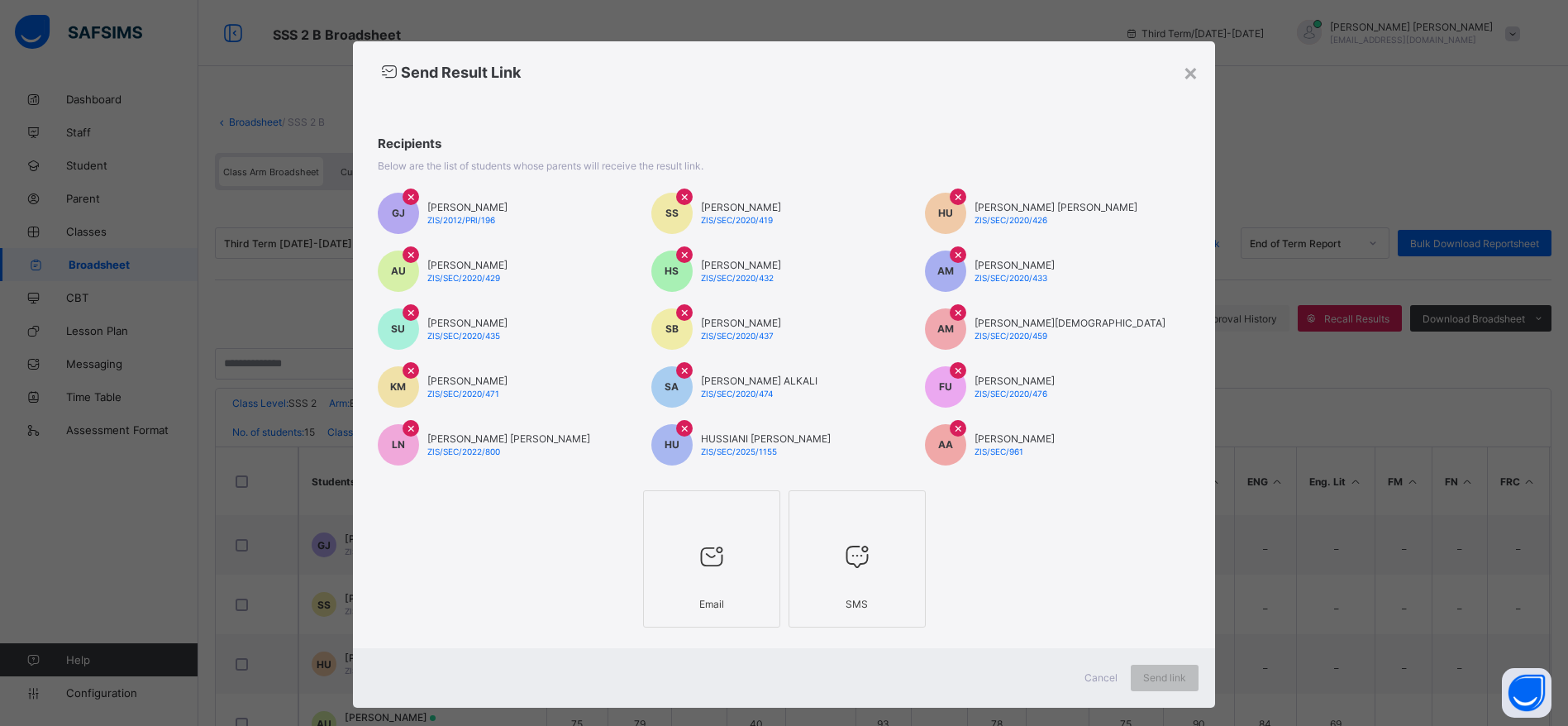
click at [714, 553] on icon at bounding box center [711, 556] width 34 height 29
click at [1154, 687] on div "Send link" at bounding box center [1179, 677] width 68 height 26
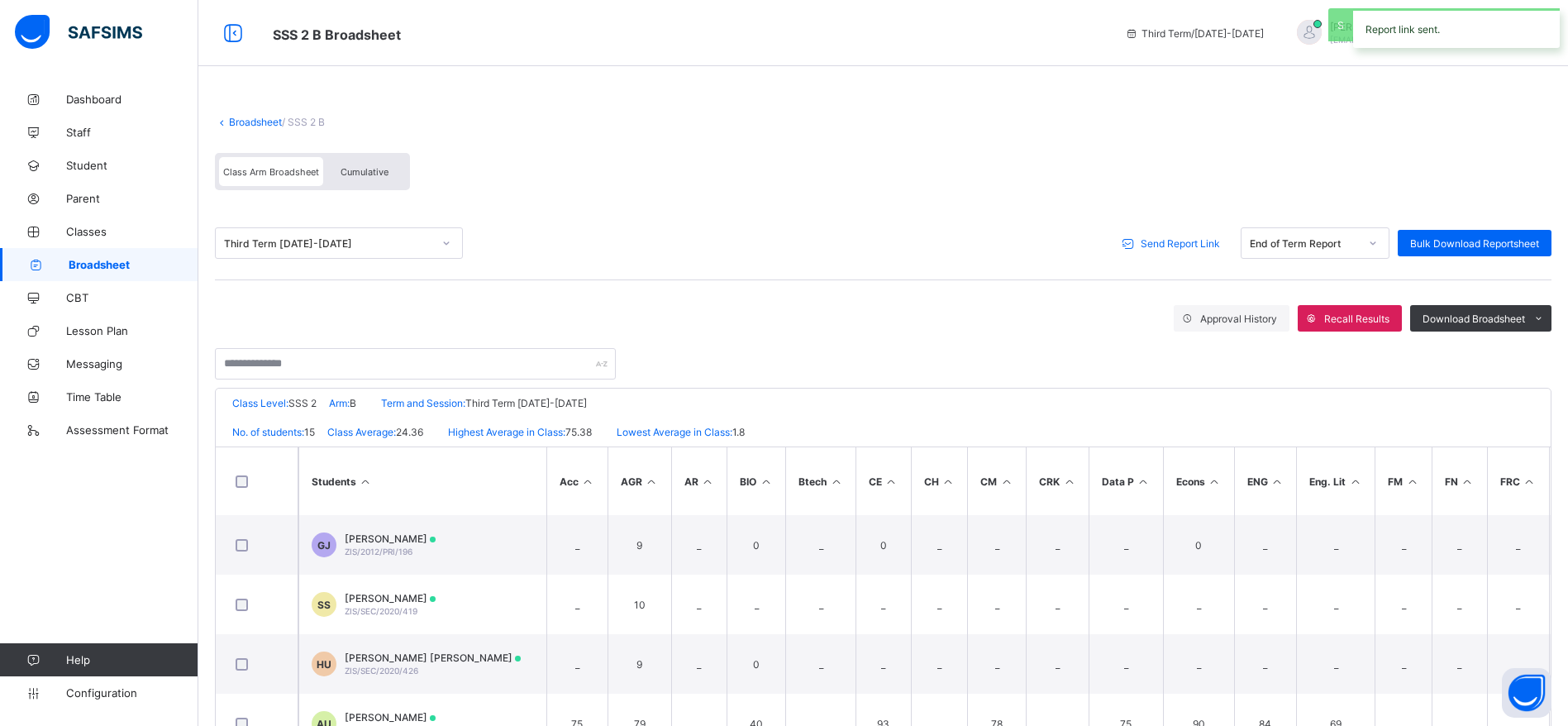
click at [78, 255] on link "Broadsheet" at bounding box center [99, 264] width 198 height 33
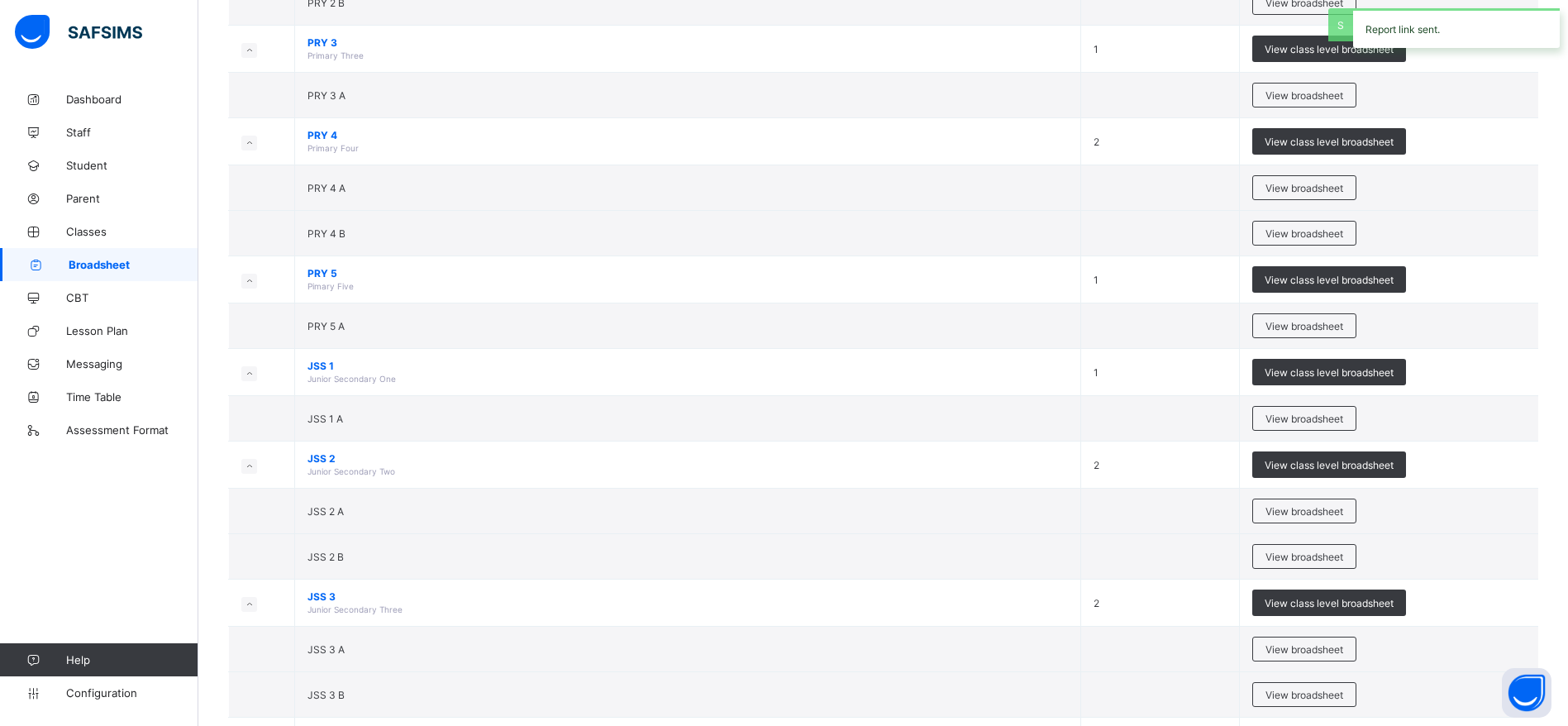
scroll to position [1125, 0]
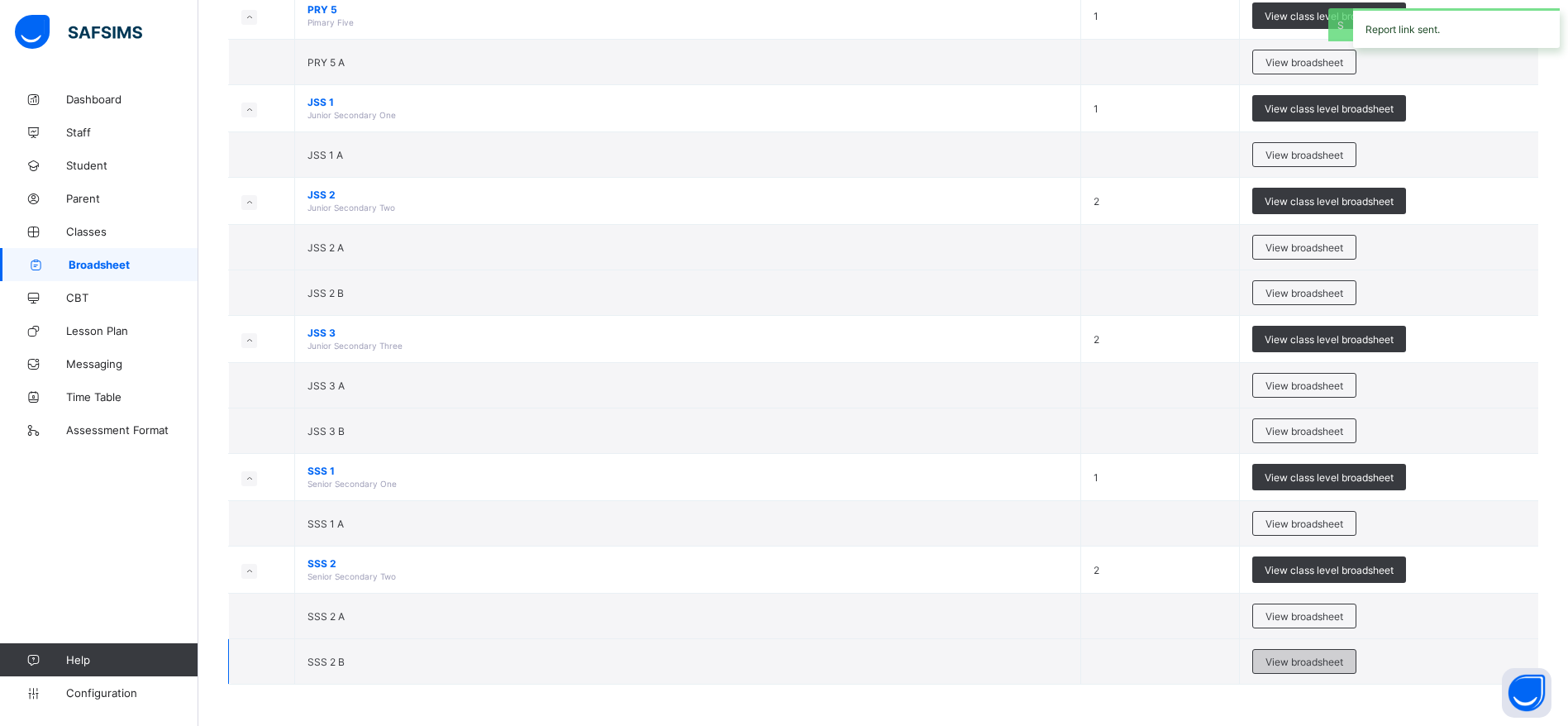
click at [1310, 662] on span "View broadsheet" at bounding box center [1304, 661] width 78 height 13
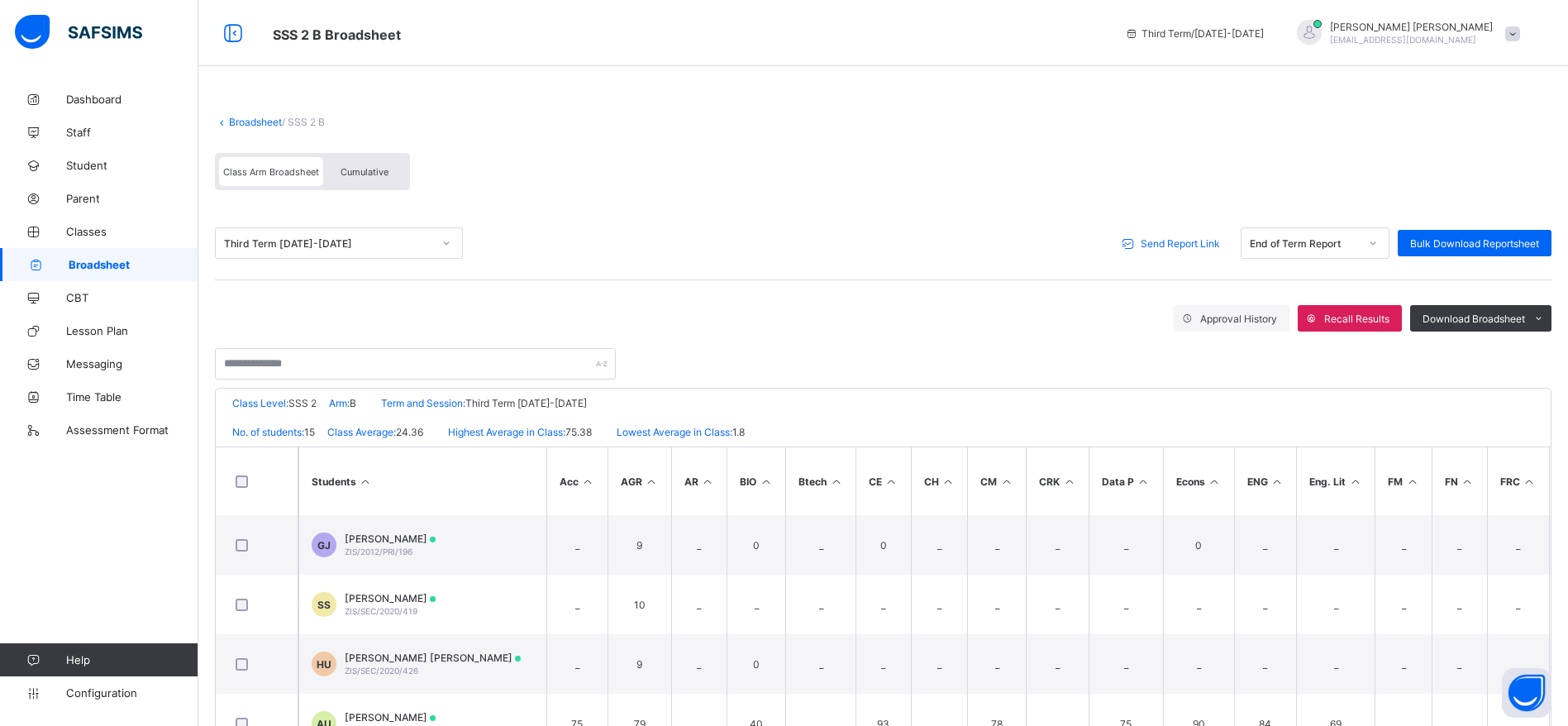
click at [1200, 214] on div "Third Term [DATE]-[DATE] Send Report Link End of Term Report Bulk Download Repo…" at bounding box center [884, 244] width 1337 height 74
click at [1204, 246] on span "Send Report Link" at bounding box center [1180, 243] width 79 height 13
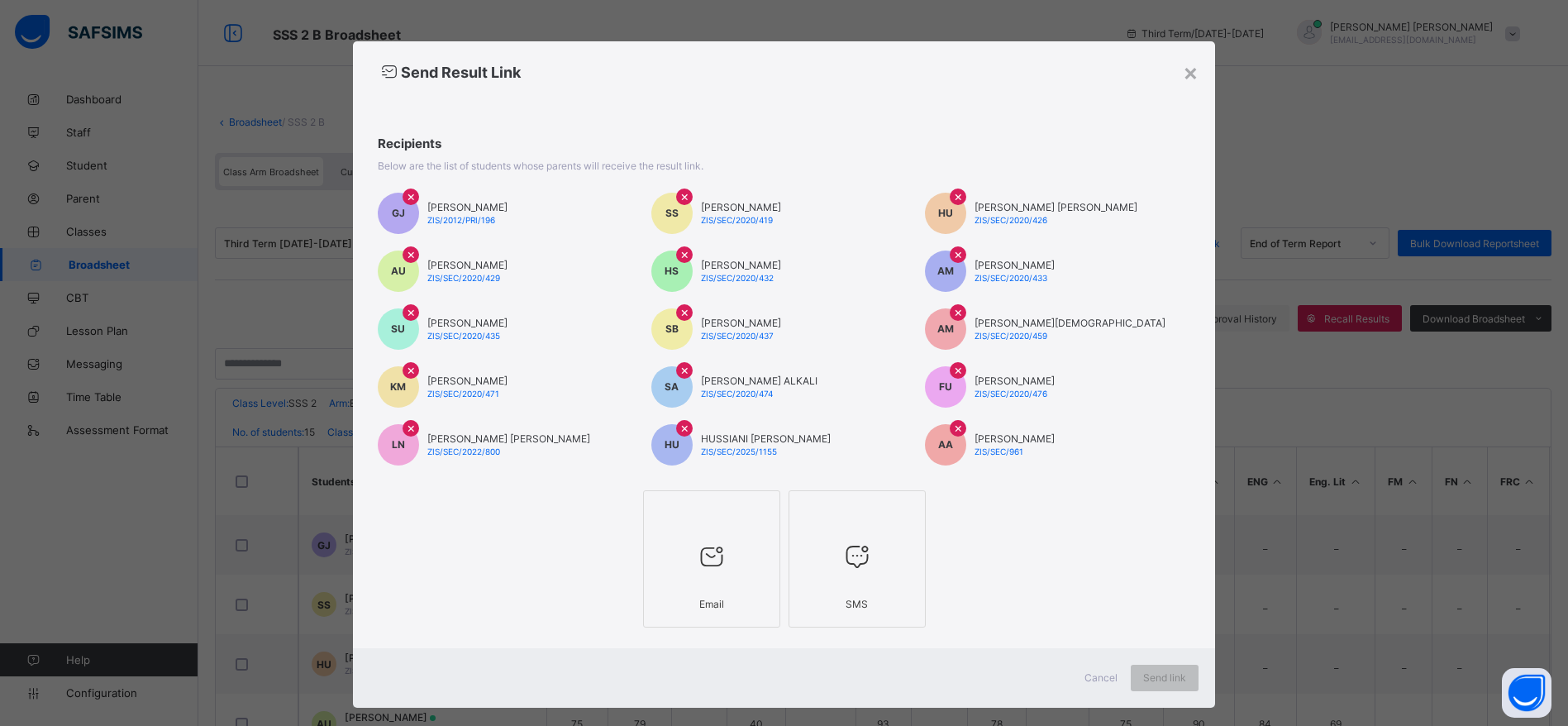
click at [749, 529] on div at bounding box center [712, 557] width 119 height 66
click at [1185, 678] on span "Send link" at bounding box center [1179, 677] width 43 height 13
